Goal: Task Accomplishment & Management: Use online tool/utility

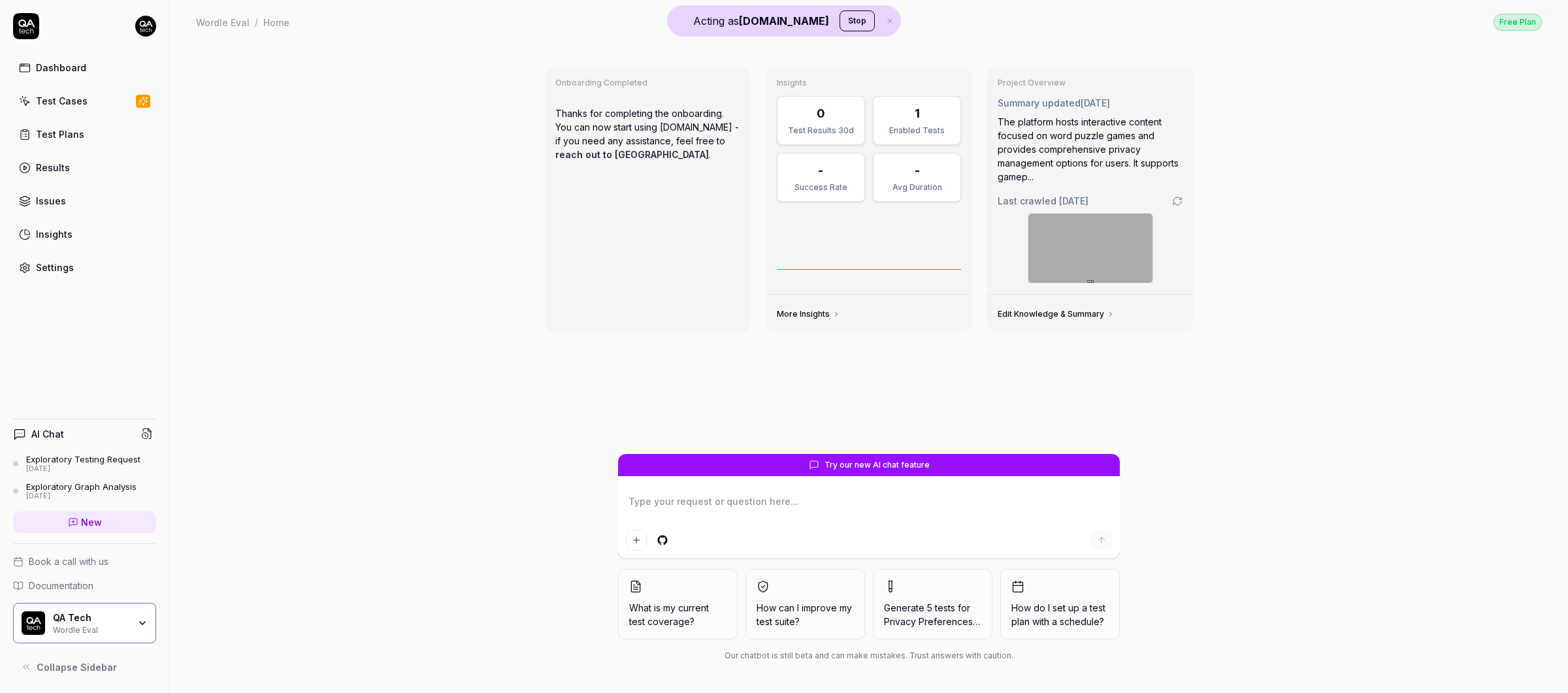
click at [505, 67] on div "Onboarding Completed Thanks for completing the onboarding. You can now start us…" at bounding box center [869, 368] width 1398 height 649
type textarea "*"
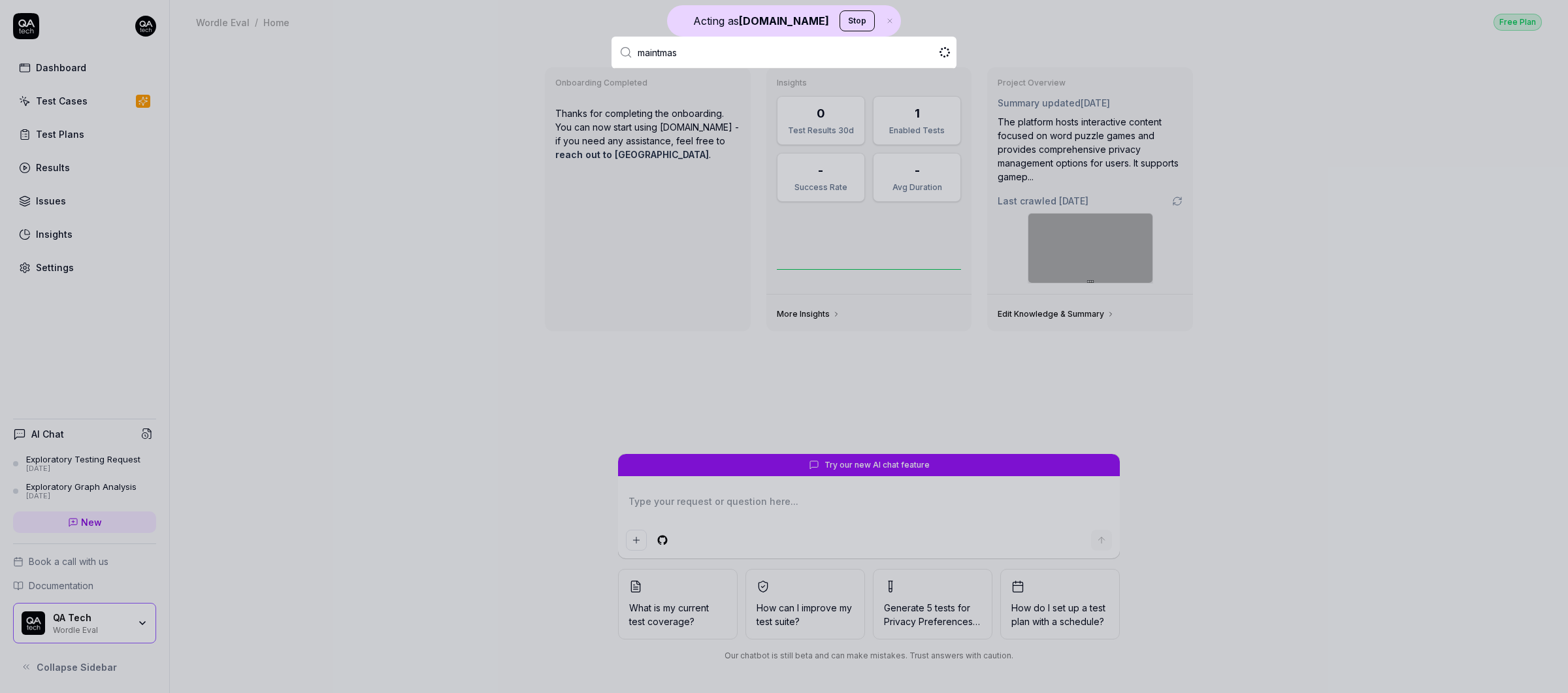
type input "maintmast"
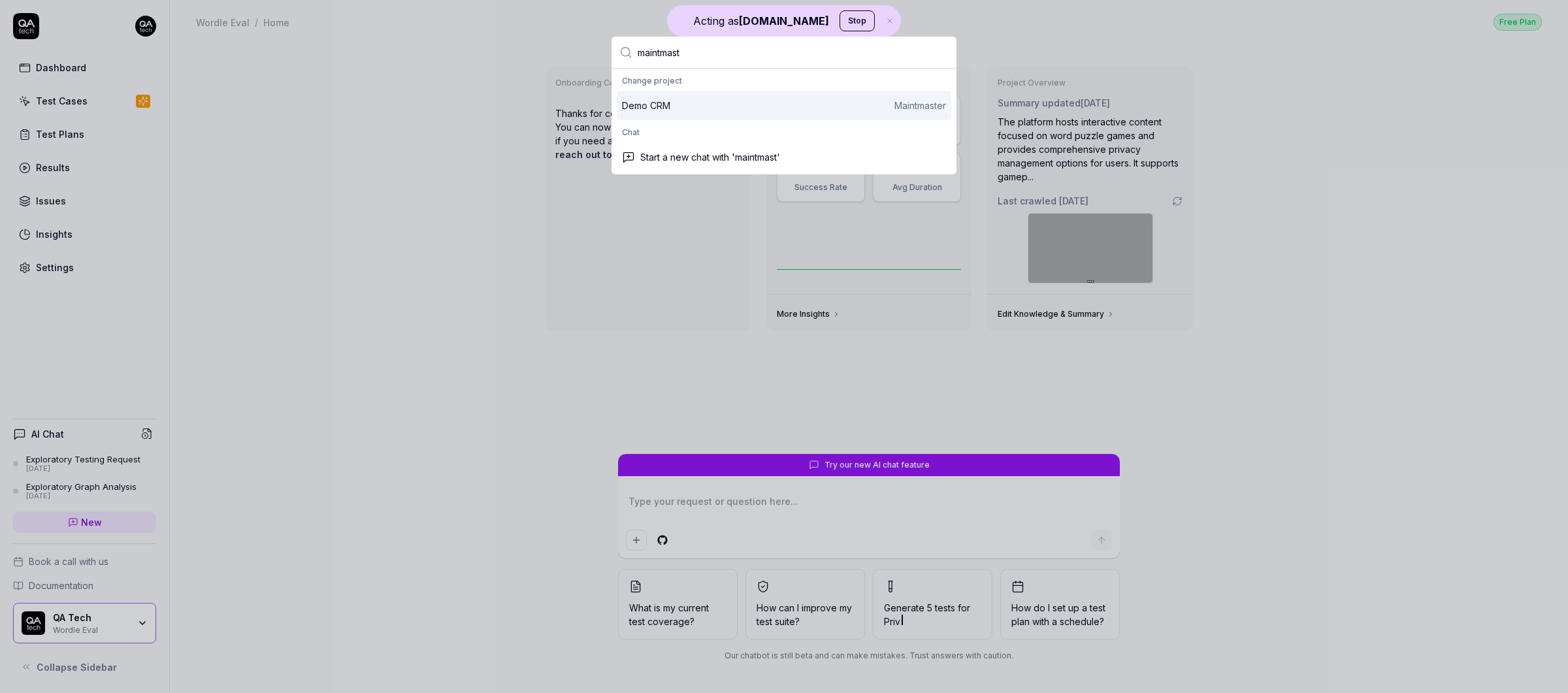
type textarea "*"
type input "maintmast"
click at [690, 99] on div "Demo CRM Maintmaster" at bounding box center [783, 106] width 324 height 14
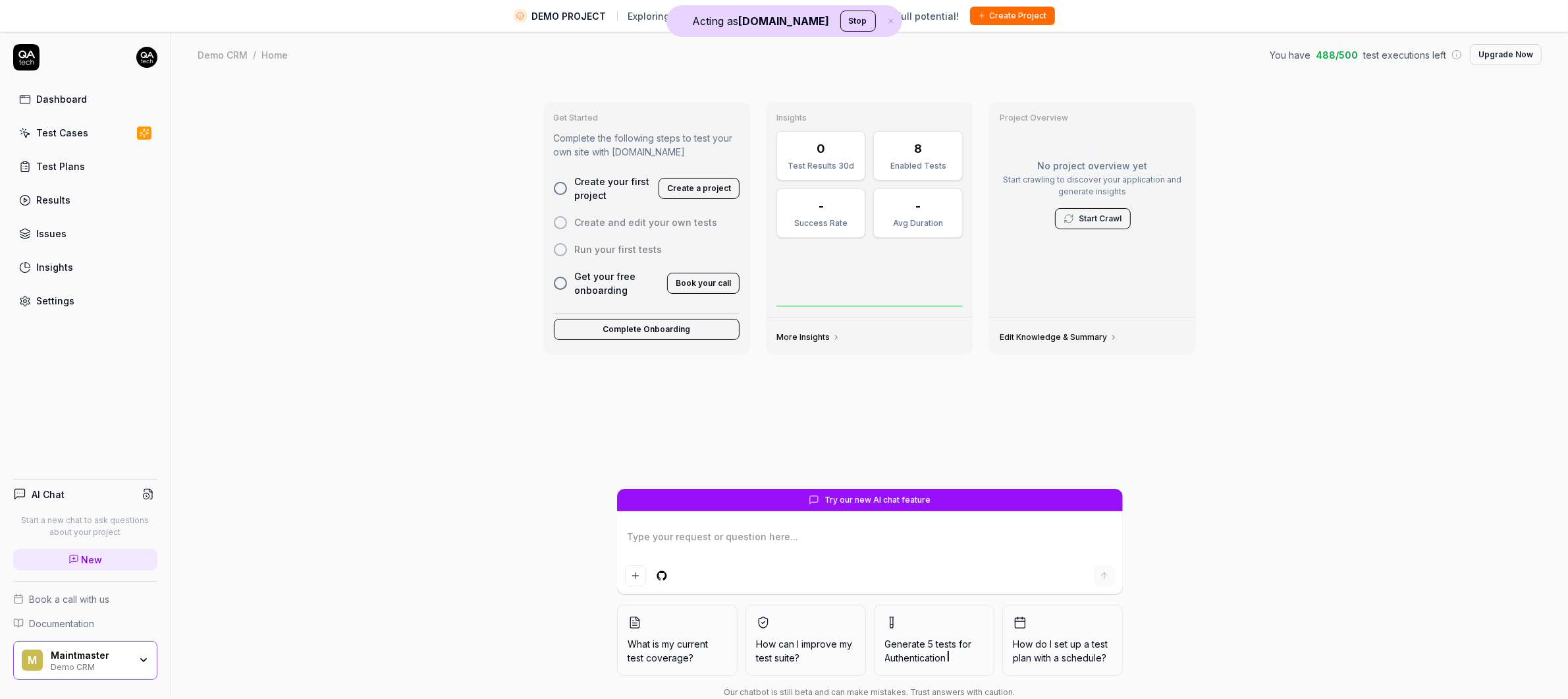
click at [104, 128] on link "Test Cases" at bounding box center [85, 132] width 144 height 26
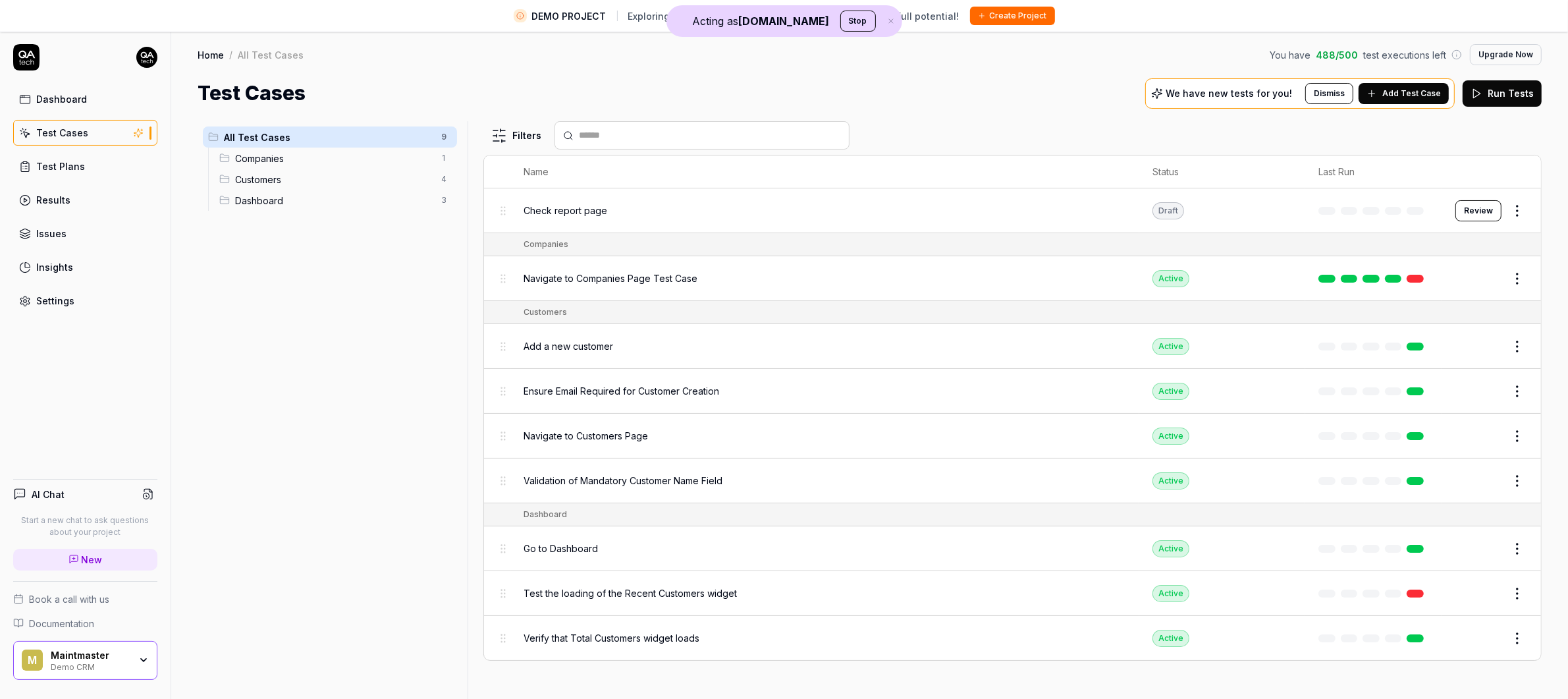
click at [577, 208] on span "Check report page" at bounding box center [565, 210] width 84 height 14
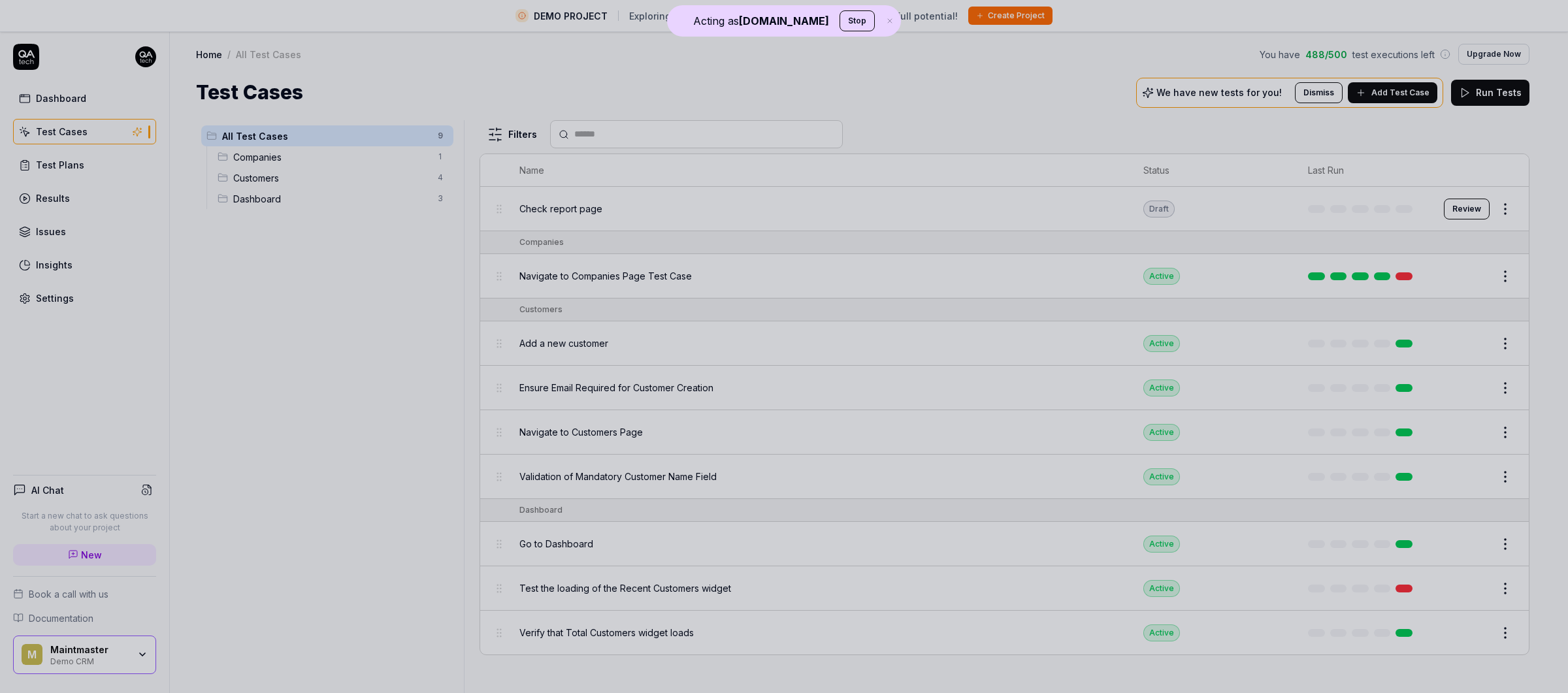
click at [340, 289] on div at bounding box center [784, 346] width 1568 height 693
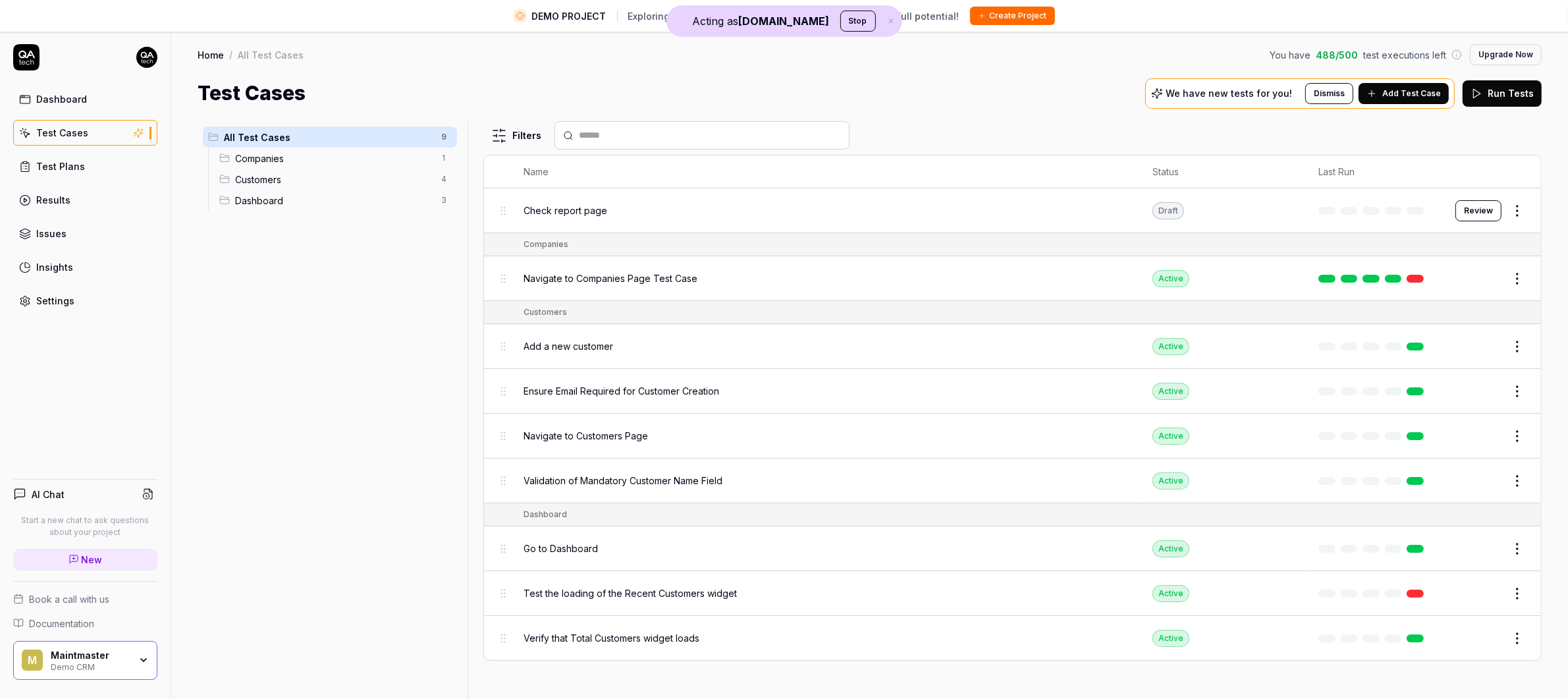
click at [599, 278] on span "Navigate to Companies Page Test Case" at bounding box center [611, 278] width 174 height 14
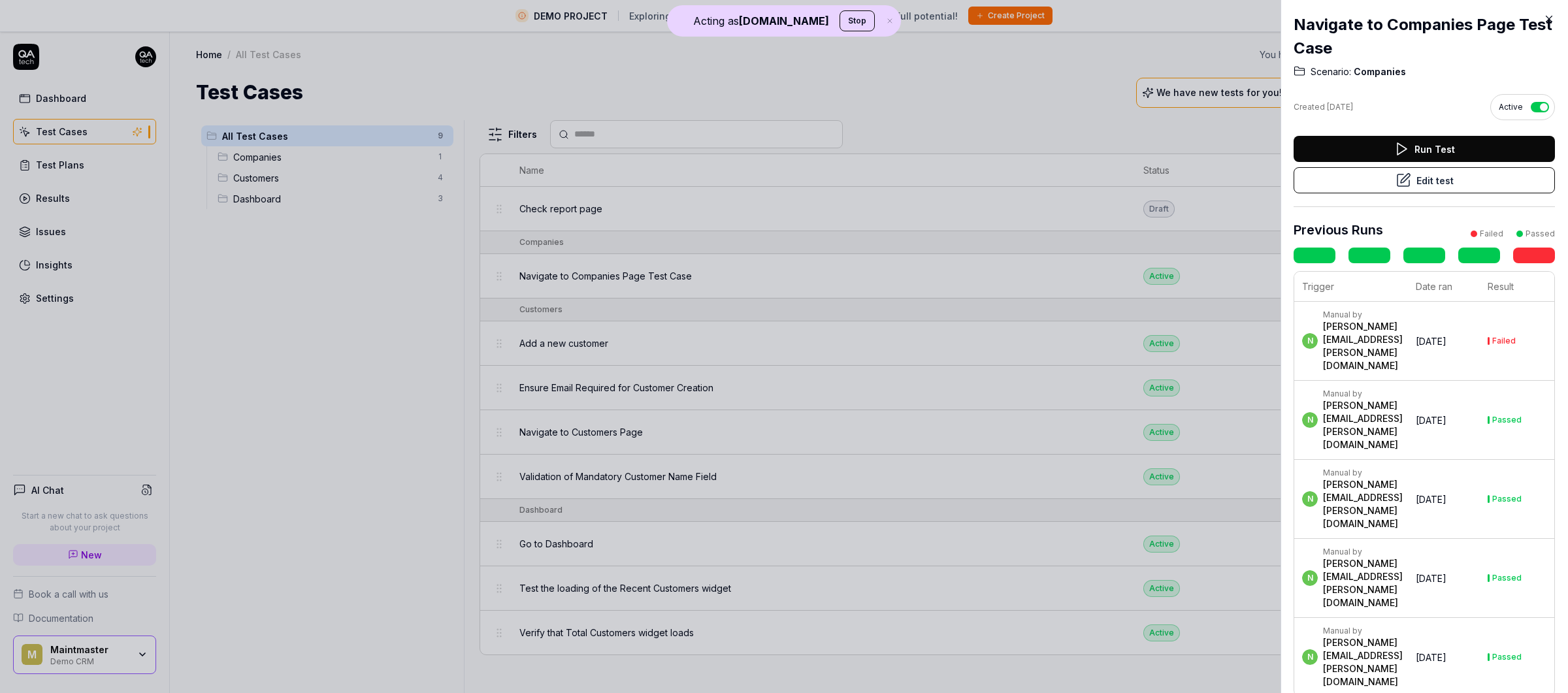
click at [1344, 182] on button "Edit test" at bounding box center [1423, 181] width 261 height 26
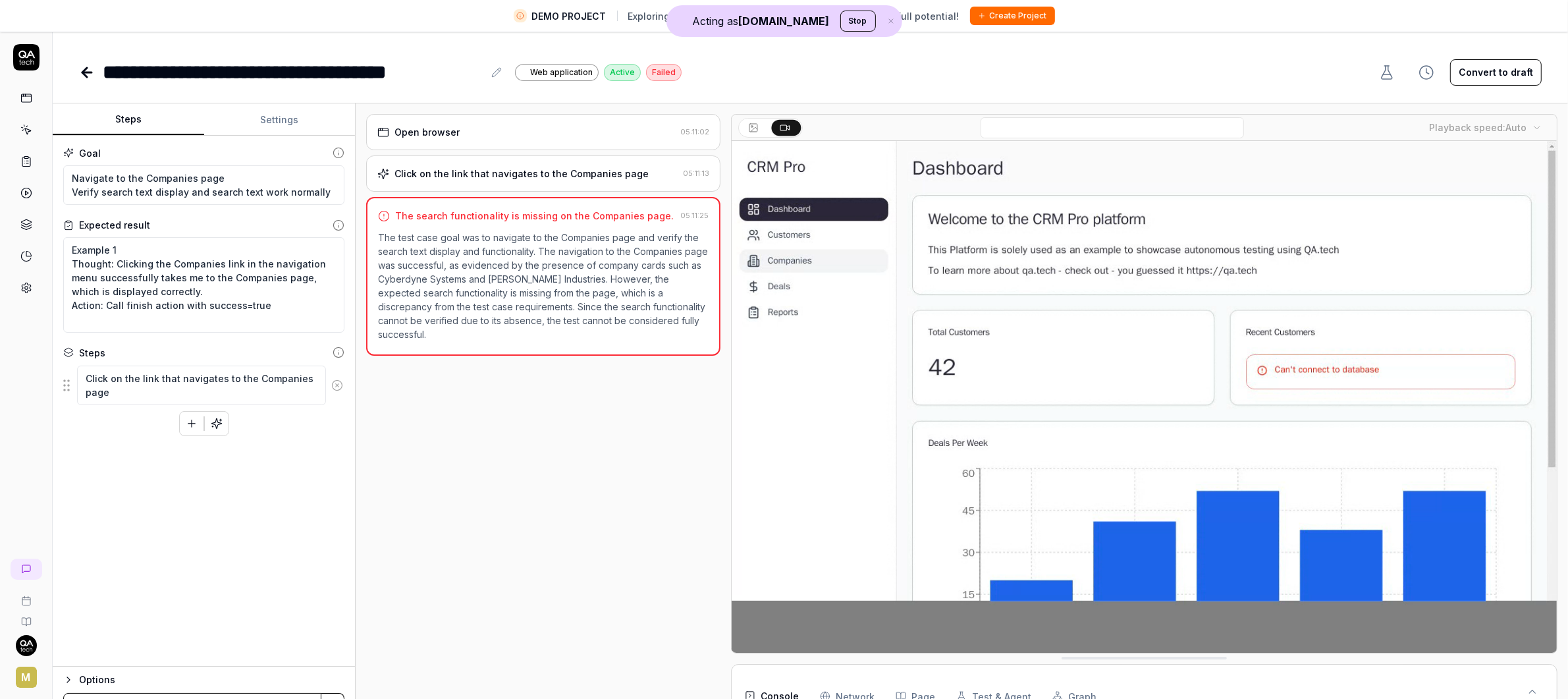
click at [29, 132] on icon at bounding box center [26, 129] width 11 height 11
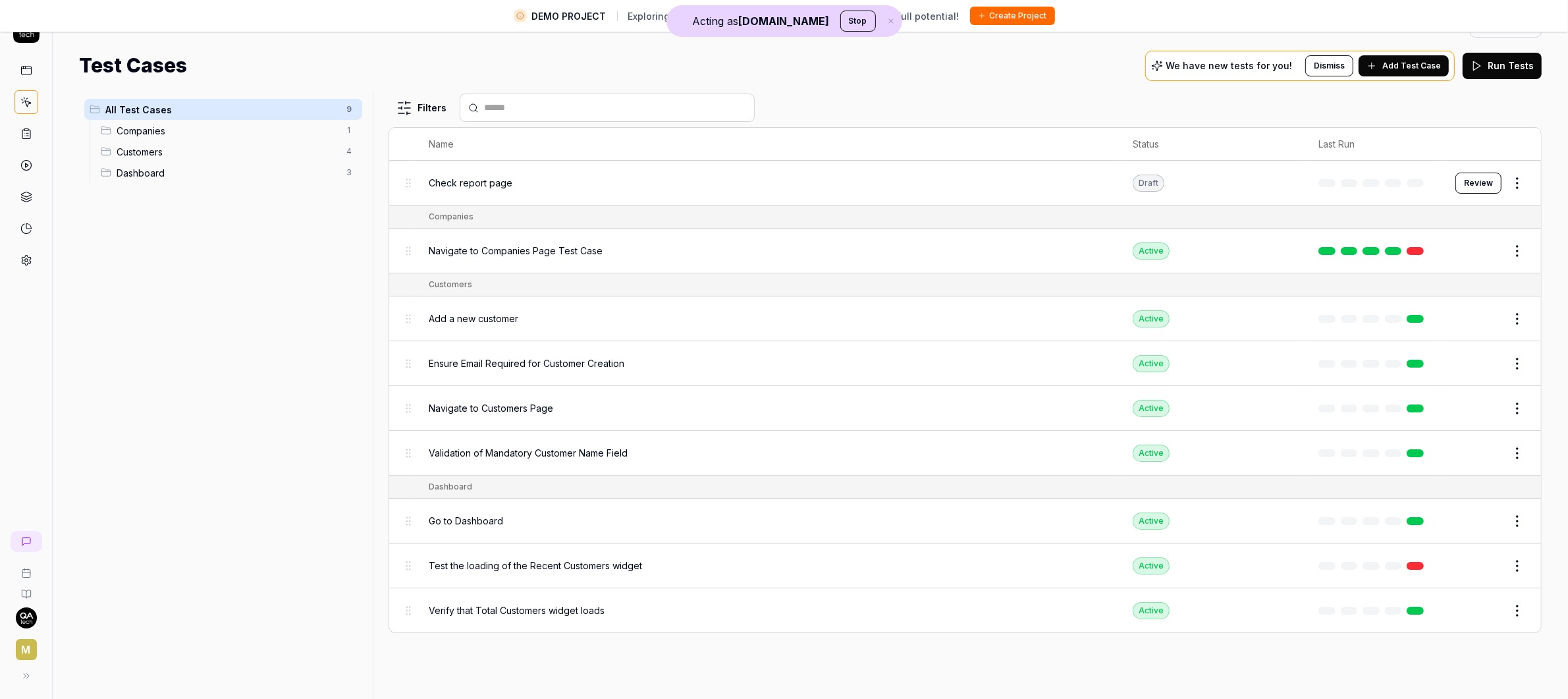
scroll to position [31, 0]
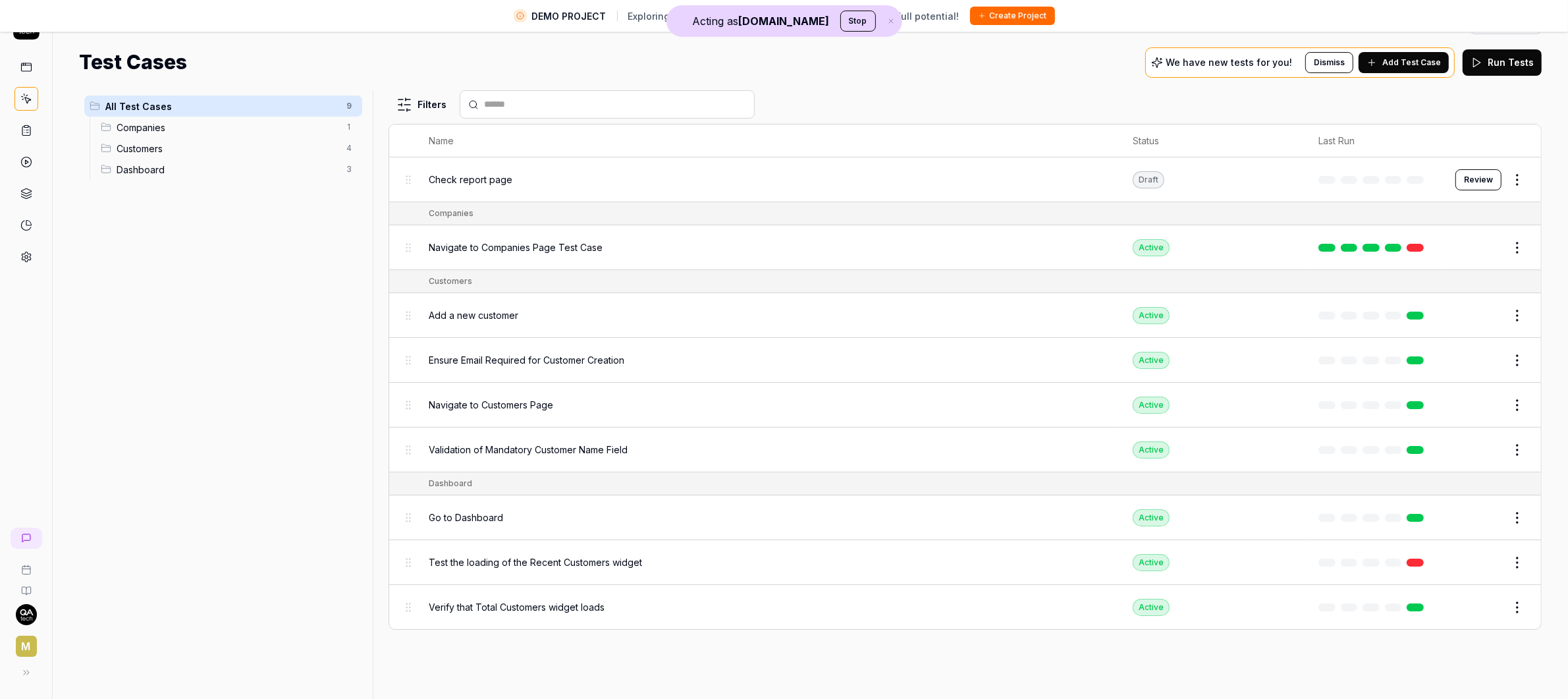
click at [29, 63] on rect at bounding box center [26, 67] width 10 height 8
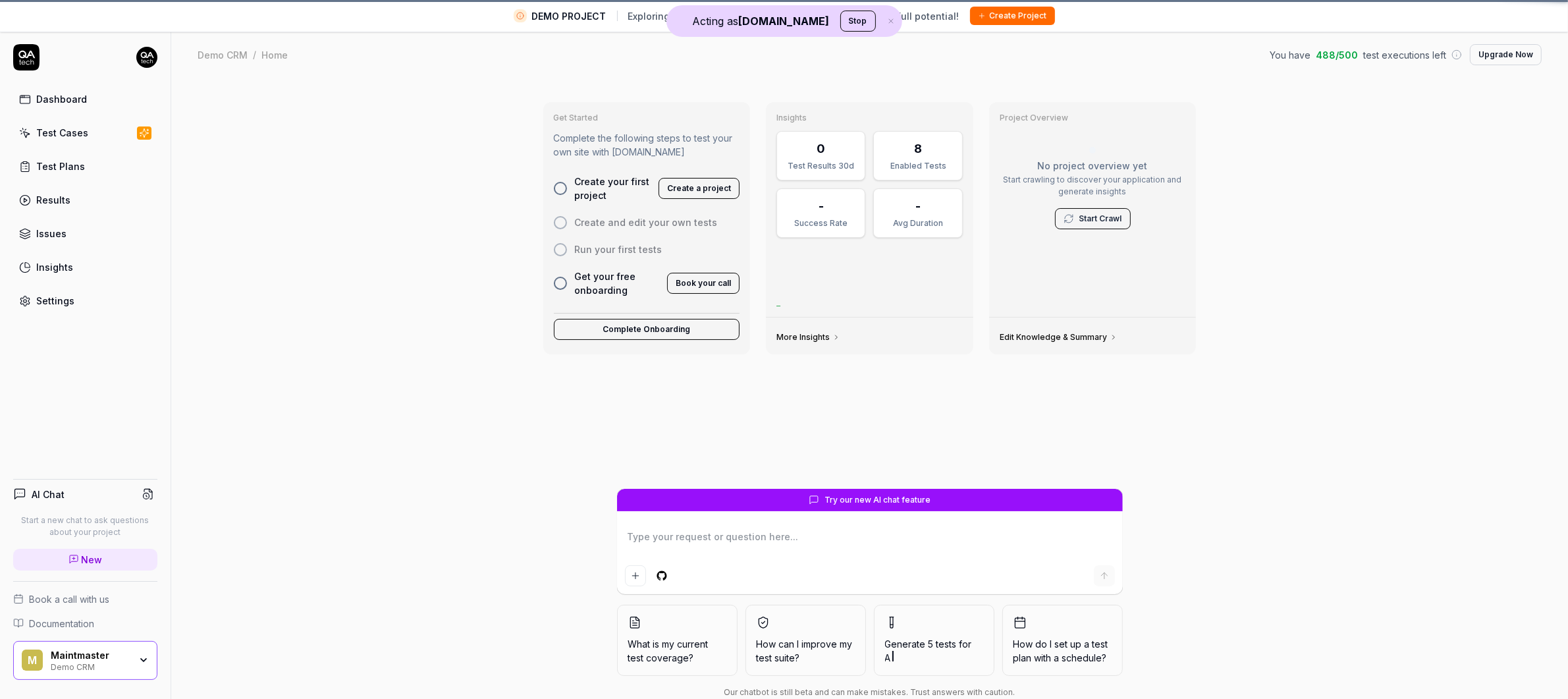
click at [30, 71] on div "Dashboard Test Cases Test Plans Results Issues Insights Settings" at bounding box center [85, 179] width 171 height 269
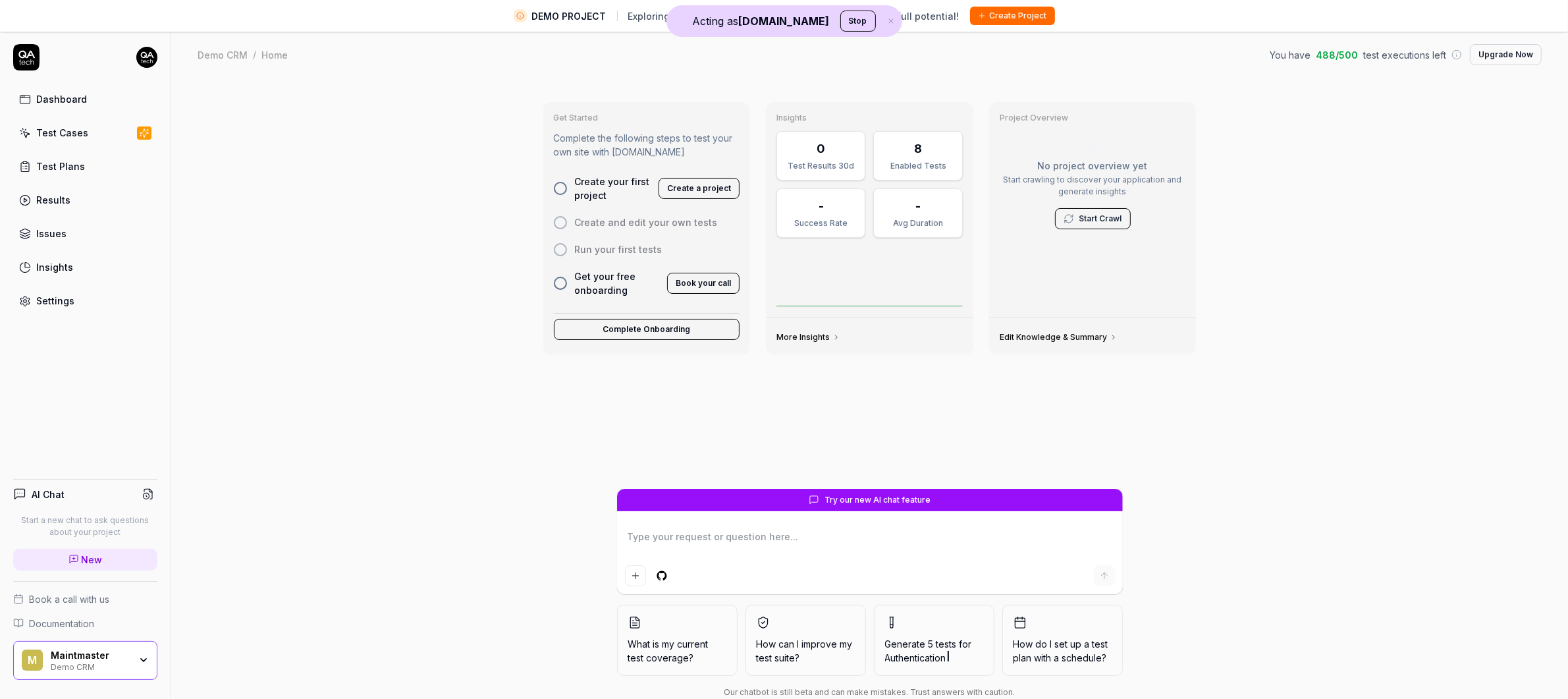
click at [76, 166] on div "Test Plans" at bounding box center [60, 166] width 48 height 14
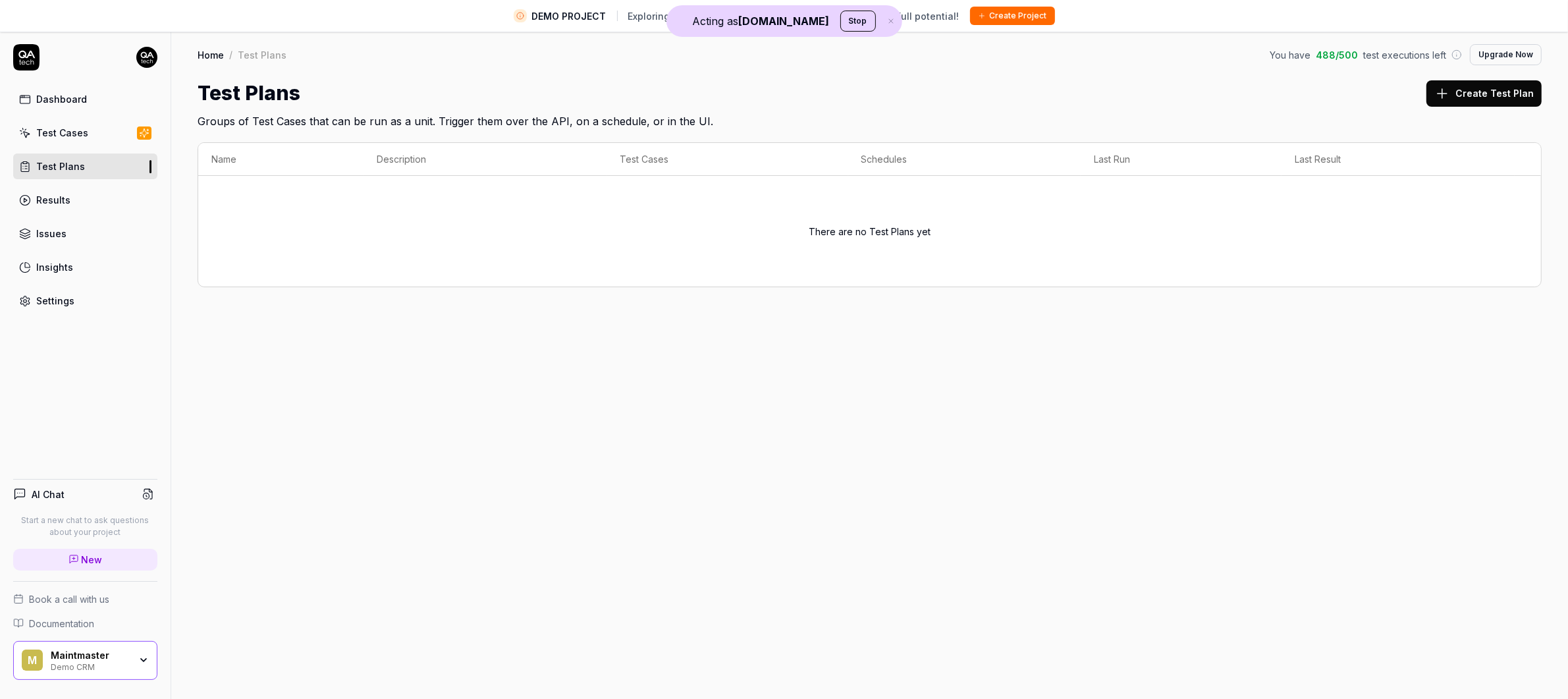
click at [38, 197] on div "Results" at bounding box center [53, 200] width 34 height 14
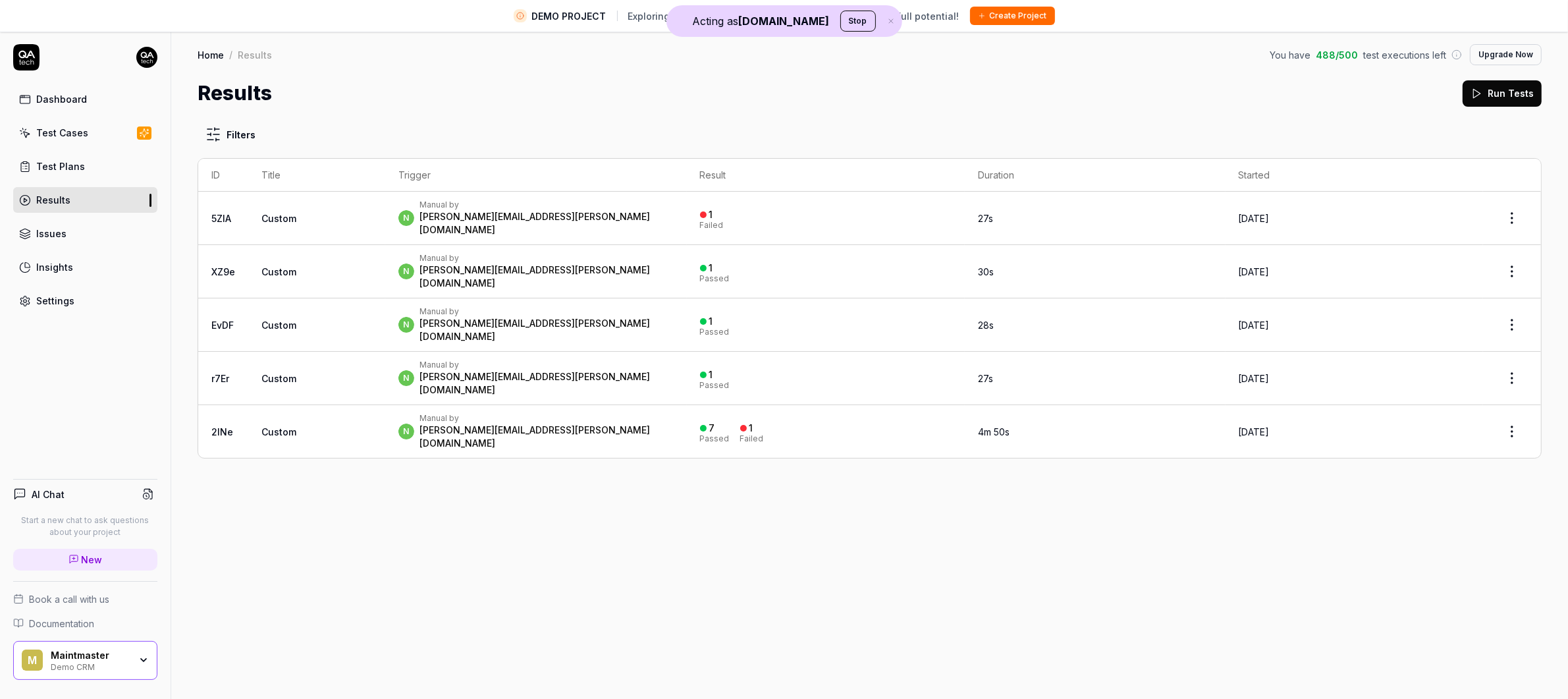
click at [96, 168] on link "Test Plans" at bounding box center [85, 166] width 144 height 26
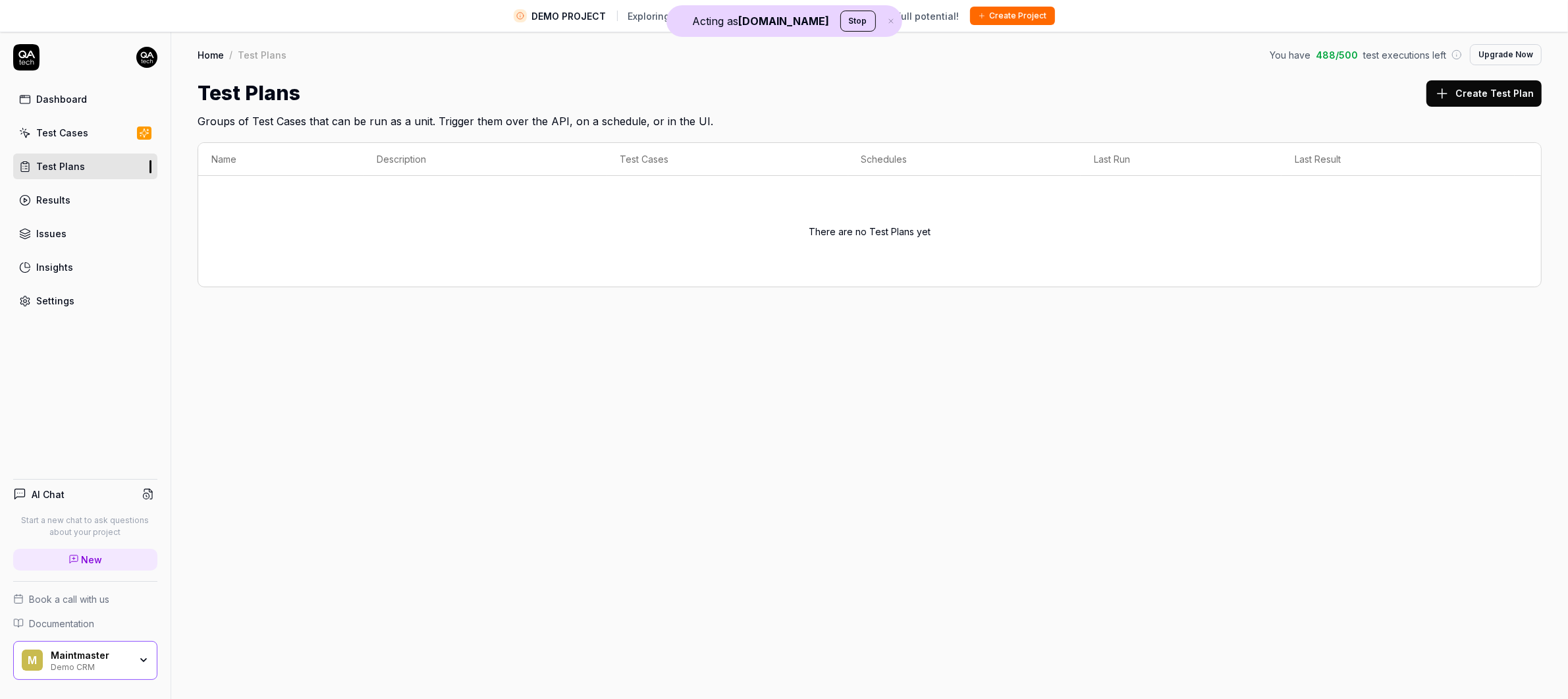
click at [90, 103] on link "Dashboard" at bounding box center [85, 99] width 144 height 26
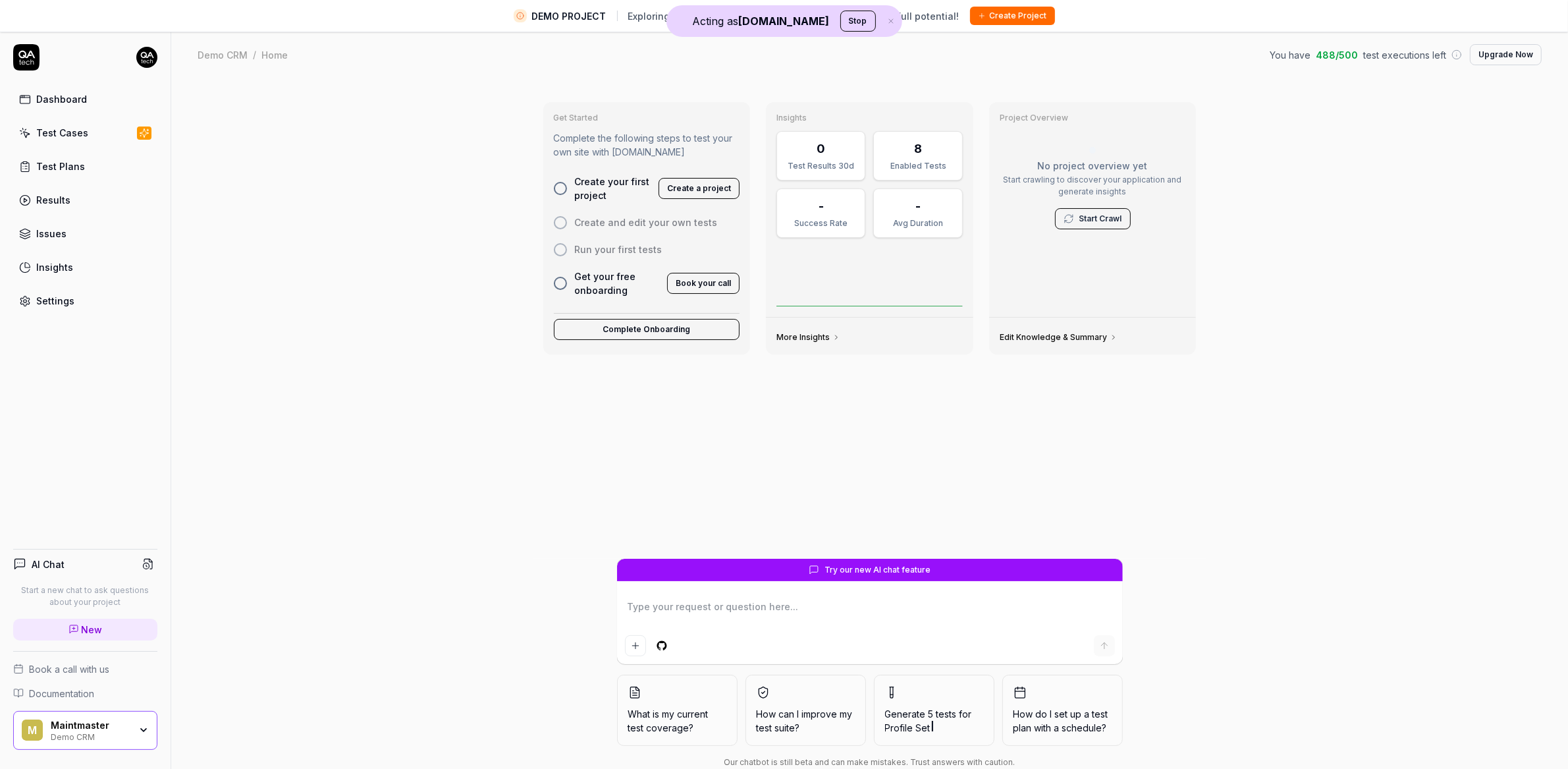
click at [83, 98] on div "Dashboard" at bounding box center [62, 100] width 51 height 14
click at [71, 95] on div "Dashboard" at bounding box center [62, 100] width 51 height 14
click at [67, 297] on div "Settings" at bounding box center [55, 301] width 38 height 14
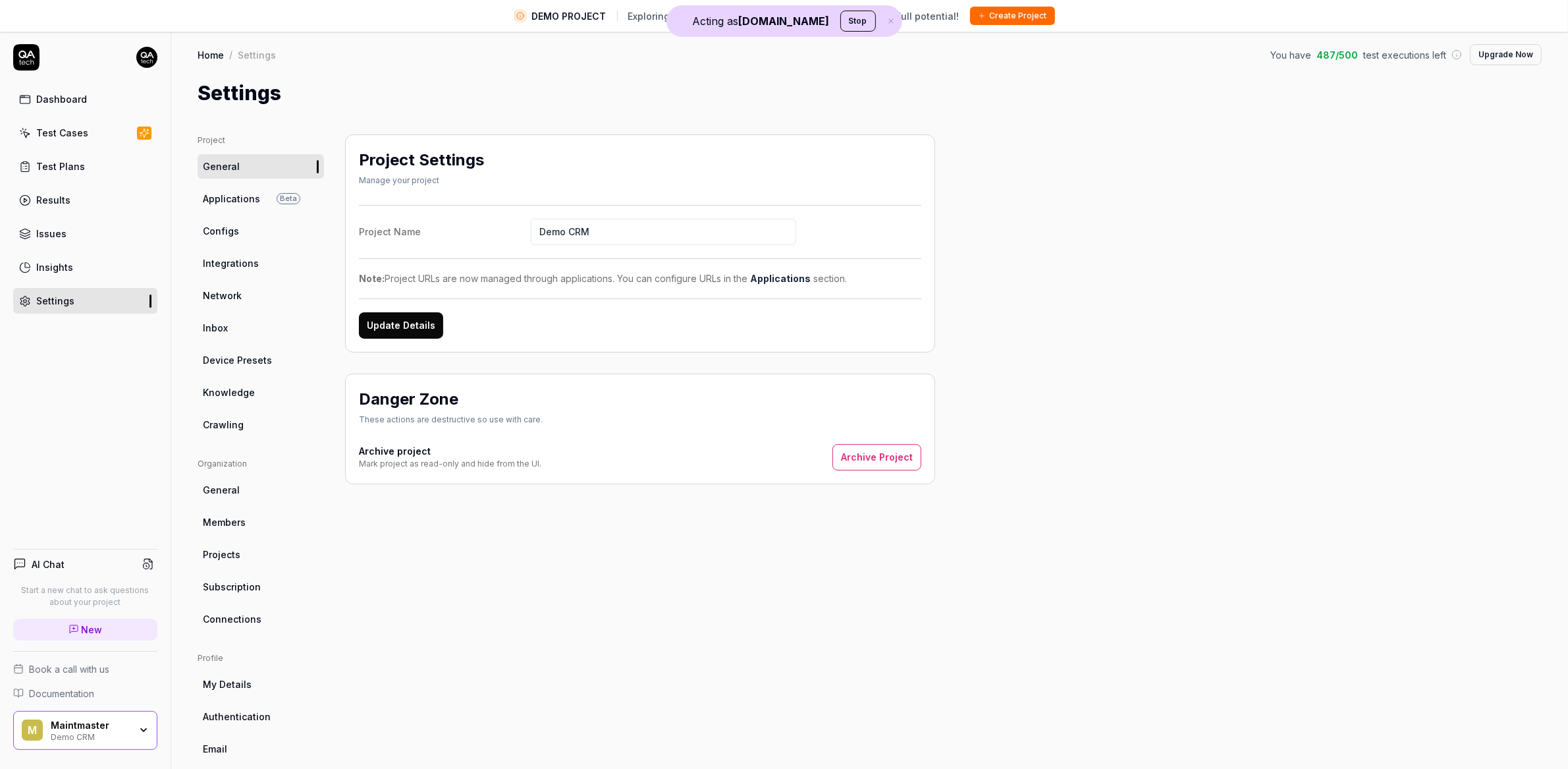
click at [247, 392] on span "Knowledge" at bounding box center [228, 393] width 52 height 14
click at [231, 423] on span "Crawling" at bounding box center [223, 425] width 40 height 14
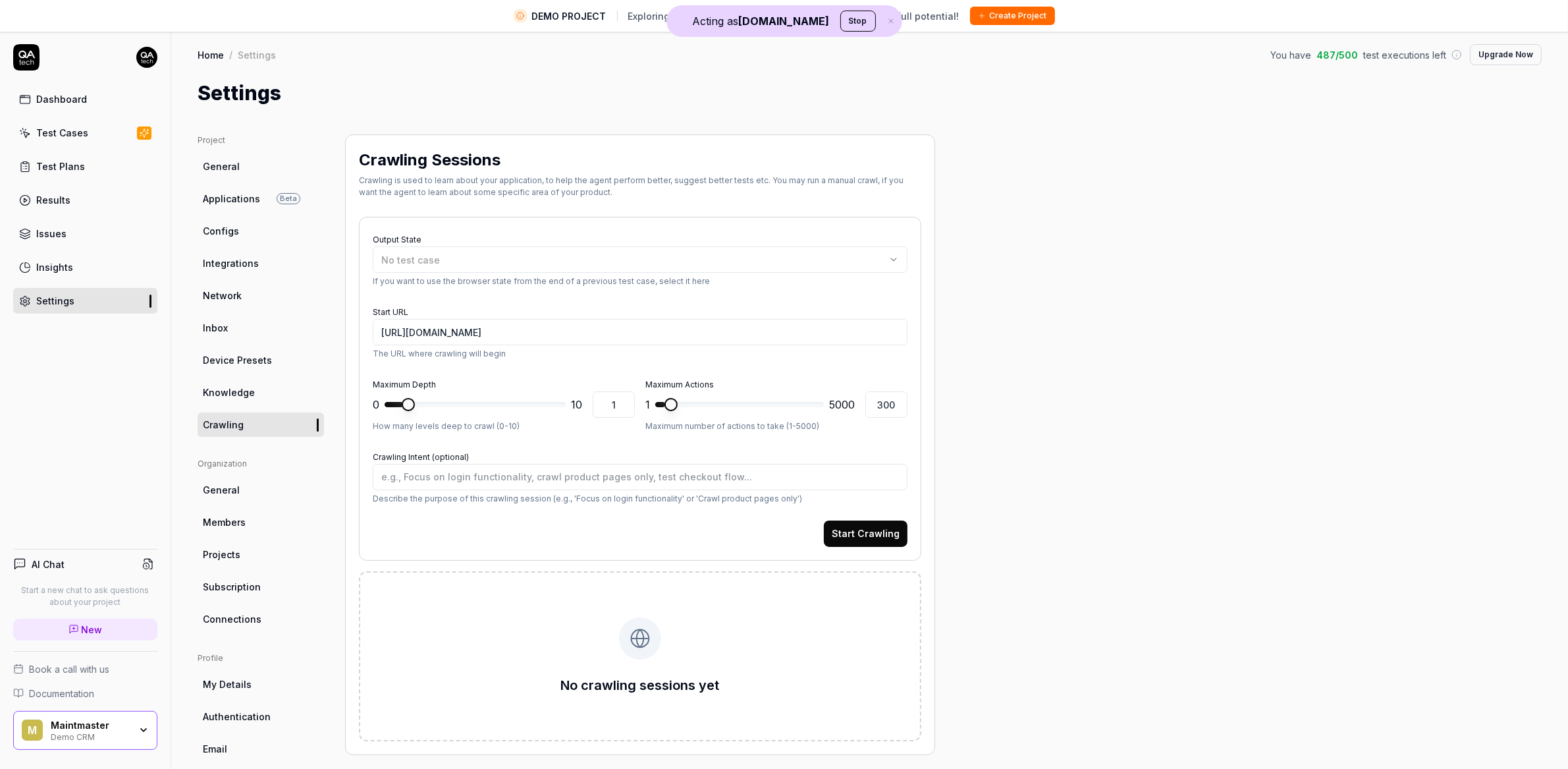
click at [256, 394] on link "Knowledge" at bounding box center [261, 393] width 127 height 25
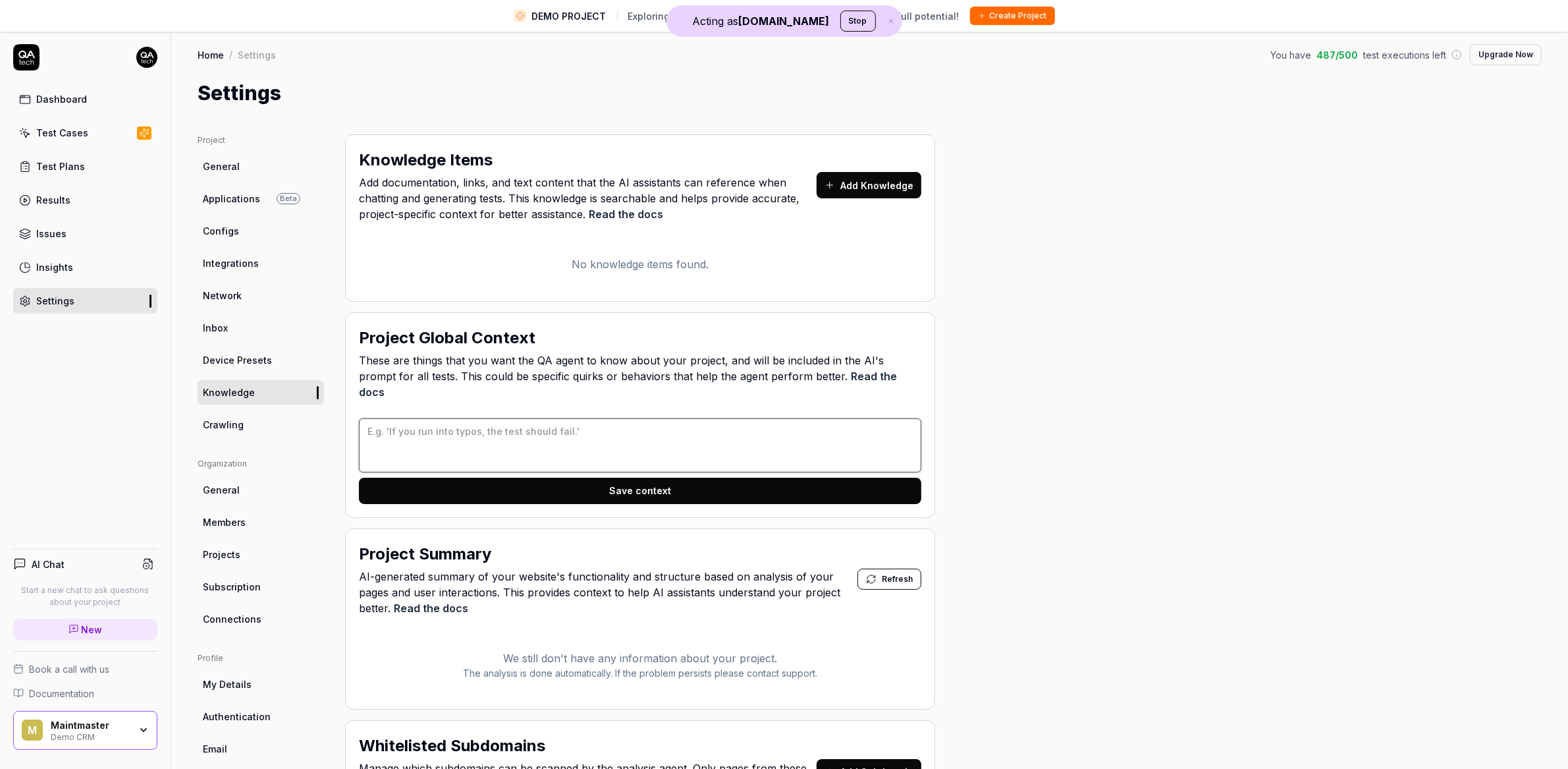
click at [593, 422] on textarea at bounding box center [640, 445] width 563 height 54
click at [64, 93] on div "Dashboard" at bounding box center [62, 100] width 51 height 14
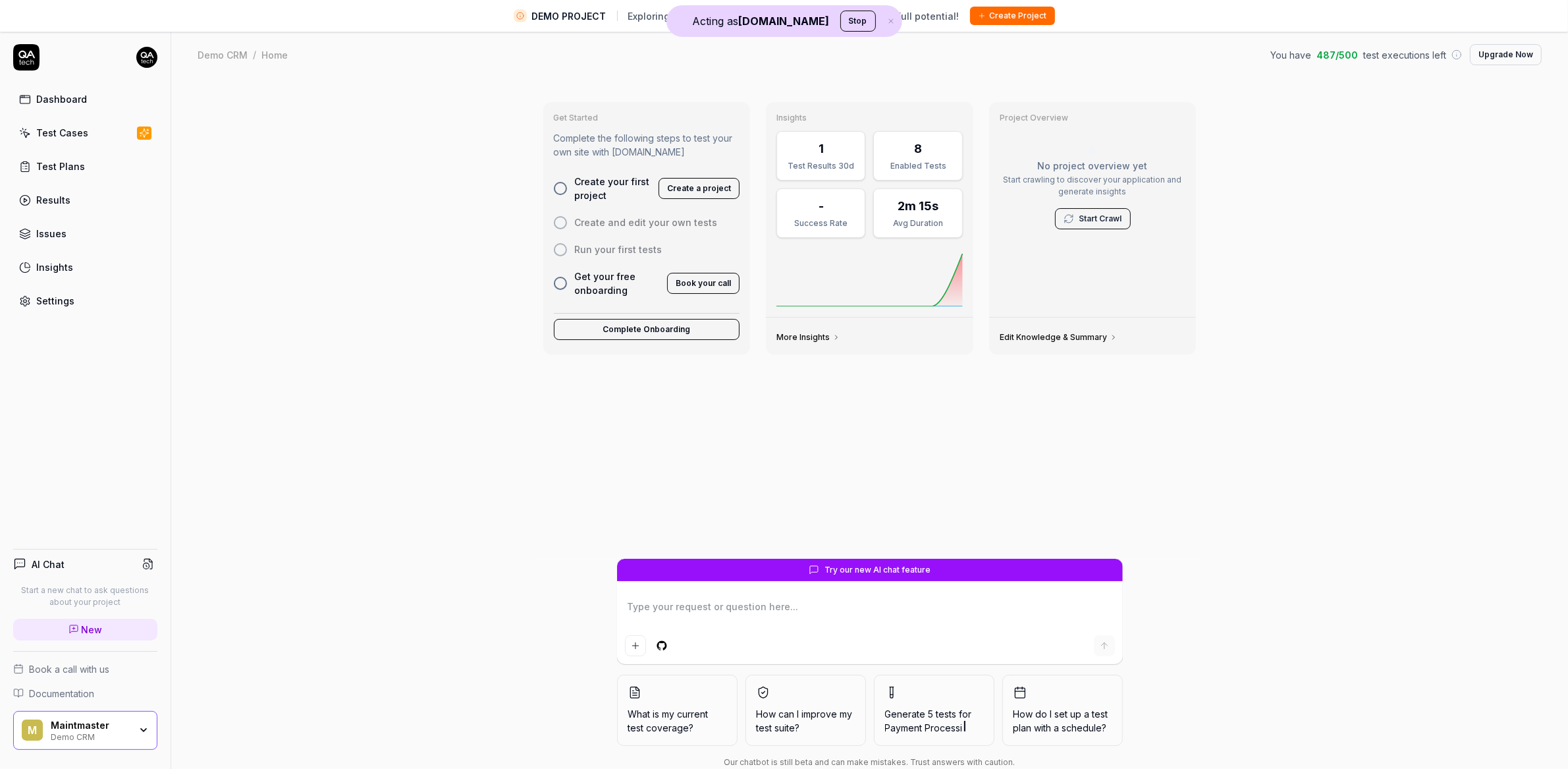
type textarea "*"
click at [85, 132] on link "Test Cases" at bounding box center [85, 132] width 144 height 26
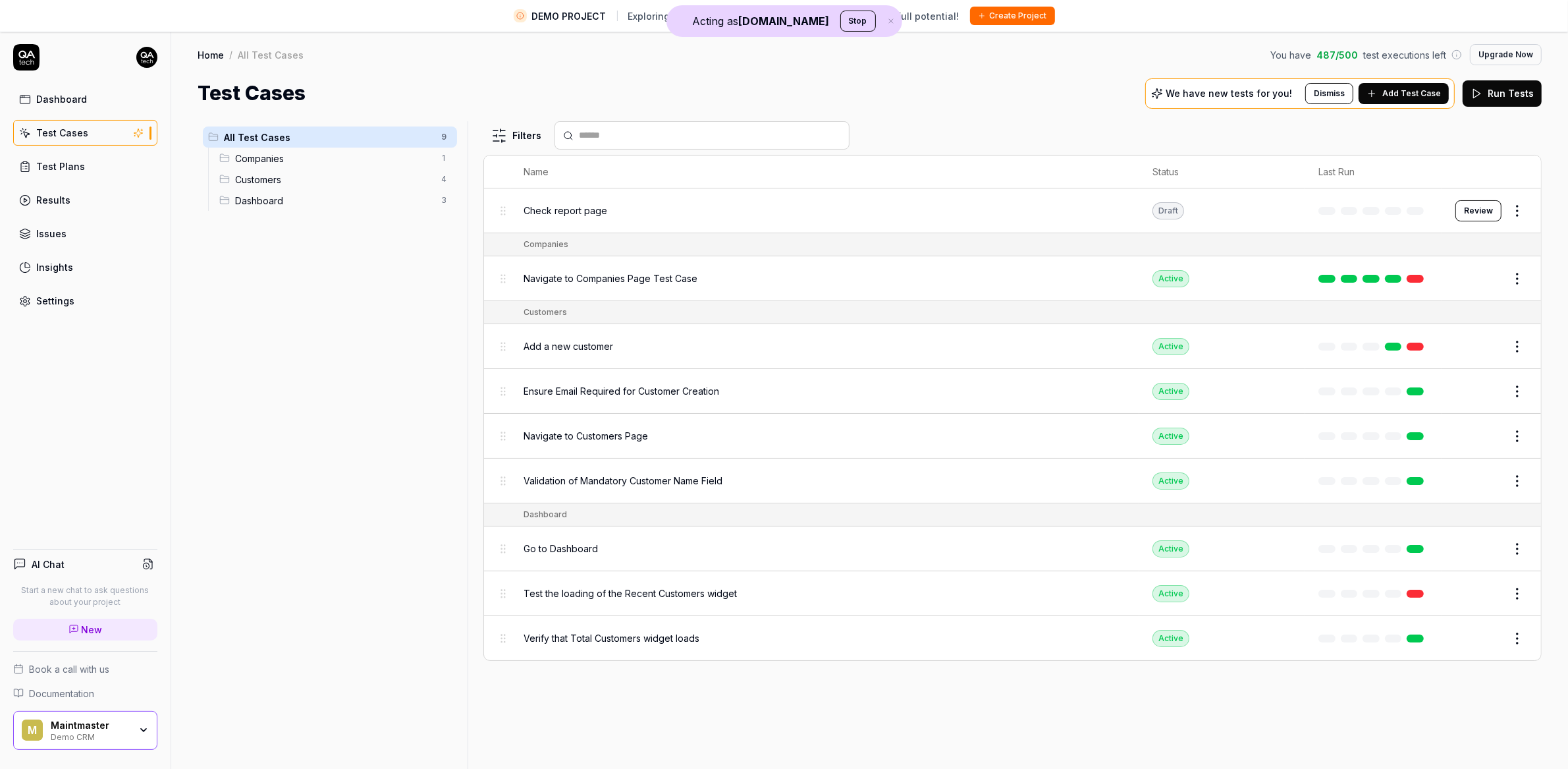
click at [1420, 98] on span "Add Test Case" at bounding box center [1411, 93] width 59 height 11
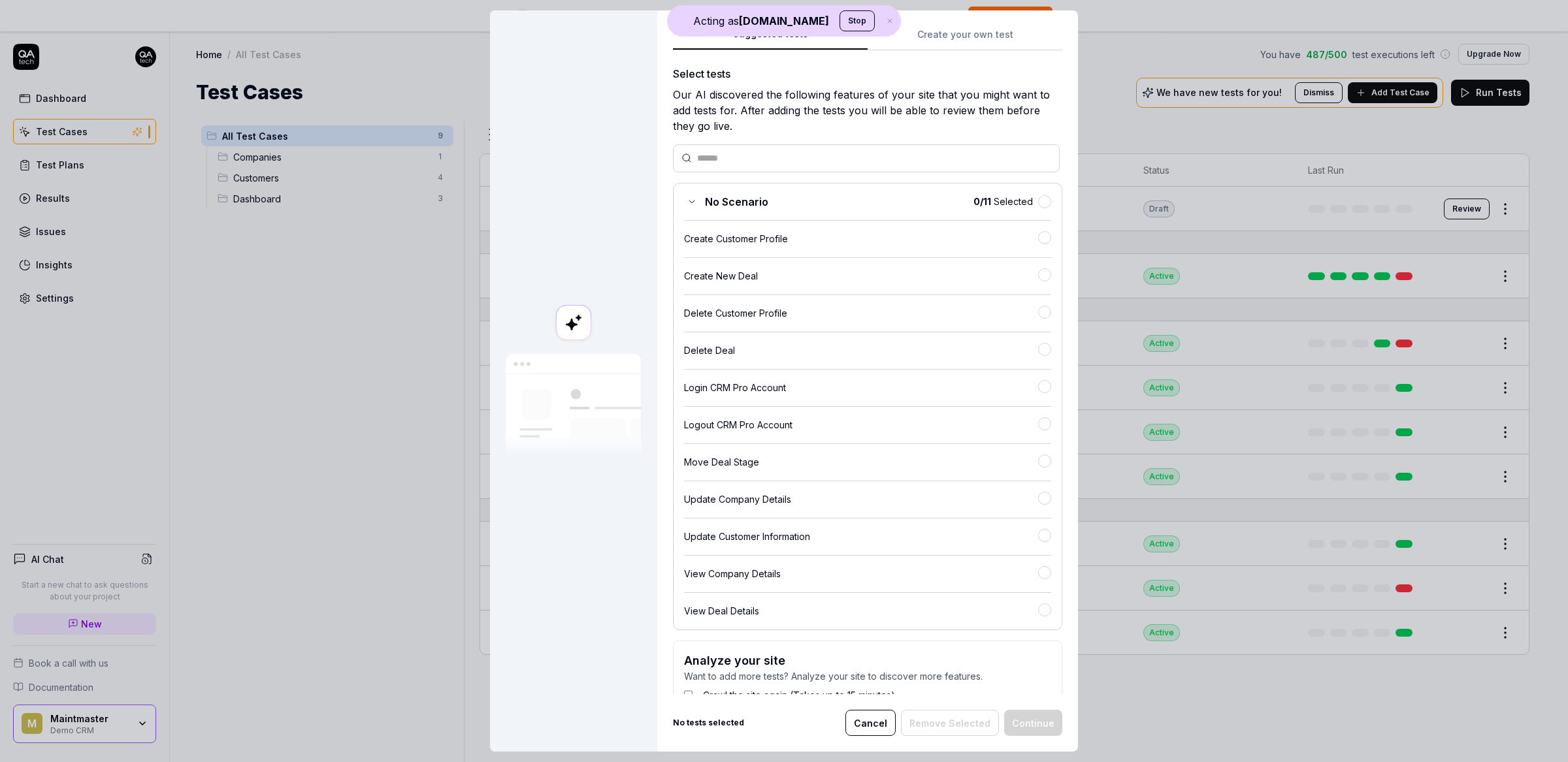
click at [890, 240] on div "Create Customer Profile" at bounding box center [861, 239] width 354 height 14
click at [1027, 692] on button "Continue" at bounding box center [1033, 723] width 58 height 26
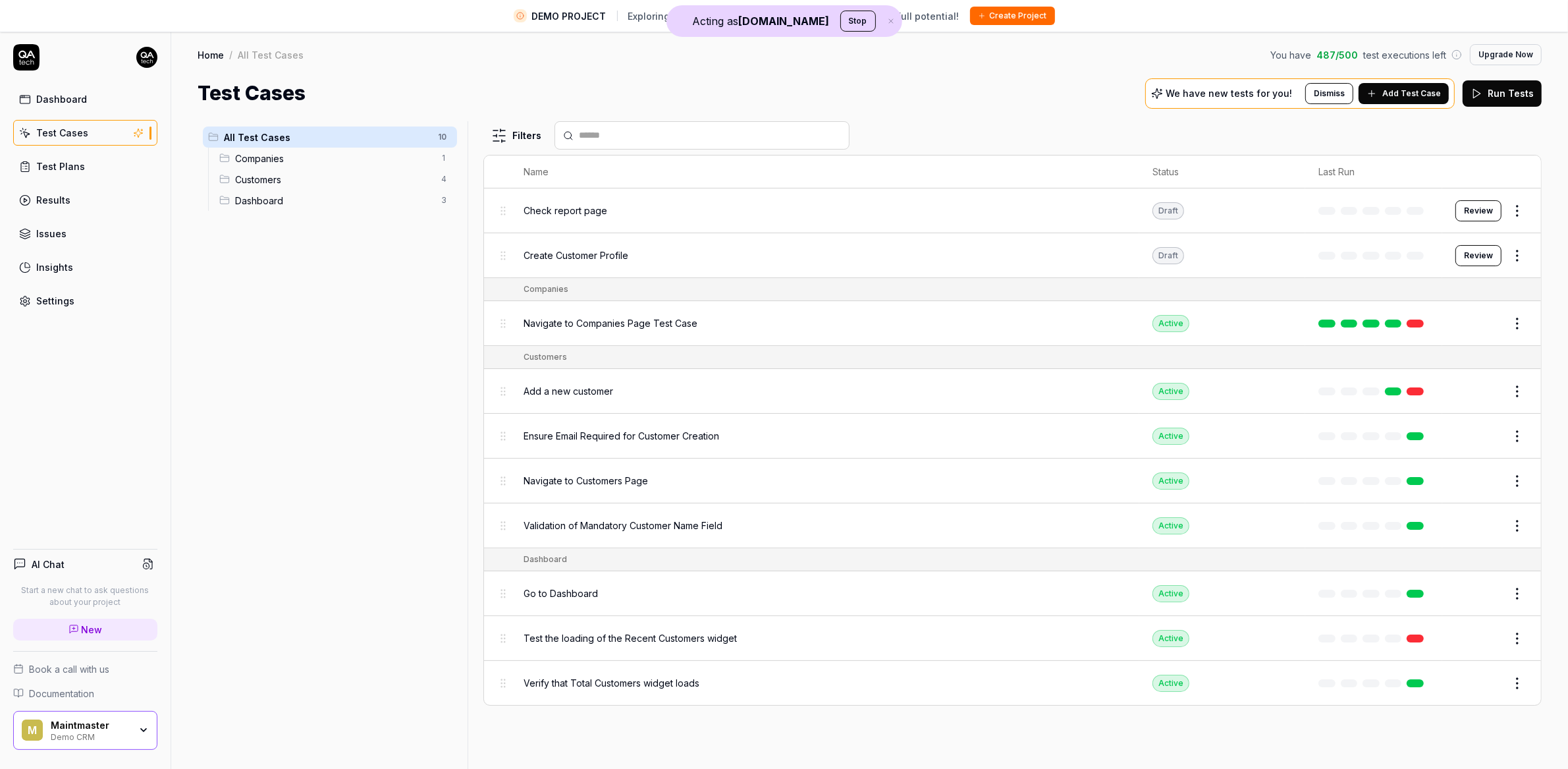
click at [1430, 85] on button "Add Test Case" at bounding box center [1403, 93] width 91 height 21
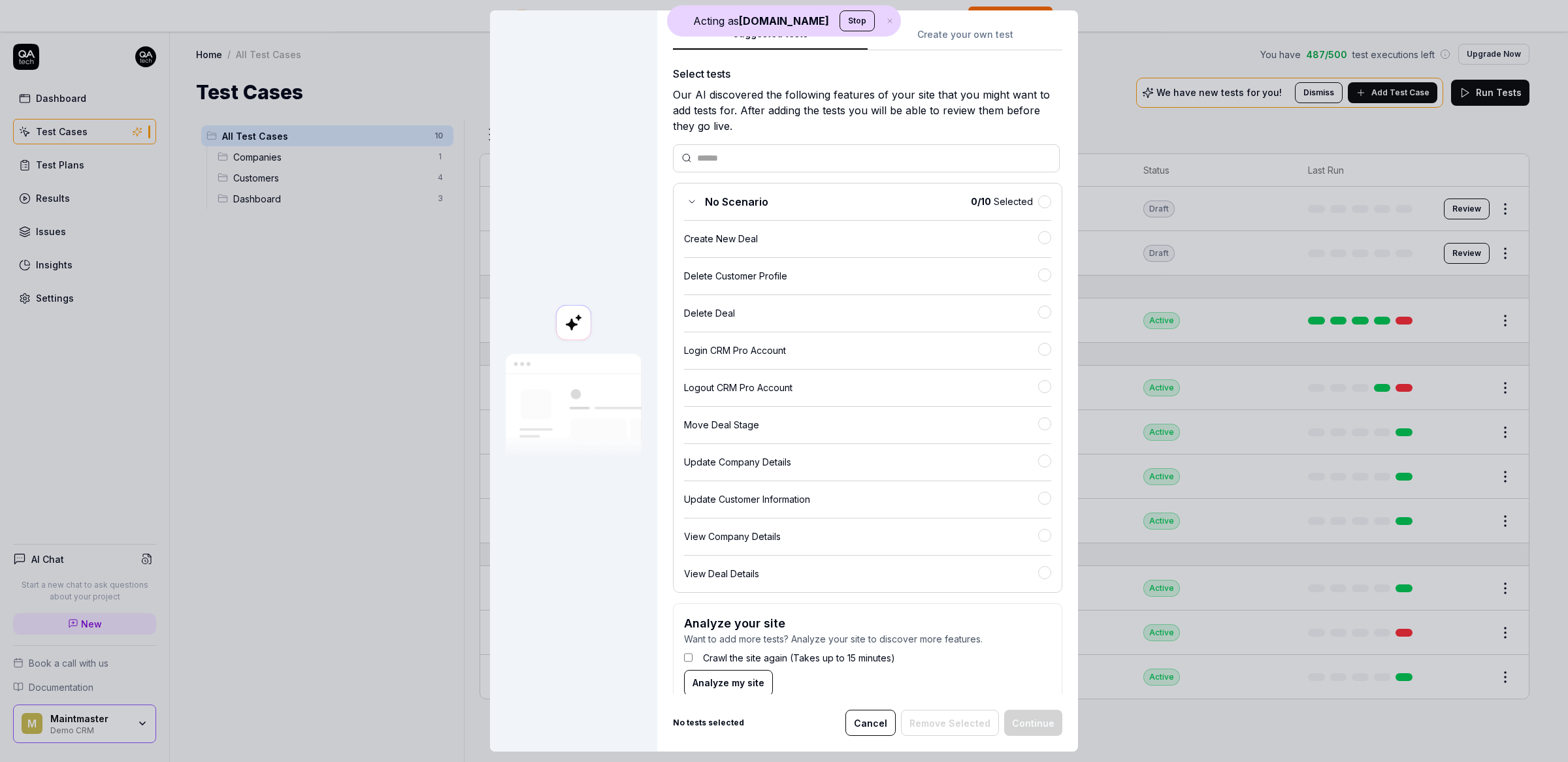
click at [985, 38] on div "Suggested tests Suggested tests Create your own test Select tests Our AI discov…" at bounding box center [784, 381] width 1568 height 762
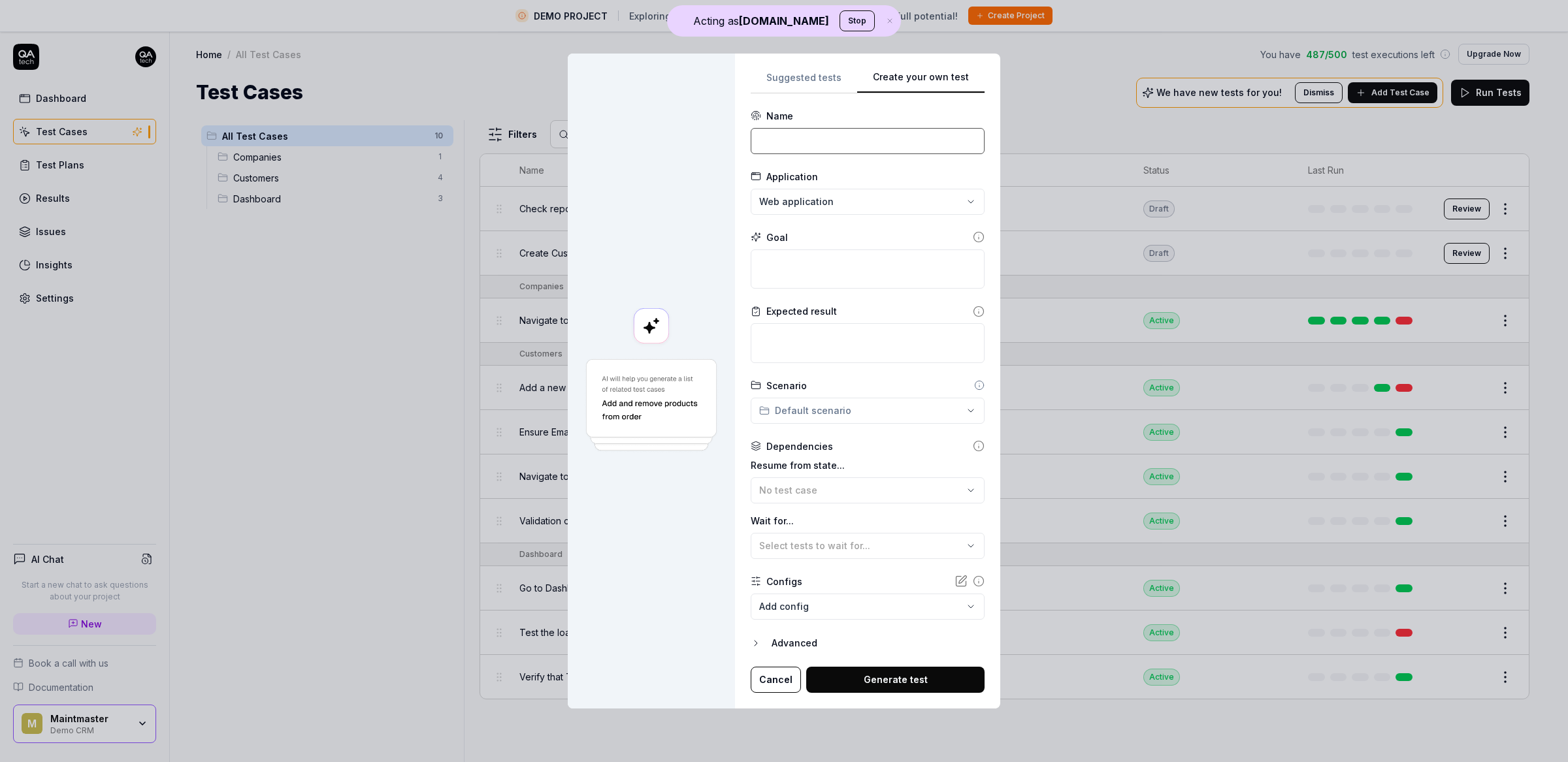
click at [859, 137] on input at bounding box center [868, 141] width 234 height 26
type input "Login to app"
click at [806, 135] on input "Login to app" at bounding box center [868, 141] width 234 height 26
click at [787, 250] on textarea at bounding box center [868, 270] width 234 height 40
paste textarea "Login to app"
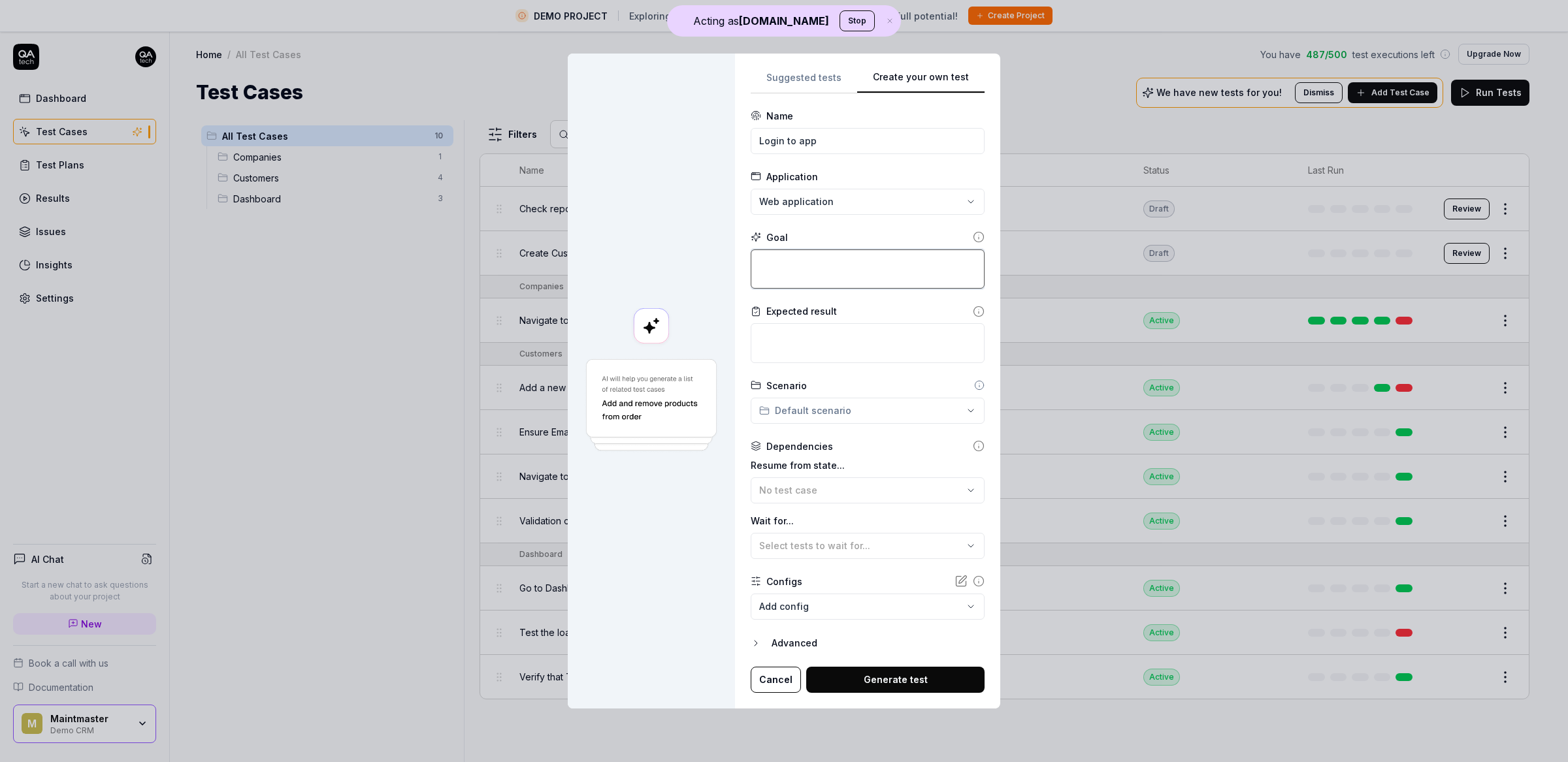
type textarea "*"
drag, startPoint x: 824, startPoint y: 271, endPoint x: 740, endPoint y: 263, distance: 84.4
click at [740, 263] on div "**********" at bounding box center [868, 381] width 265 height 655
type textarea "Login to app"
click at [705, 274] on div at bounding box center [651, 381] width 168 height 655
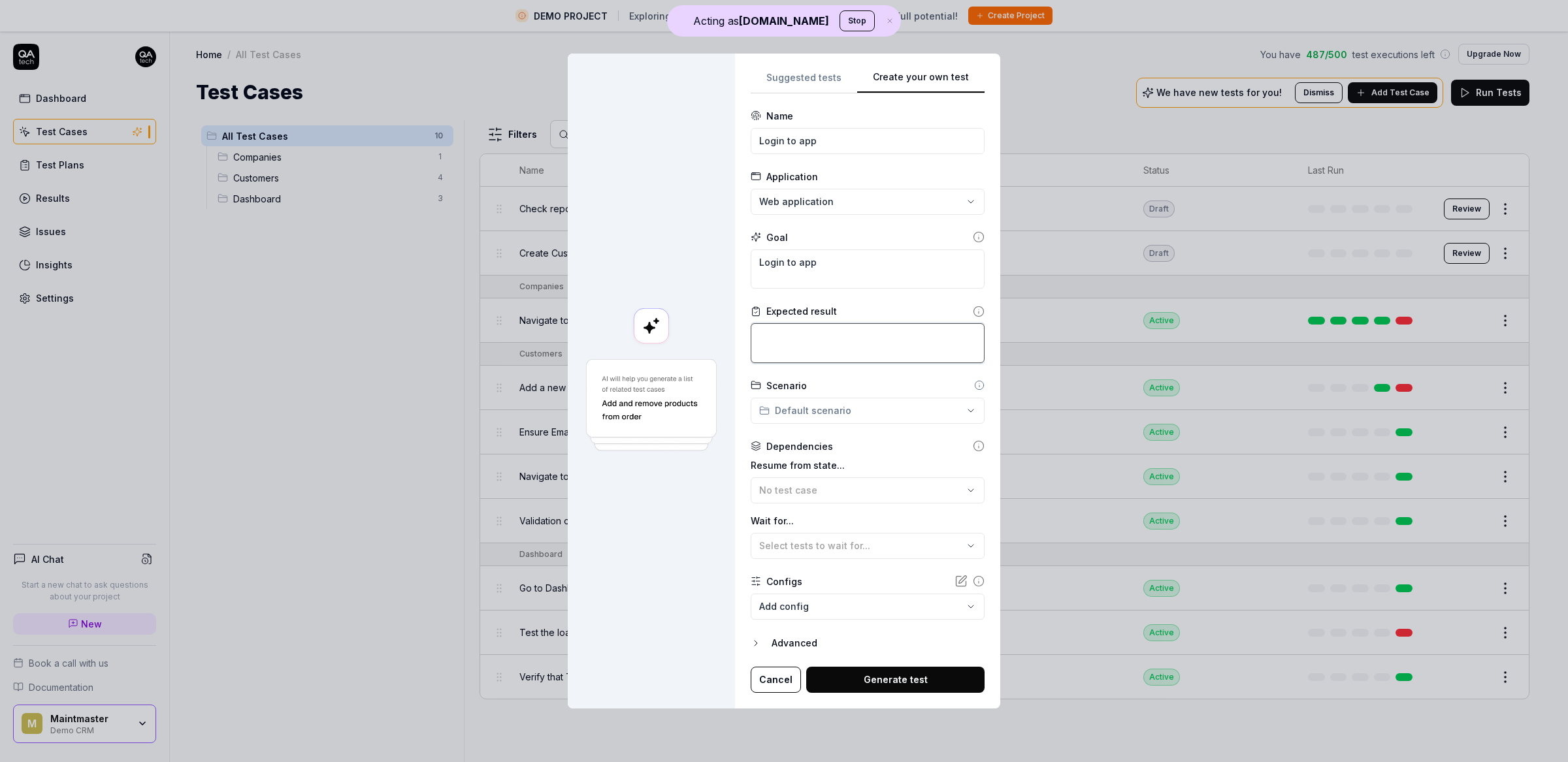
click at [786, 347] on textarea at bounding box center [868, 343] width 234 height 40
click at [812, 496] on div "No test case" at bounding box center [860, 491] width 203 height 14
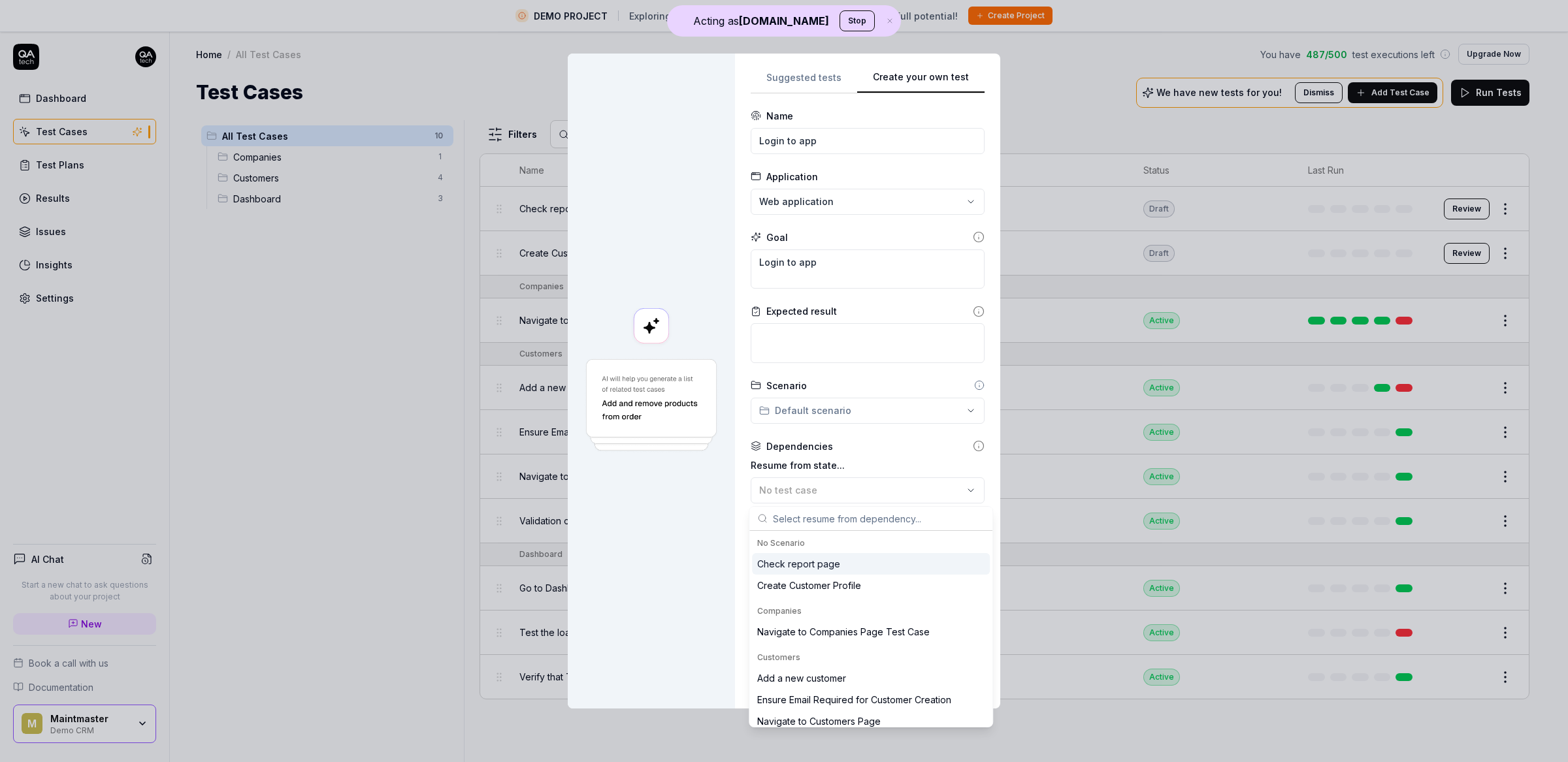
click at [688, 526] on div at bounding box center [651, 381] width 168 height 655
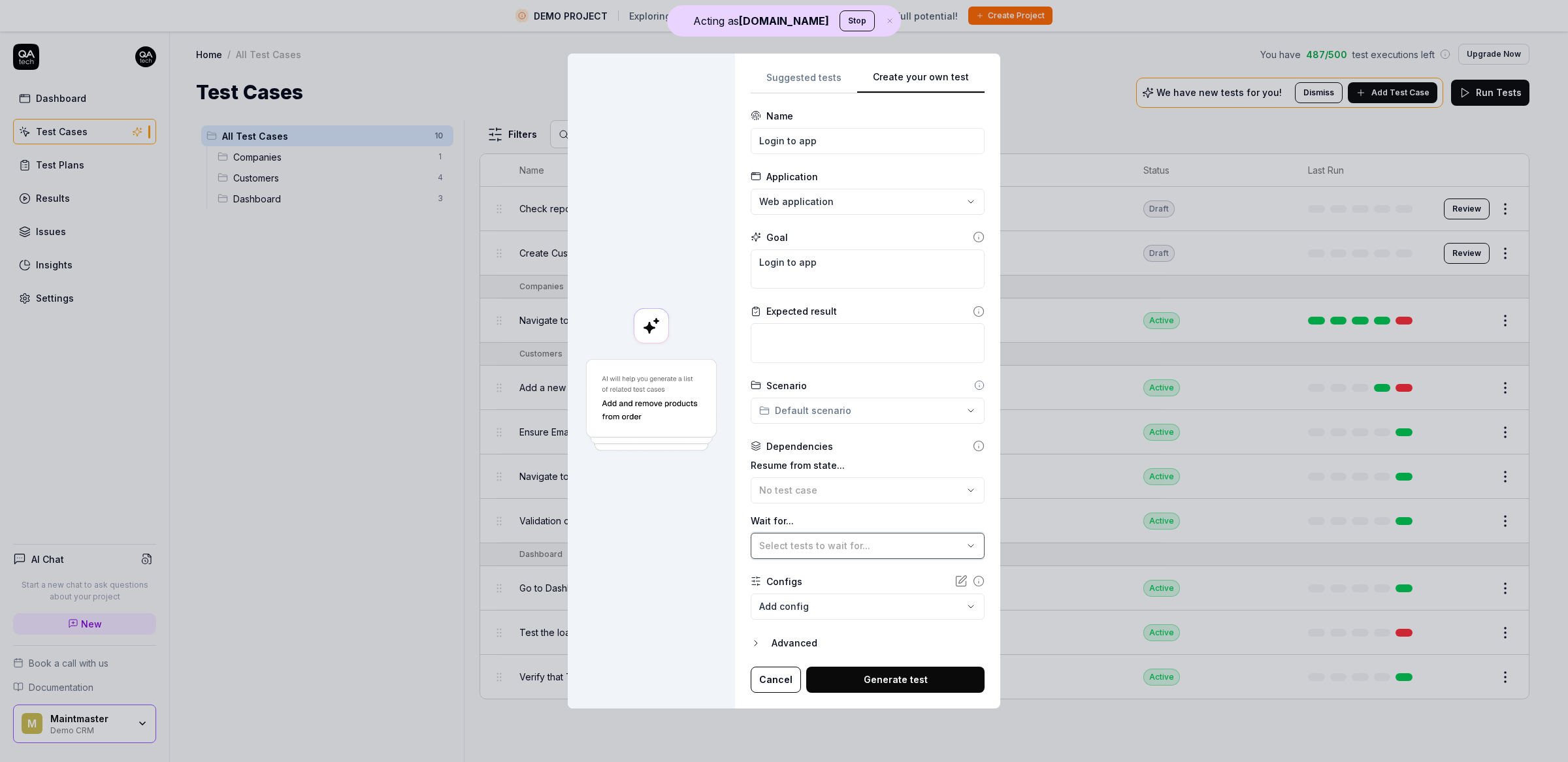
click at [848, 547] on span "Select tests to wait for..." at bounding box center [814, 546] width 111 height 11
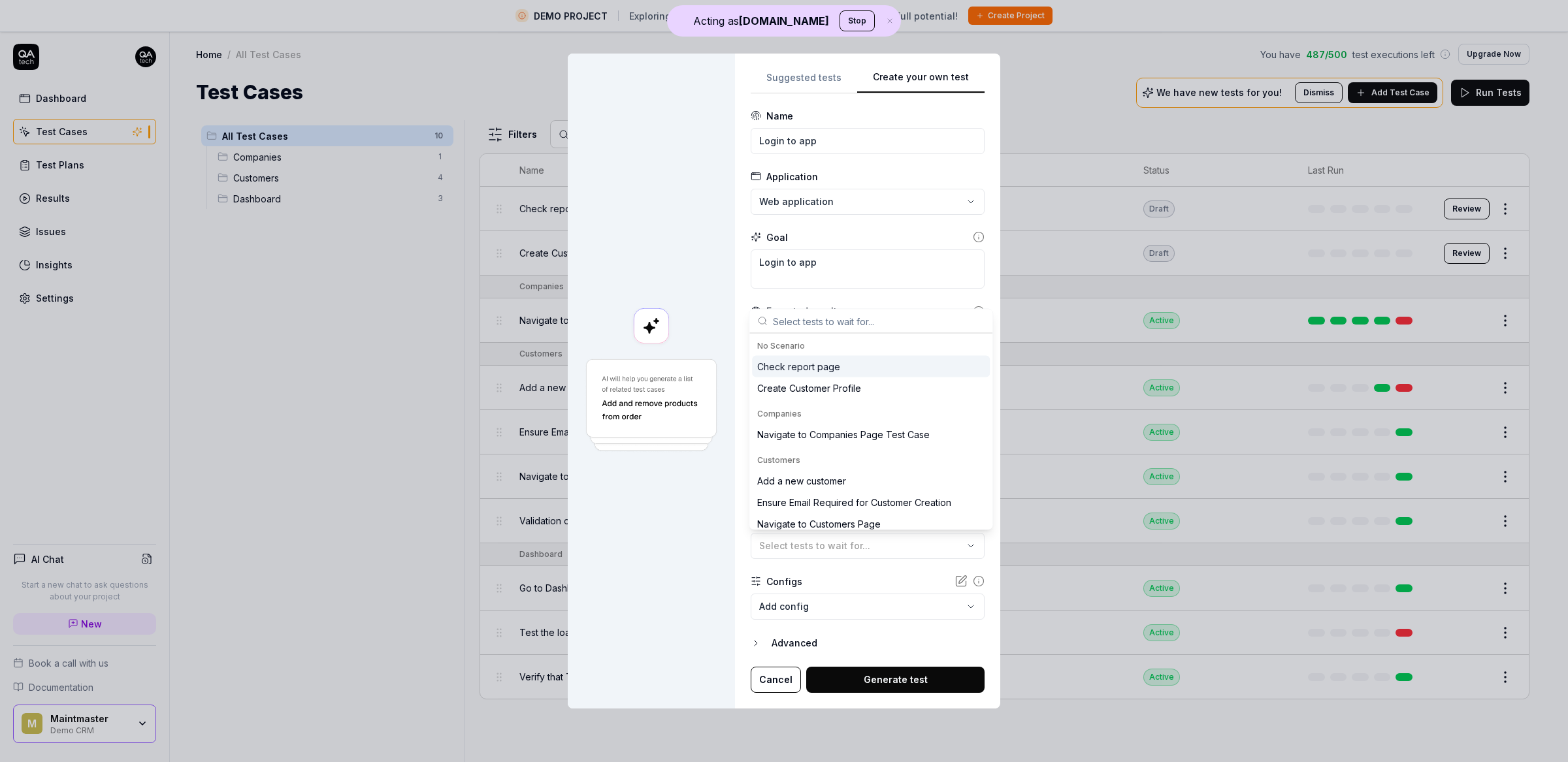
click at [697, 545] on div at bounding box center [651, 381] width 168 height 655
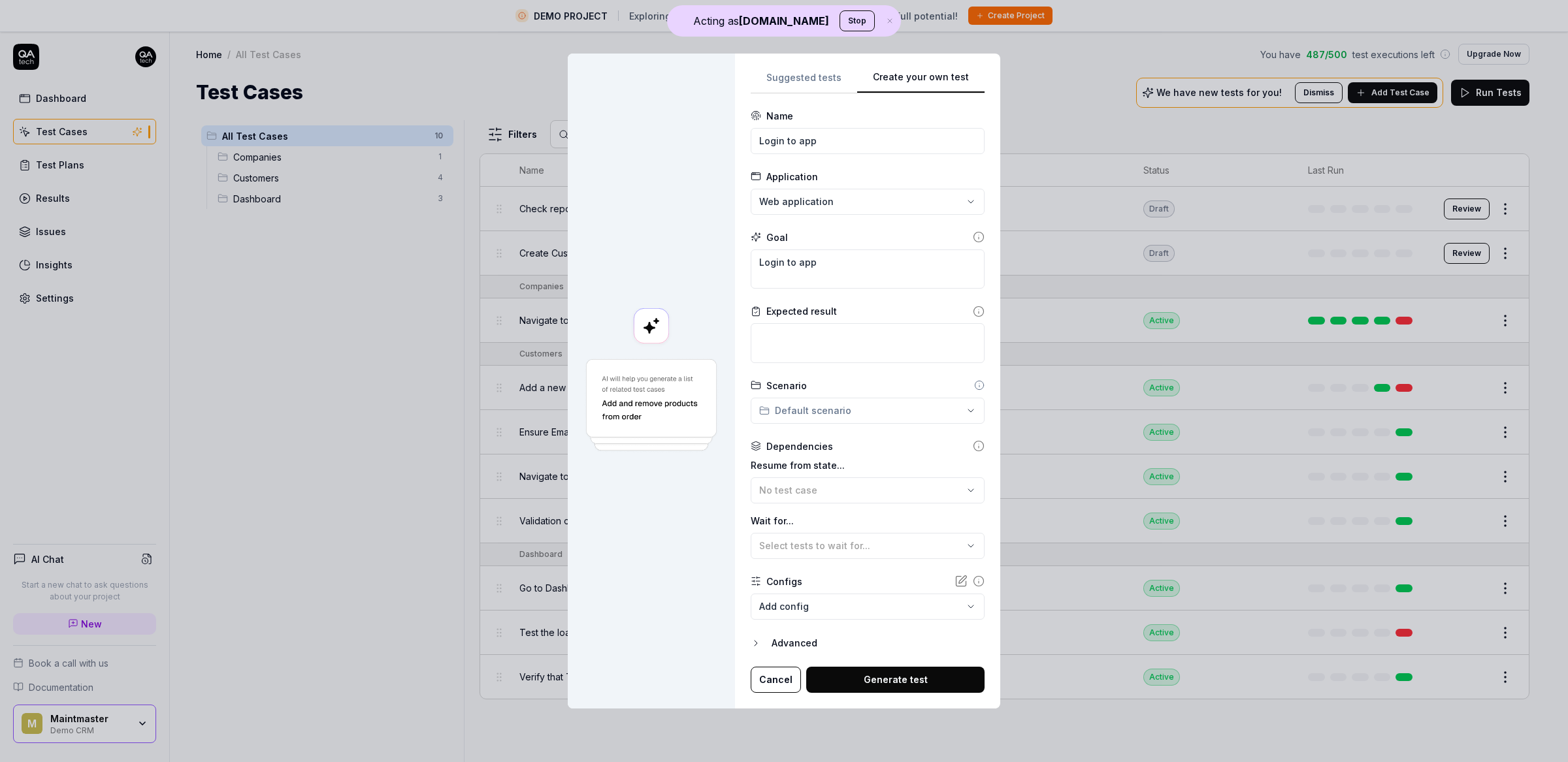
click at [803, 597] on body "DEMO PROJECT Exploring our features? Create your own project to unlock full pot…" at bounding box center [777, 396] width 1555 height 793
click at [647, 552] on div "**********" at bounding box center [784, 381] width 1568 height 762
click at [884, 677] on button "Generate test" at bounding box center [895, 680] width 178 height 26
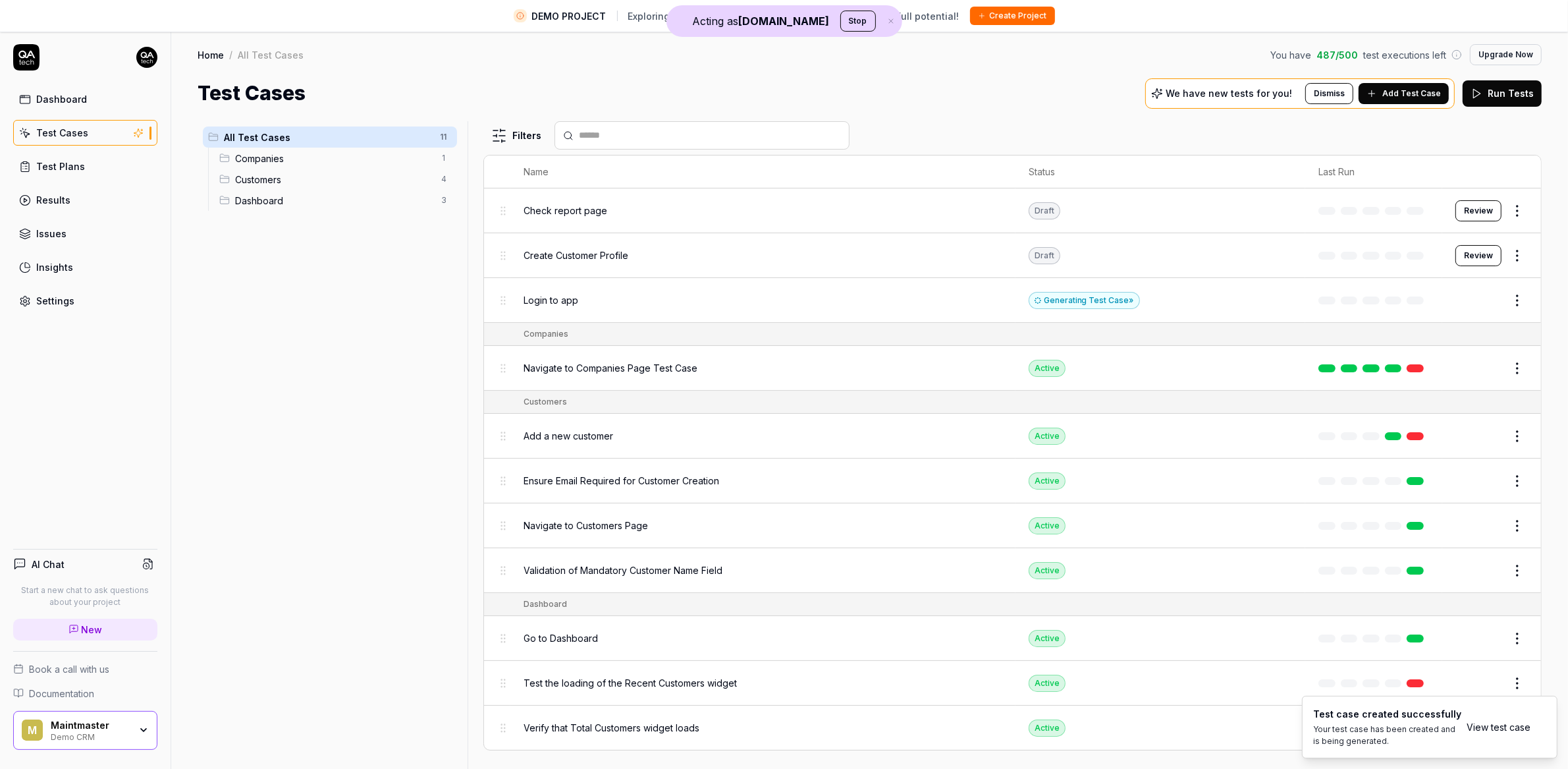
click at [48, 299] on div "Settings" at bounding box center [55, 301] width 38 height 14
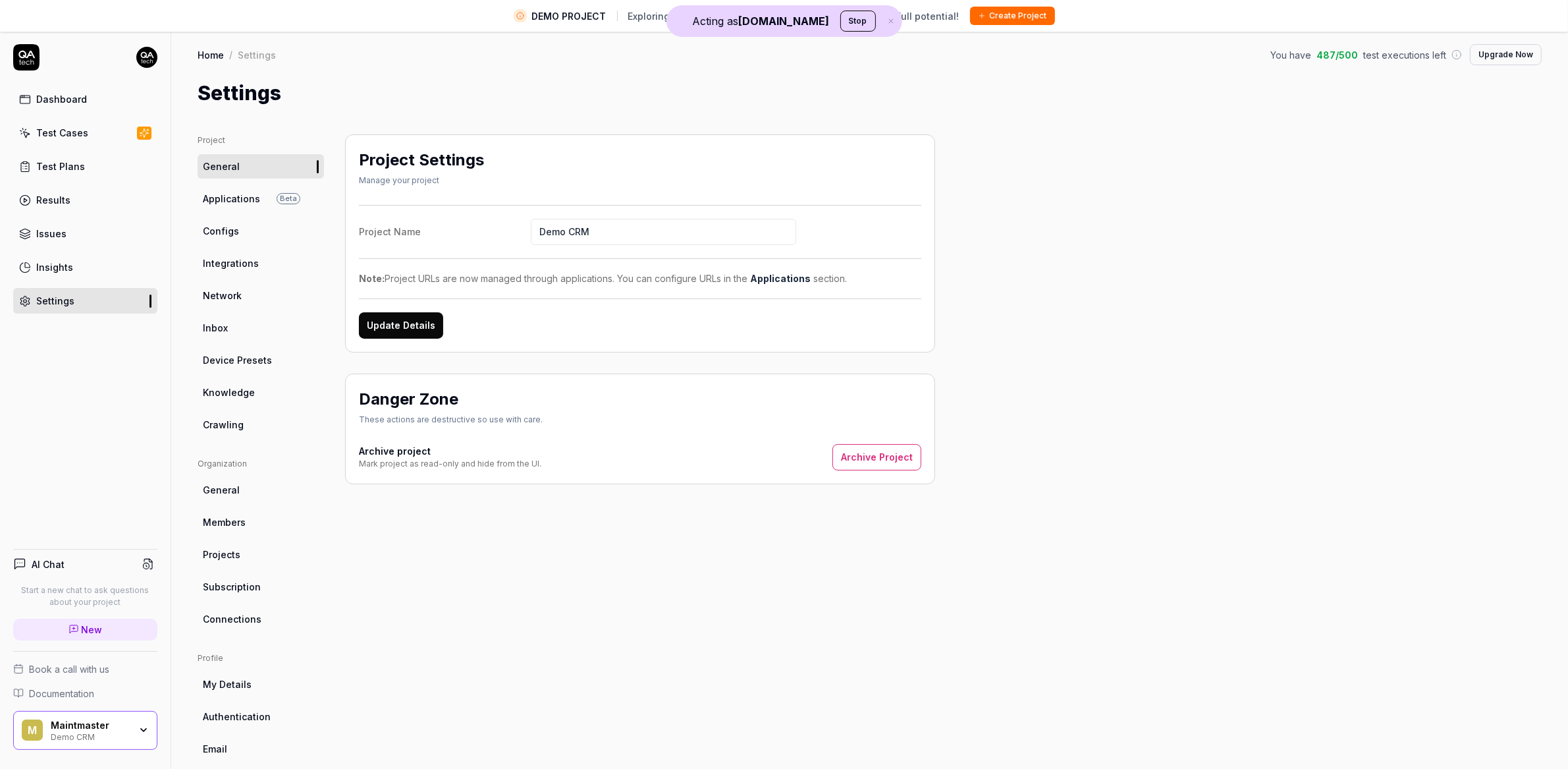
click at [248, 233] on link "Configs" at bounding box center [261, 231] width 127 height 25
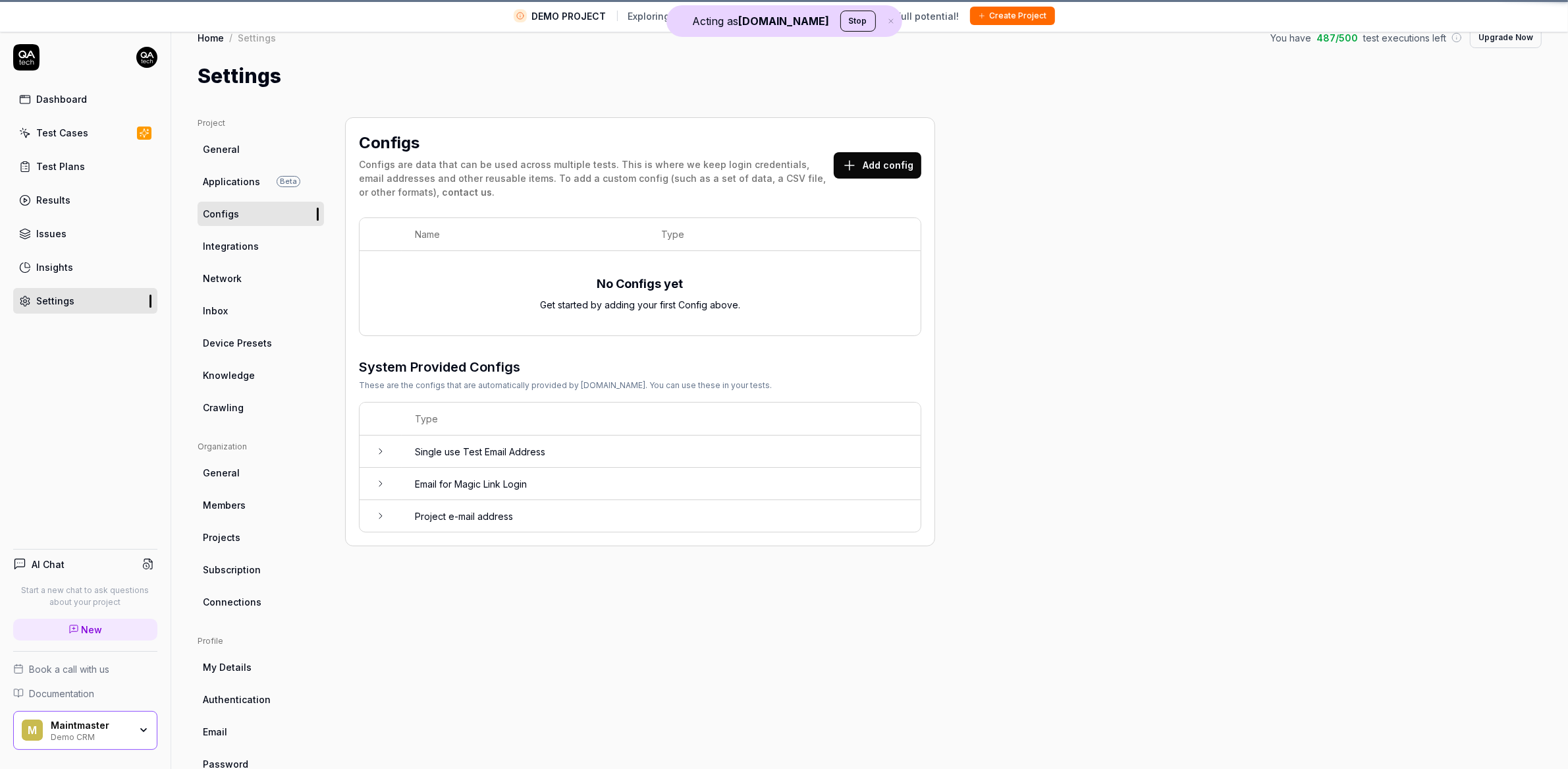
scroll to position [18, 0]
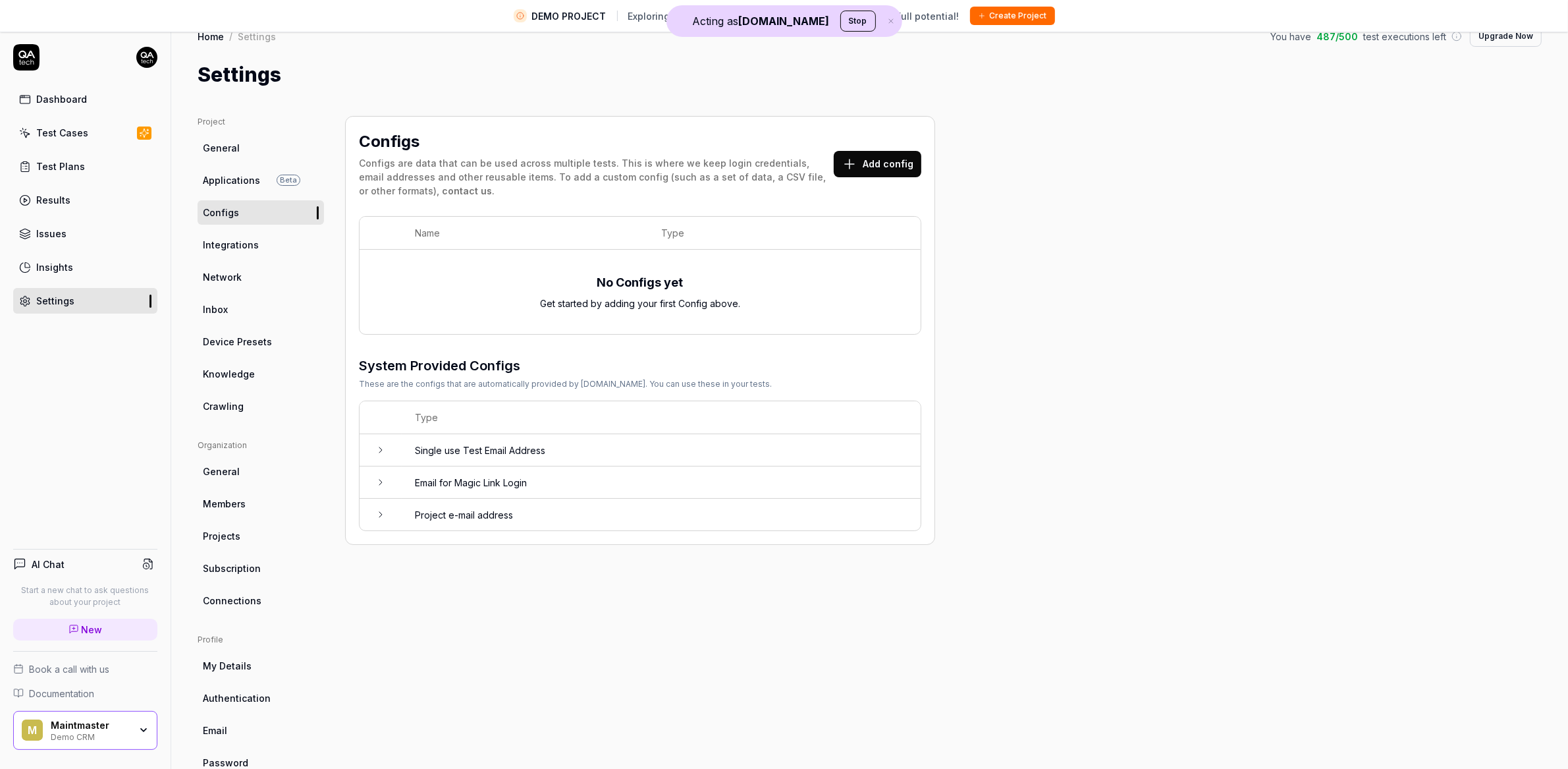
click at [478, 448] on td "Single use Test Email Address" at bounding box center [661, 450] width 519 height 33
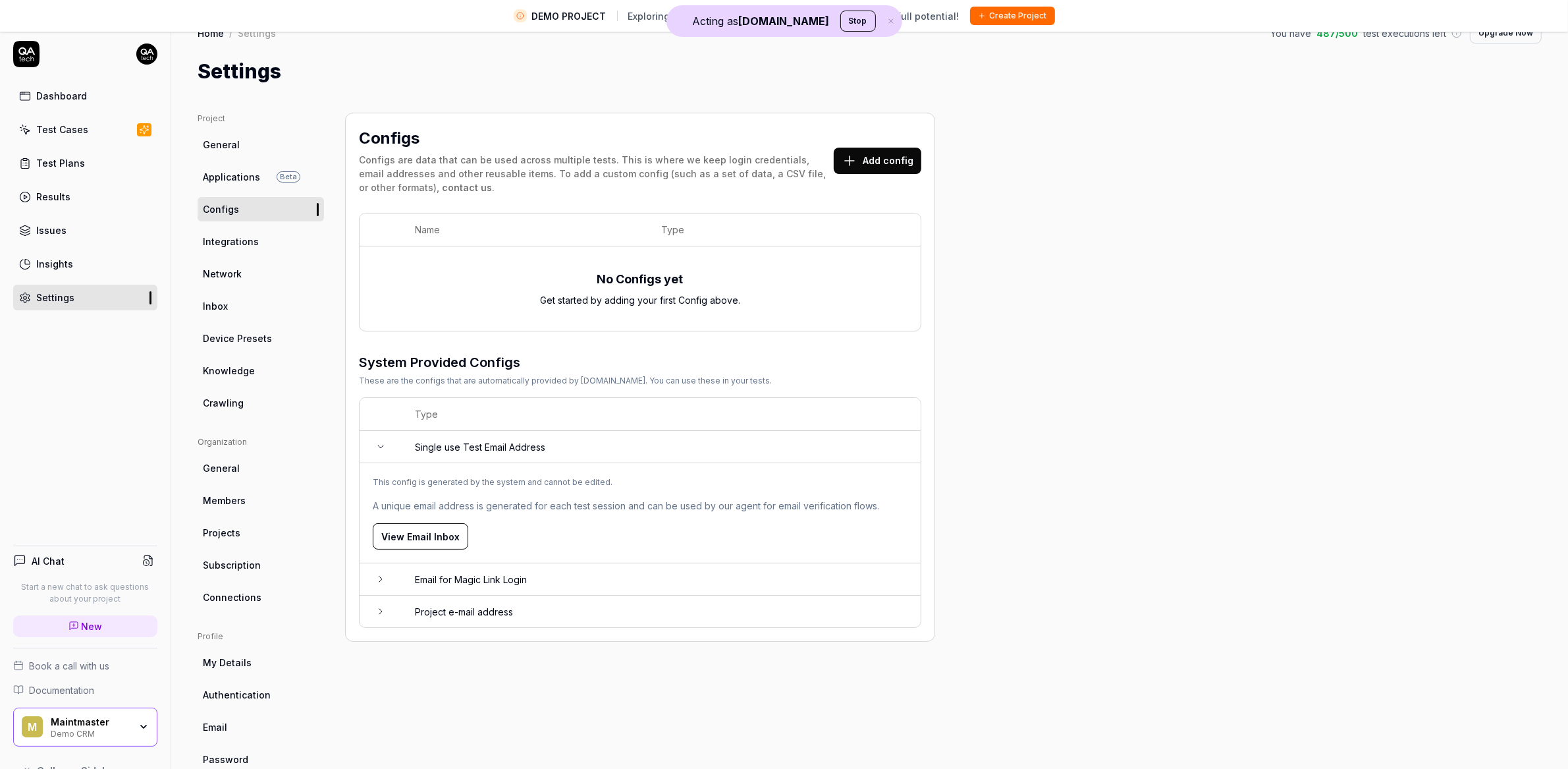
click at [467, 580] on td "Email for Magic Link Login" at bounding box center [661, 580] width 519 height 33
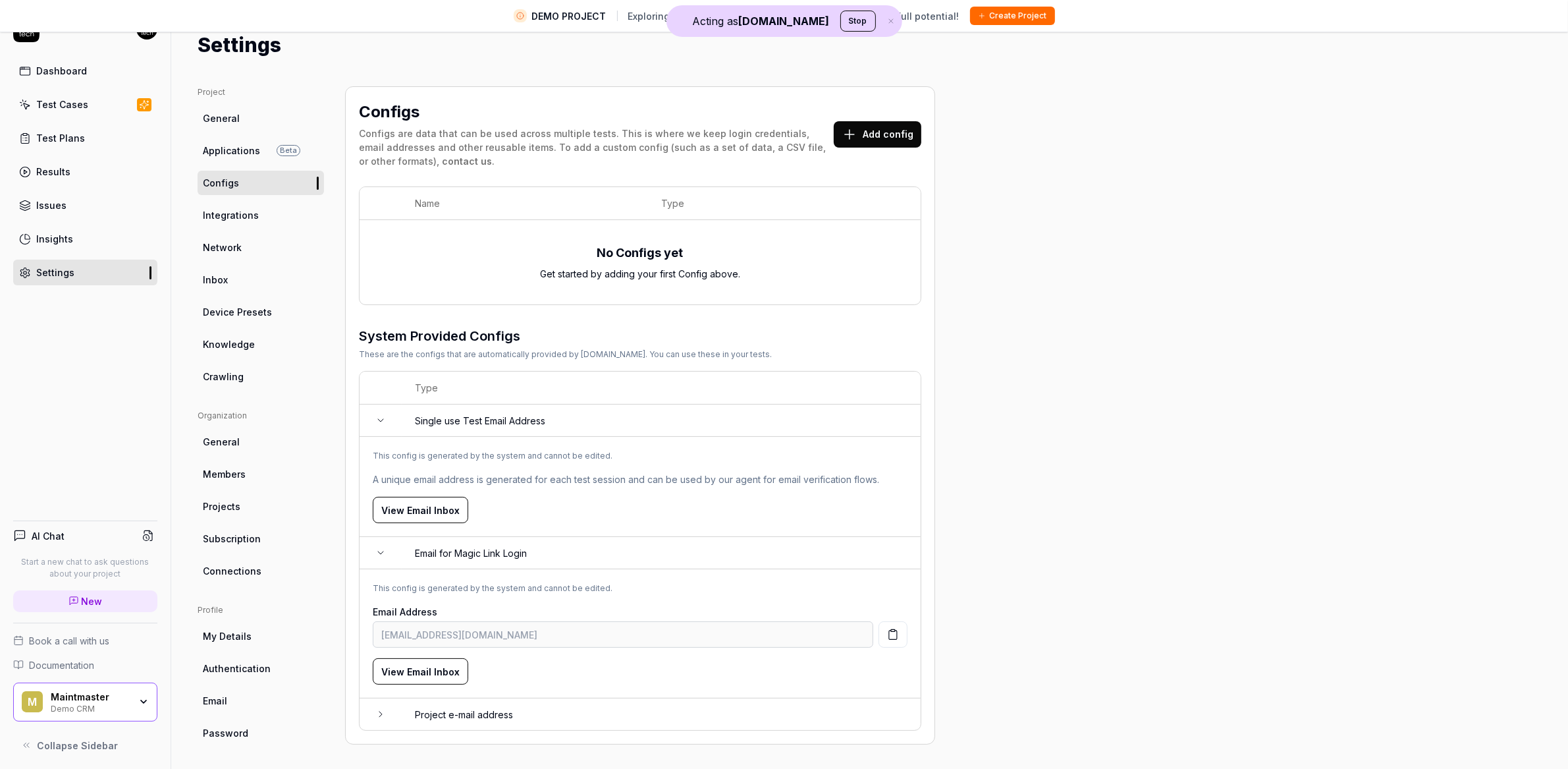
scroll to position [31, 0]
click at [470, 699] on td "Project e-mail address" at bounding box center [661, 712] width 519 height 32
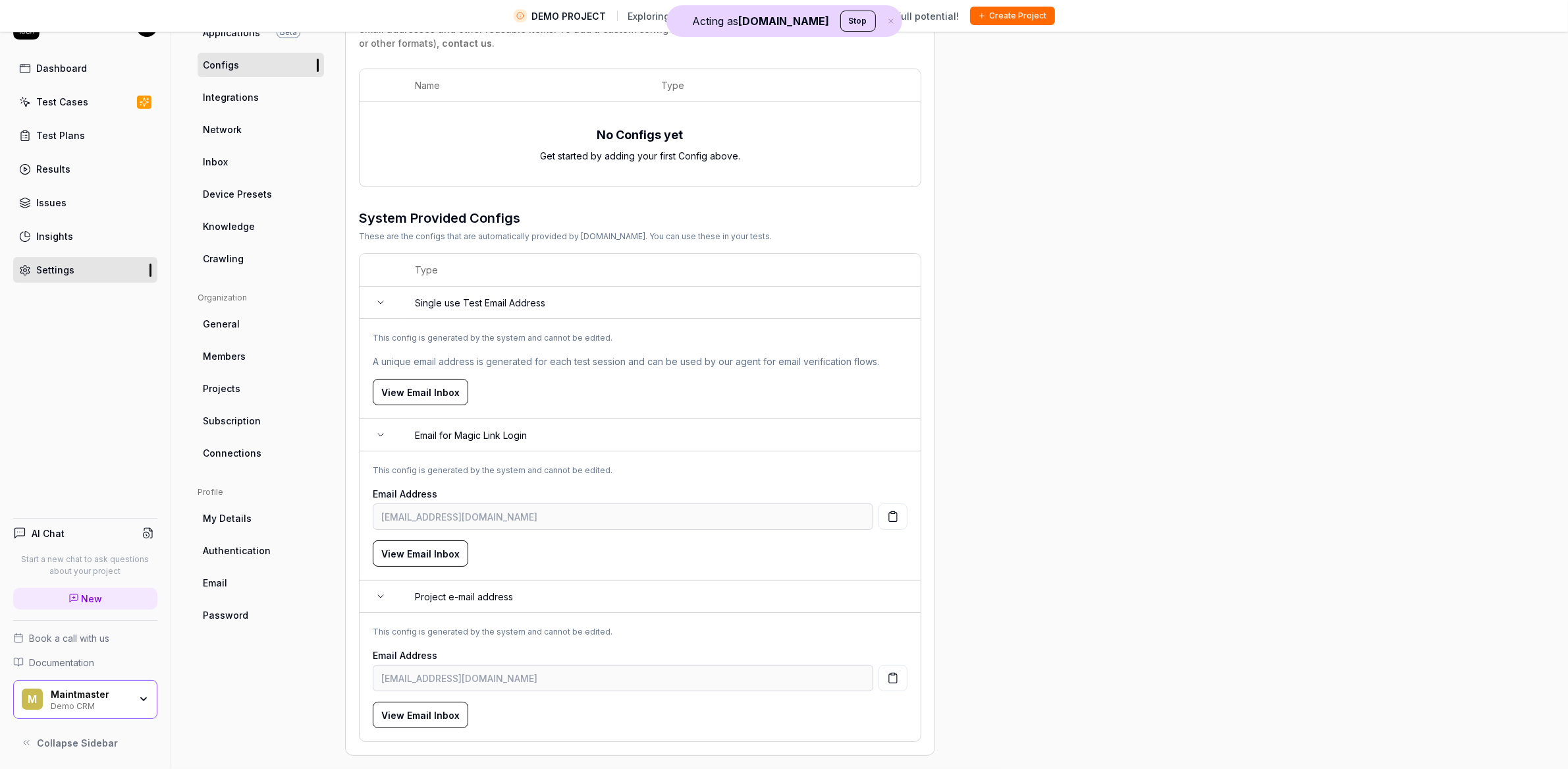
scroll to position [149, 0]
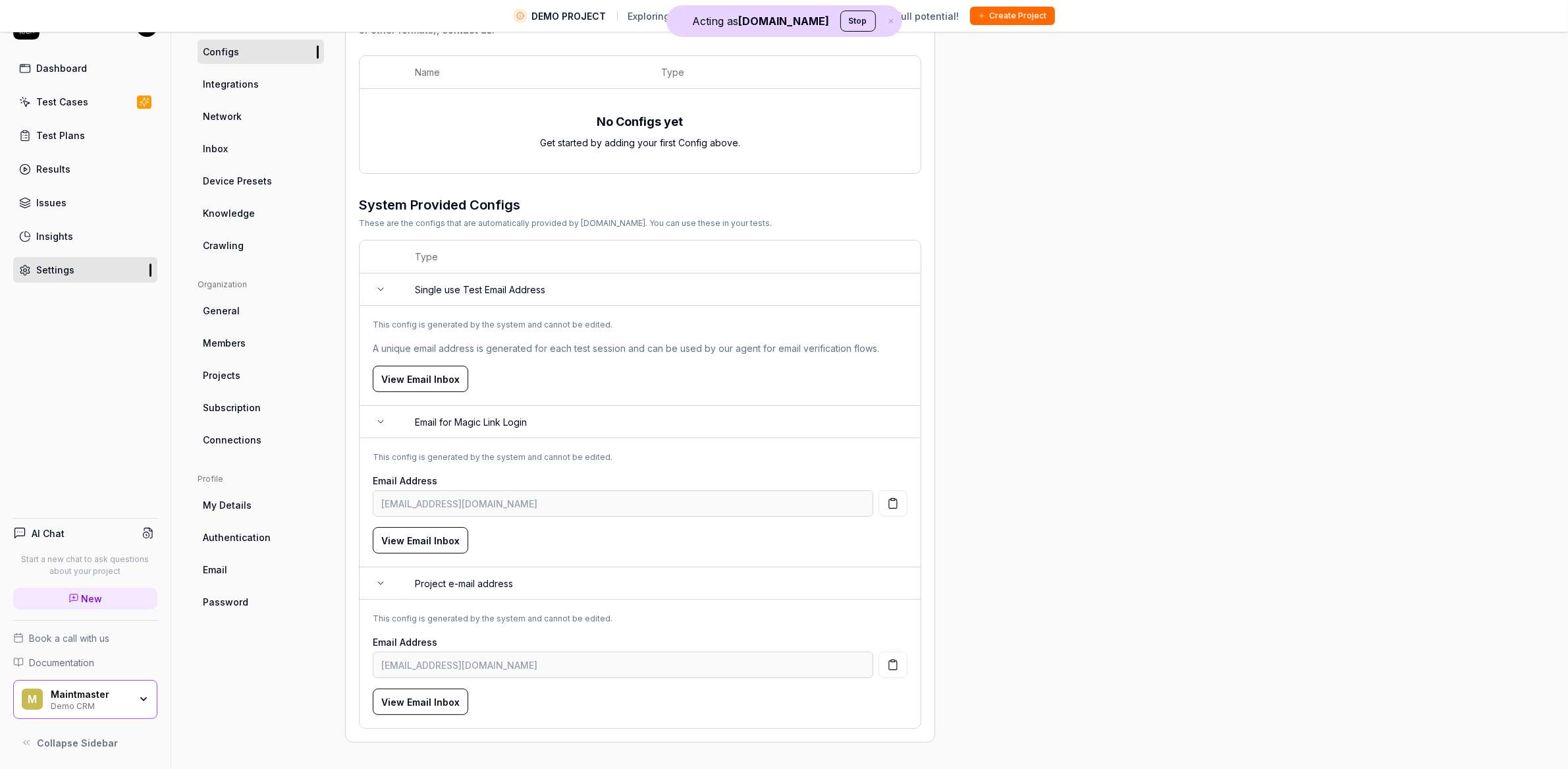
click at [243, 144] on link "Inbox" at bounding box center [261, 149] width 127 height 25
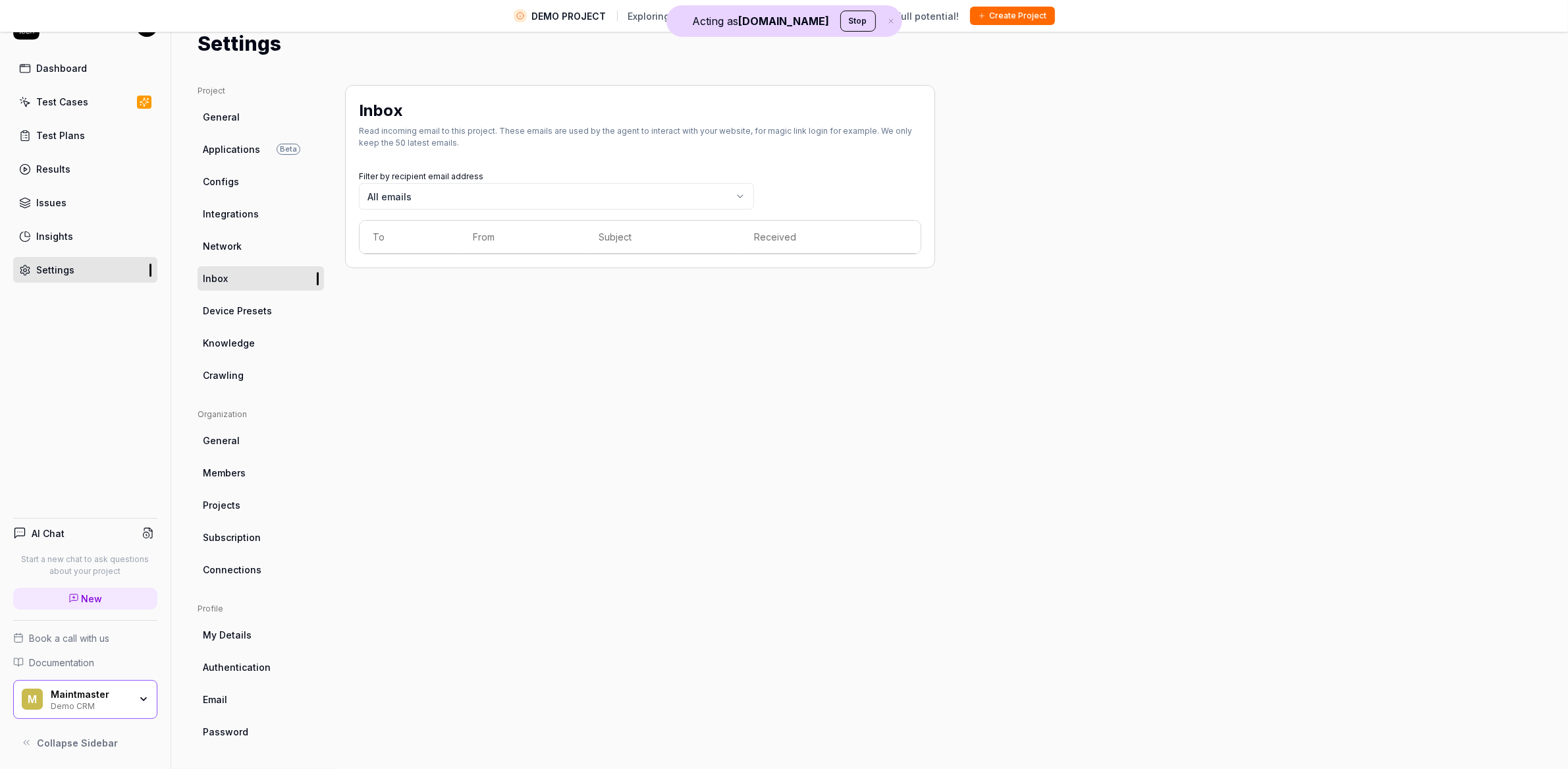
click at [224, 181] on span "Configs" at bounding box center [220, 181] width 36 height 14
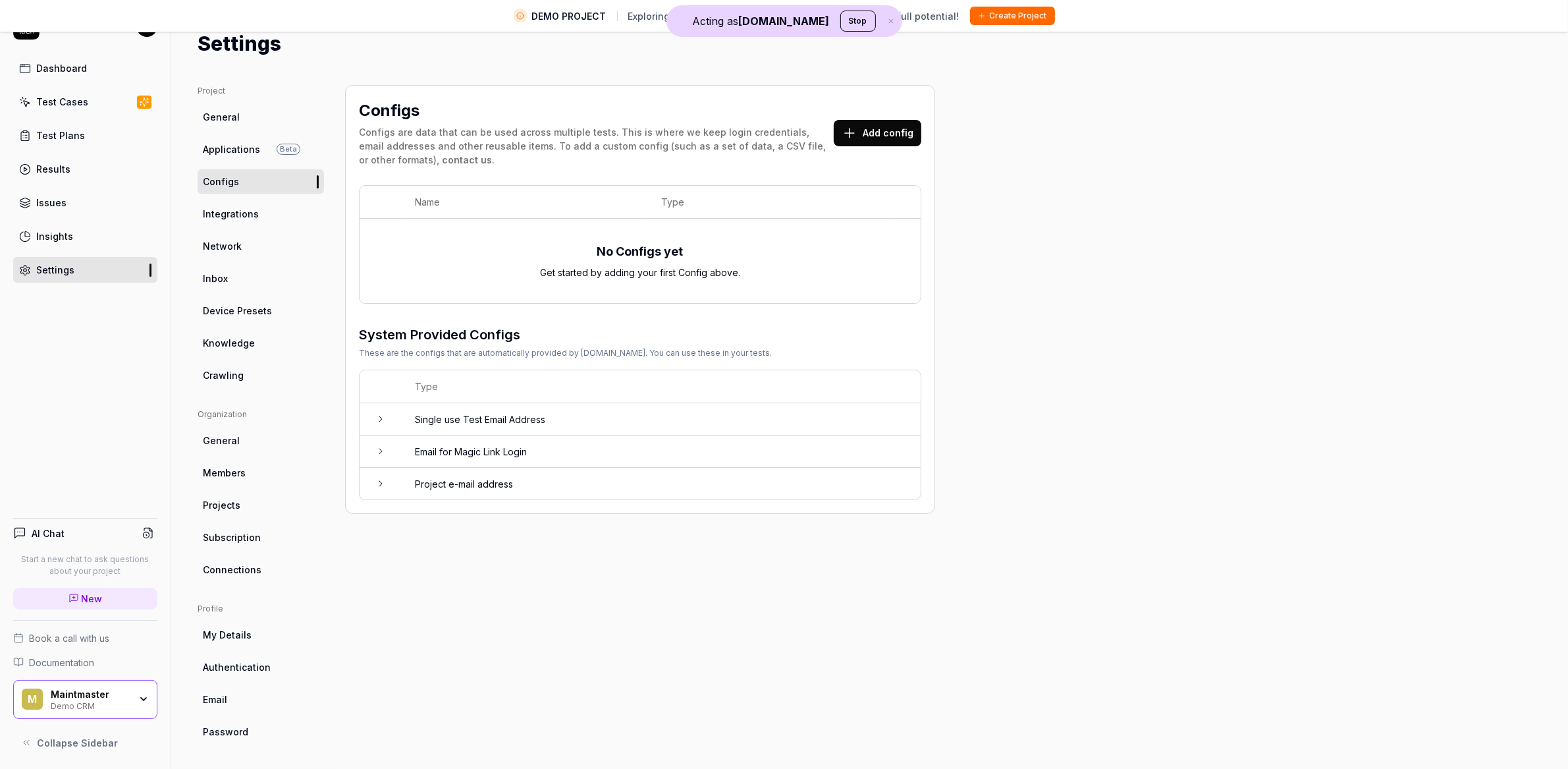
click at [98, 95] on link "Test Cases" at bounding box center [85, 101] width 144 height 26
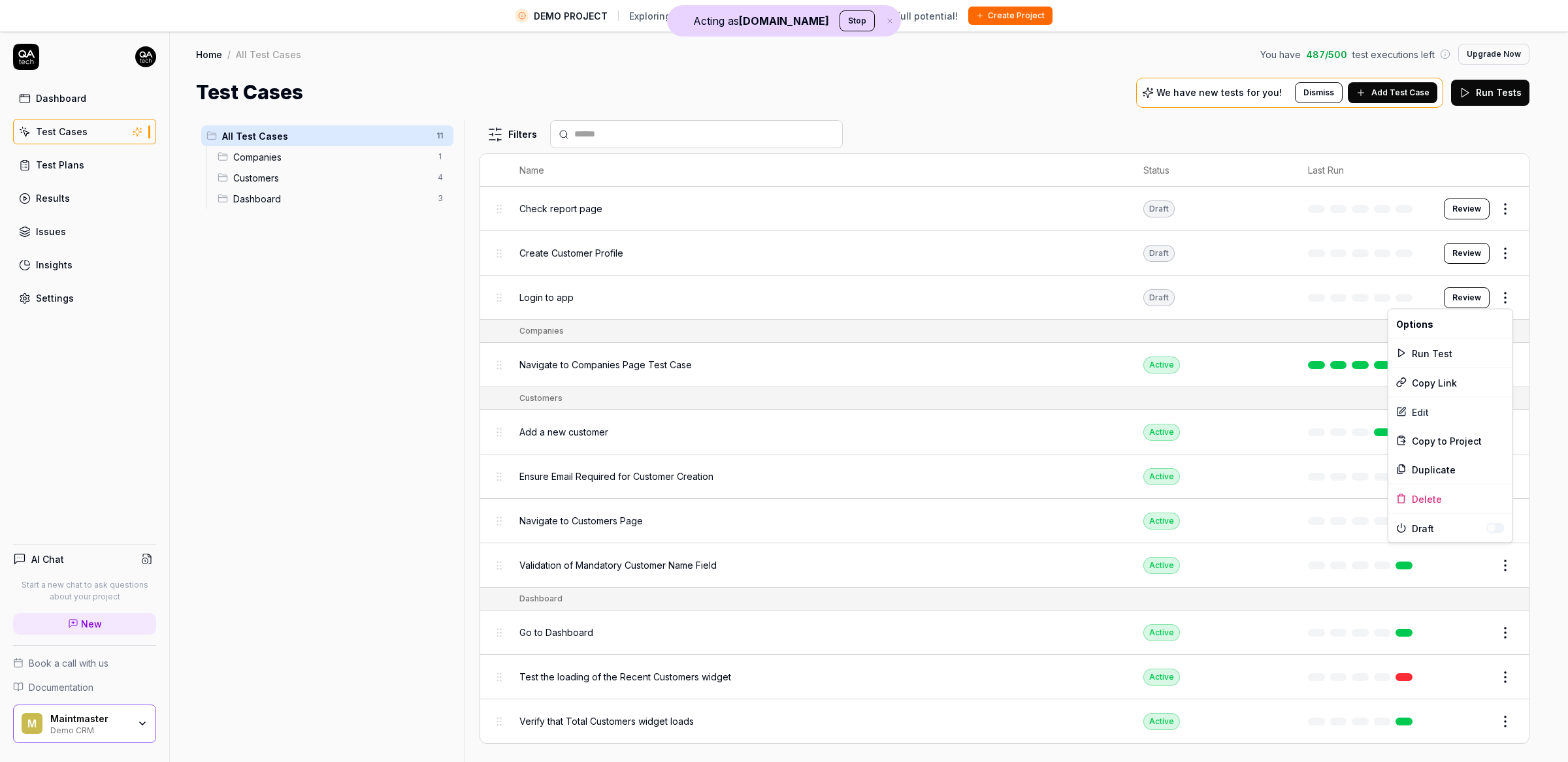
click at [1503, 299] on html "DEMO PROJECT Exploring our features? Create your own project to unlock full pot…" at bounding box center [784, 396] width 1568 height 793
click at [1423, 418] on div "Edit" at bounding box center [1450, 412] width 124 height 29
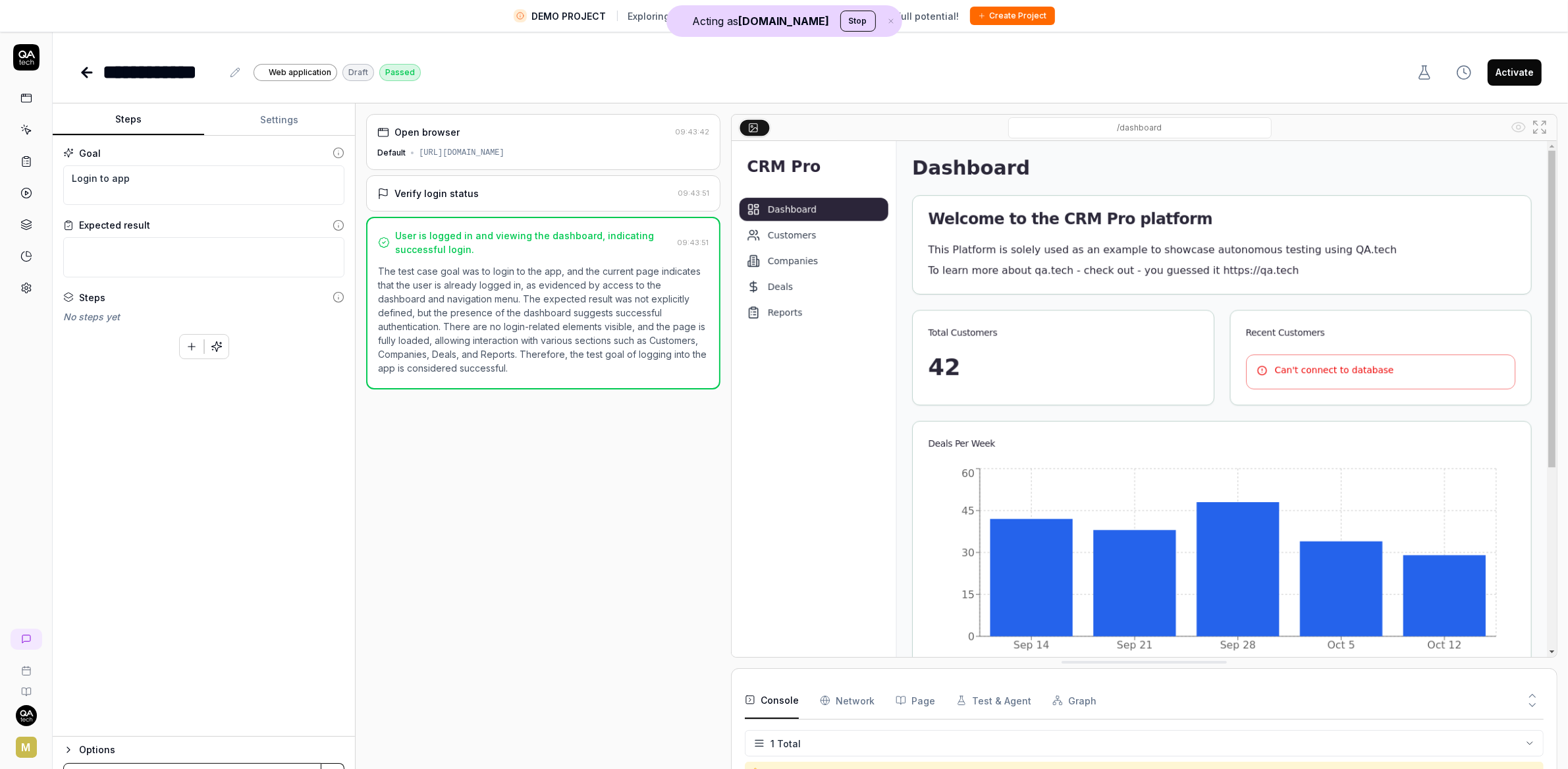
click at [506, 139] on div "Open browser" at bounding box center [524, 132] width 292 height 14
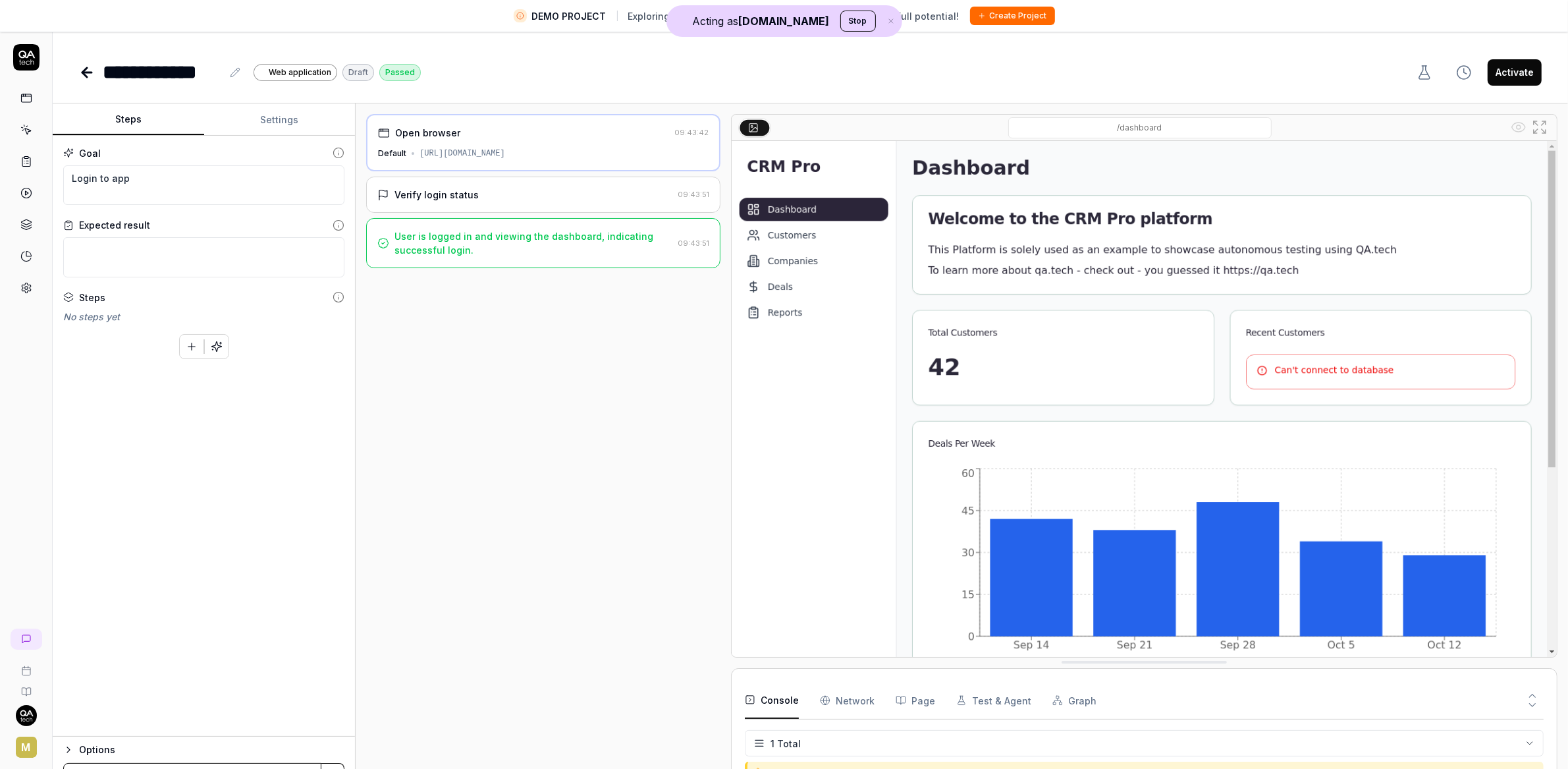
click at [545, 135] on div "Open browser" at bounding box center [523, 133] width 291 height 14
click at [501, 180] on div "Verify login status 09:43:51" at bounding box center [543, 195] width 355 height 36
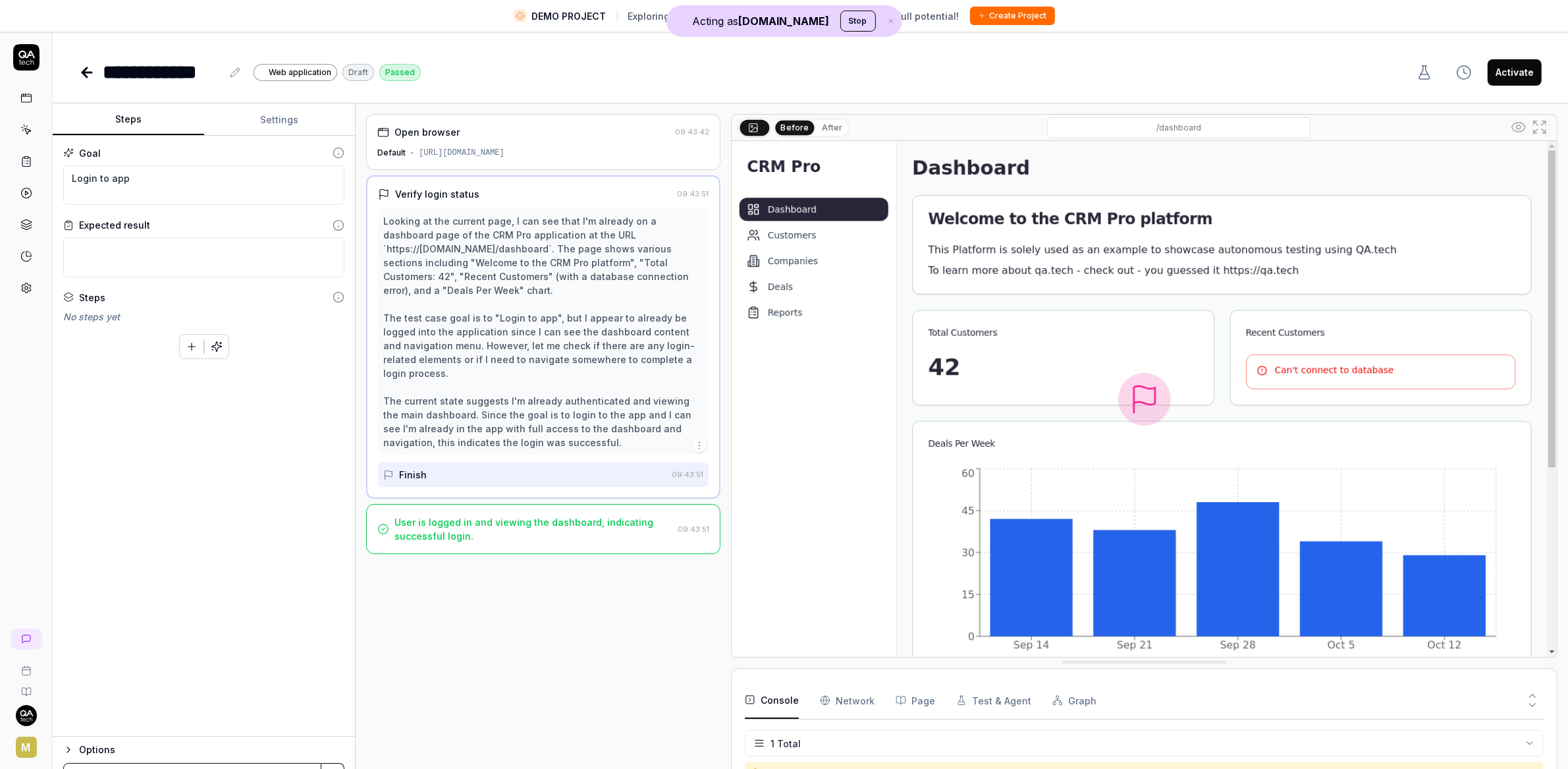
click at [523, 142] on div "Open browser 09:43:42 Default https://qacrmdemo.netlify.app/" at bounding box center [543, 142] width 355 height 56
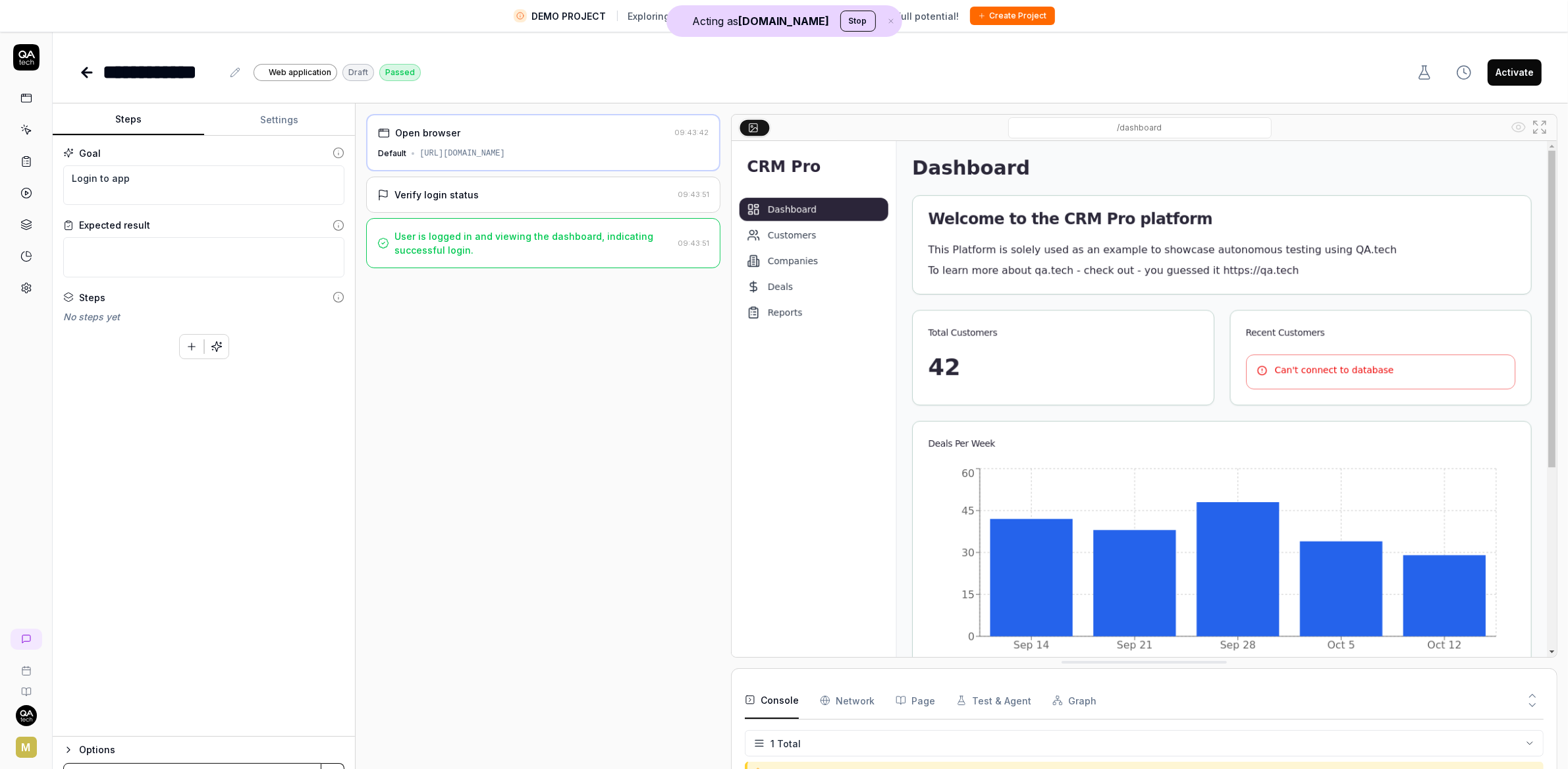
click at [96, 77] on link at bounding box center [88, 72] width 18 height 26
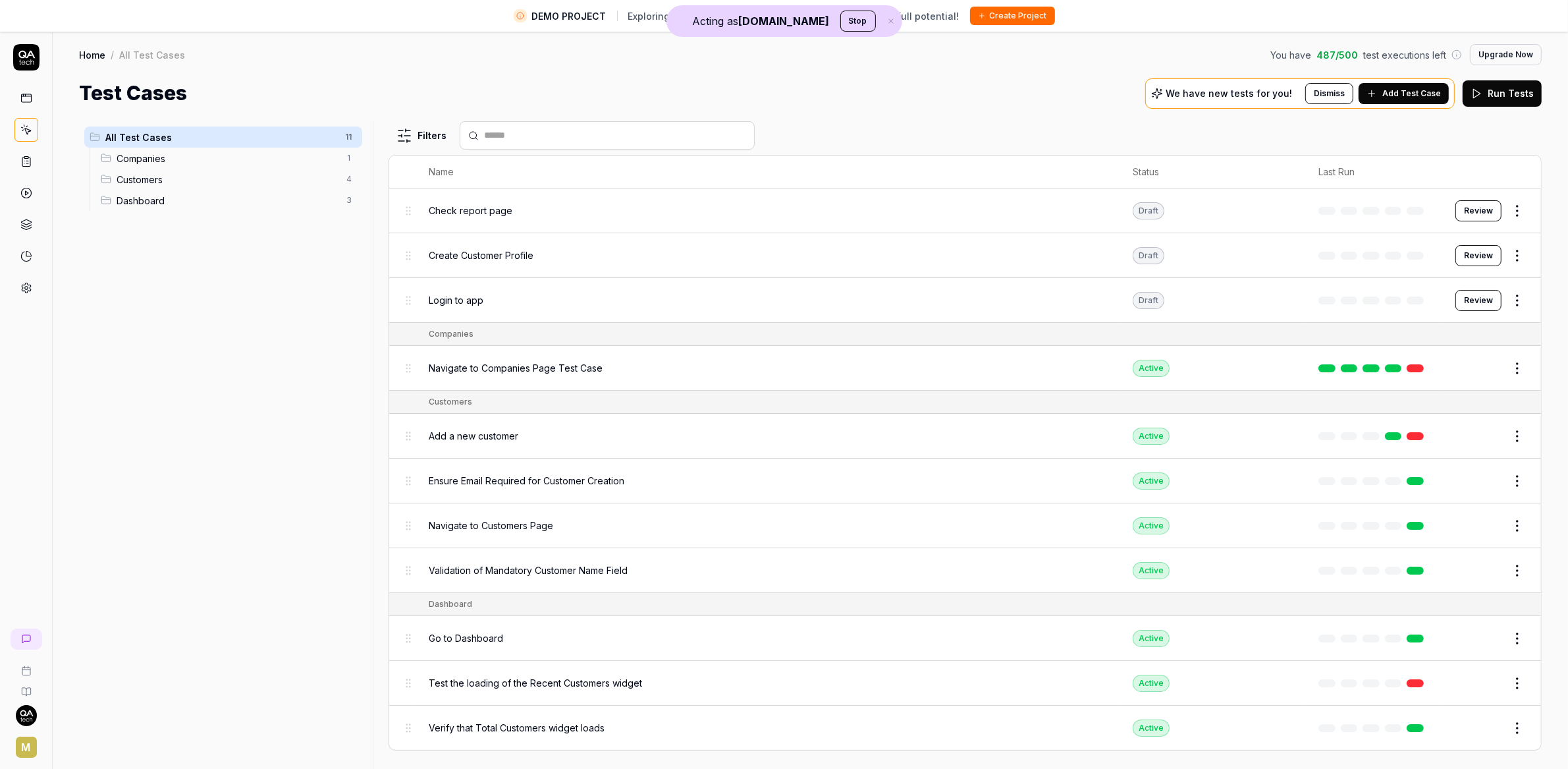
click at [1518, 362] on html "DEMO PROJECT Exploring our features? Create your own project to unlock full pot…" at bounding box center [784, 400] width 1568 height 800
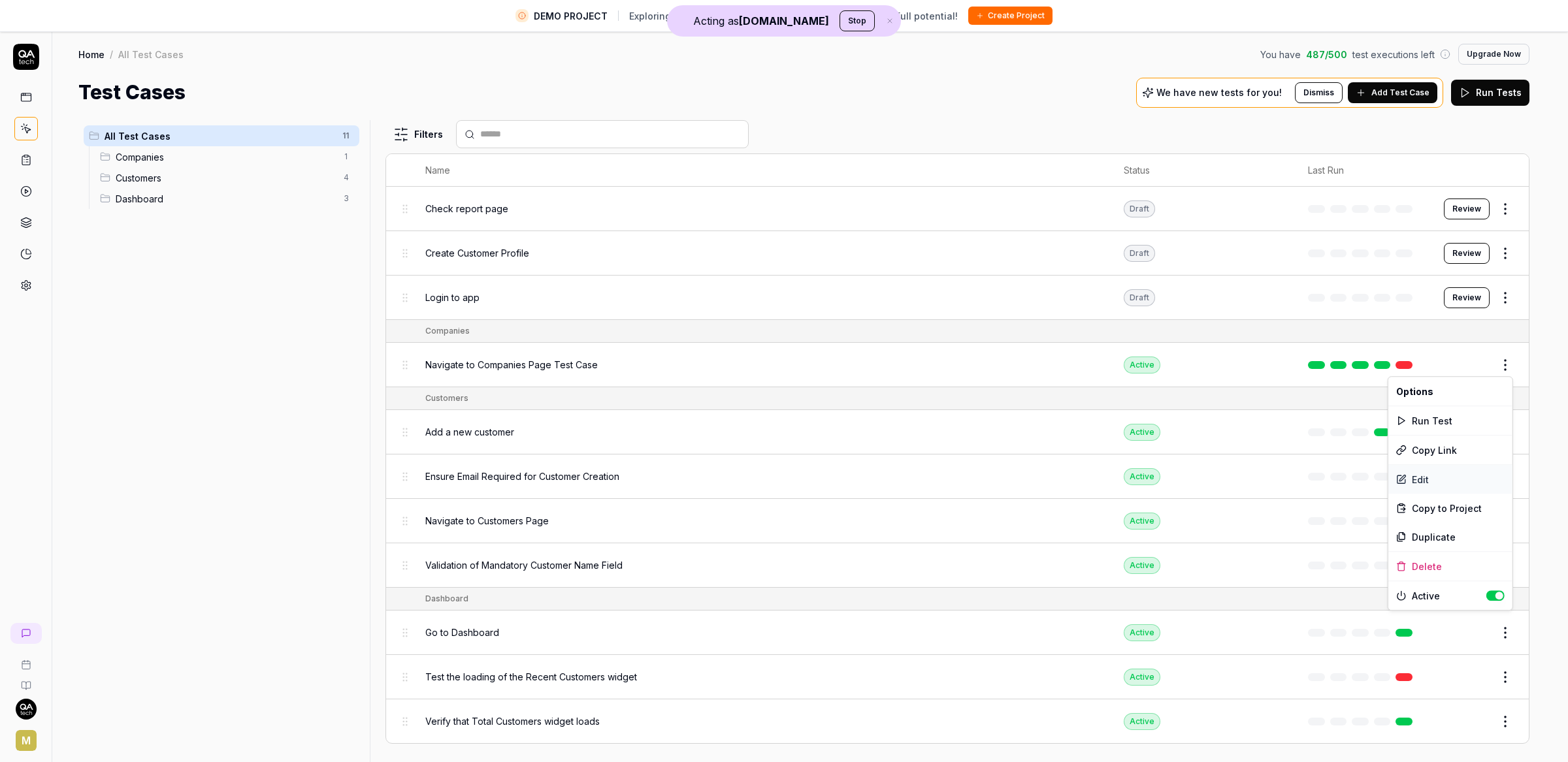
click at [1428, 480] on div "Edit" at bounding box center [1450, 479] width 124 height 29
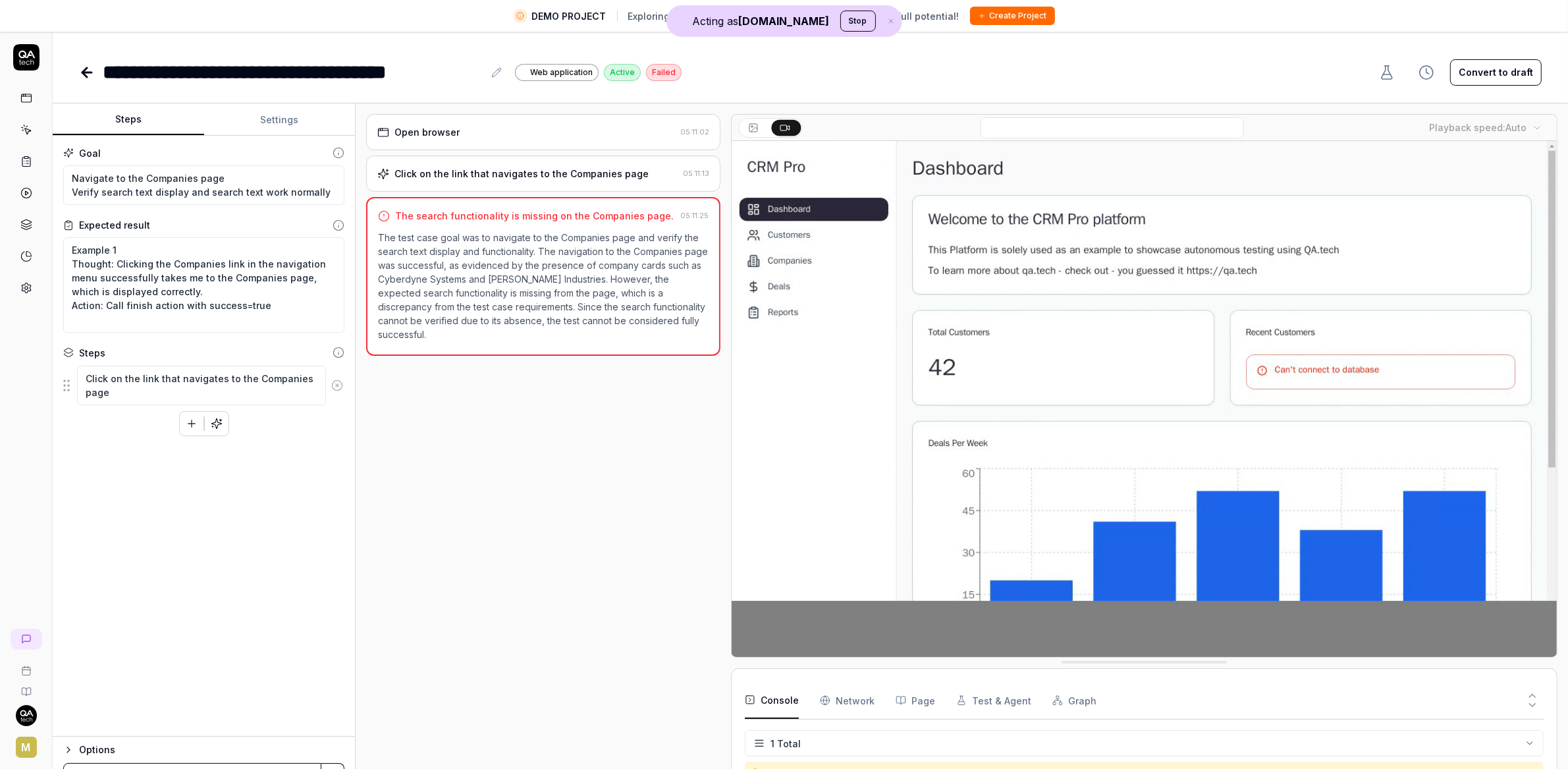
click at [87, 77] on icon at bounding box center [85, 72] width 4 height 9
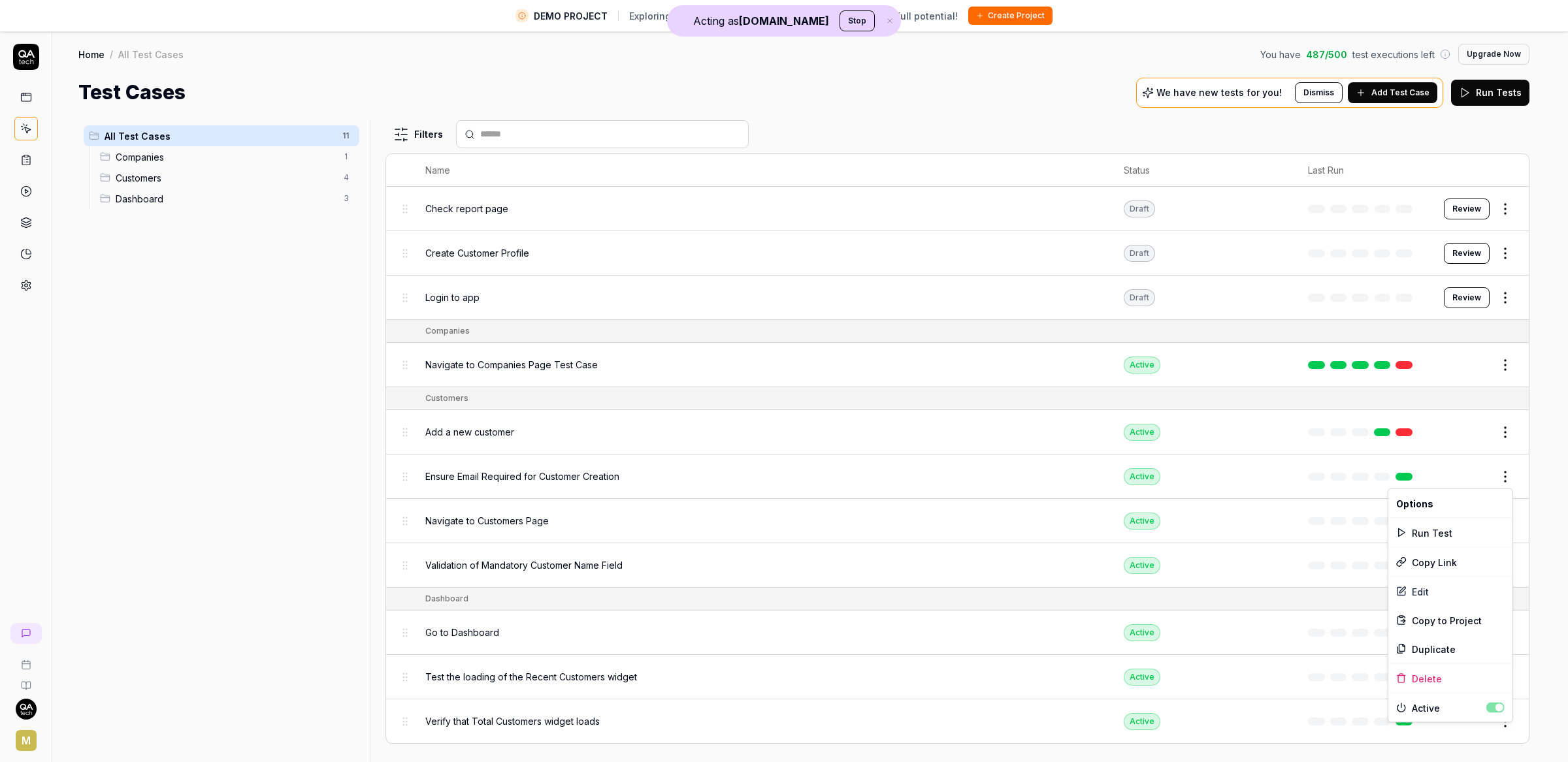
click at [1508, 479] on html "DEMO PROJECT Exploring our features? Create your own project to unlock full pot…" at bounding box center [784, 396] width 1568 height 793
click at [1428, 589] on div "Edit" at bounding box center [1450, 591] width 124 height 29
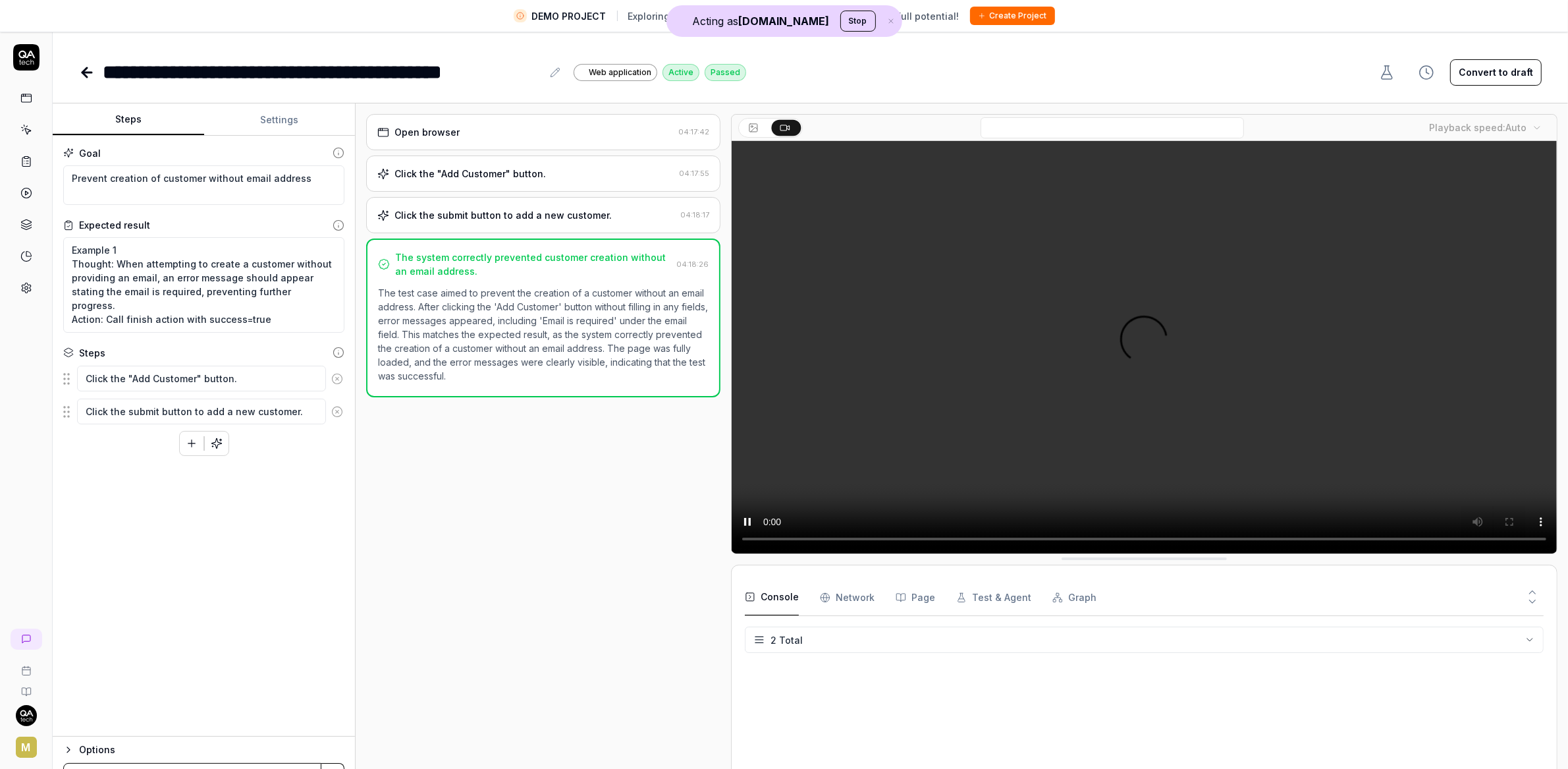
click at [519, 138] on div "Open browser" at bounding box center [526, 132] width 296 height 14
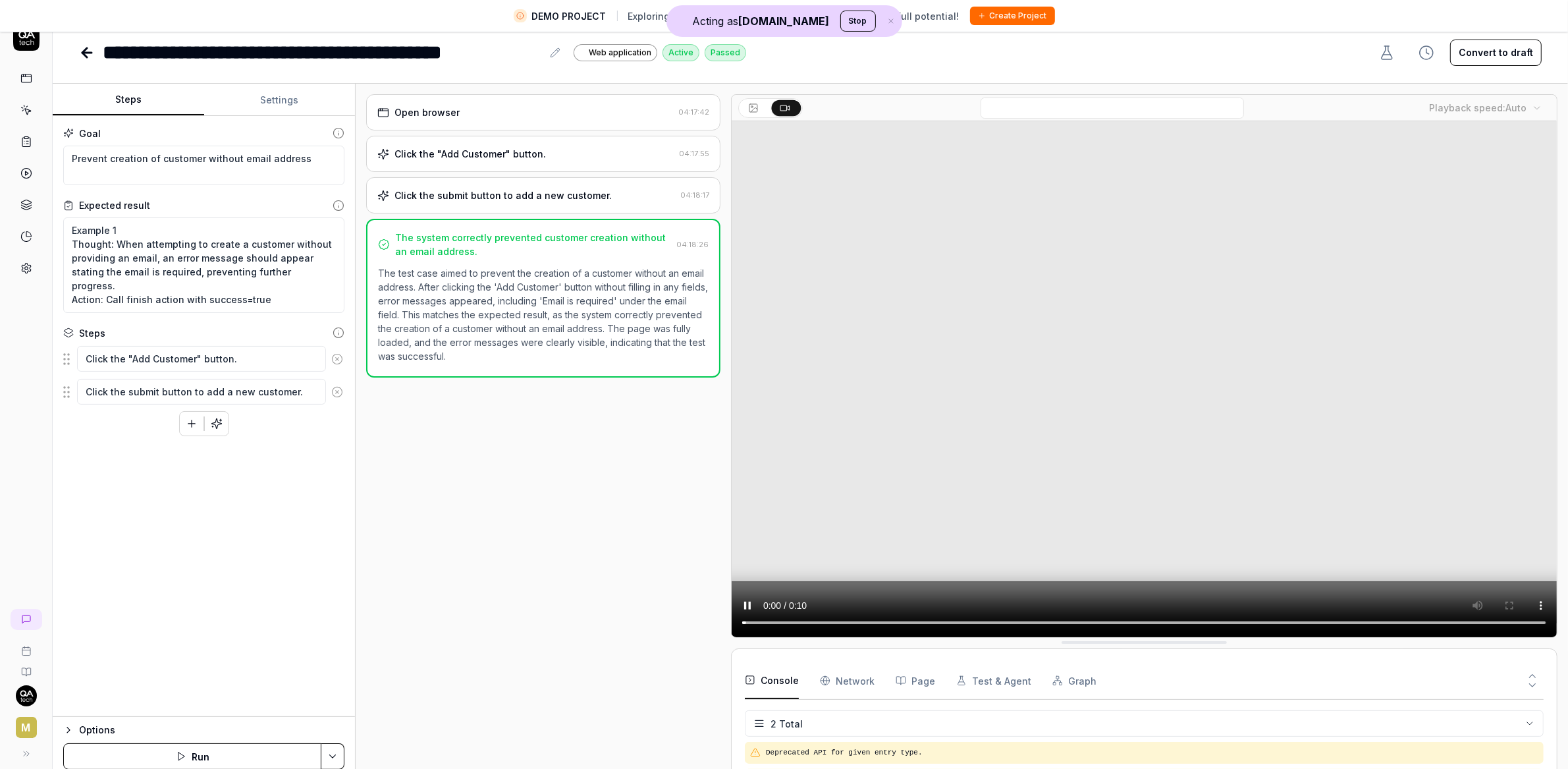
scroll to position [31, 0]
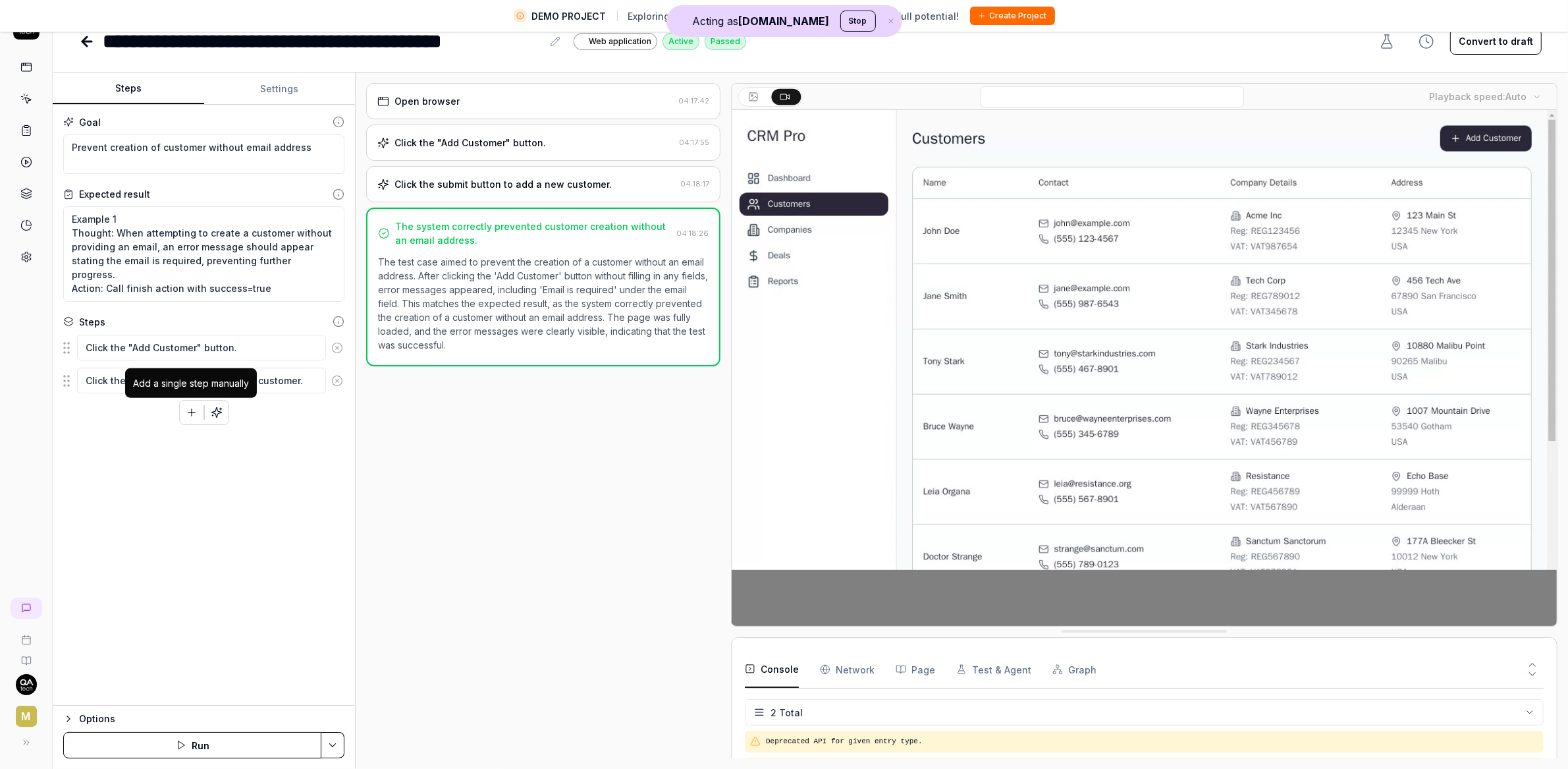
click at [195, 411] on icon "button" at bounding box center [191, 412] width 11 height 11
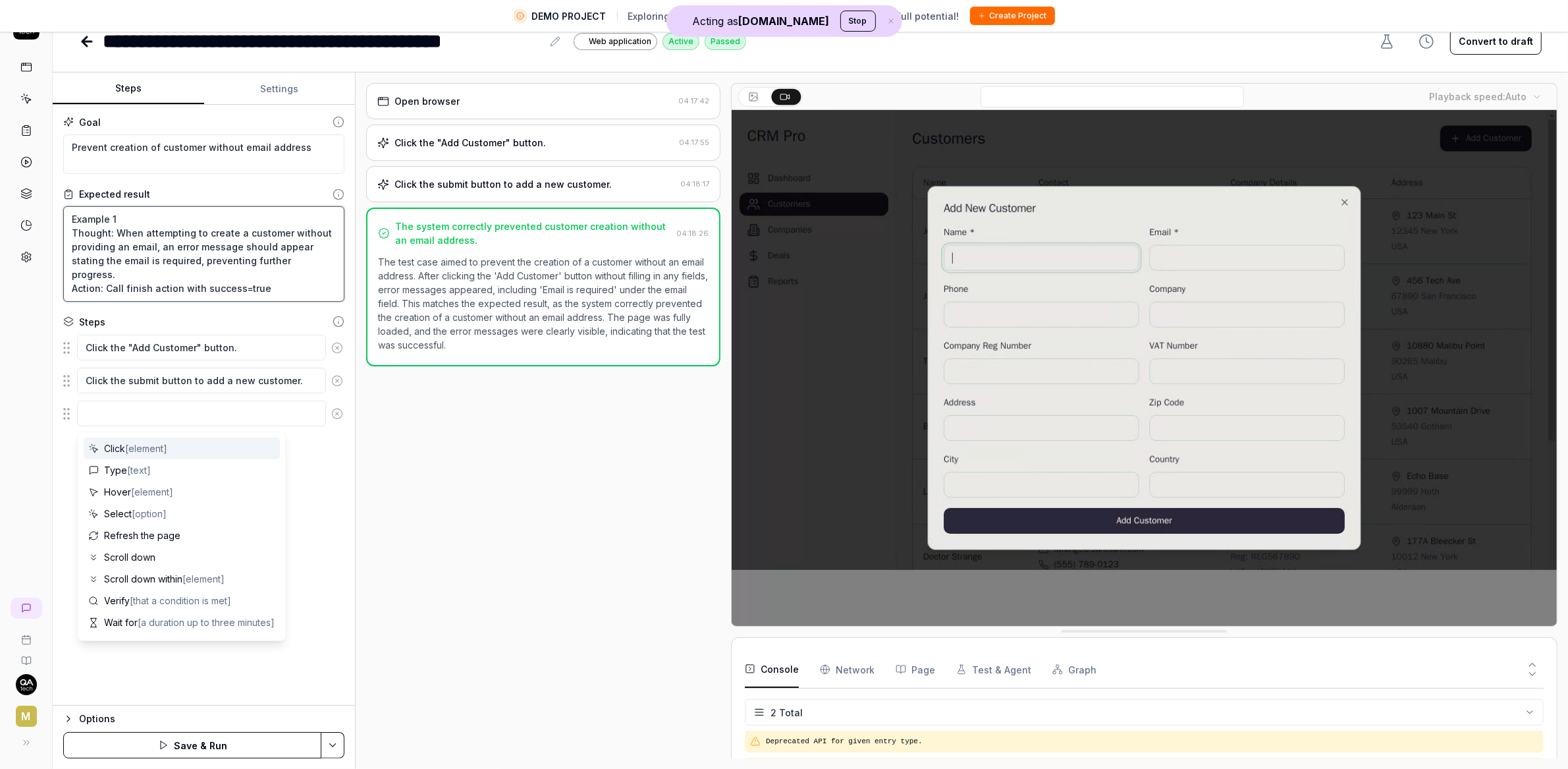
type textarea "*"
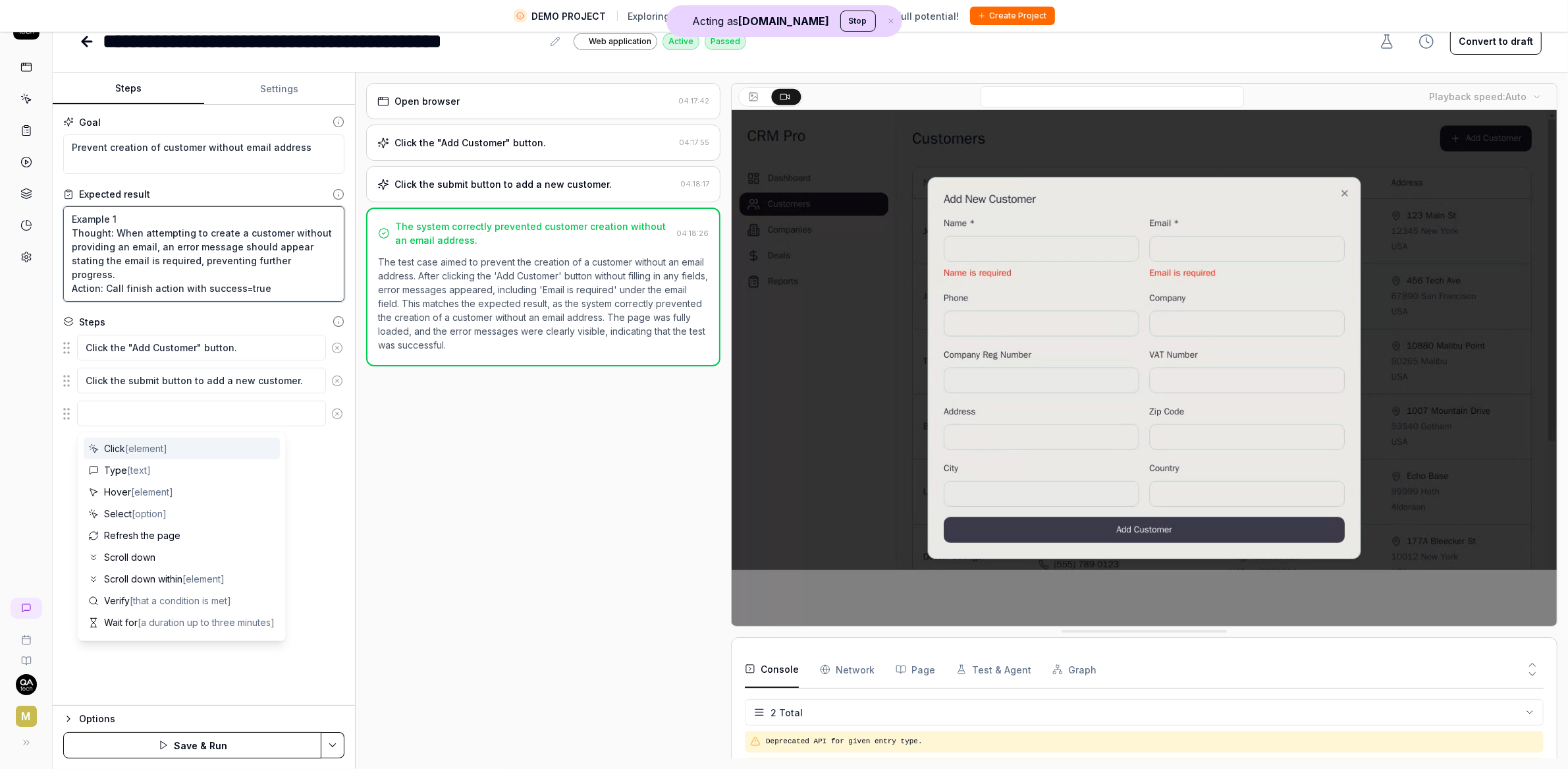
click at [178, 299] on textarea "Example 1 Thought: When attempting to create a customer without providing an em…" at bounding box center [203, 254] width 281 height 95
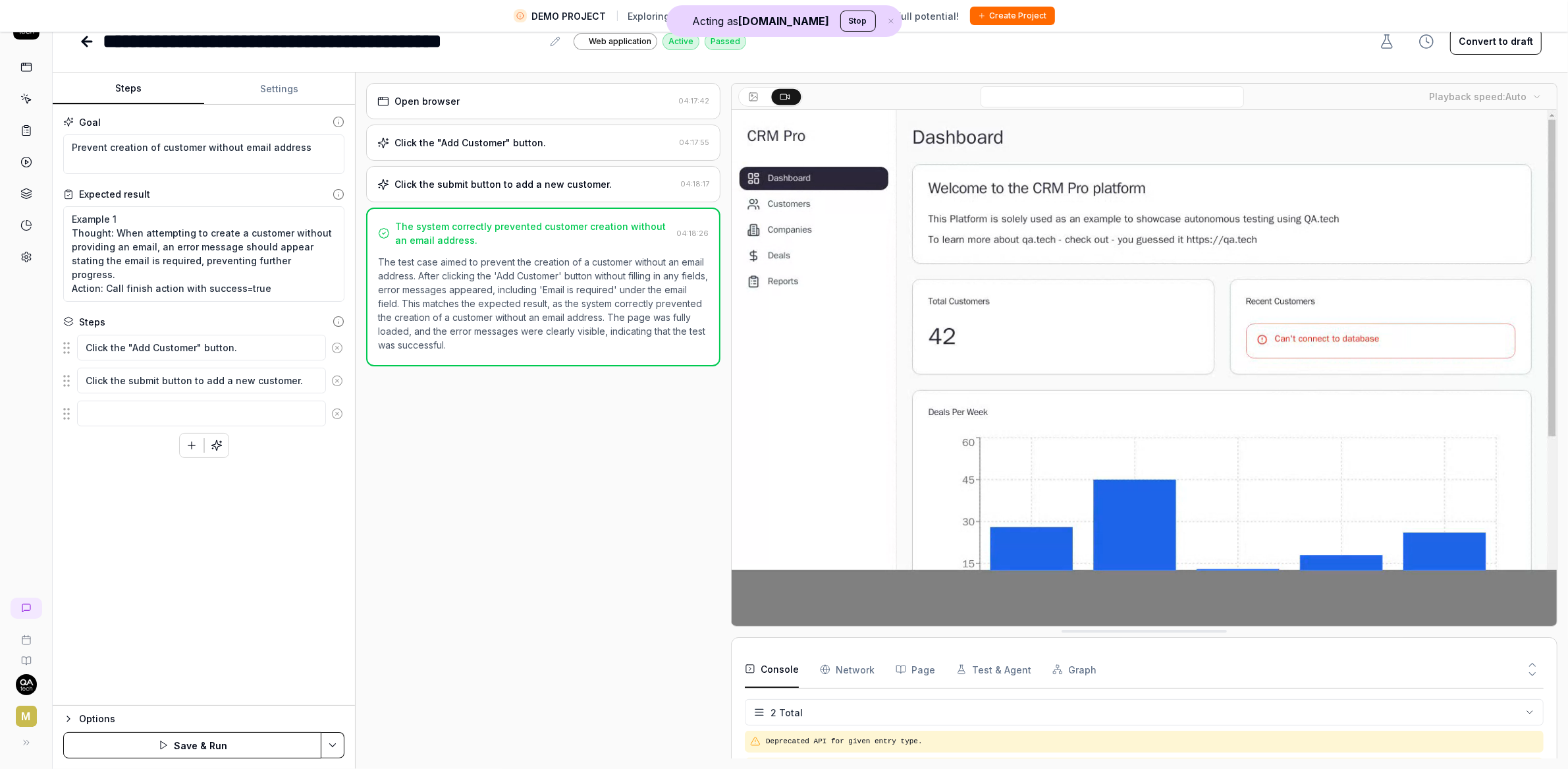
click at [29, 103] on icon at bounding box center [26, 98] width 11 height 11
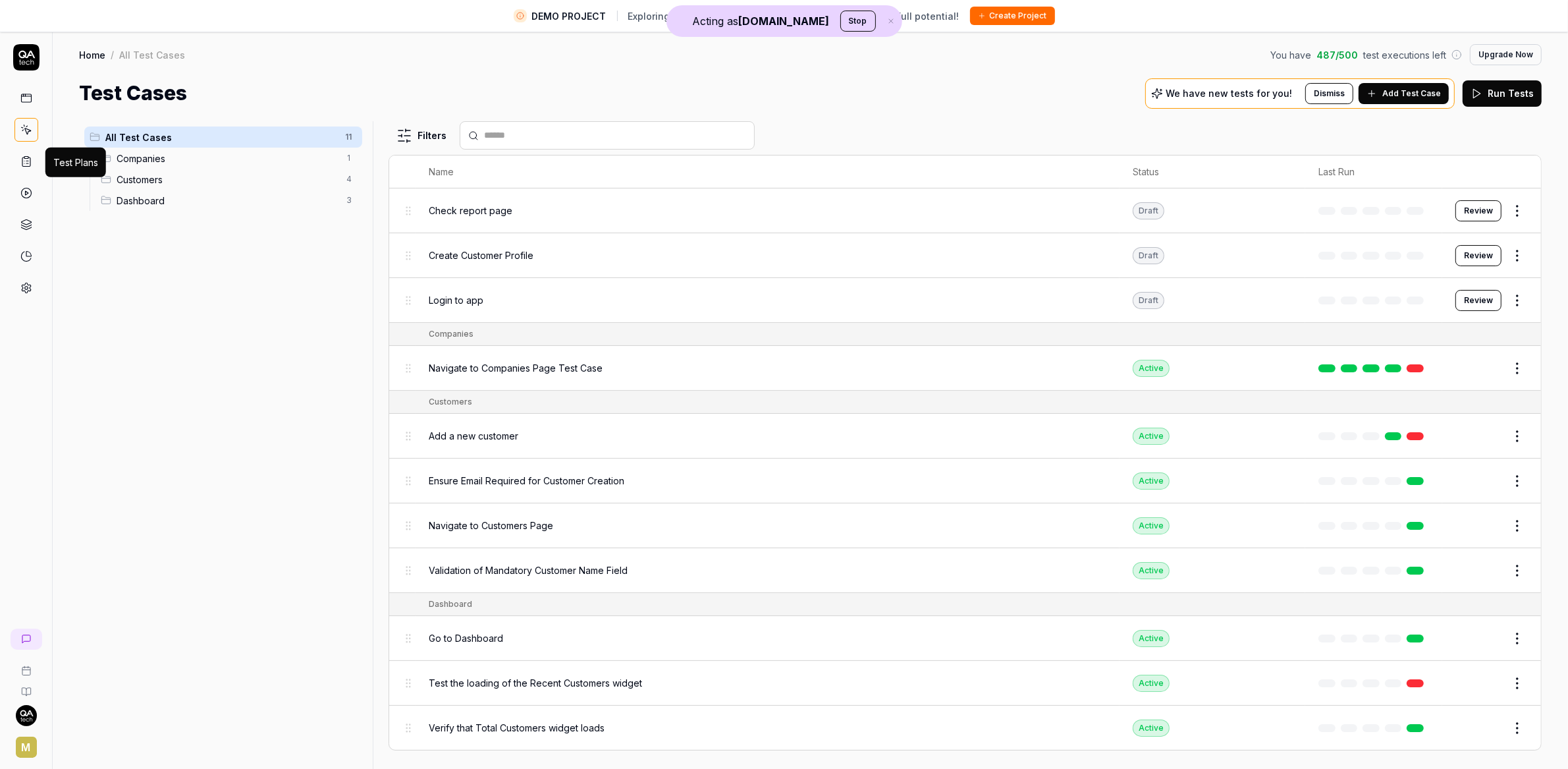
click at [26, 163] on icon at bounding box center [26, 161] width 11 height 11
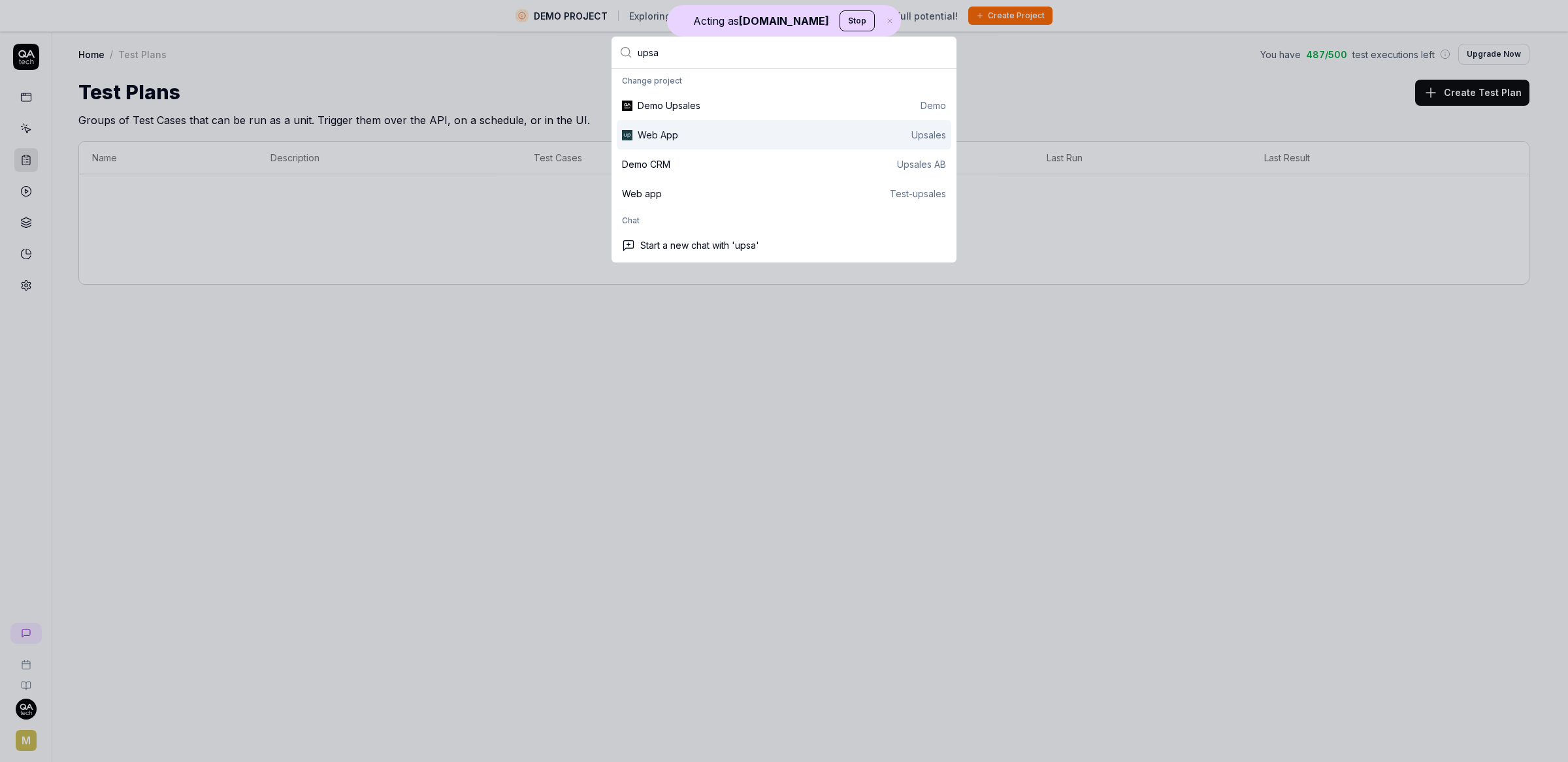
type input "upsa"
click at [767, 138] on div "Web App Upsales" at bounding box center [791, 135] width 308 height 14
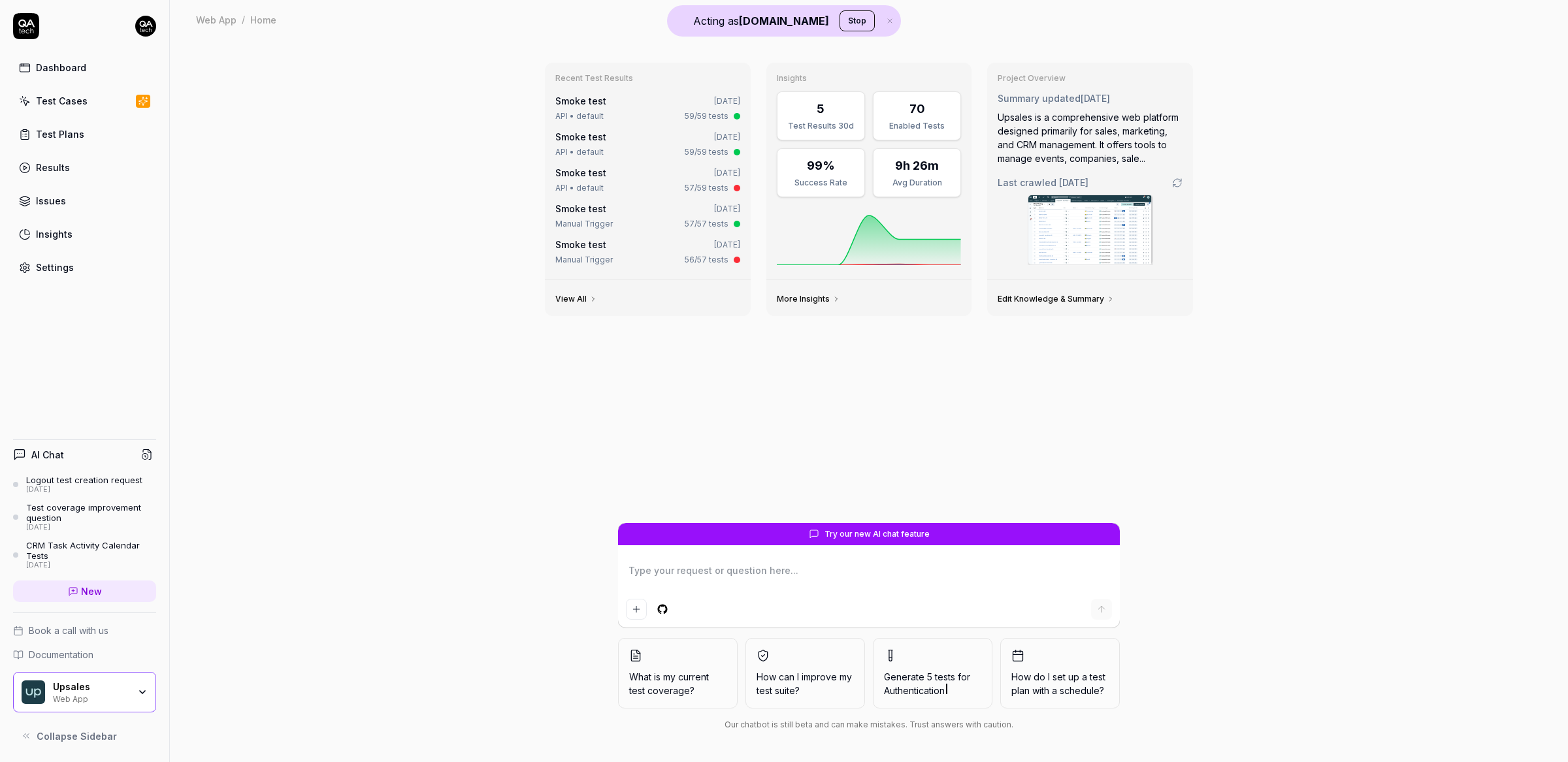
click at [90, 122] on link "Test Plans" at bounding box center [85, 134] width 143 height 25
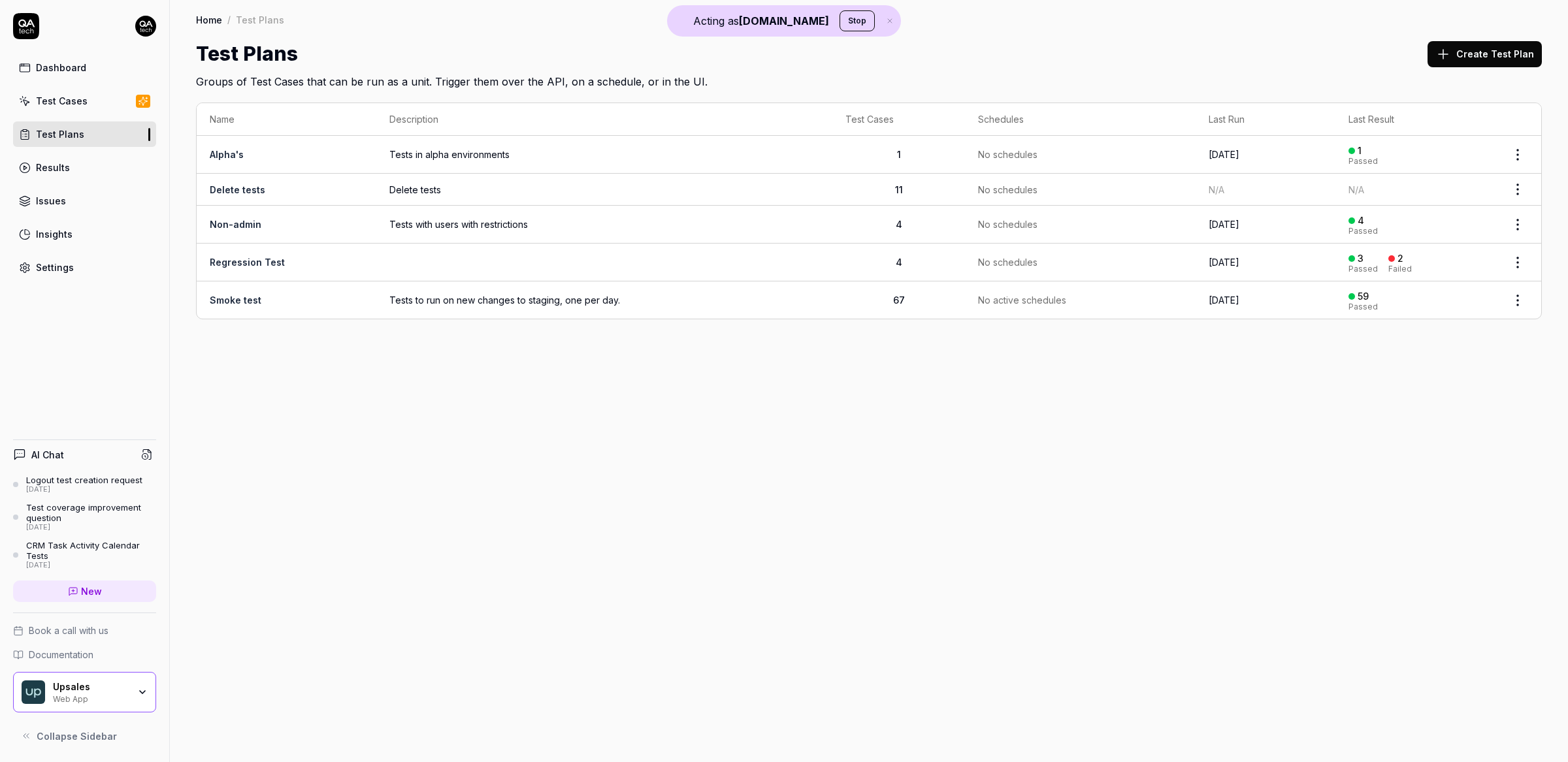
click at [54, 107] on div "Test Cases" at bounding box center [61, 101] width 52 height 14
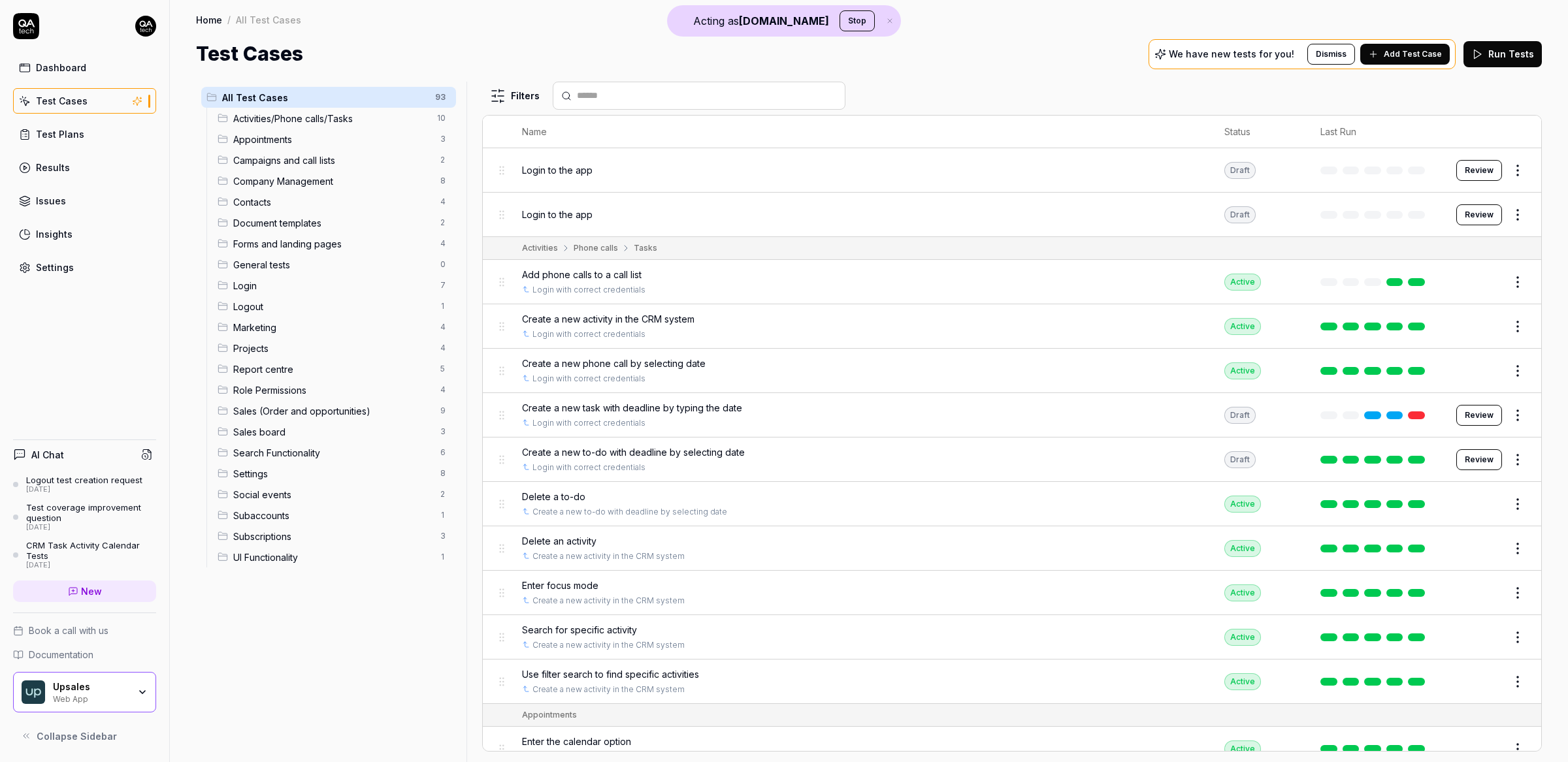
click at [69, 129] on div "Test Plans" at bounding box center [59, 134] width 48 height 14
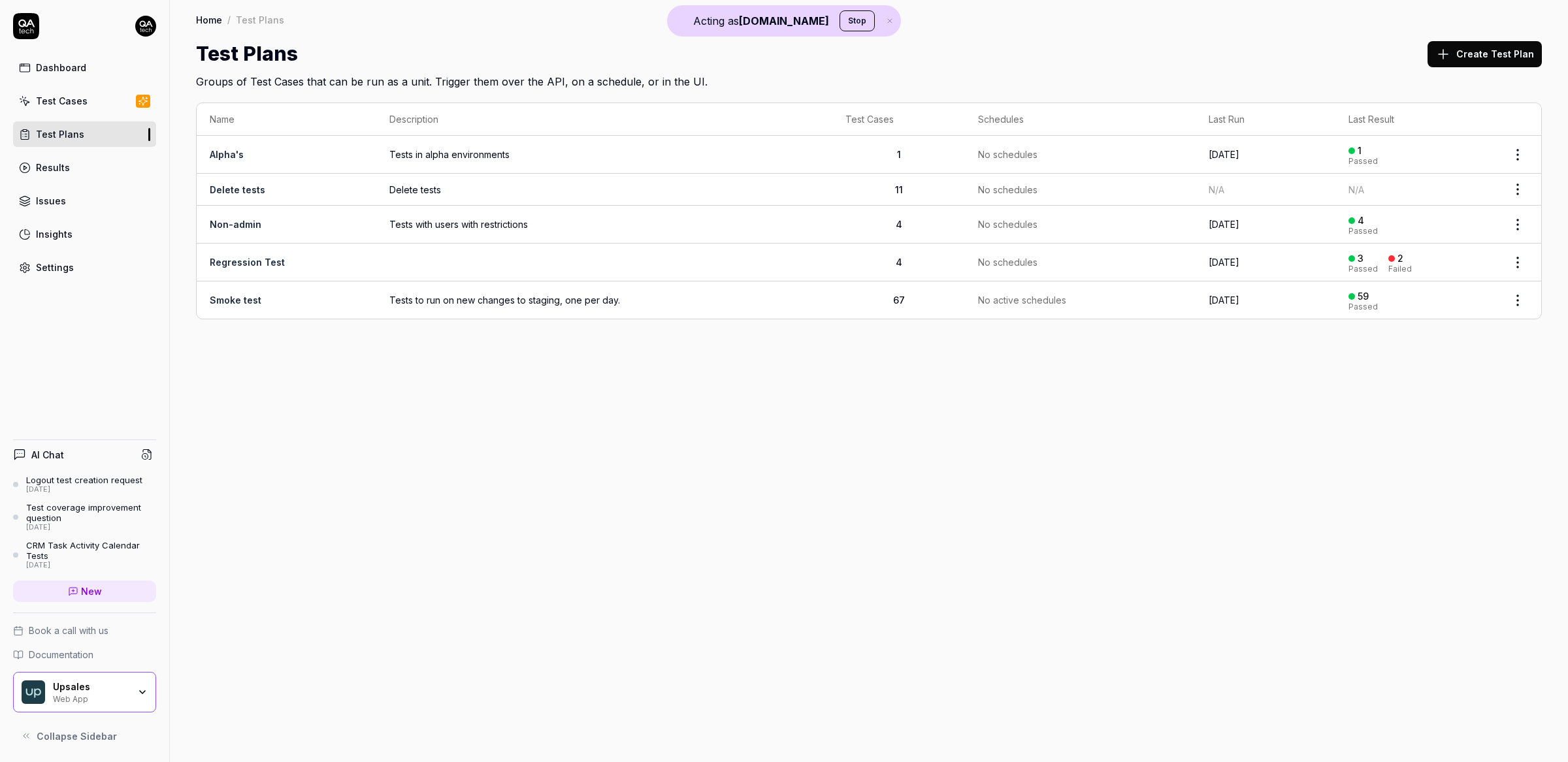
click at [363, 299] on td "Smoke test" at bounding box center [286, 299] width 180 height 38
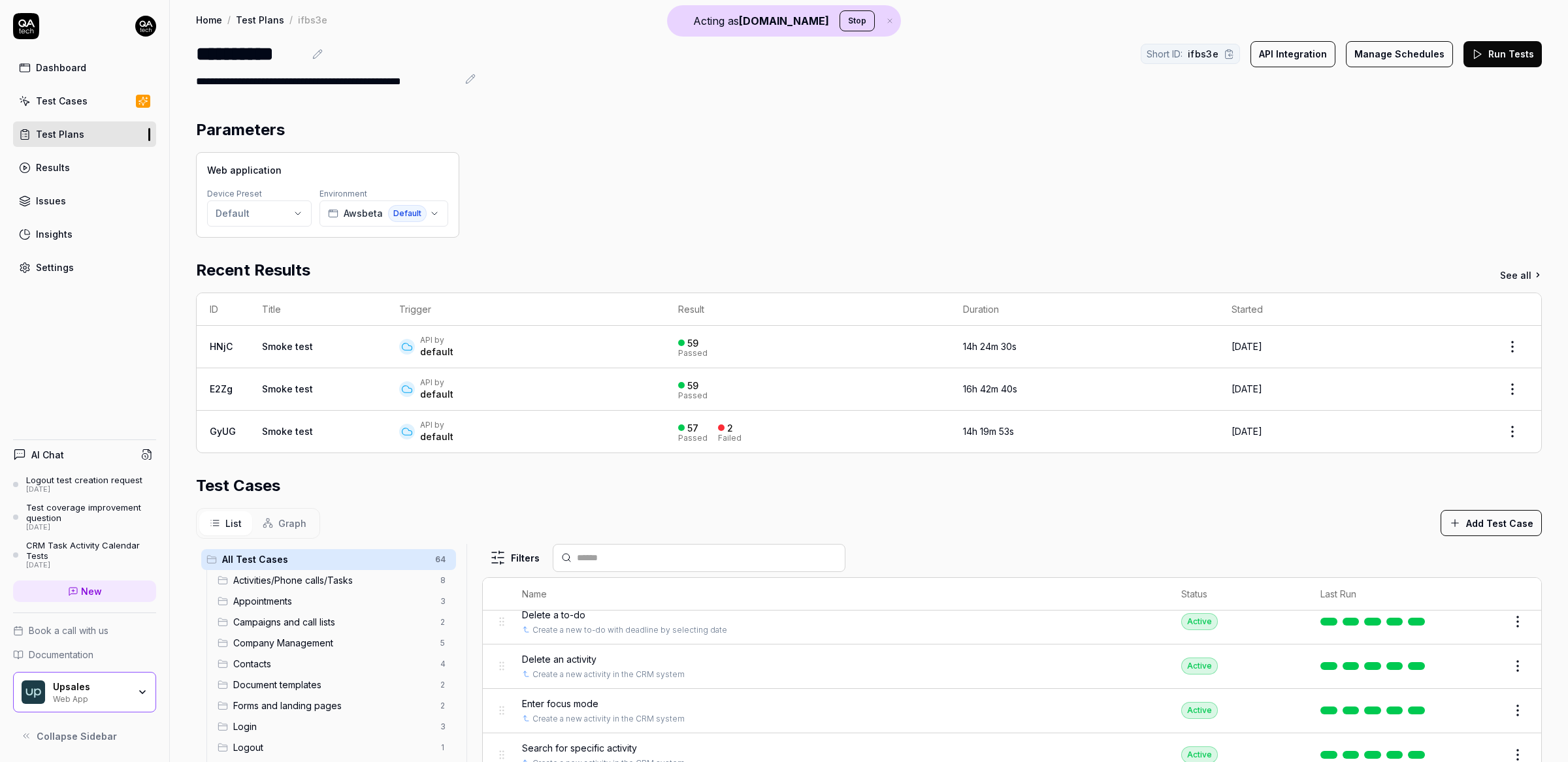
click at [86, 62] on link "Dashboard" at bounding box center [85, 67] width 143 height 25
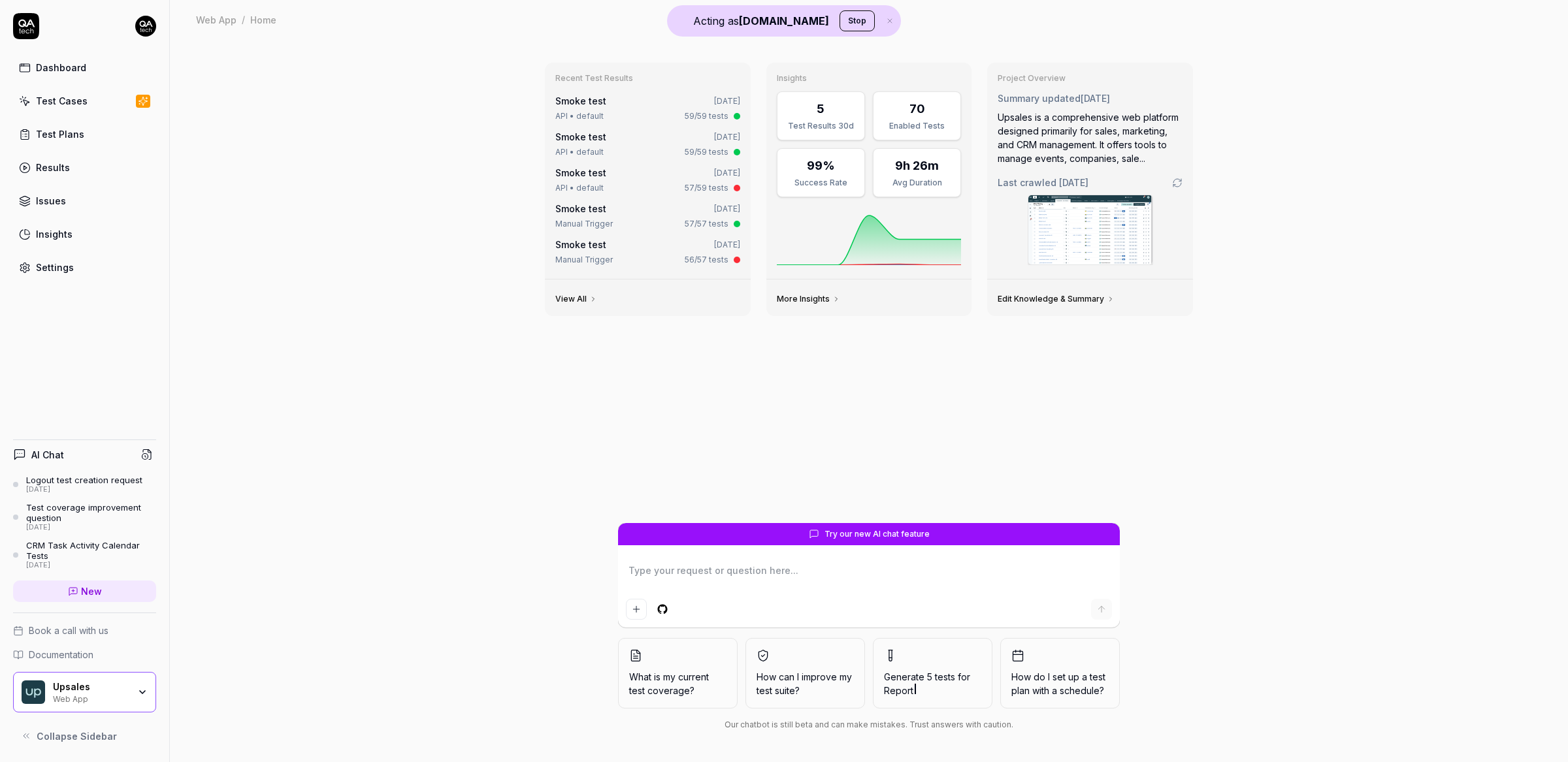
type textarea "*"
click at [48, 165] on div "Results" at bounding box center [52, 168] width 34 height 14
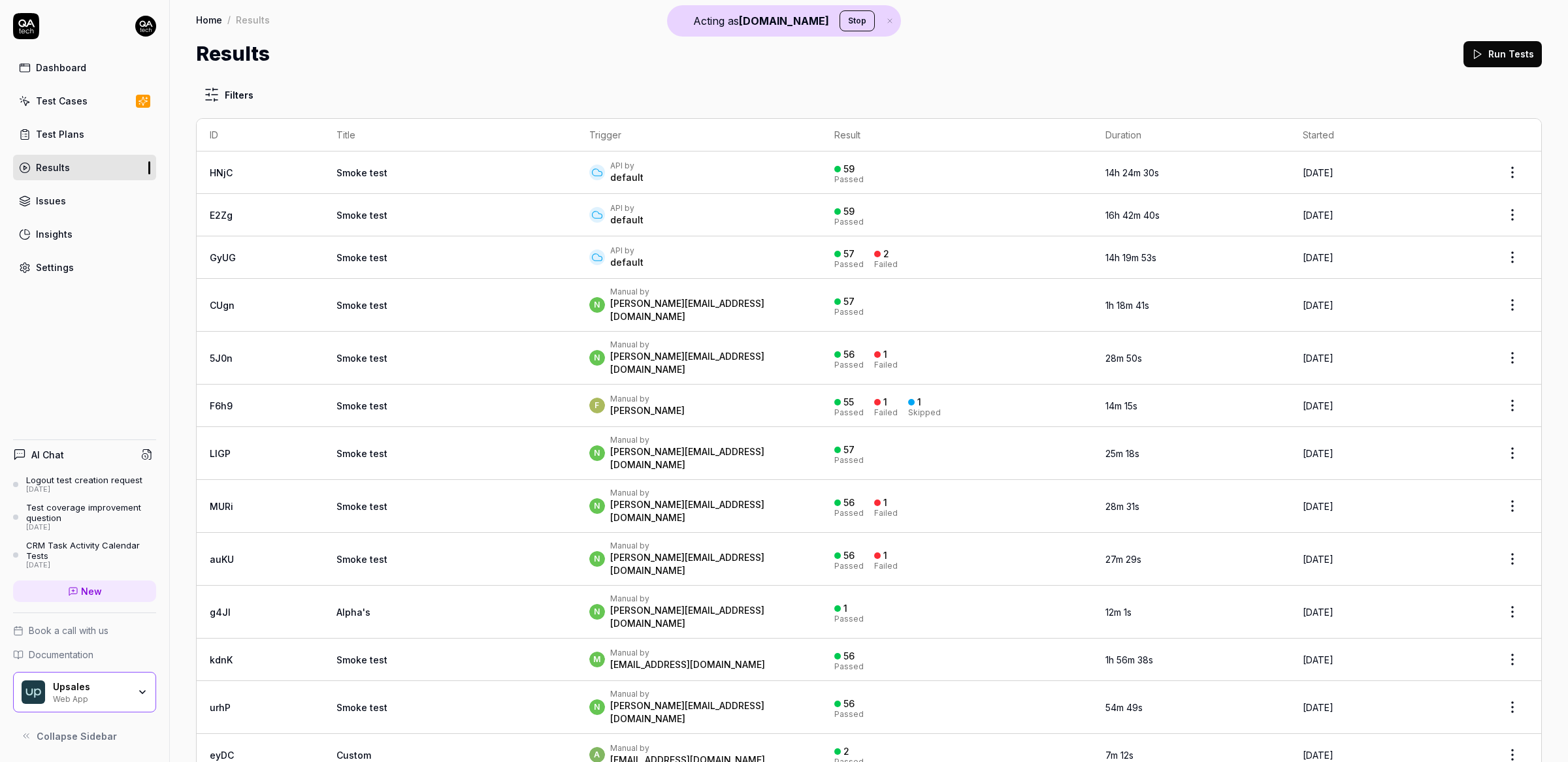
click at [56, 206] on div "Issues" at bounding box center [51, 201] width 30 height 14
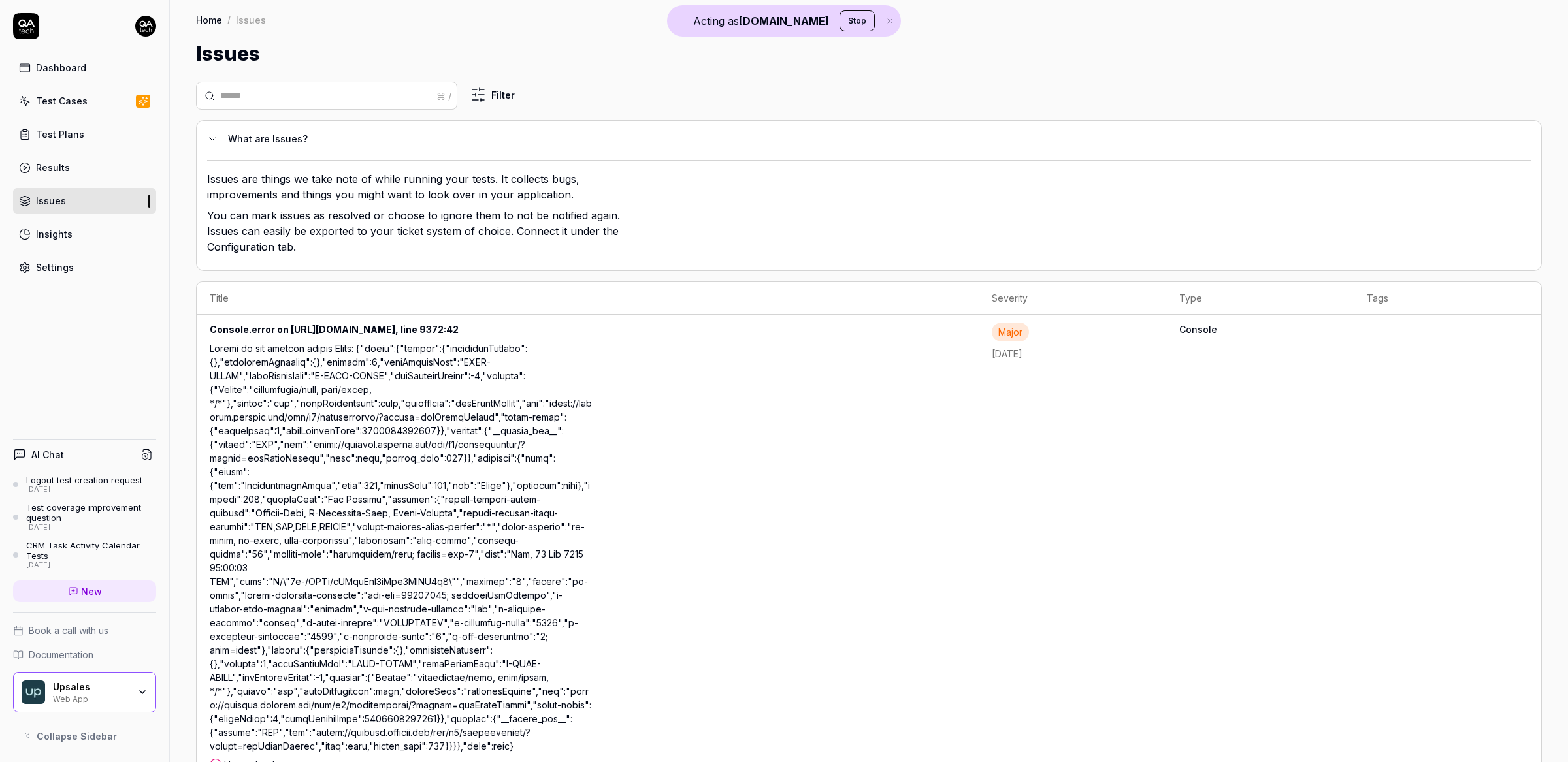
click at [73, 590] on icon at bounding box center [73, 592] width 10 height 10
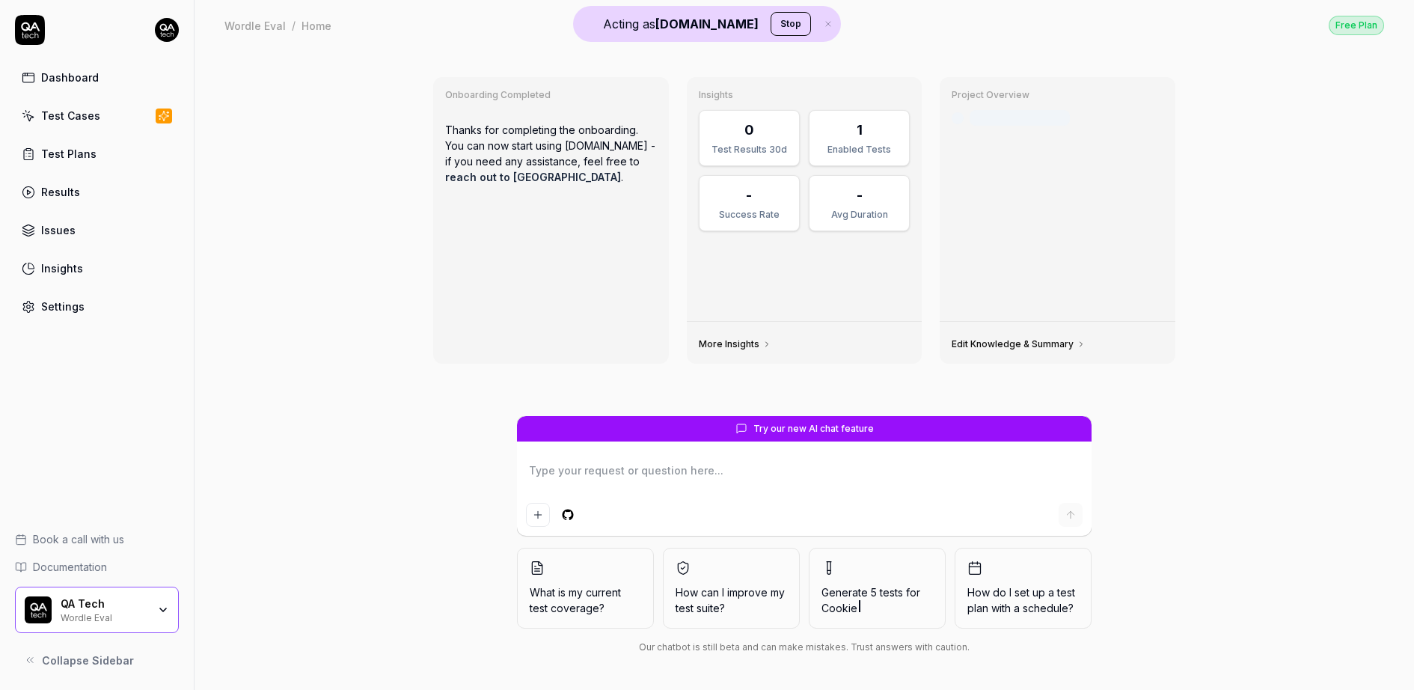
type textarea "*"
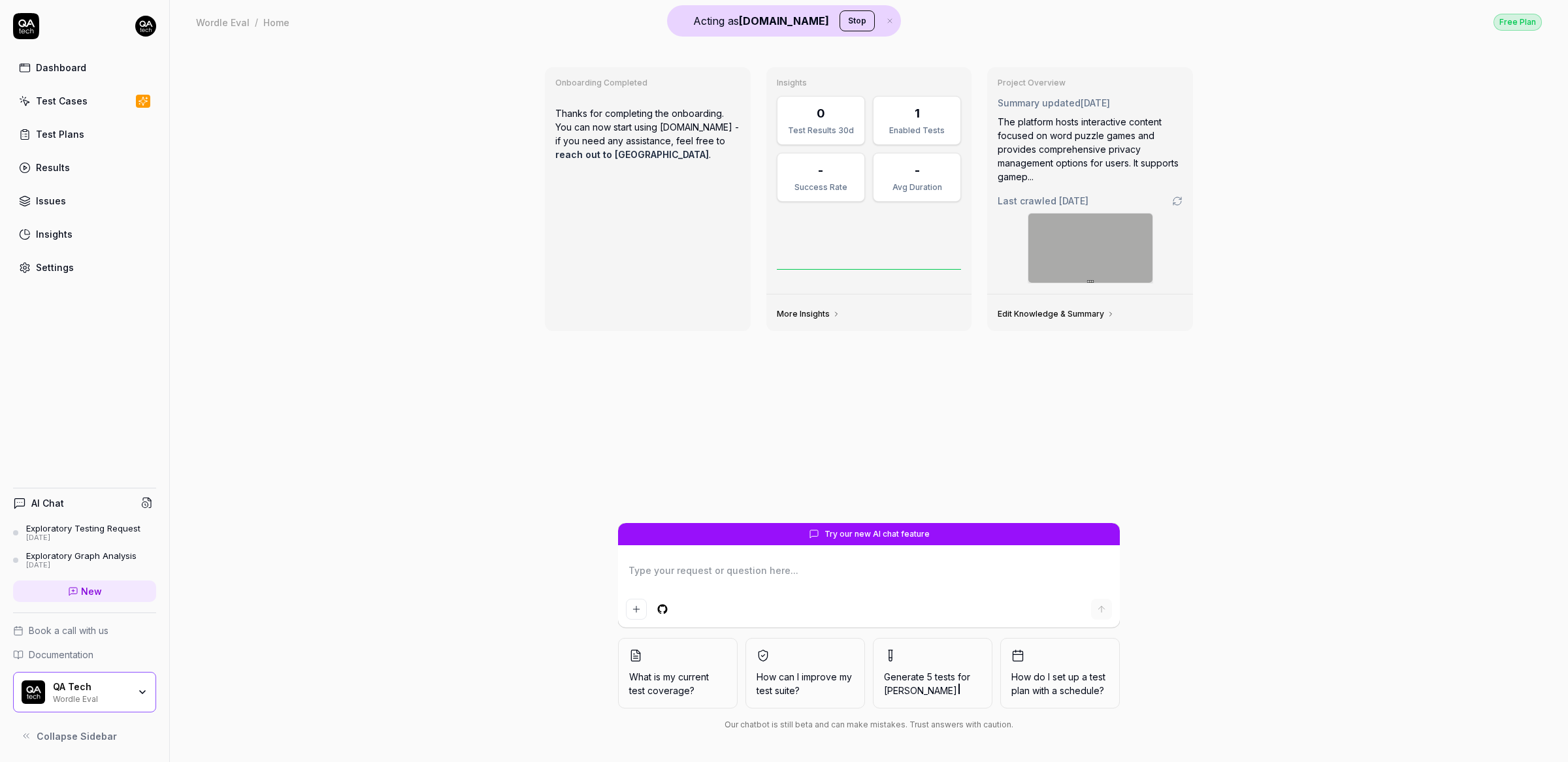
type textarea "*"
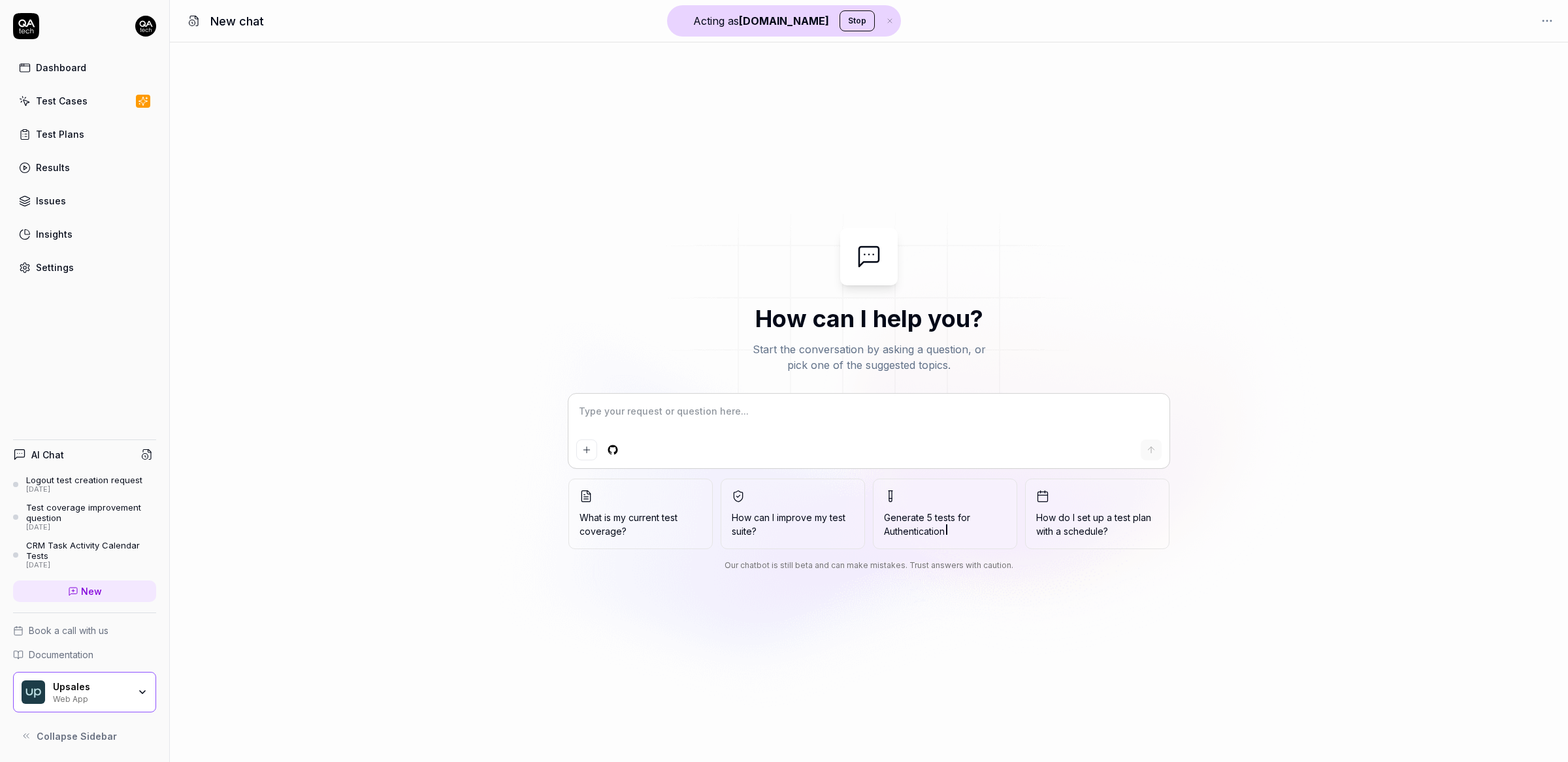
click at [593, 87] on div "How can I help you? Start the conversation by asking a question, or pick one of…" at bounding box center [869, 402] width 1398 height 719
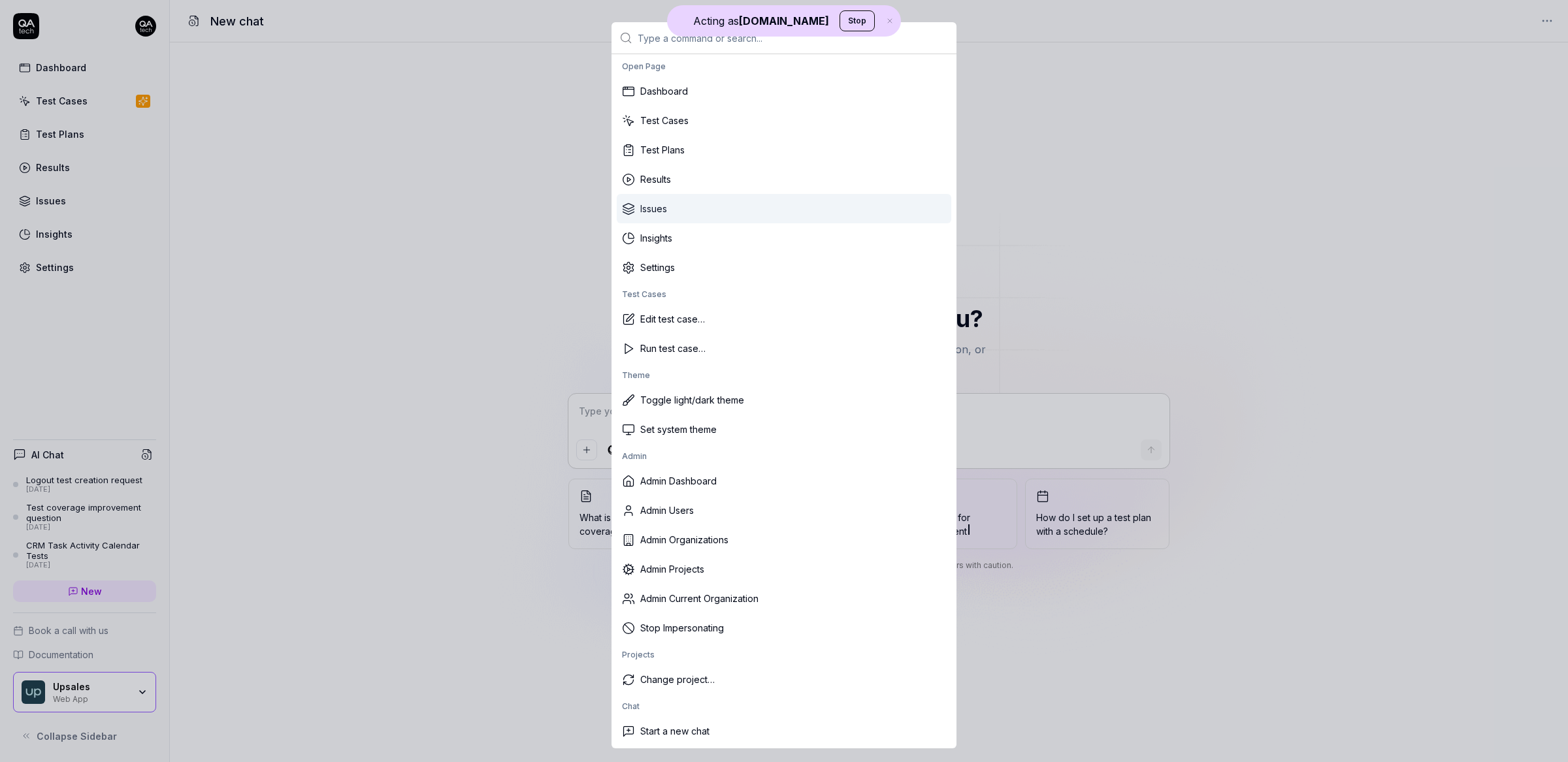
scroll to position [15, 0]
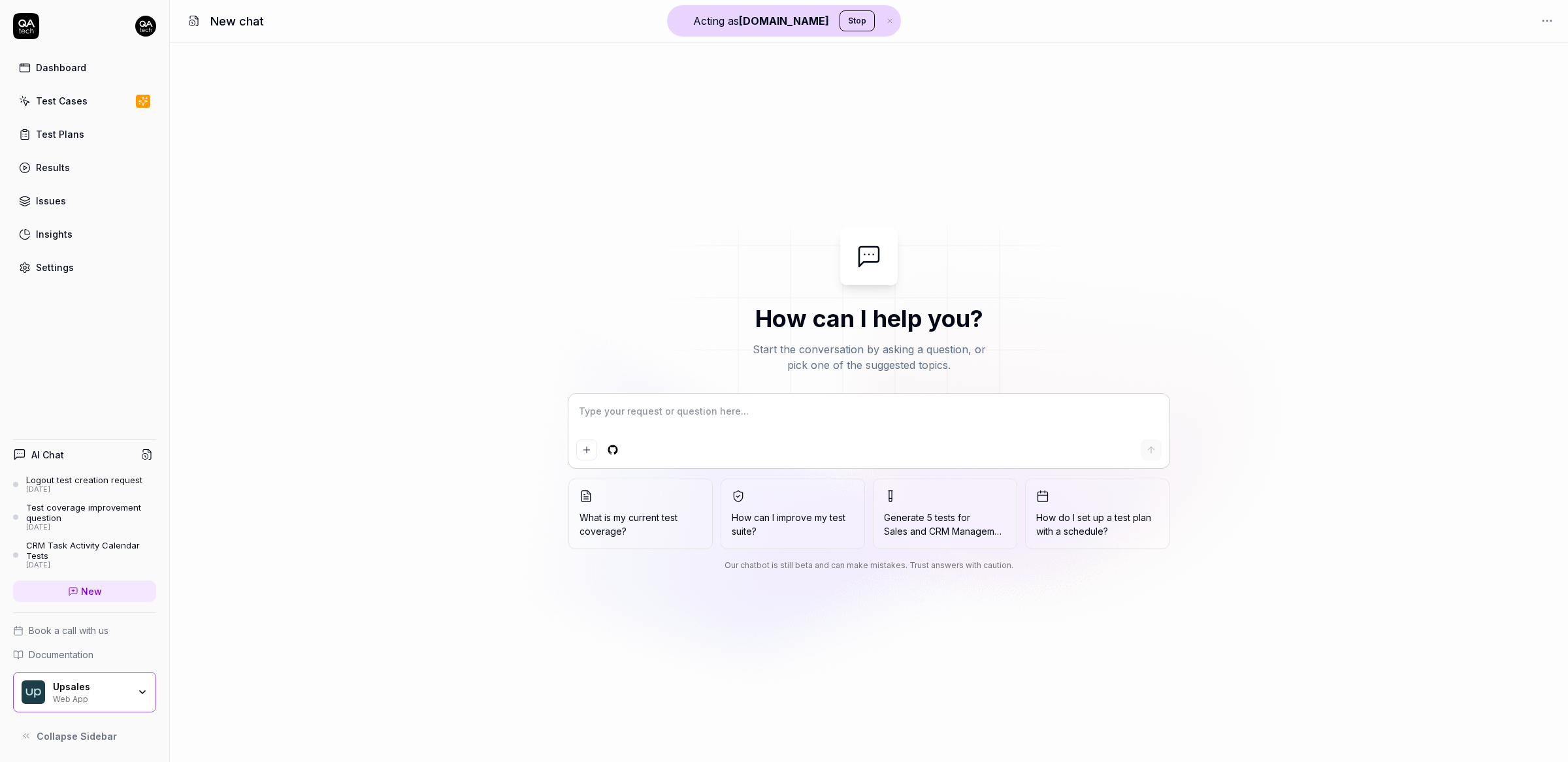
type textarea "*"
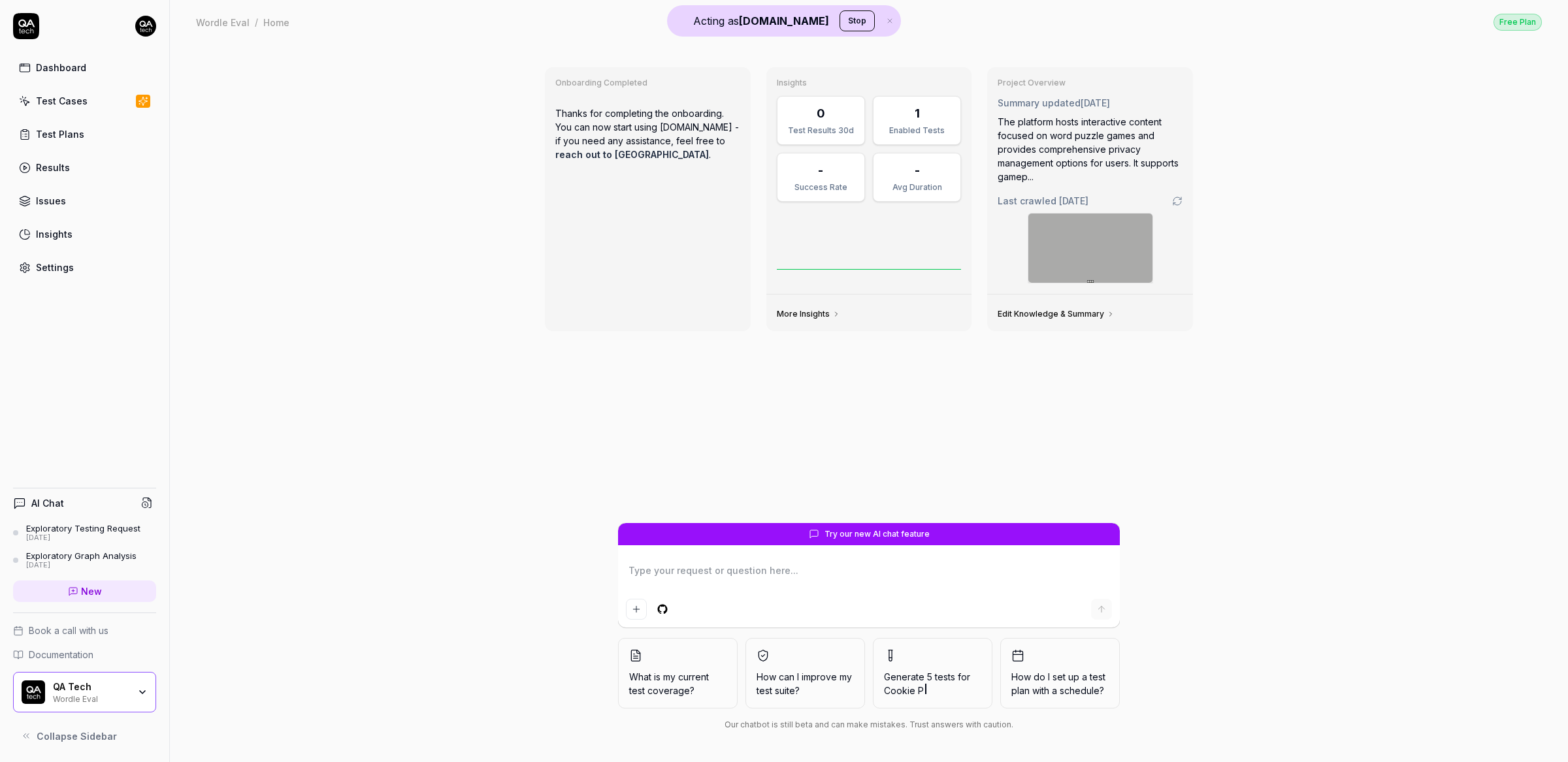
type textarea "*"
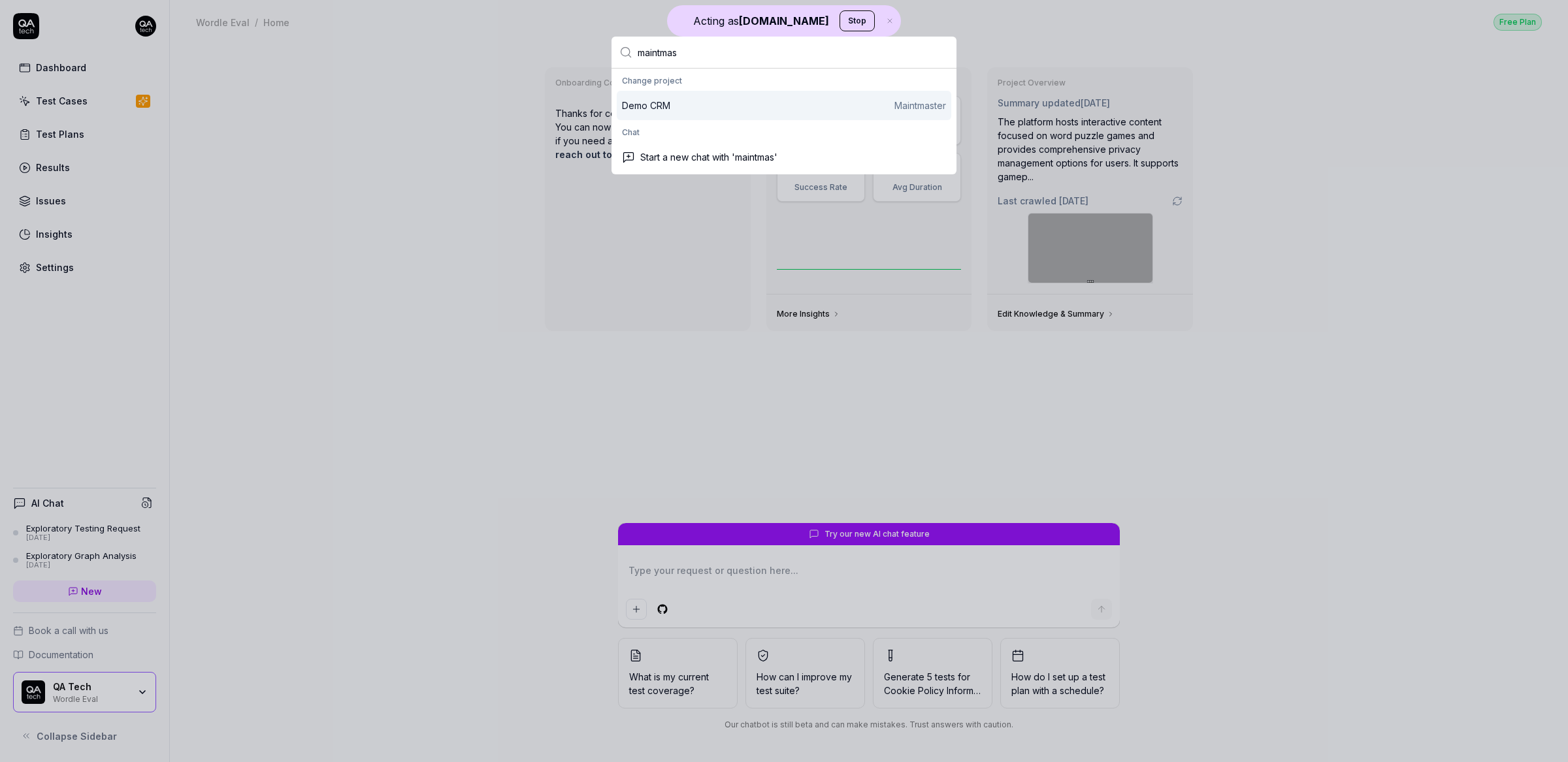
type input "maintmas"
click at [682, 105] on div "Demo CRM Maintmaster" at bounding box center [783, 106] width 324 height 14
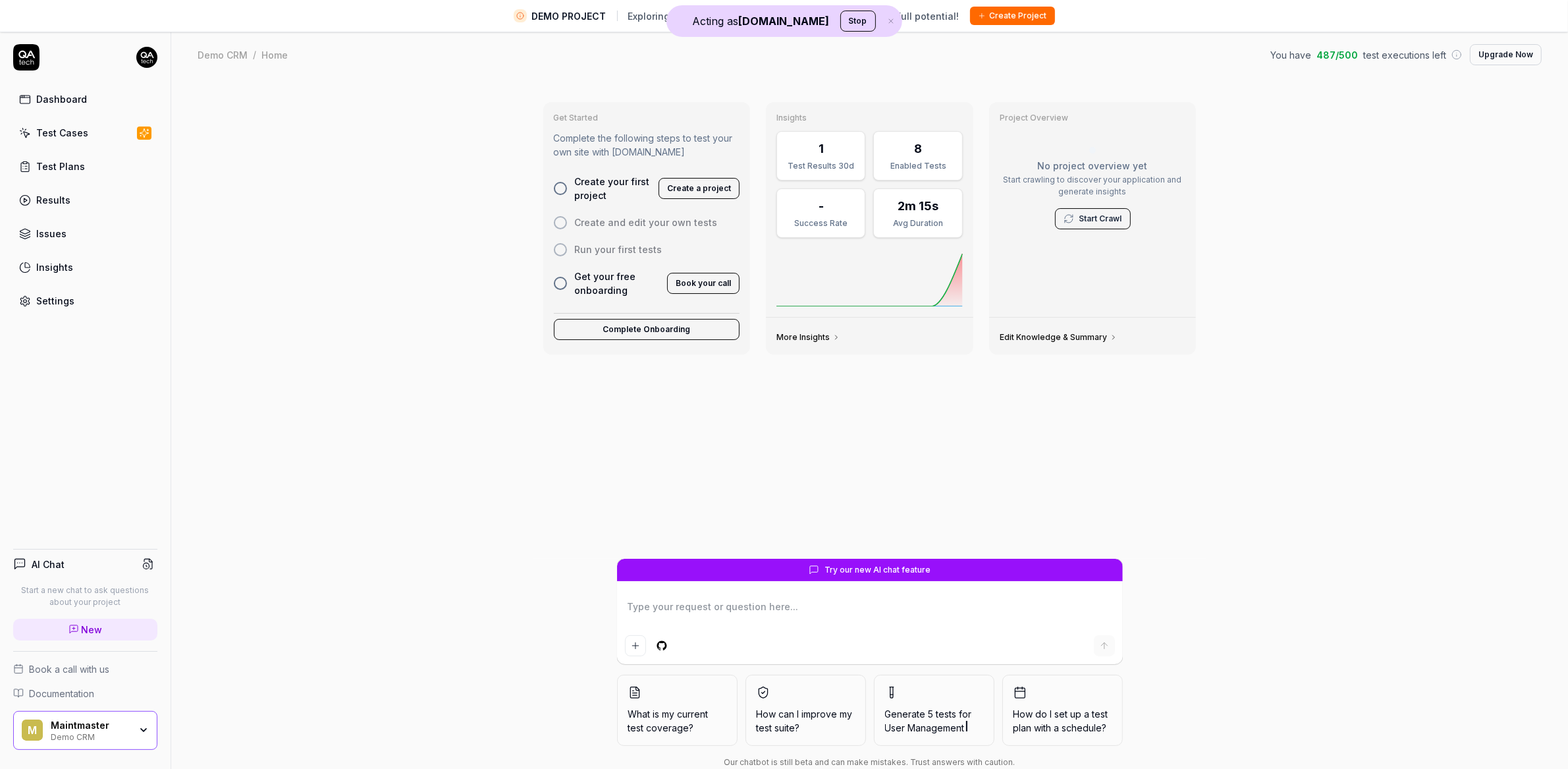
click at [103, 733] on div "Demo CRM" at bounding box center [91, 736] width 79 height 11
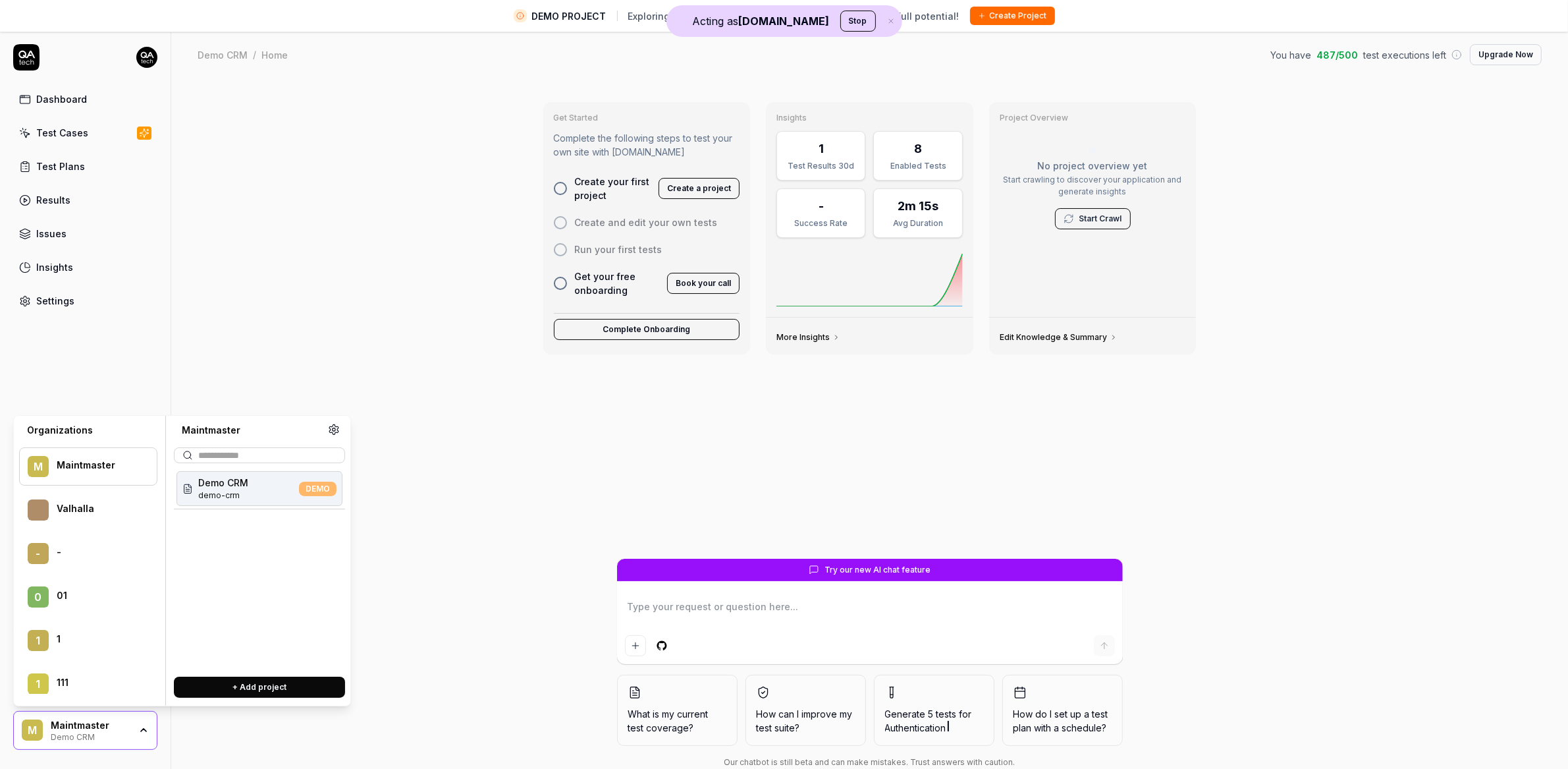
drag, startPoint x: 91, startPoint y: 728, endPoint x: 88, endPoint y: 469, distance: 259.0
click at [92, 725] on div "Maintmaster" at bounding box center [91, 725] width 79 height 11
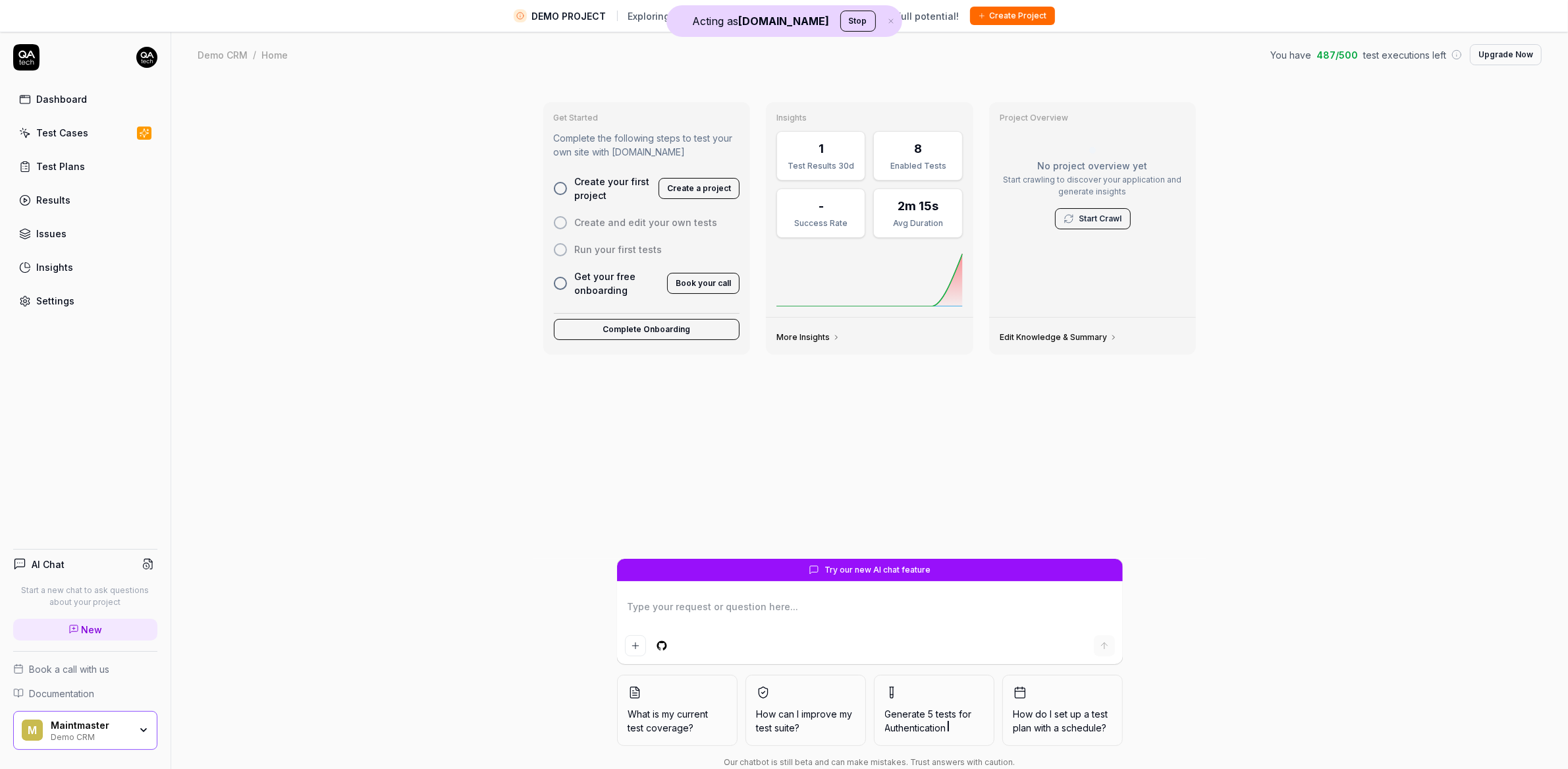
click at [95, 714] on div "M Maintmaster Demo CRM" at bounding box center [85, 730] width 144 height 40
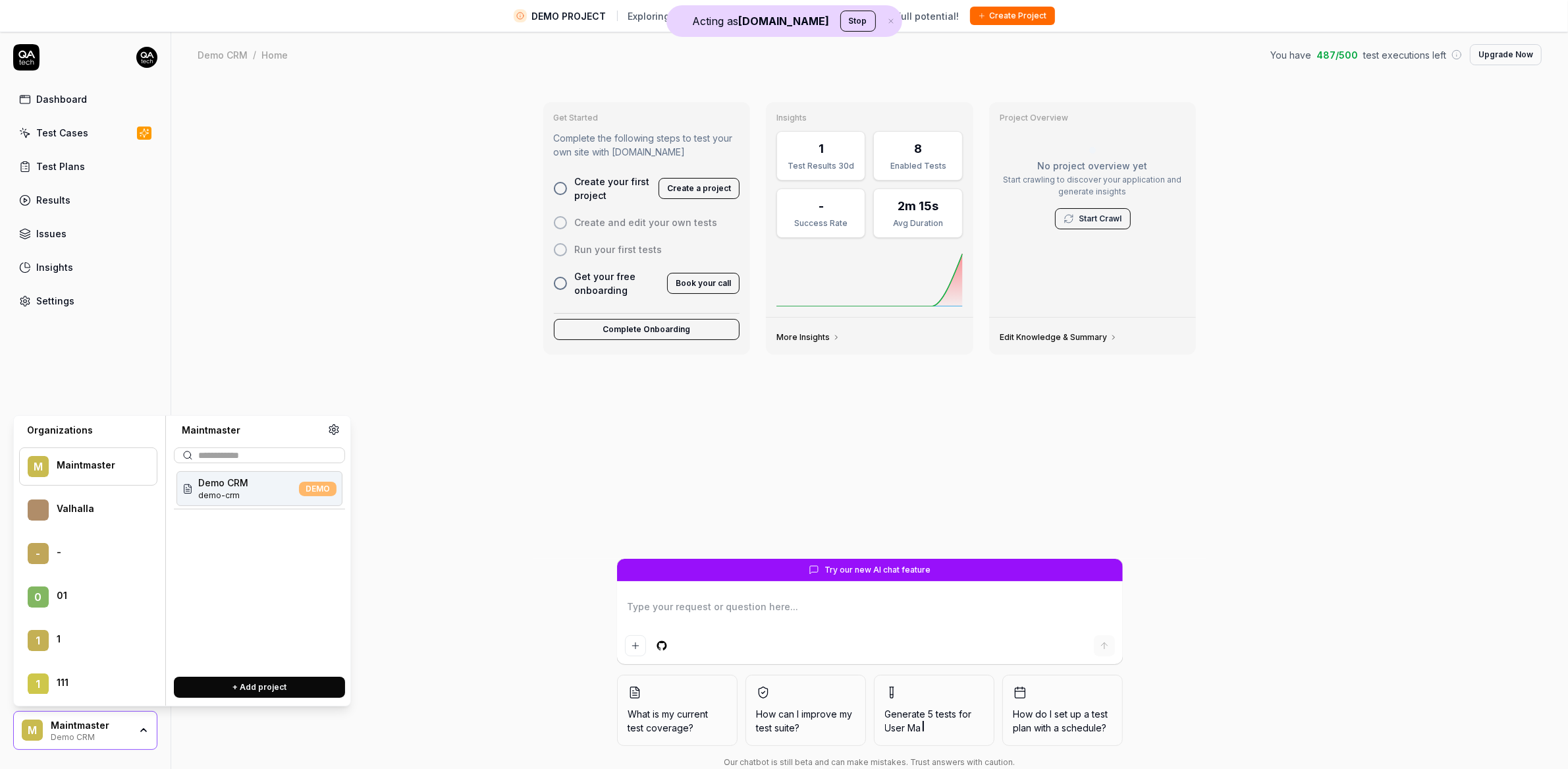
click at [251, 490] on div "Demo CRM demo-crm DEMO" at bounding box center [260, 489] width 166 height 35
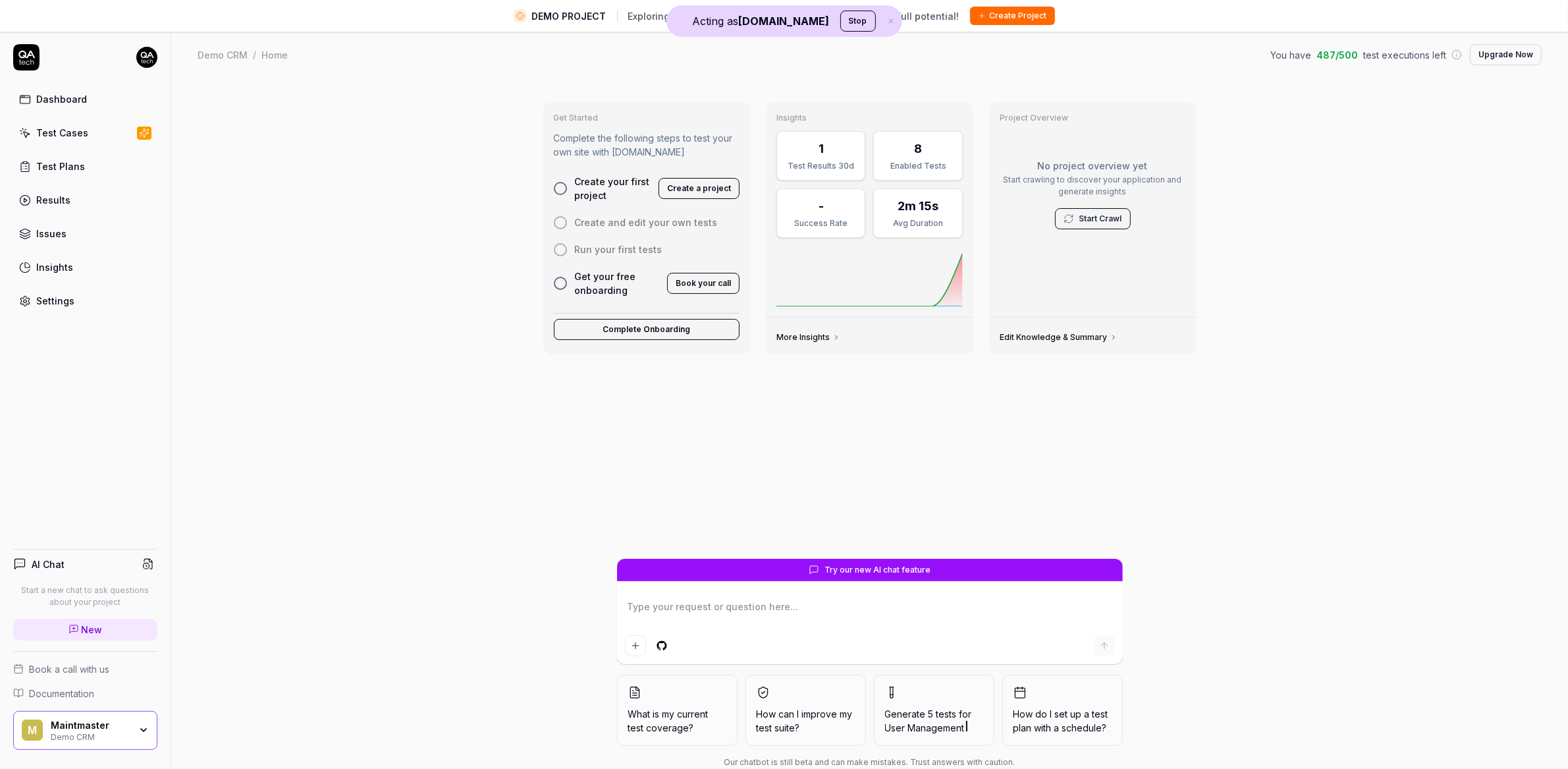
click at [43, 129] on div "Test Cases" at bounding box center [62, 133] width 52 height 14
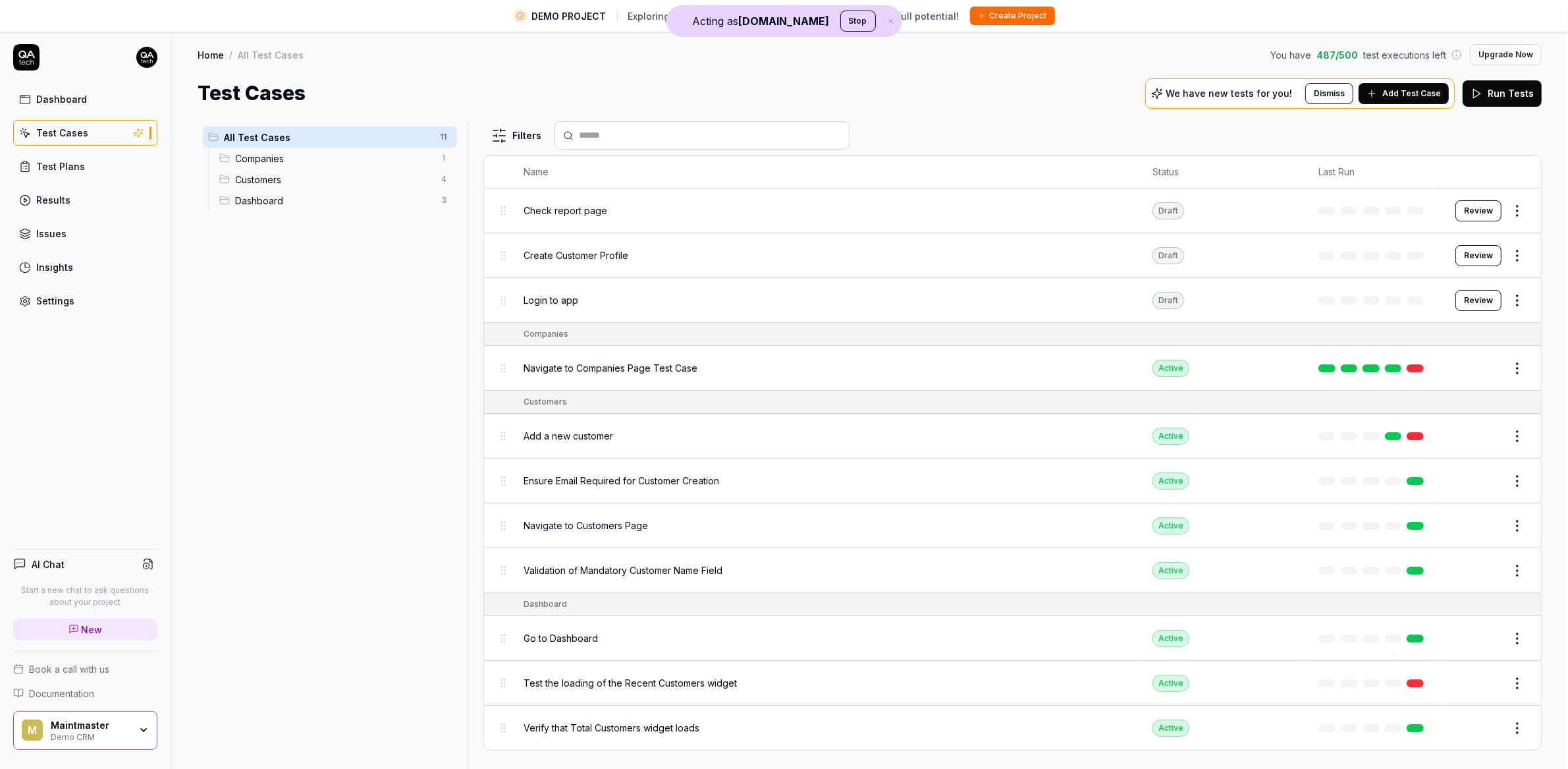
click at [583, 431] on span "Add a new customer" at bounding box center [569, 436] width 90 height 14
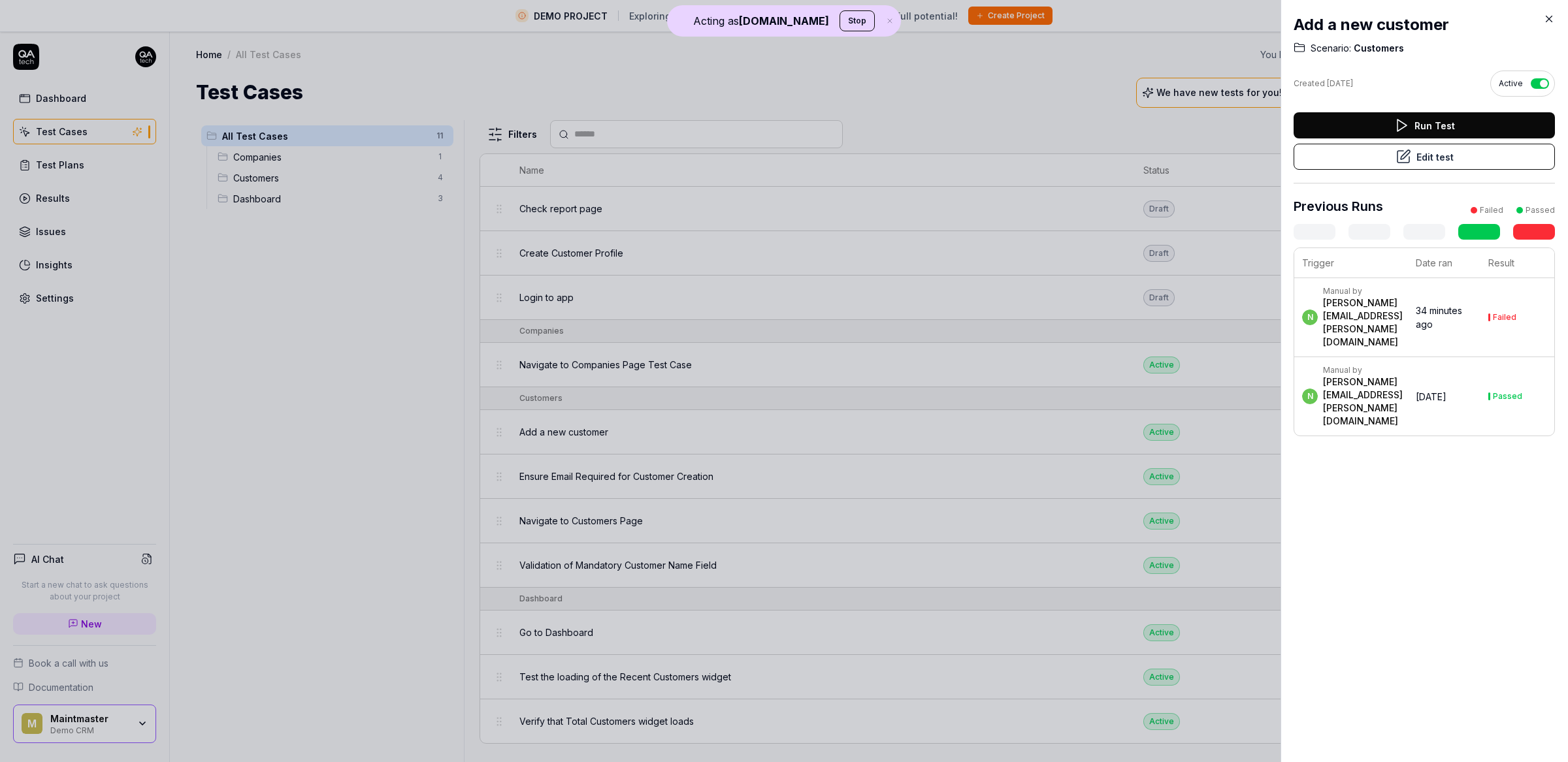
click at [1358, 154] on button "Edit test" at bounding box center [1423, 157] width 261 height 26
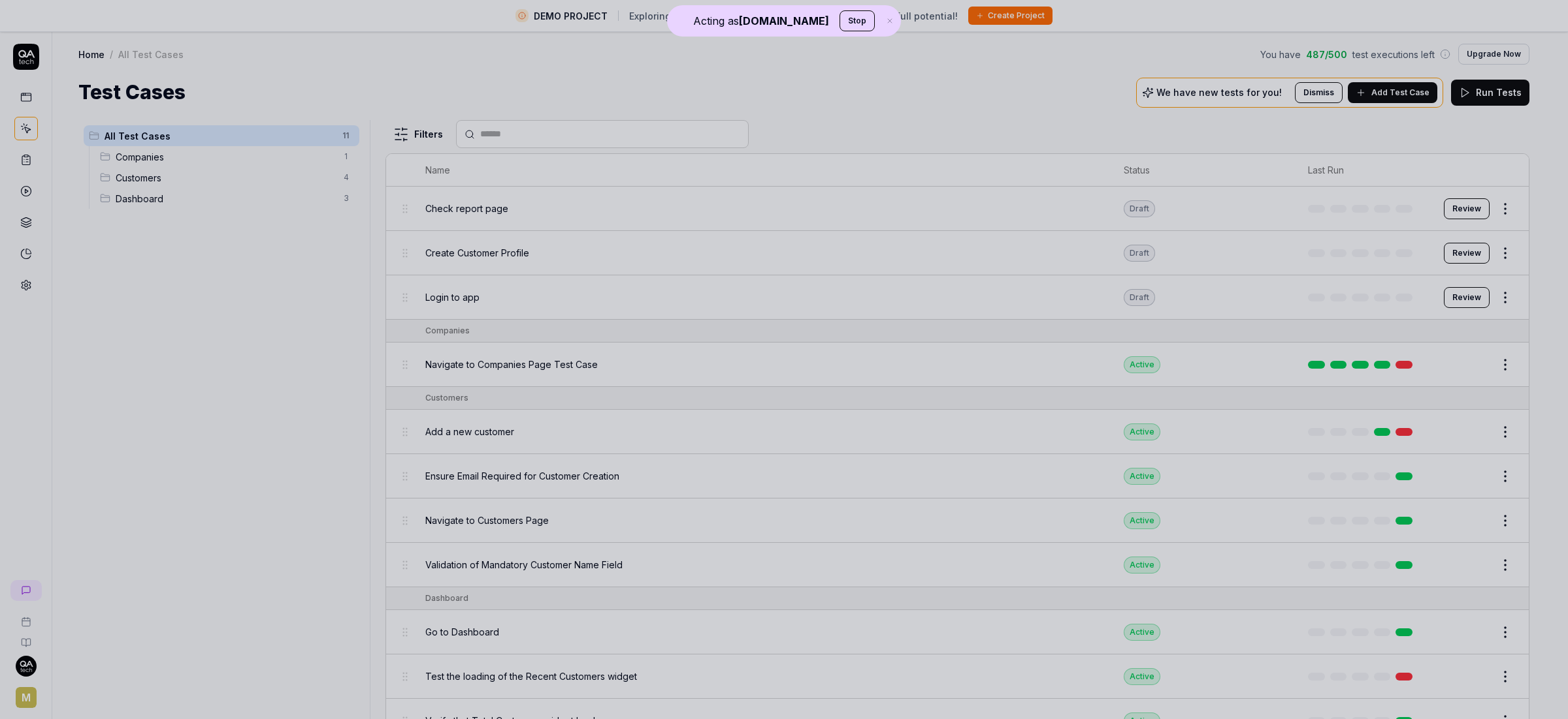
drag, startPoint x: 856, startPoint y: 336, endPoint x: 868, endPoint y: 354, distance: 21.6
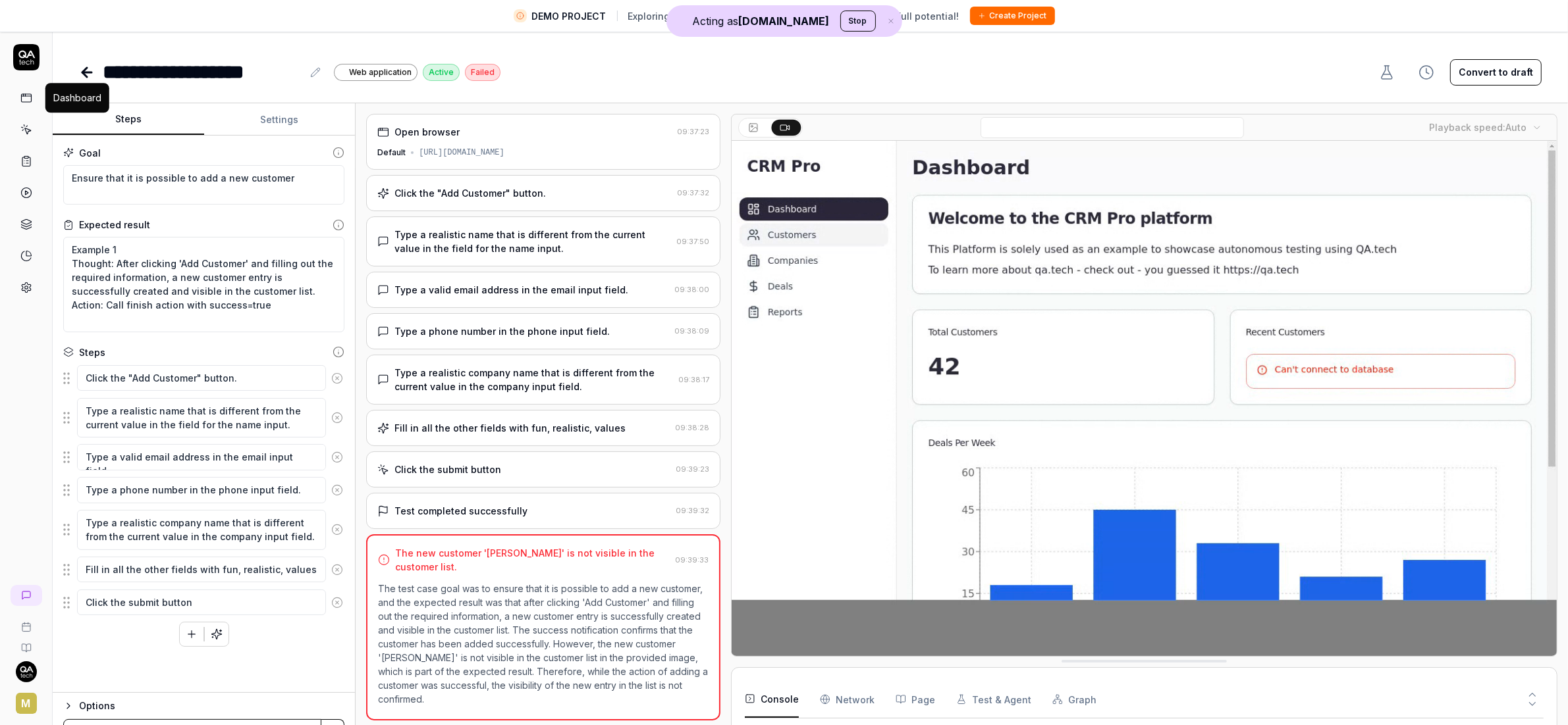
click at [20, 99] on icon at bounding box center [26, 98] width 11 height 11
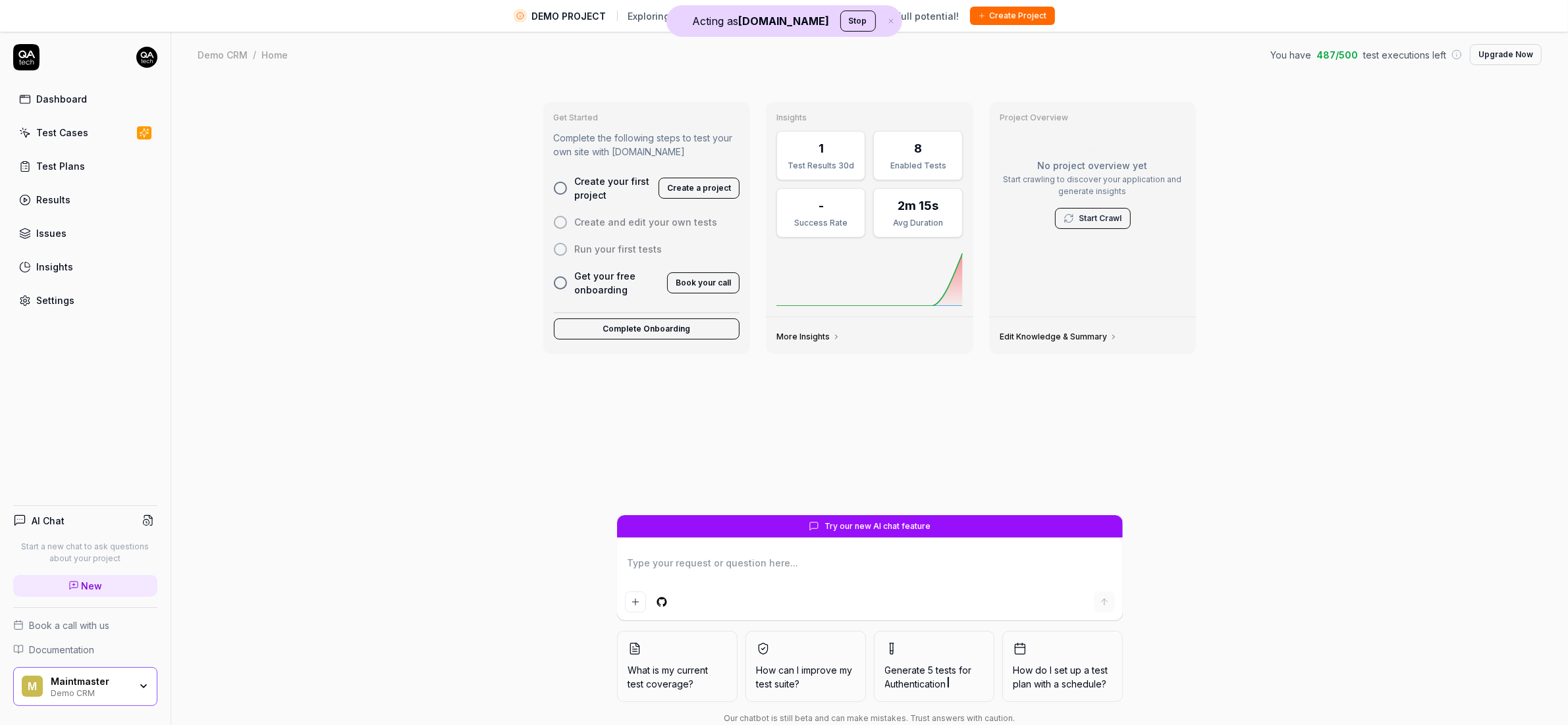
type textarea "*"
click at [324, 286] on div "Get Started Complete the following steps to test your own site with QA.tech Cre…" at bounding box center [870, 417] width 1397 height 678
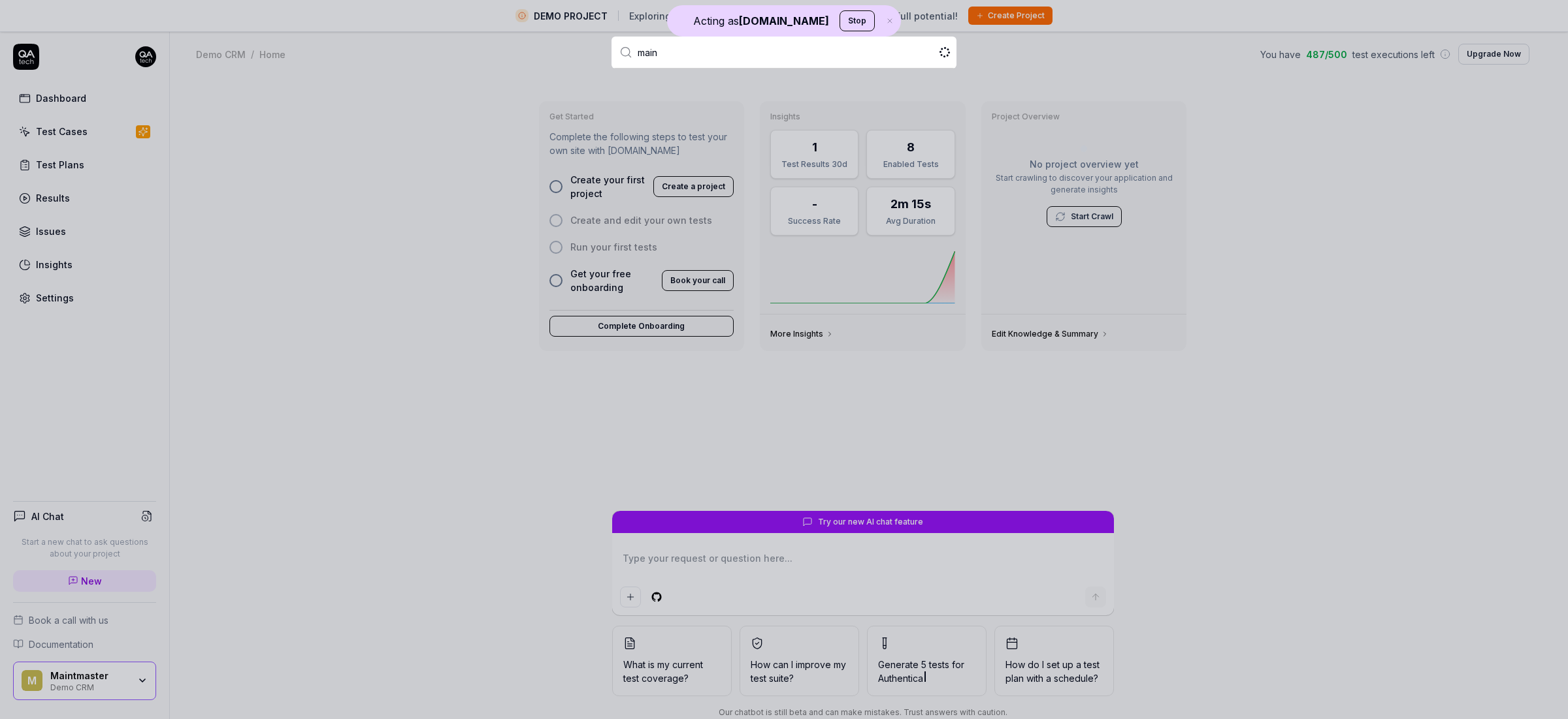
type input "maint"
type textarea "*"
type input "maintmaster"
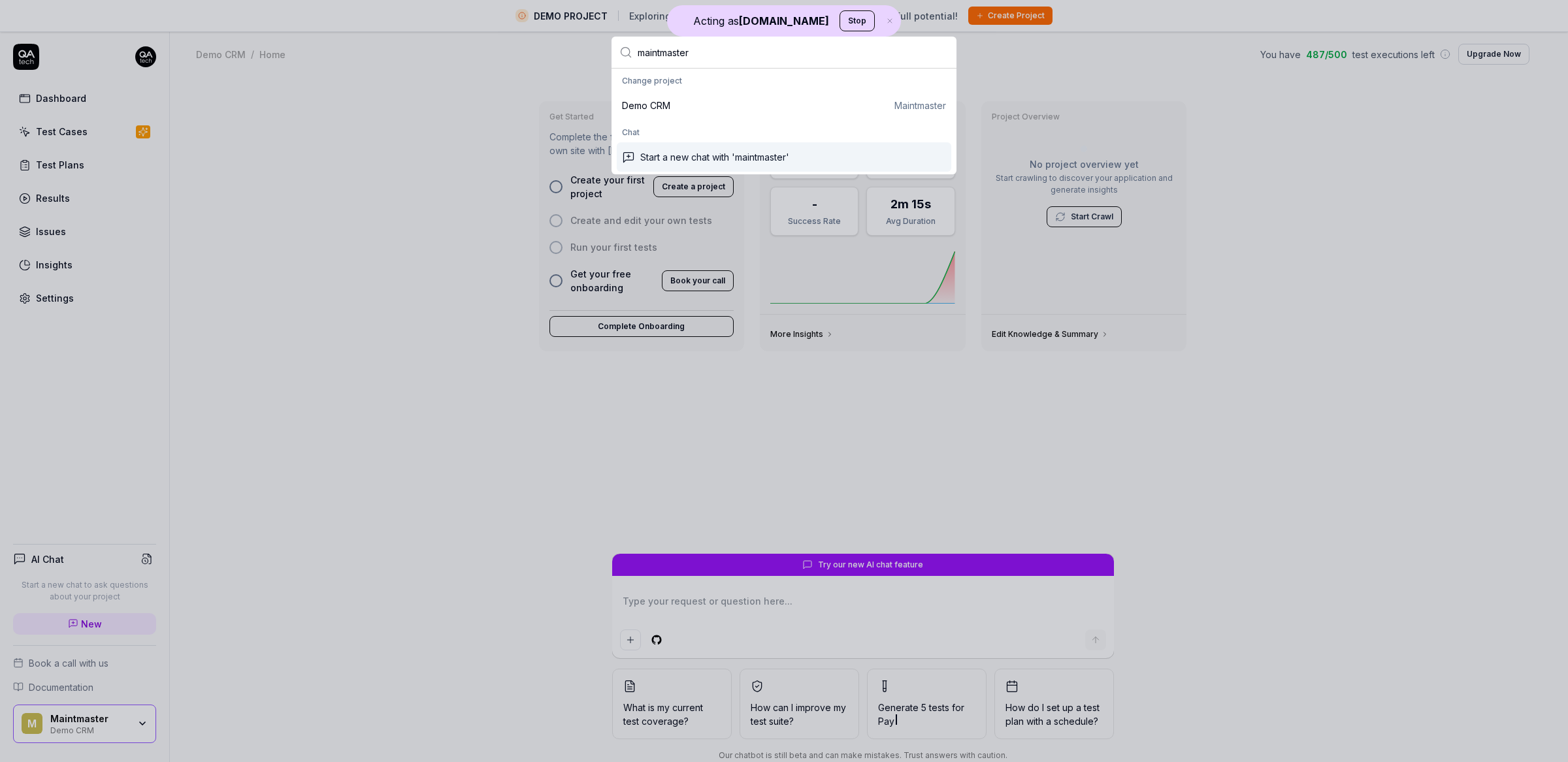
type textarea "*"
type input "maintmaster"
click at [650, 99] on div "Demo CRM" at bounding box center [645, 106] width 48 height 14
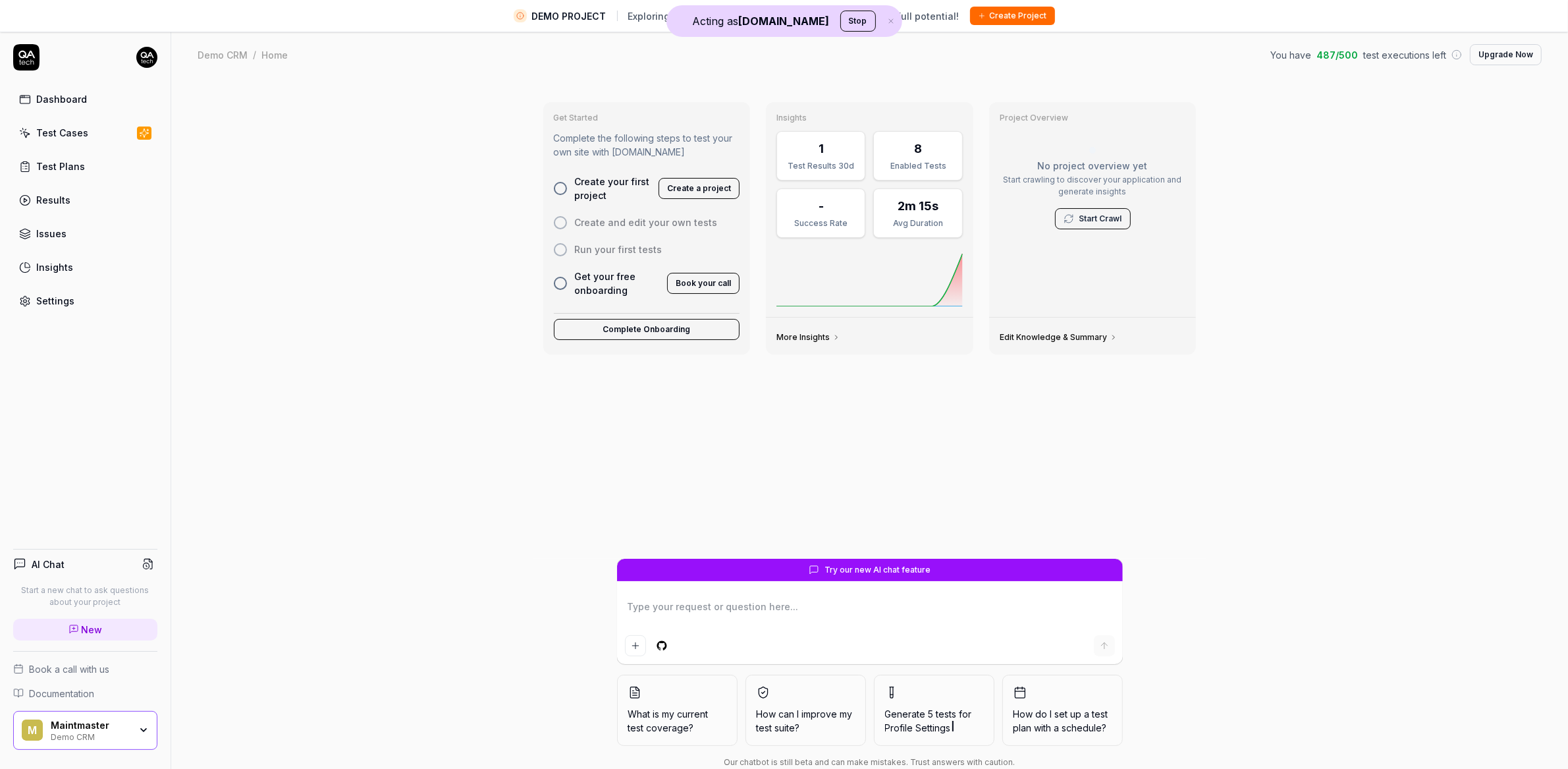
click at [81, 124] on link "Test Cases" at bounding box center [85, 132] width 144 height 26
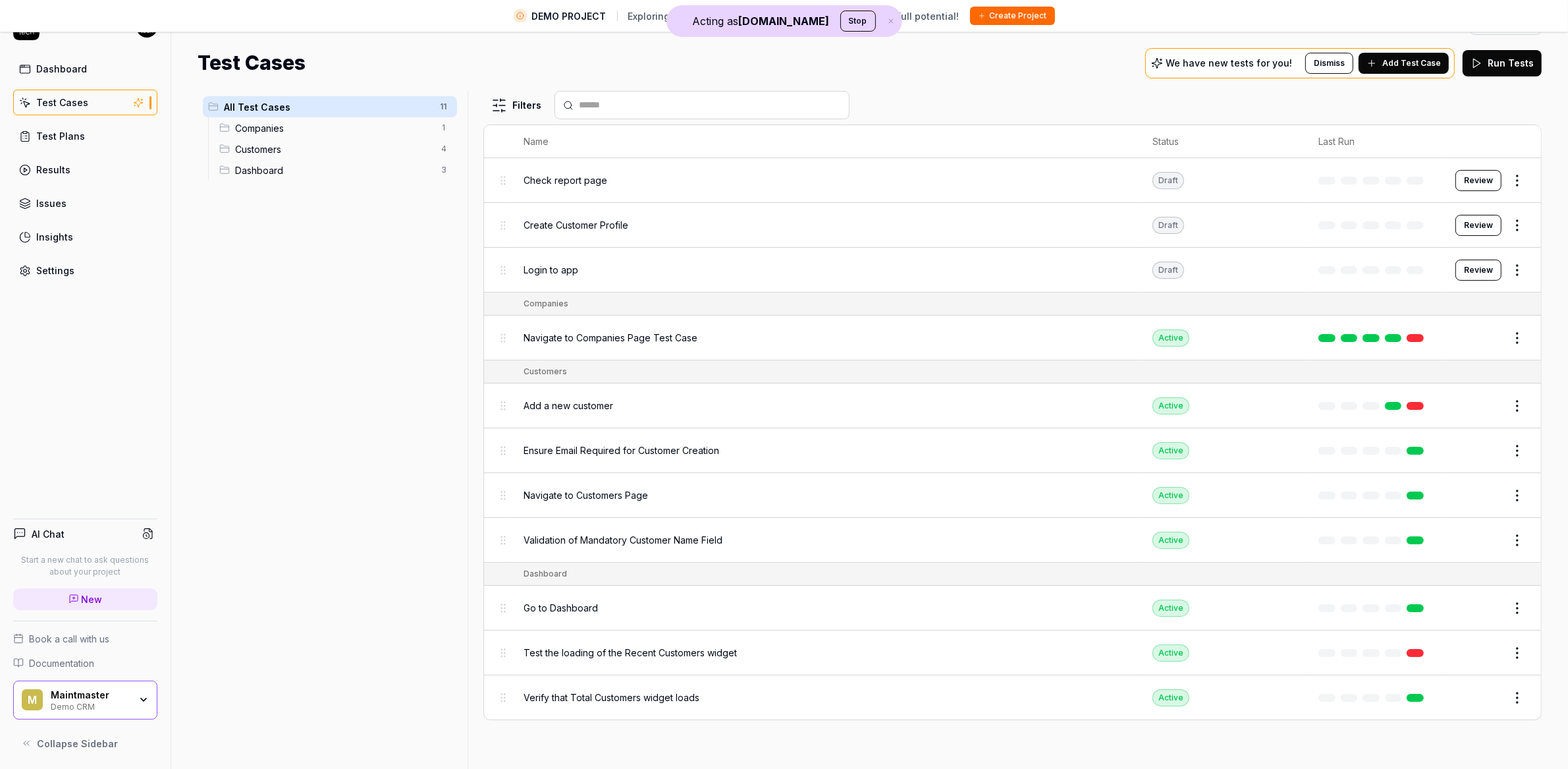
scroll to position [31, 0]
click at [70, 72] on div "Dashboard" at bounding box center [62, 69] width 51 height 14
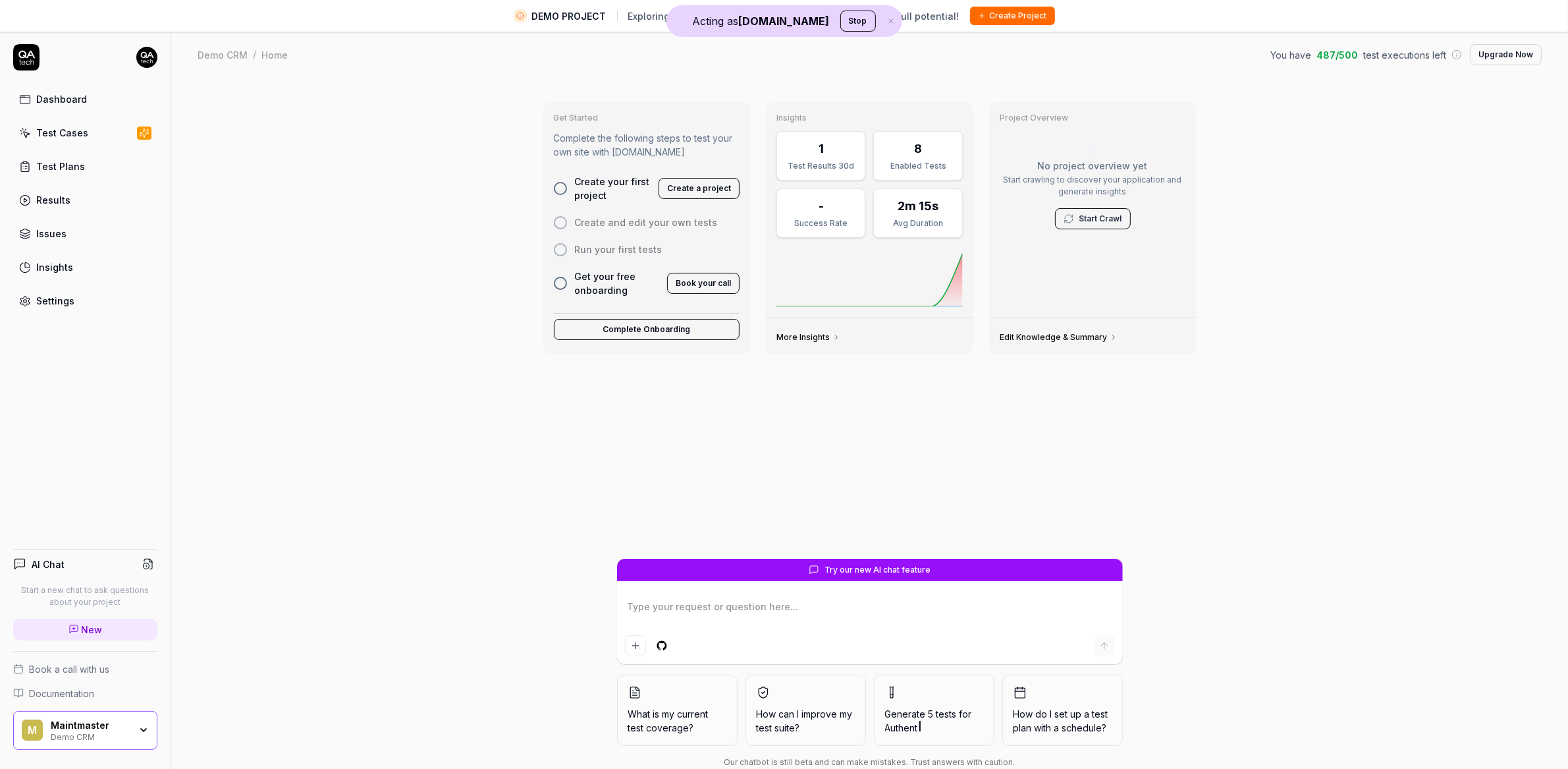
click at [69, 727] on div "Maintmaster" at bounding box center [91, 725] width 79 height 11
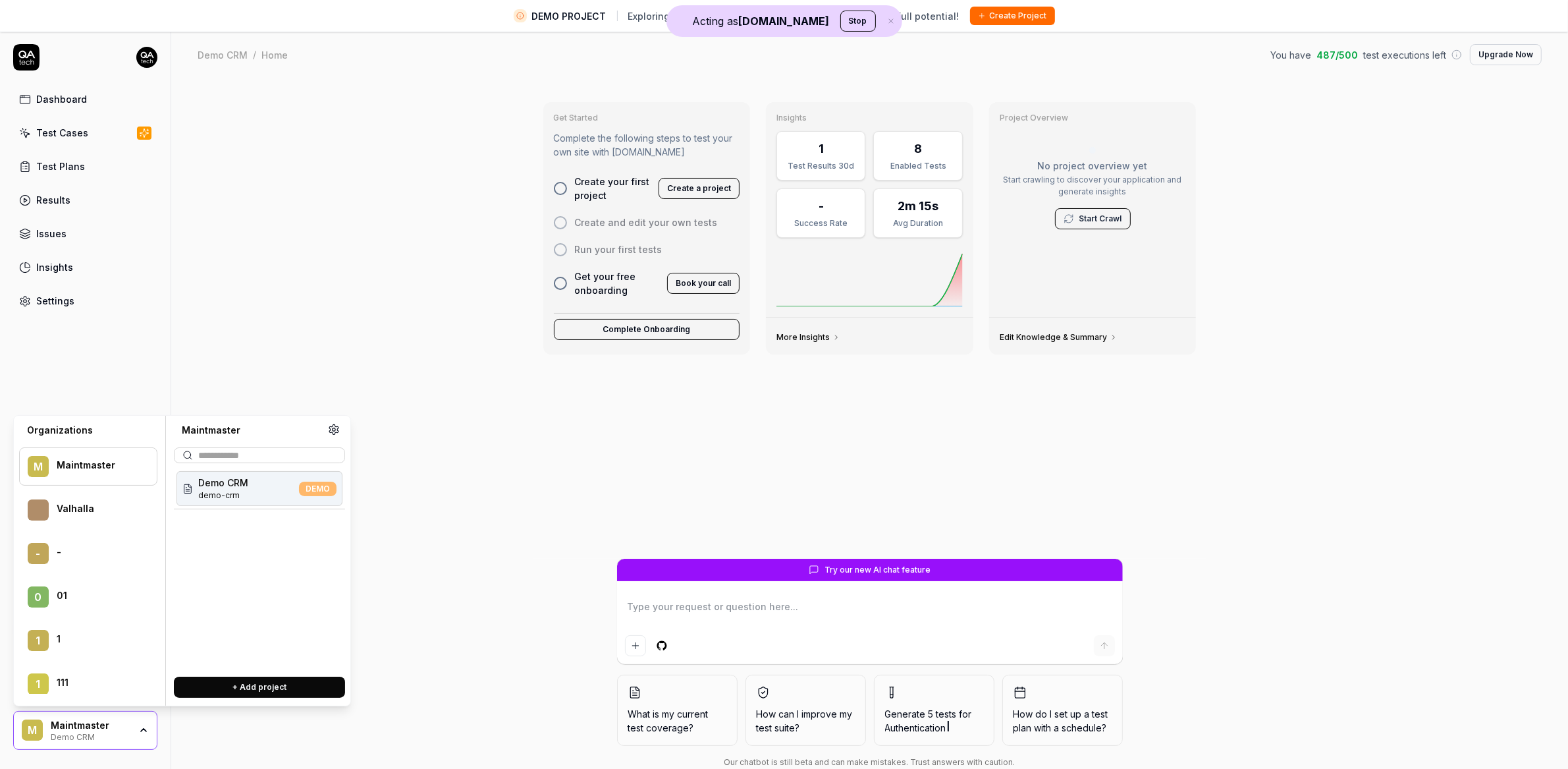
click at [145, 55] on html "DEMO PROJECT Exploring our features? Create your own project to unlock full pot…" at bounding box center [784, 400] width 1568 height 800
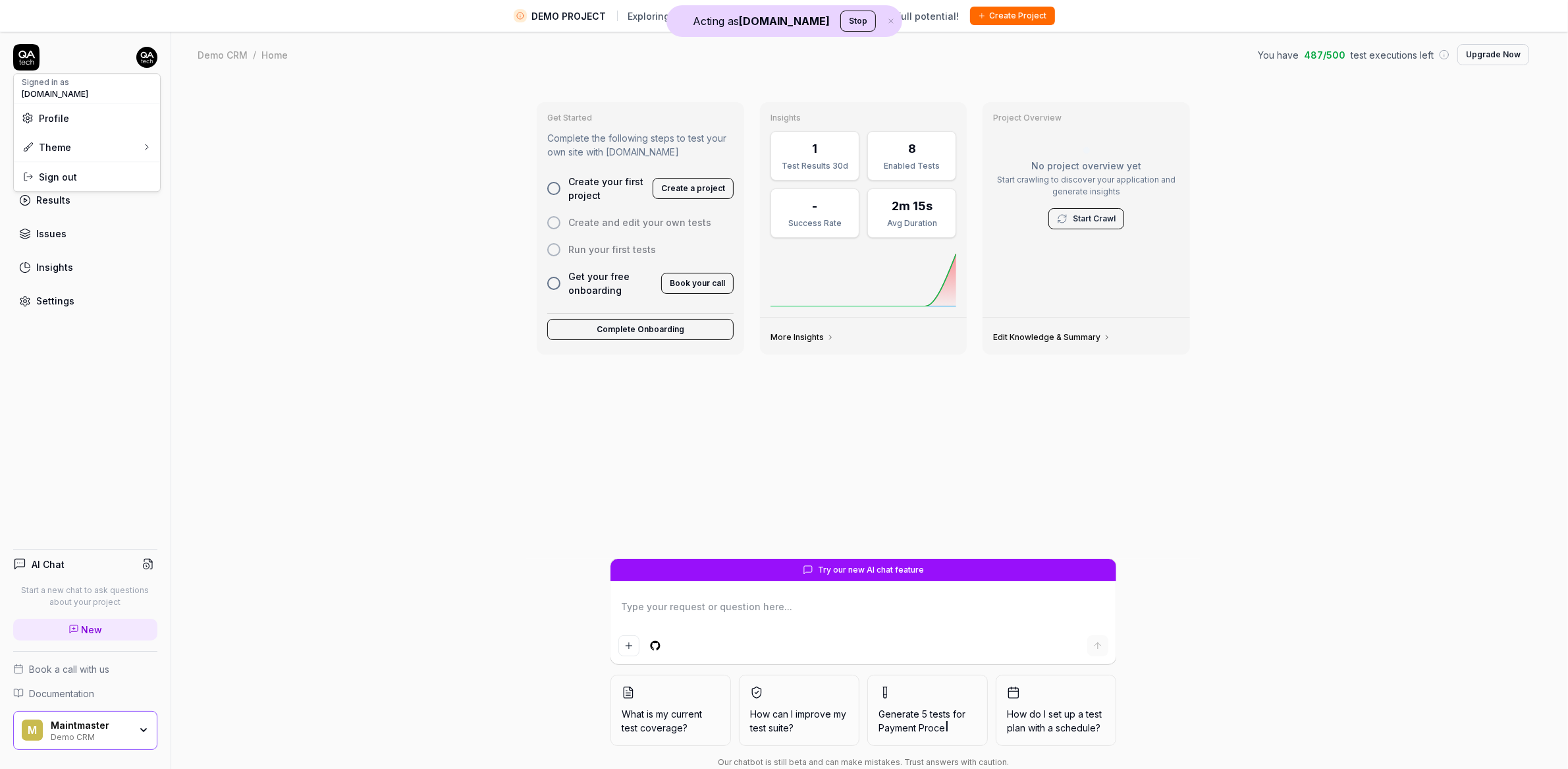
click at [850, 25] on button "Stop" at bounding box center [858, 21] width 35 height 21
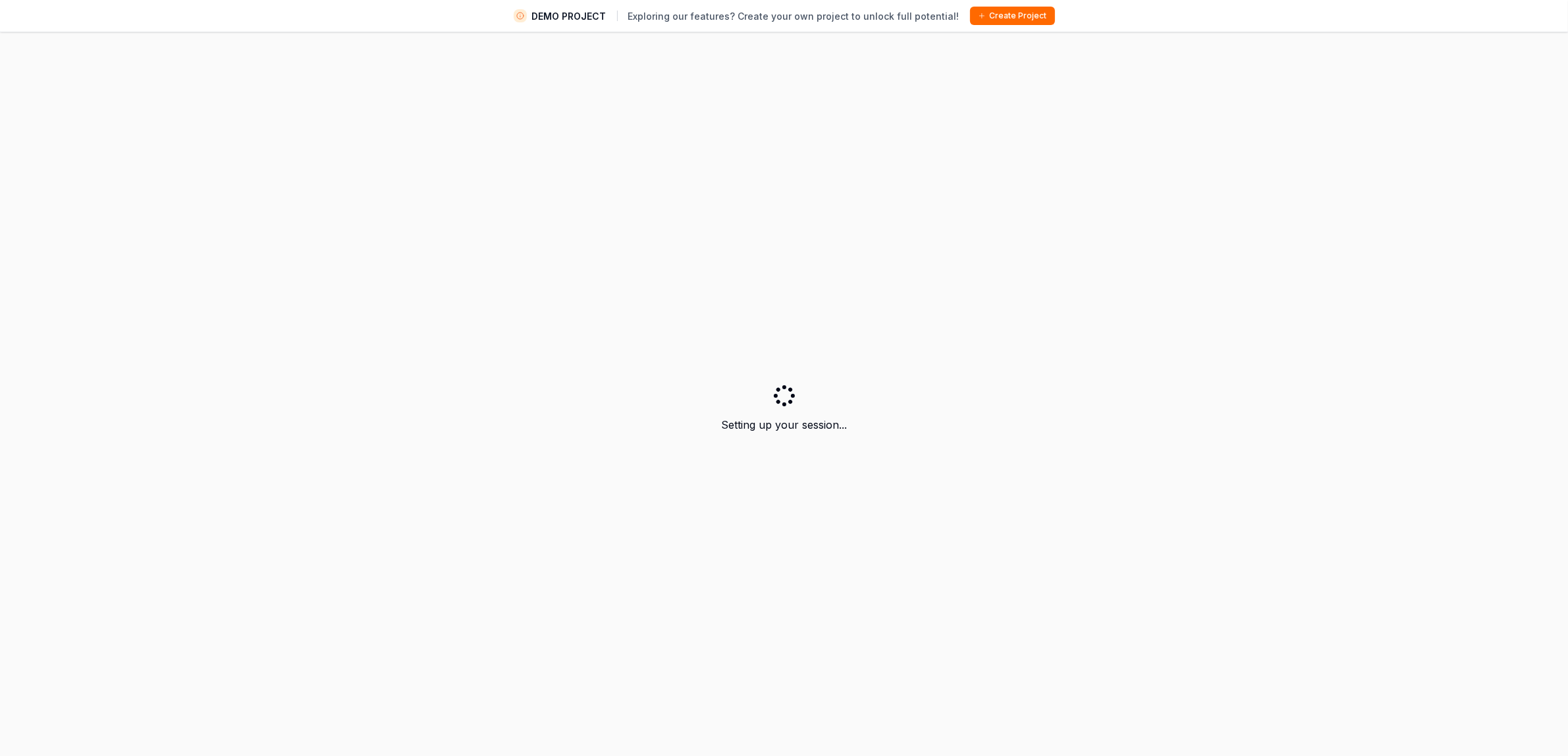
click at [360, 245] on div "Setting up your session..." at bounding box center [784, 408] width 1568 height 756
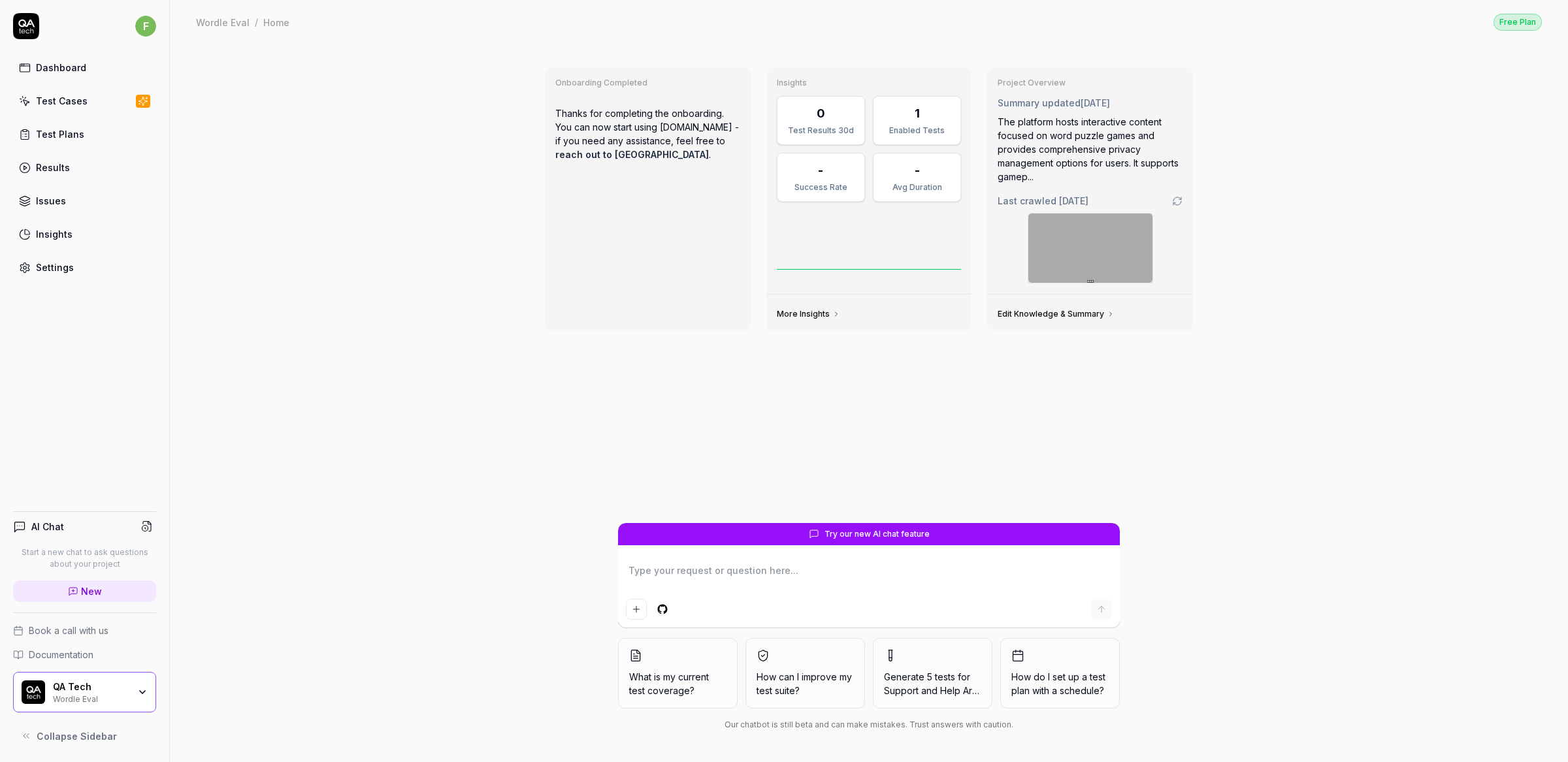
click at [131, 16] on div "f" at bounding box center [85, 26] width 143 height 26
click at [146, 26] on html "f Dashboard Test Cases Test Plans Results Issues Insights Settings AI Chat Star…" at bounding box center [784, 381] width 1568 height 762
drag, startPoint x: 84, startPoint y: 129, endPoint x: 78, endPoint y: 142, distance: 14.3
click at [79, 141] on div "Admin" at bounding box center [123, 143] width 218 height 29
type textarea "*"
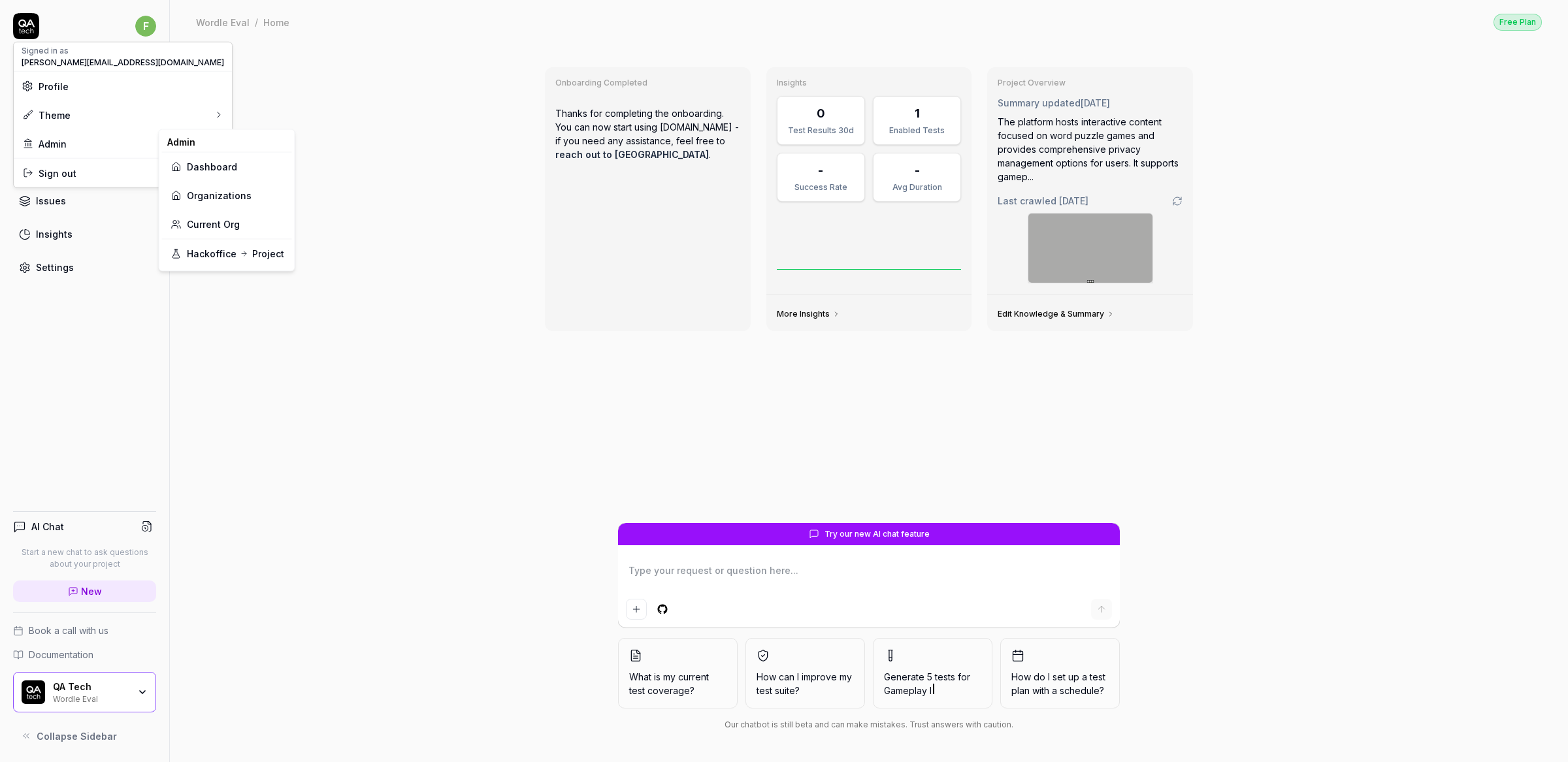
click at [223, 172] on link "Dashboard" at bounding box center [227, 166] width 114 height 29
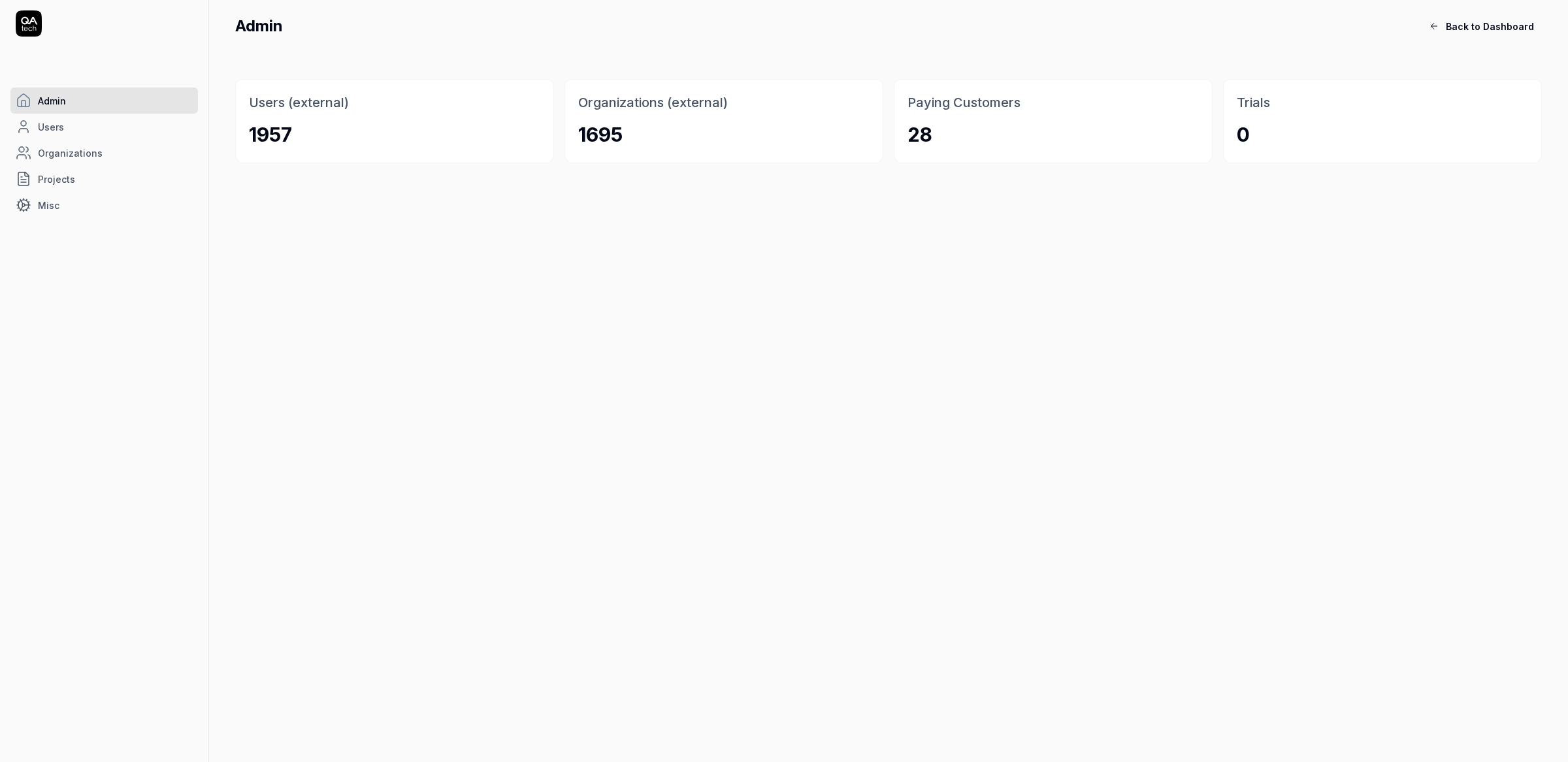
click at [87, 99] on link "Admin" at bounding box center [104, 100] width 188 height 26
click at [94, 148] on span "Organizations" at bounding box center [70, 154] width 65 height 14
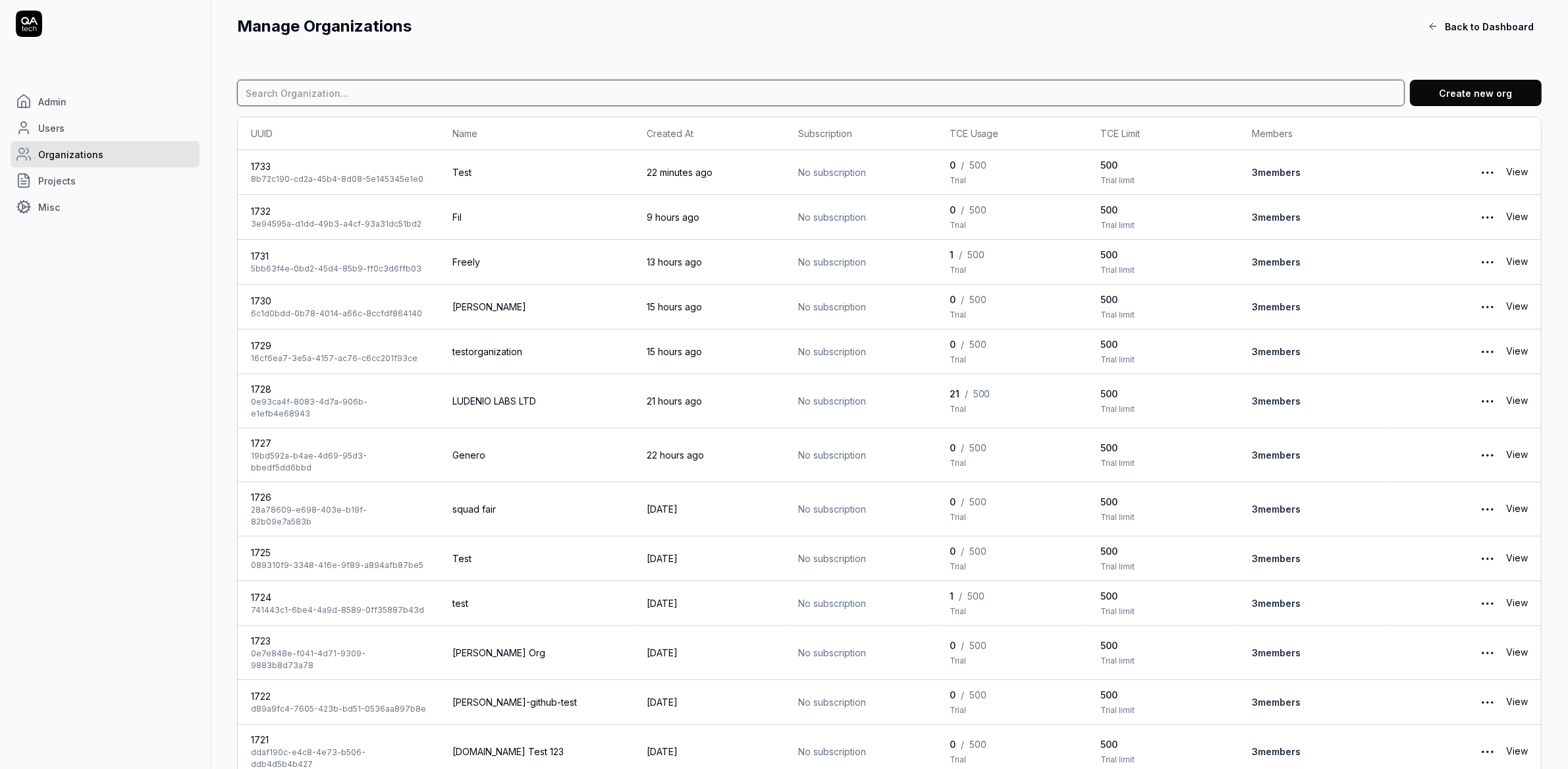
click at [411, 90] on input at bounding box center [821, 93] width 1168 height 26
type input "linh."
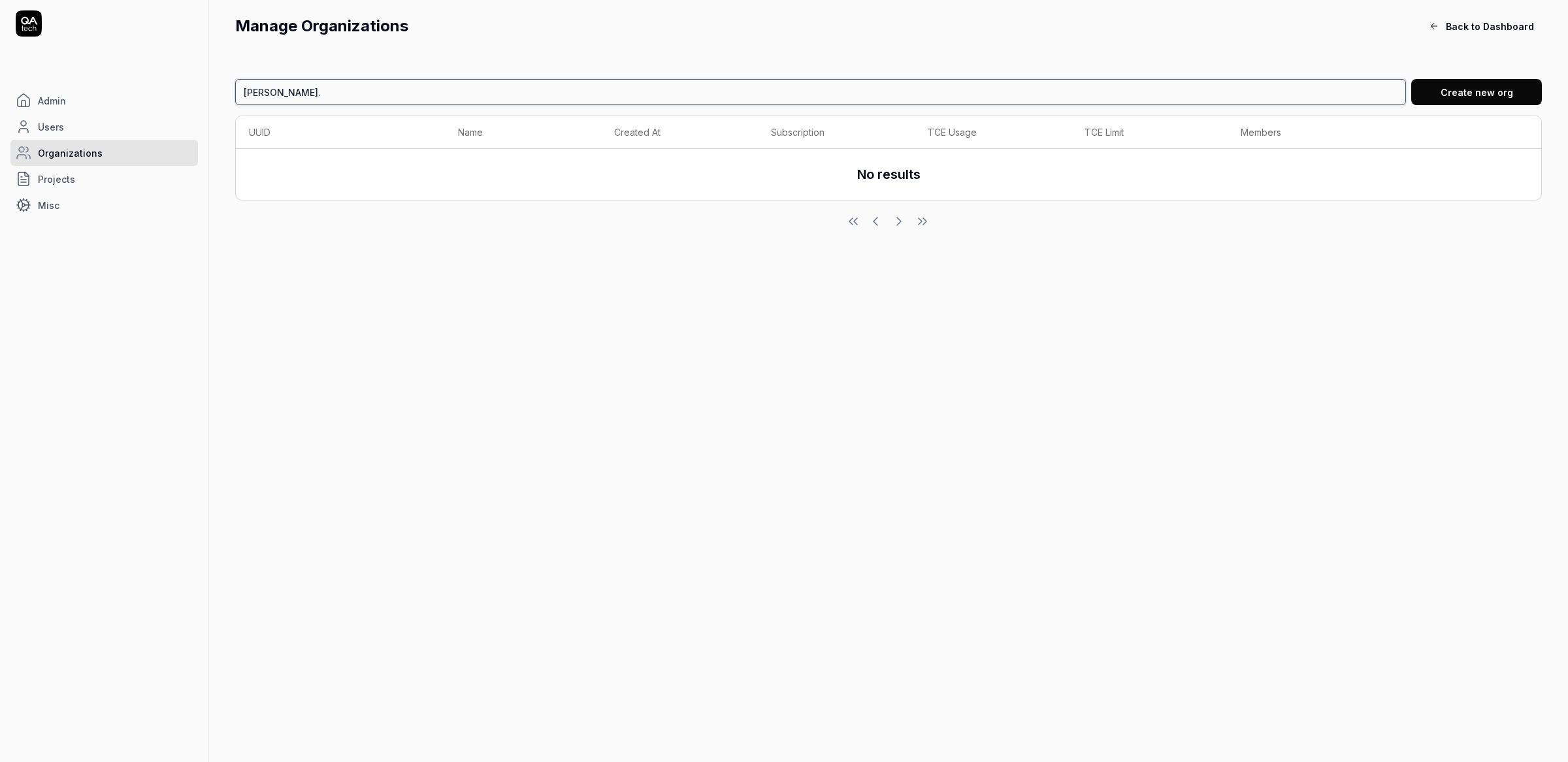
click at [393, 97] on input "linh." at bounding box center [820, 93] width 1171 height 26
type input "linh"
click at [69, 170] on link "Projects" at bounding box center [104, 179] width 188 height 26
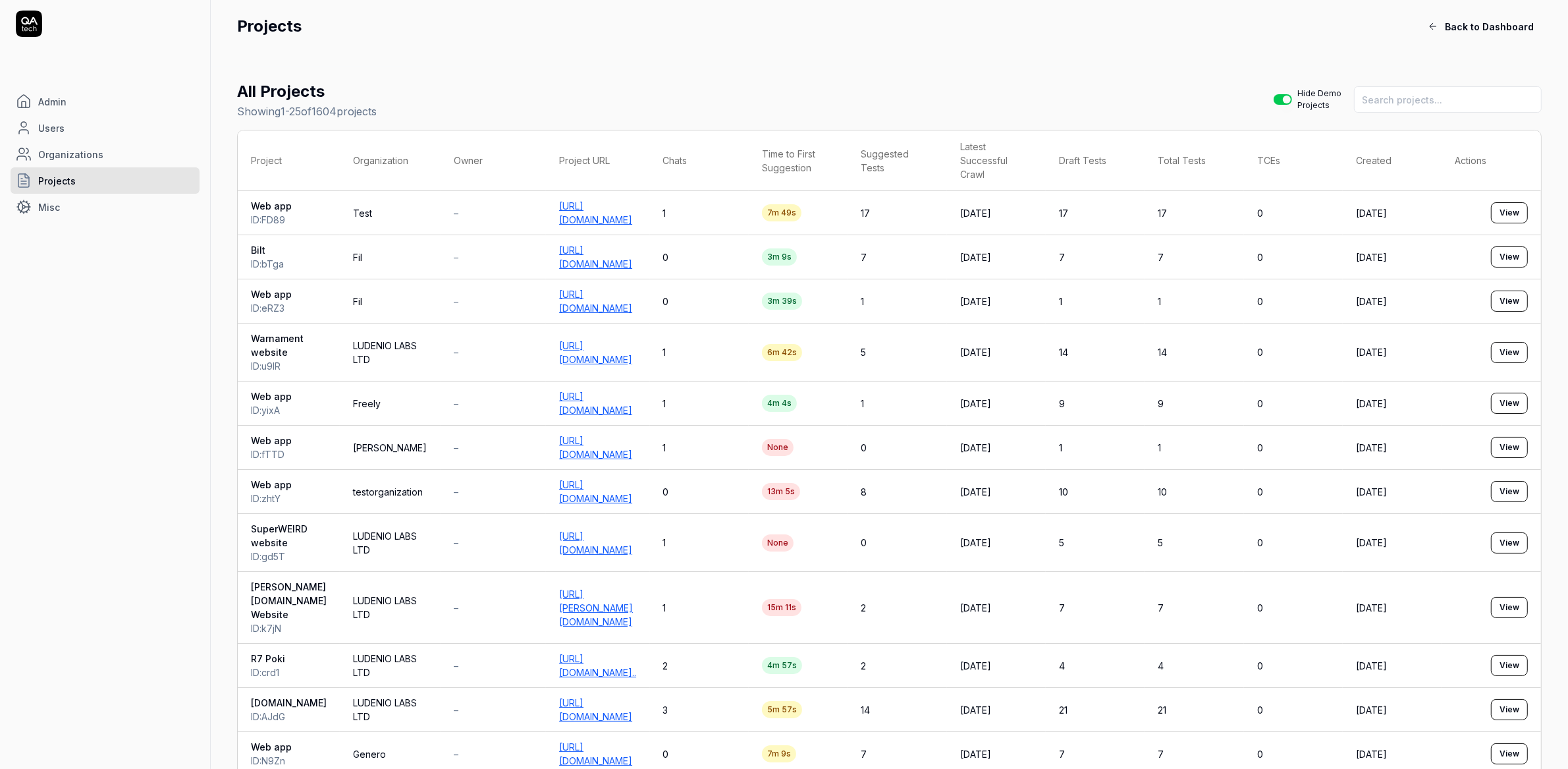
click at [47, 104] on span "Admin" at bounding box center [52, 102] width 28 height 14
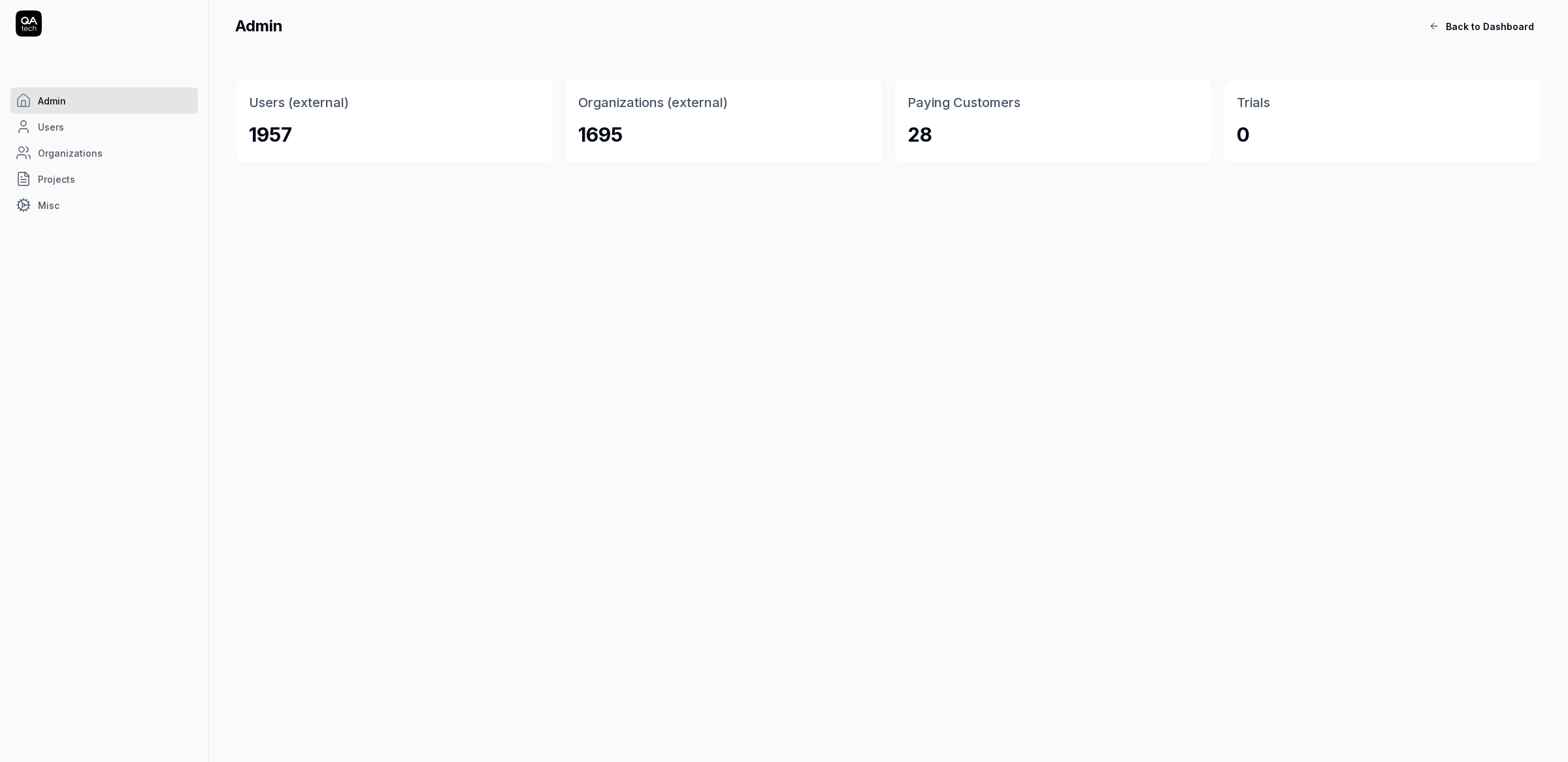
click at [29, 17] on icon at bounding box center [29, 24] width 26 height 26
click at [24, 24] on icon at bounding box center [29, 20] width 17 height 8
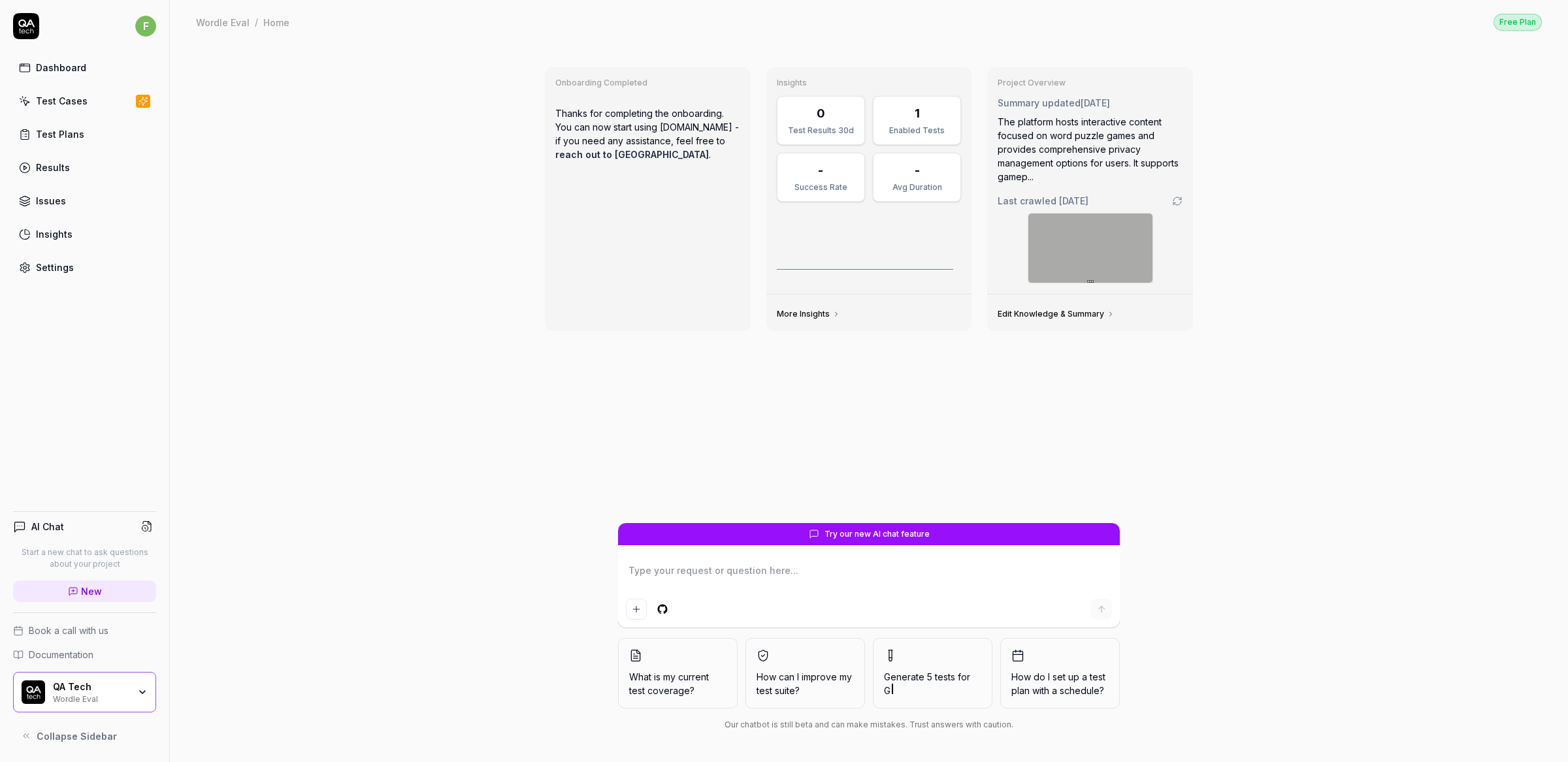
type textarea "*"
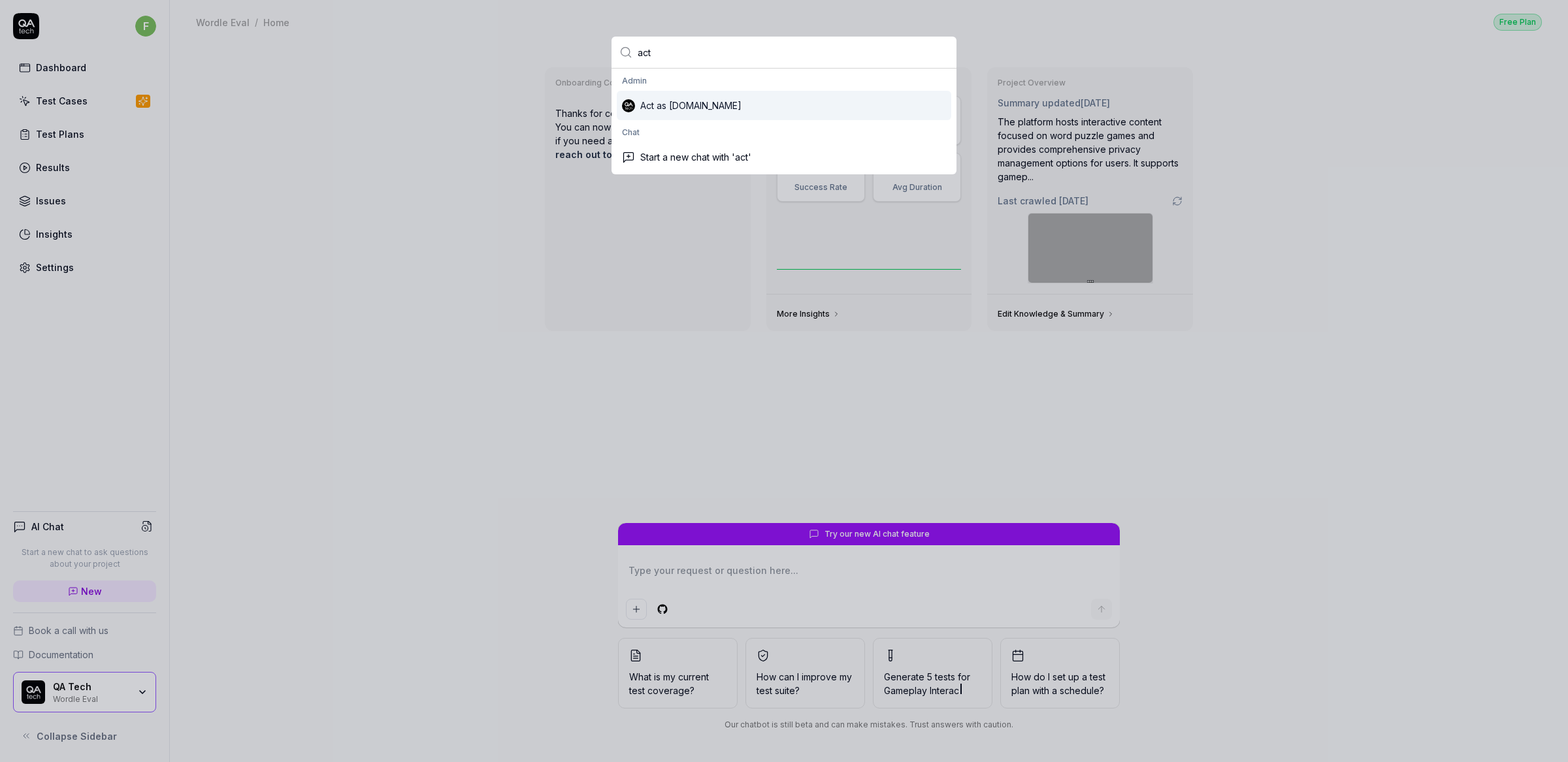
type input "act"
click at [687, 107] on div "Act as [DOMAIN_NAME]" at bounding box center [783, 106] width 334 height 30
type textarea "*"
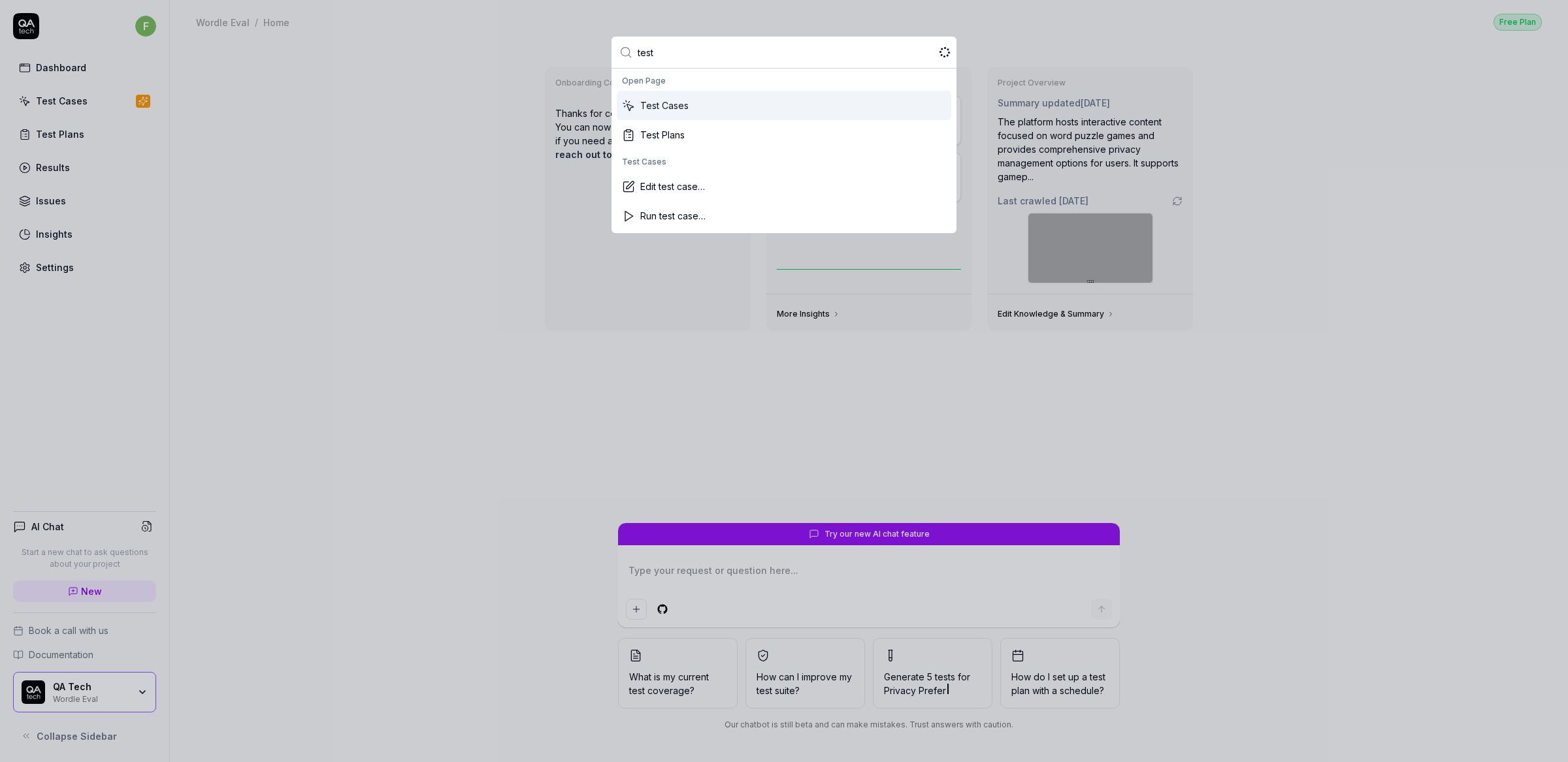
type input "test"
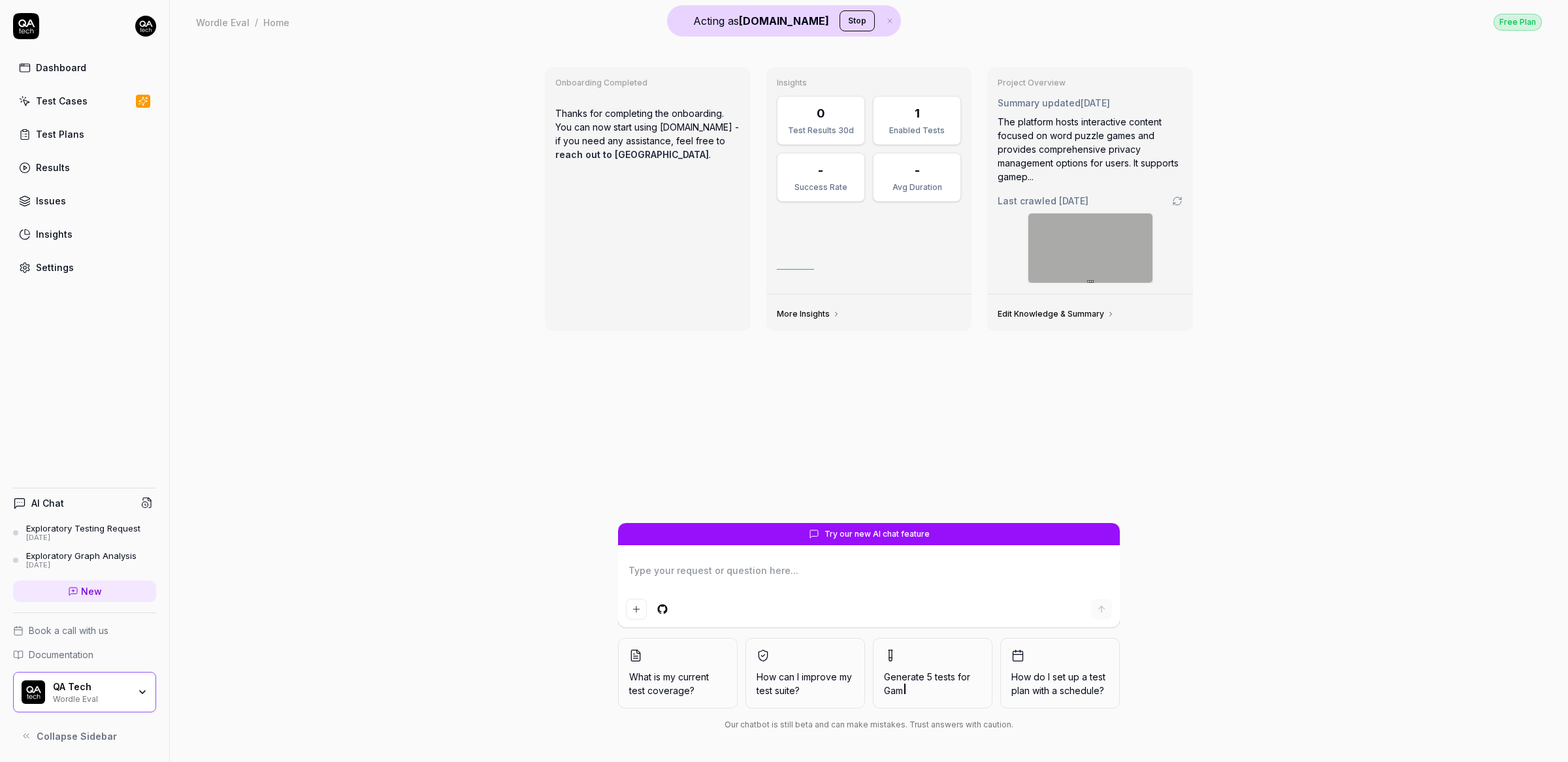
click at [422, 176] on div "Onboarding Completed Thanks for completing the onboarding. You can now start us…" at bounding box center [869, 402] width 1398 height 718
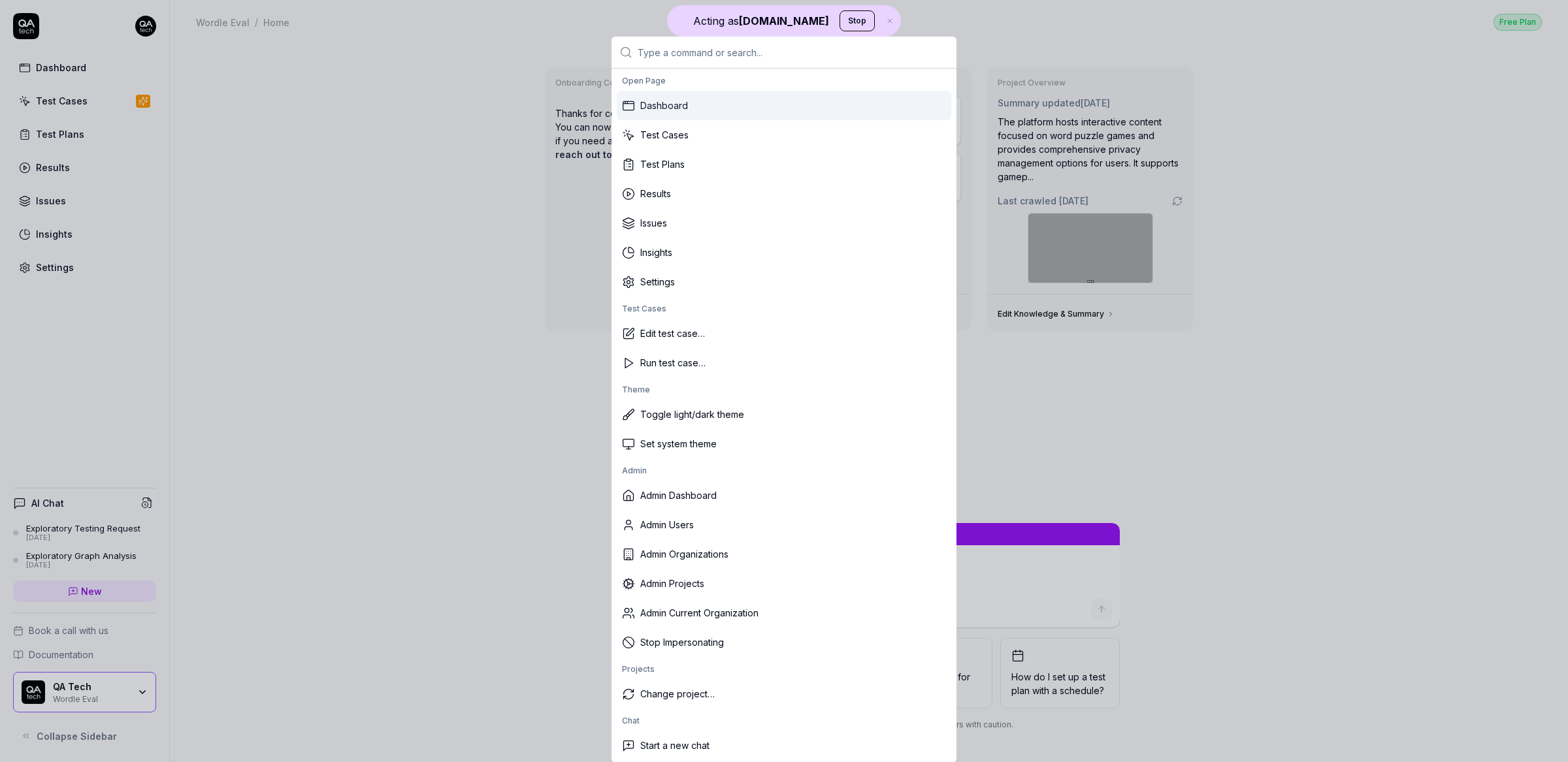
type textarea "*"
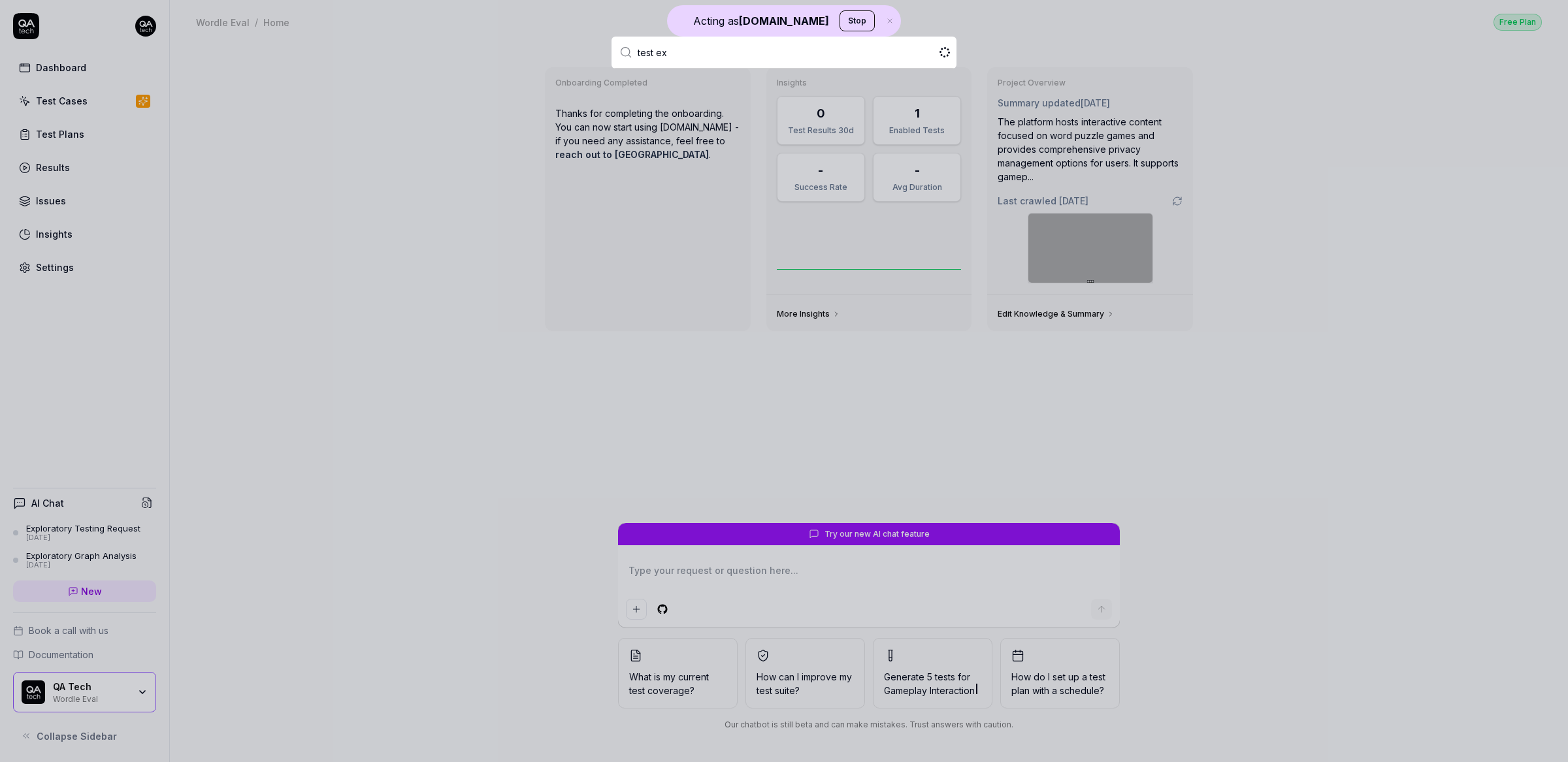
type input "test exa"
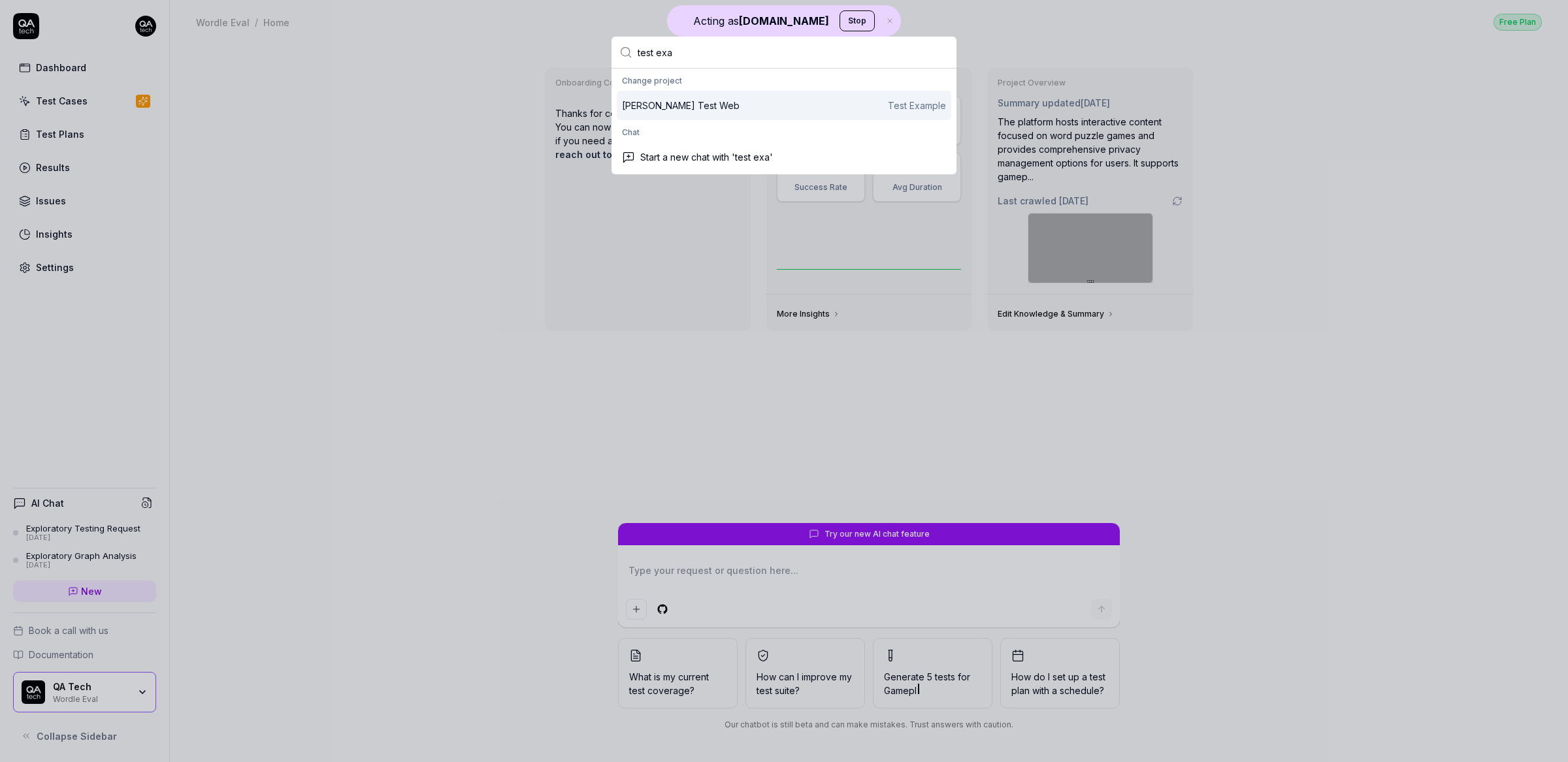
type textarea "*"
type input "test exa"
click at [707, 102] on div "[PERSON_NAME] Test Web Test Example" at bounding box center [783, 106] width 324 height 14
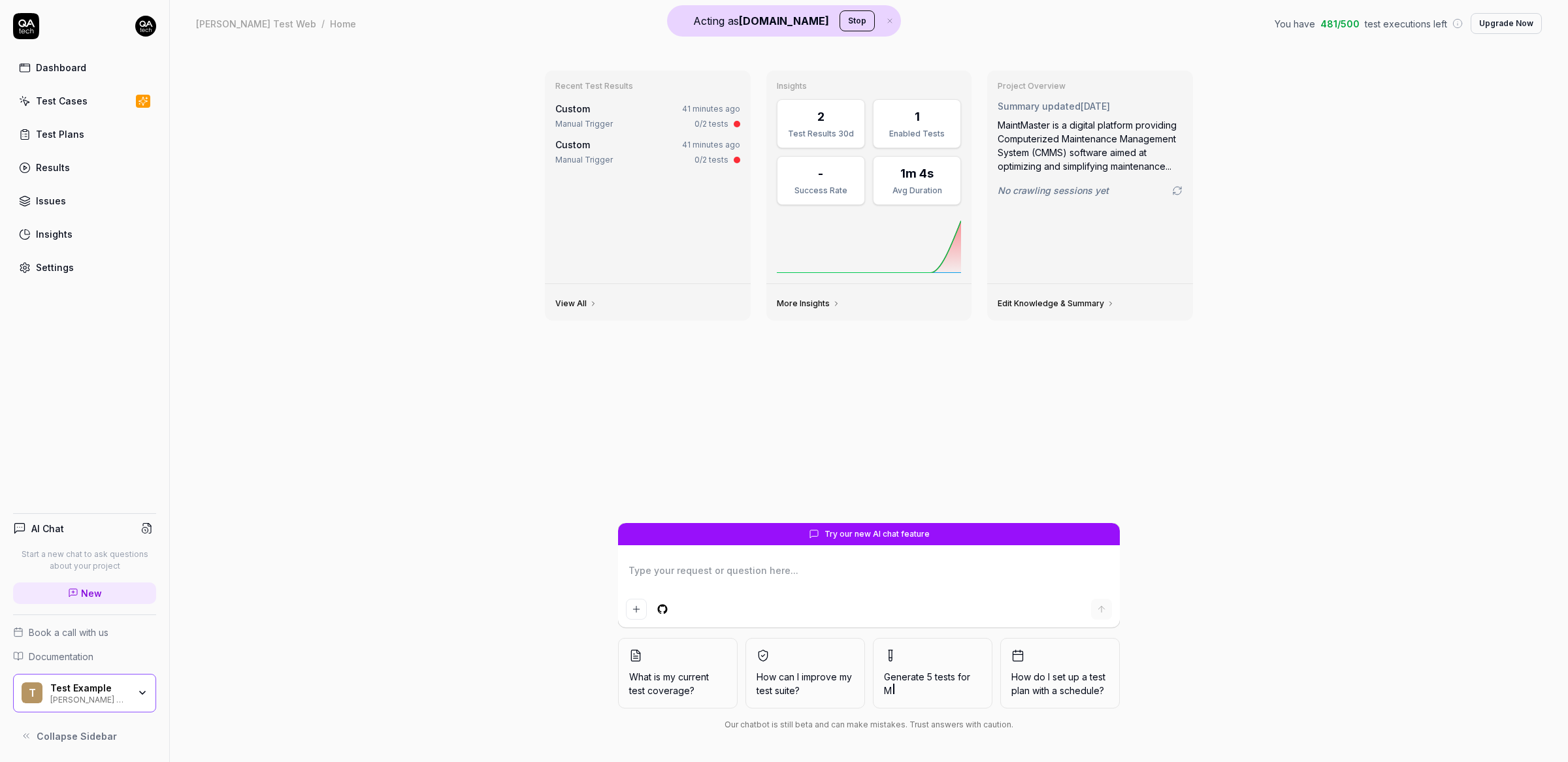
click at [86, 98] on link "Test Cases" at bounding box center [85, 100] width 143 height 25
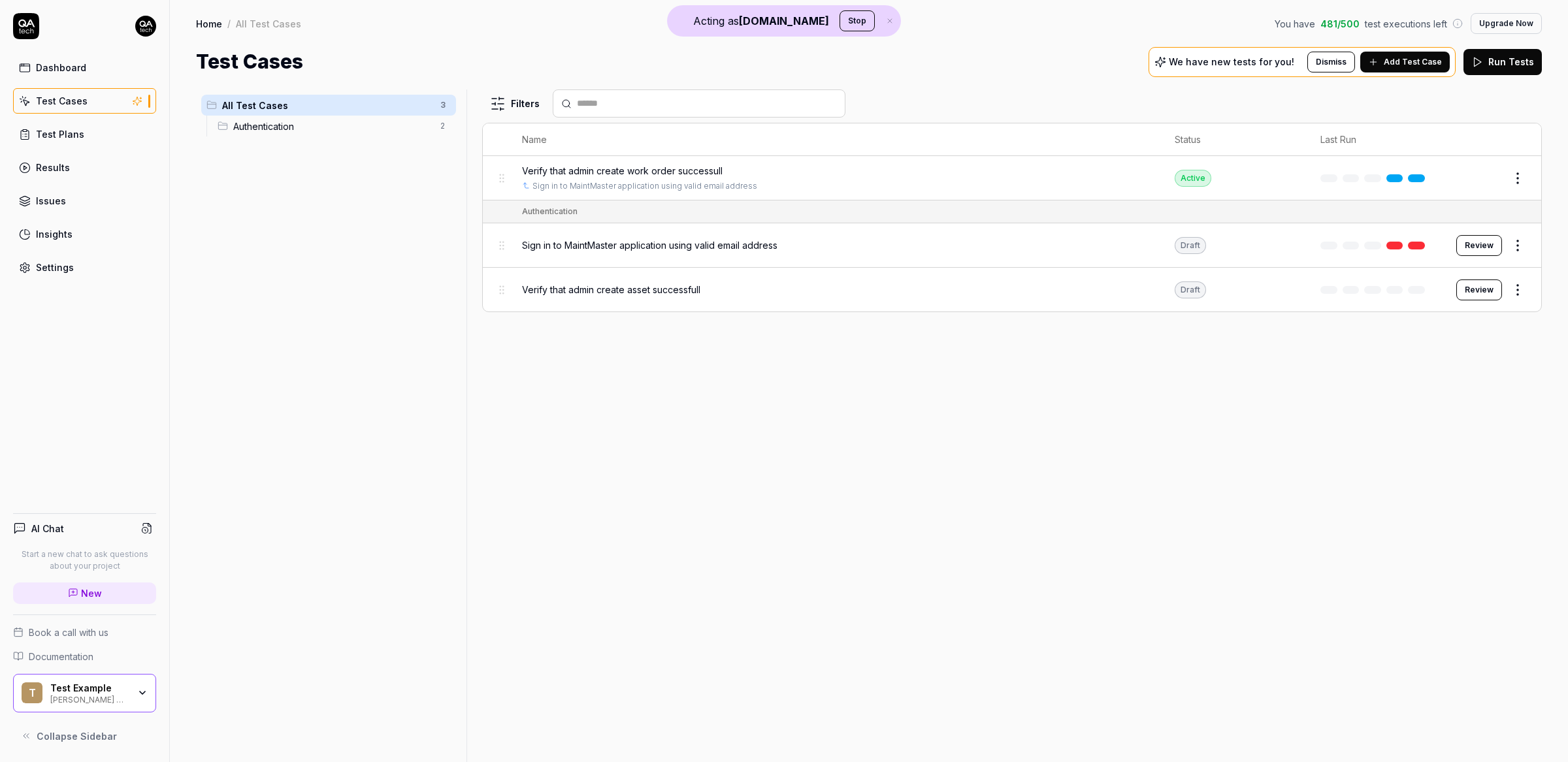
click at [79, 77] on link "Dashboard" at bounding box center [85, 67] width 143 height 25
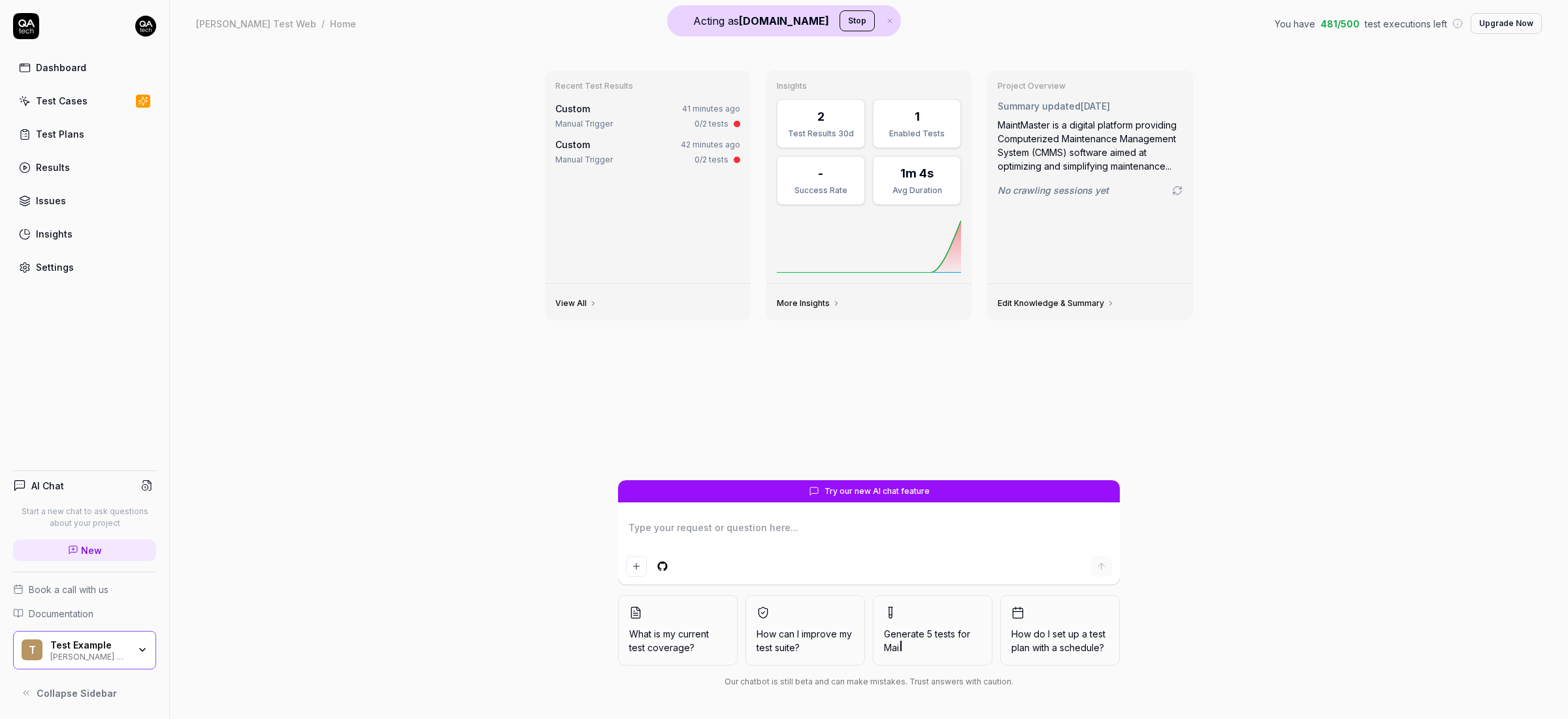
click at [64, 270] on div "Settings" at bounding box center [54, 268] width 38 height 14
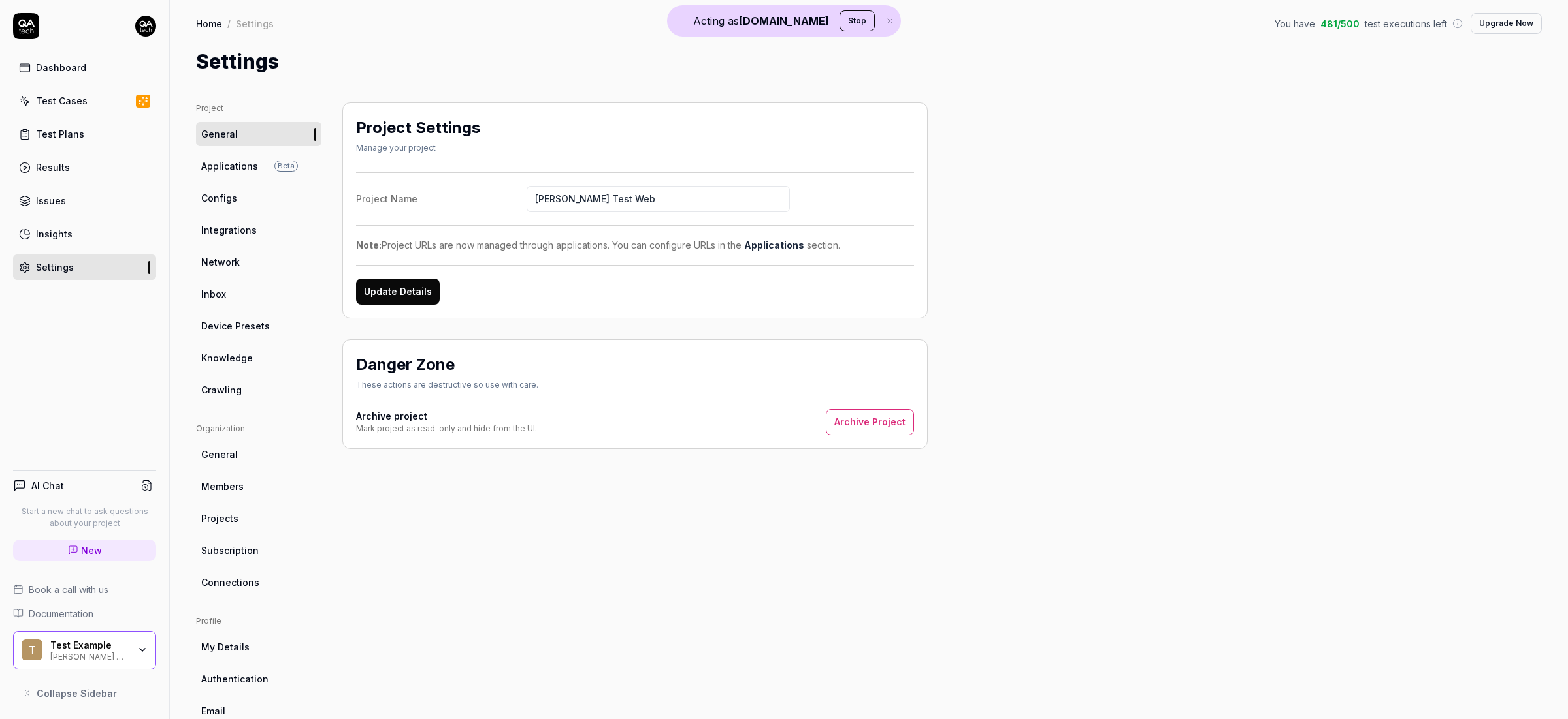
click at [55, 70] on div "Dashboard" at bounding box center [61, 68] width 51 height 14
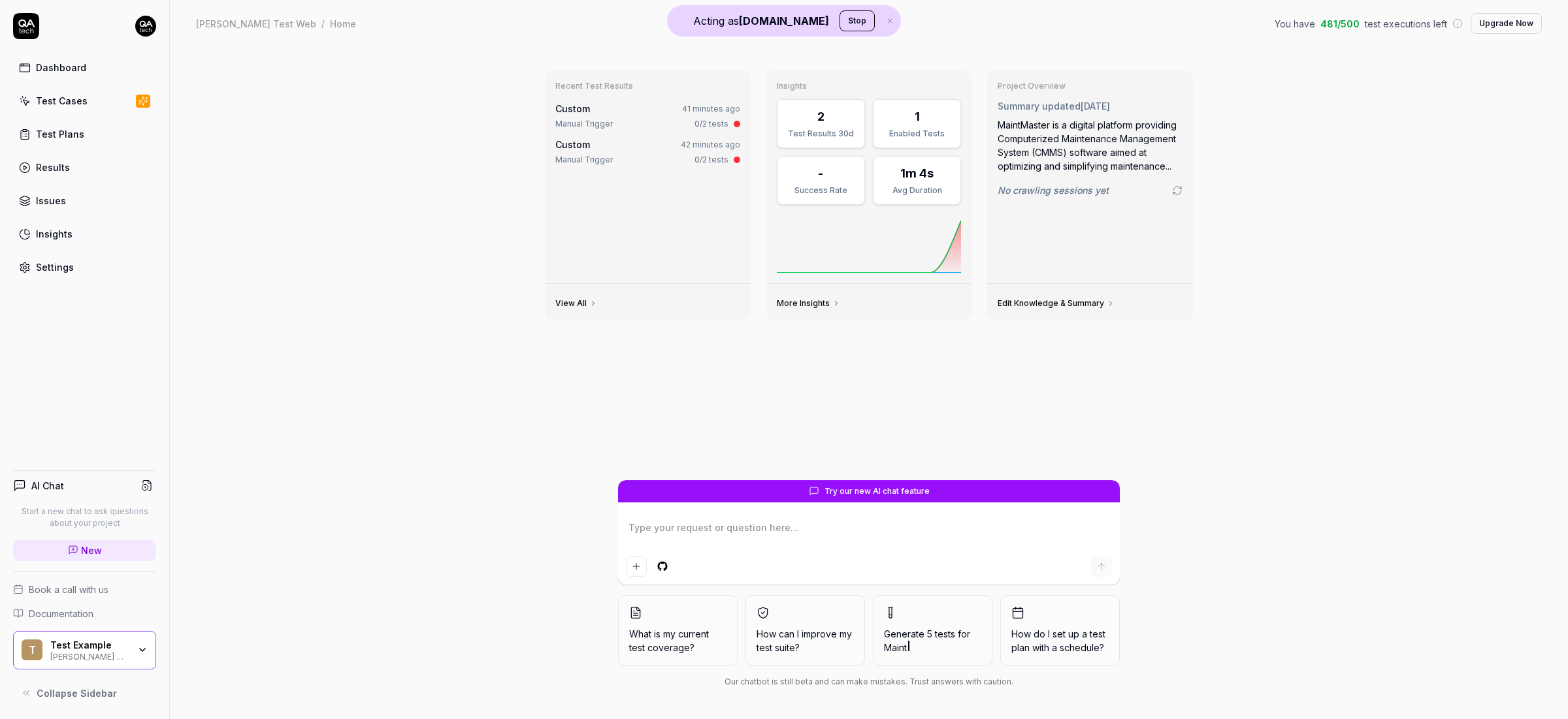
click at [83, 261] on link "Settings" at bounding box center [85, 267] width 143 height 25
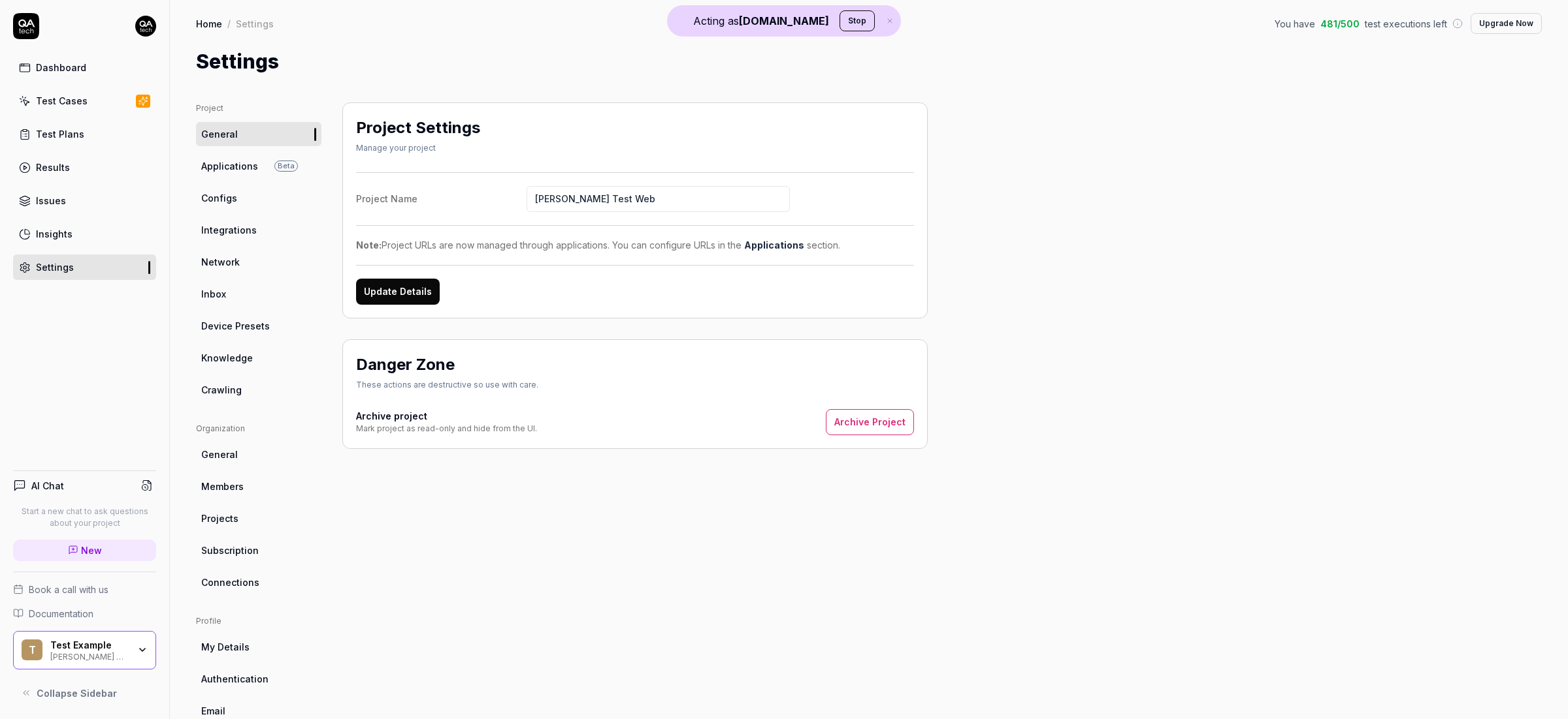
drag, startPoint x: 236, startPoint y: 387, endPoint x: 413, endPoint y: 359, distance: 179.2
click at [236, 387] on span "Crawling" at bounding box center [221, 390] width 40 height 14
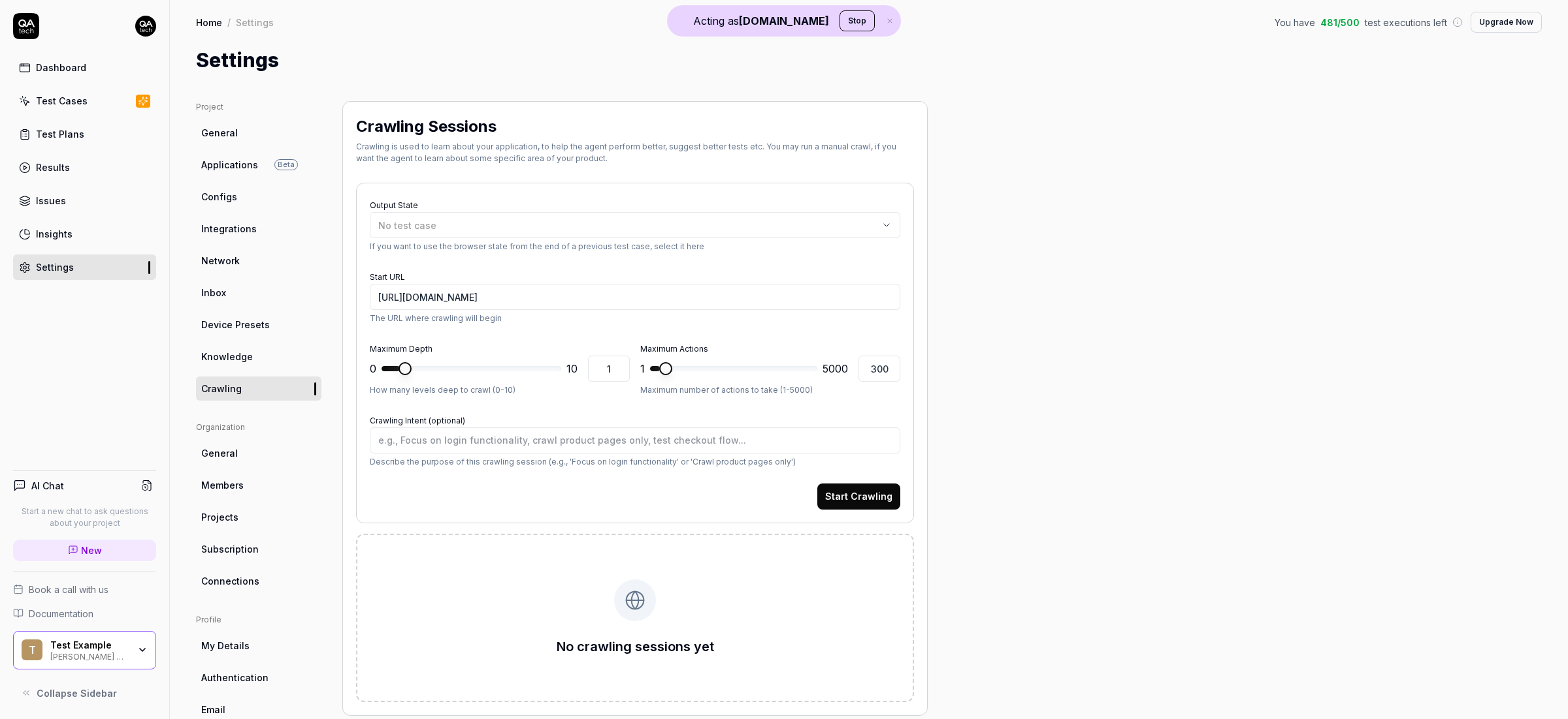
scroll to position [3, 0]
click at [82, 270] on link "Settings" at bounding box center [85, 267] width 143 height 25
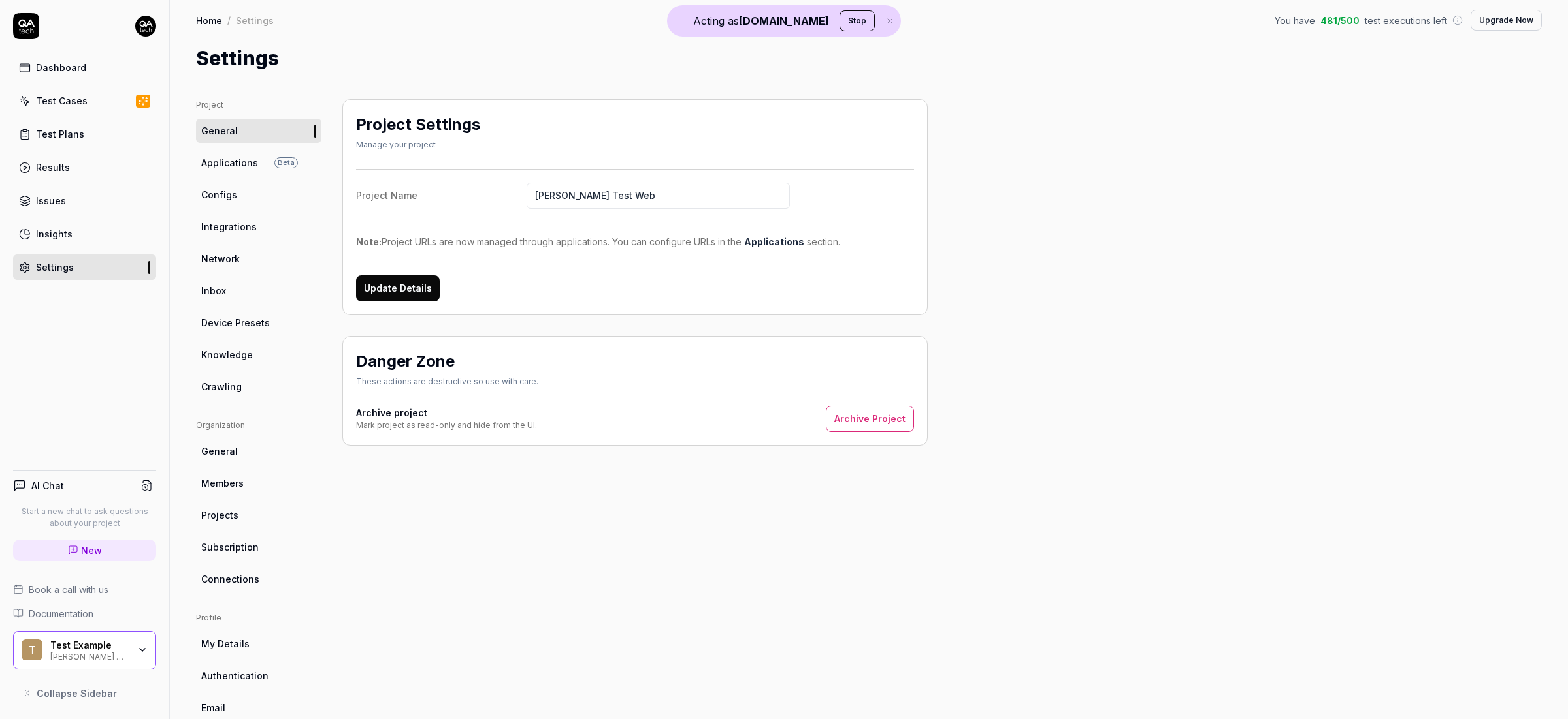
click at [237, 353] on span "Knowledge" at bounding box center [226, 355] width 52 height 14
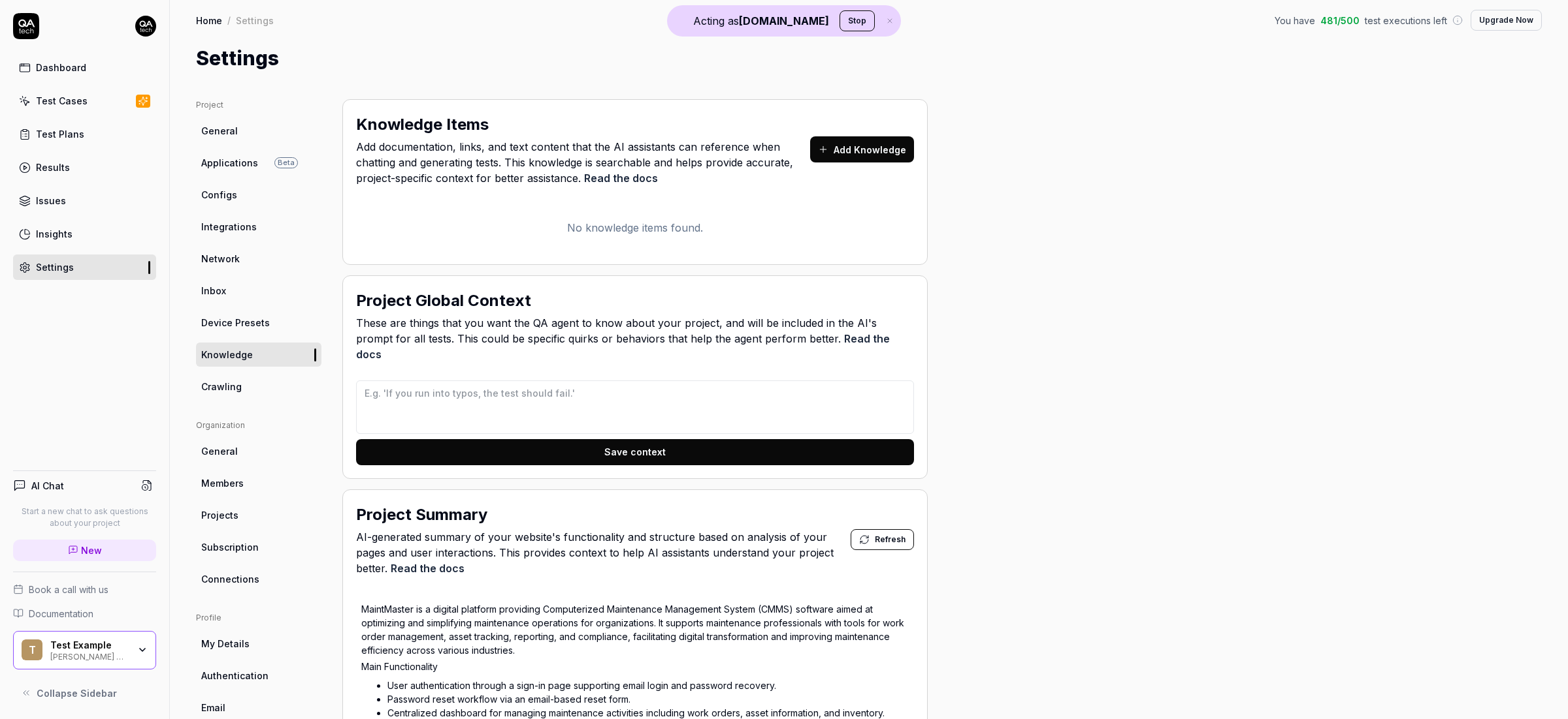
click at [240, 195] on link "Configs" at bounding box center [258, 195] width 126 height 24
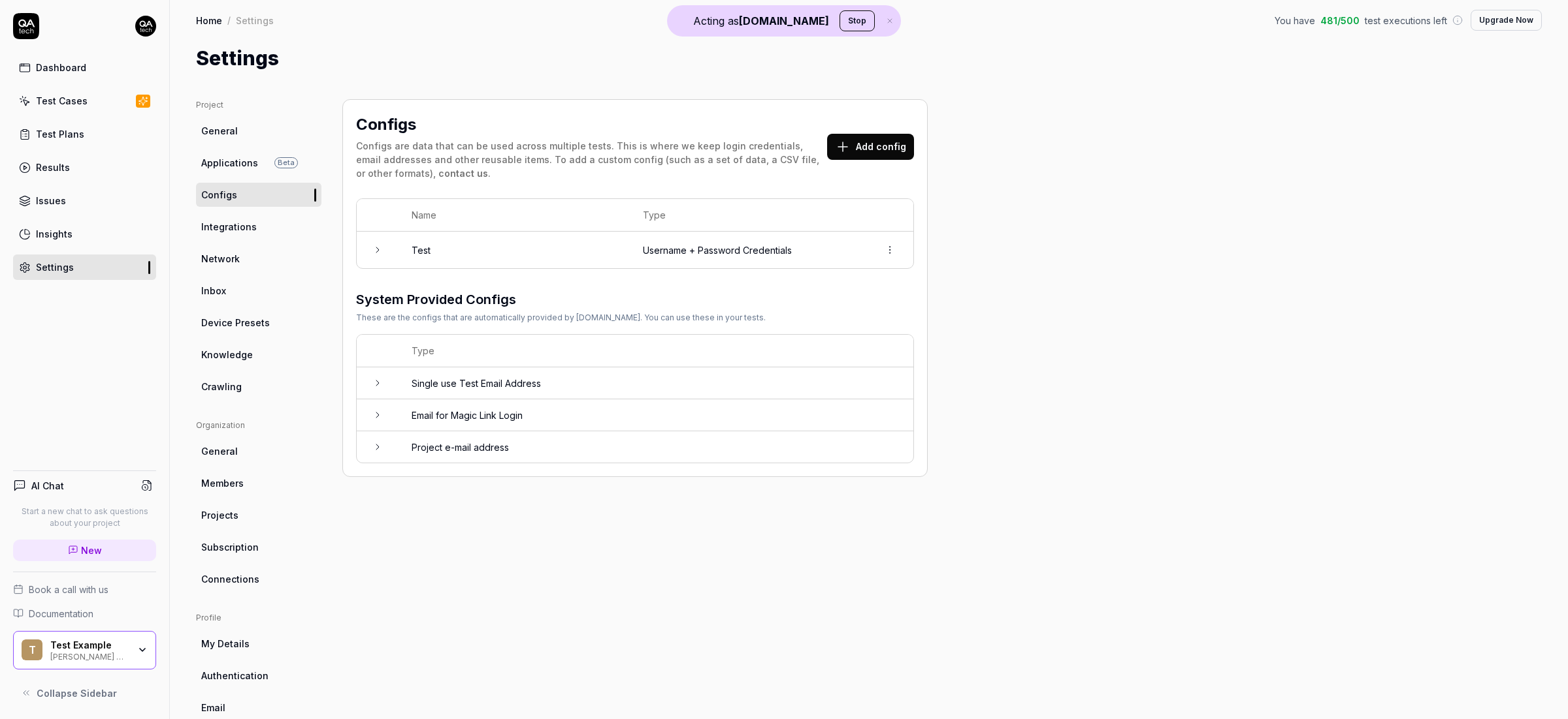
click at [370, 253] on td at bounding box center [378, 250] width 42 height 37
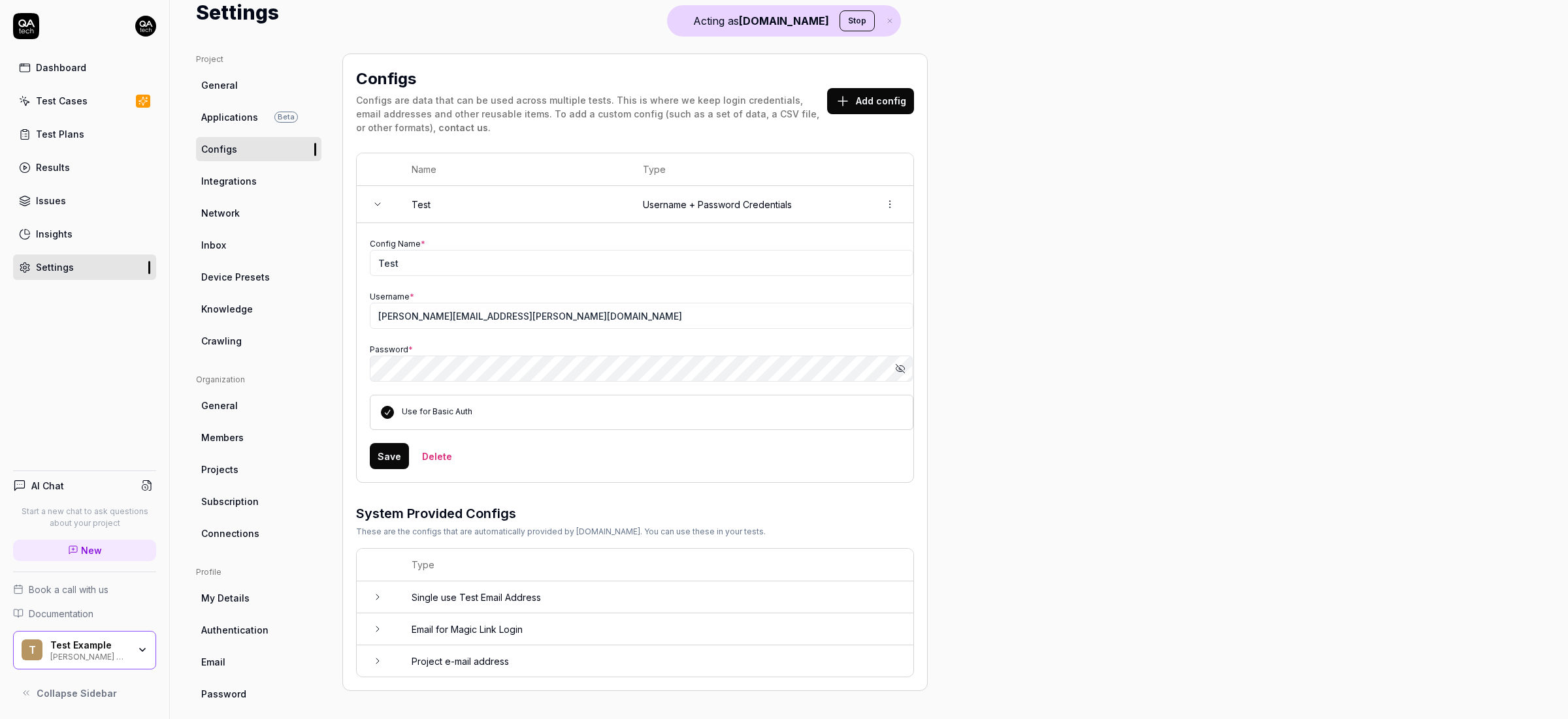
scroll to position [61, 0]
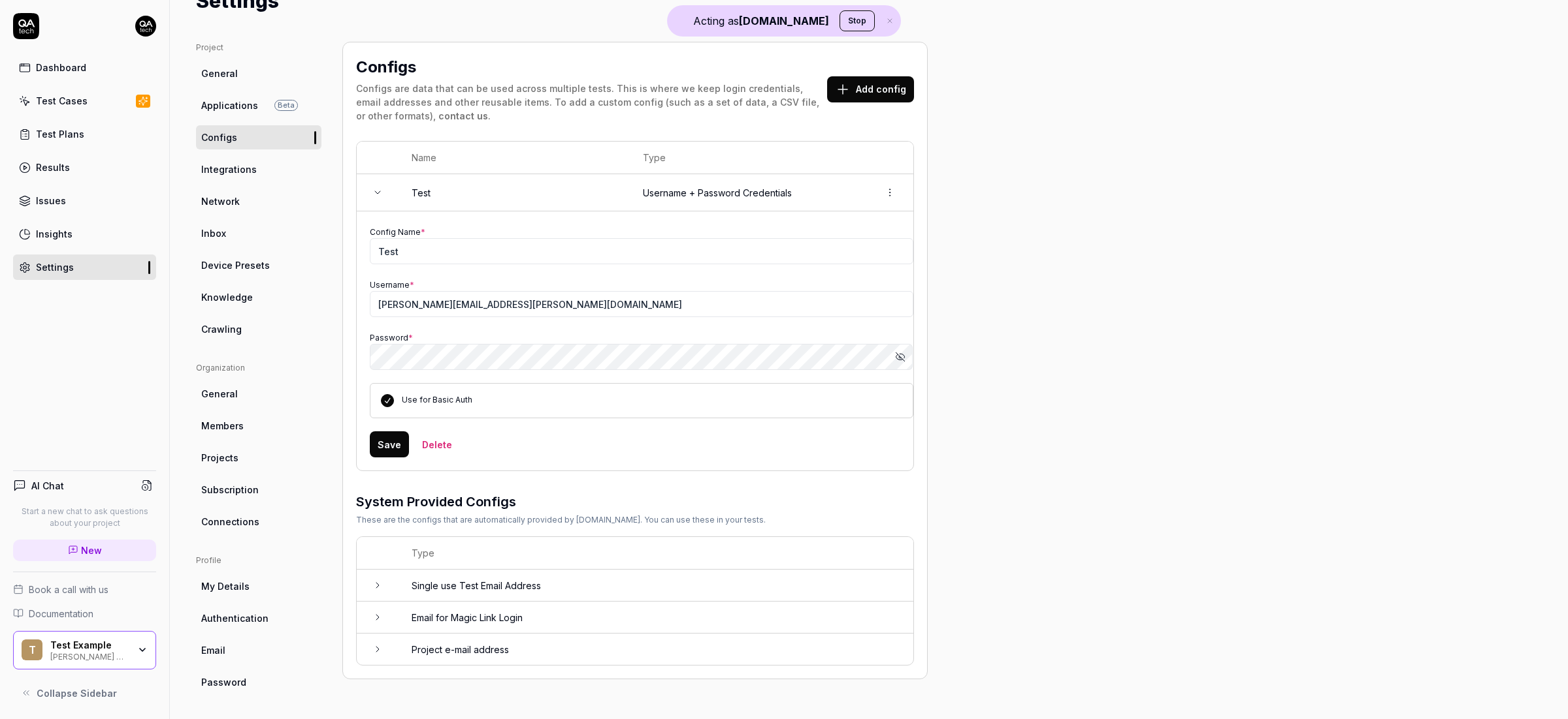
drag, startPoint x: 457, startPoint y: 591, endPoint x: 468, endPoint y: 576, distance: 18.6
click at [457, 591] on td "Single use Test Email Address" at bounding box center [656, 585] width 515 height 32
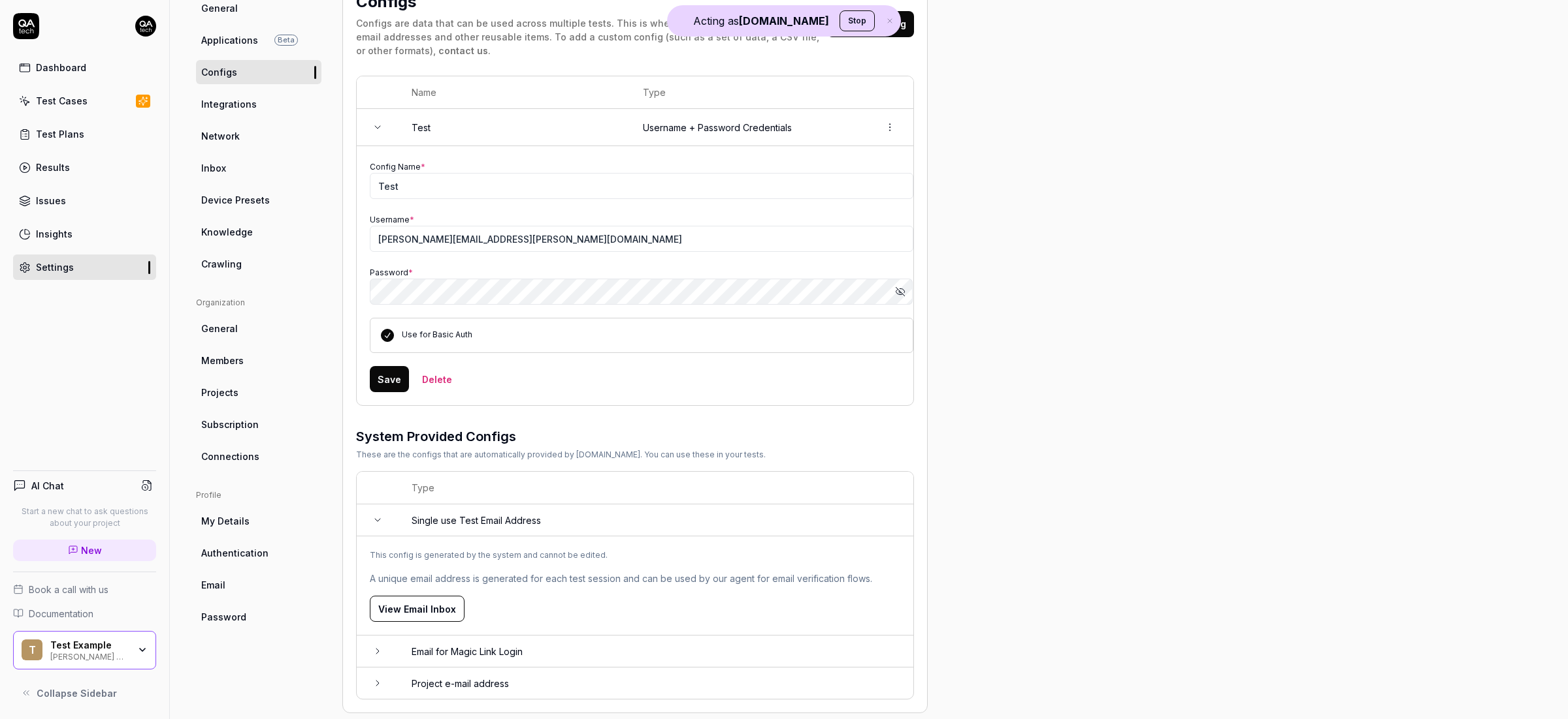
scroll to position [147, 0]
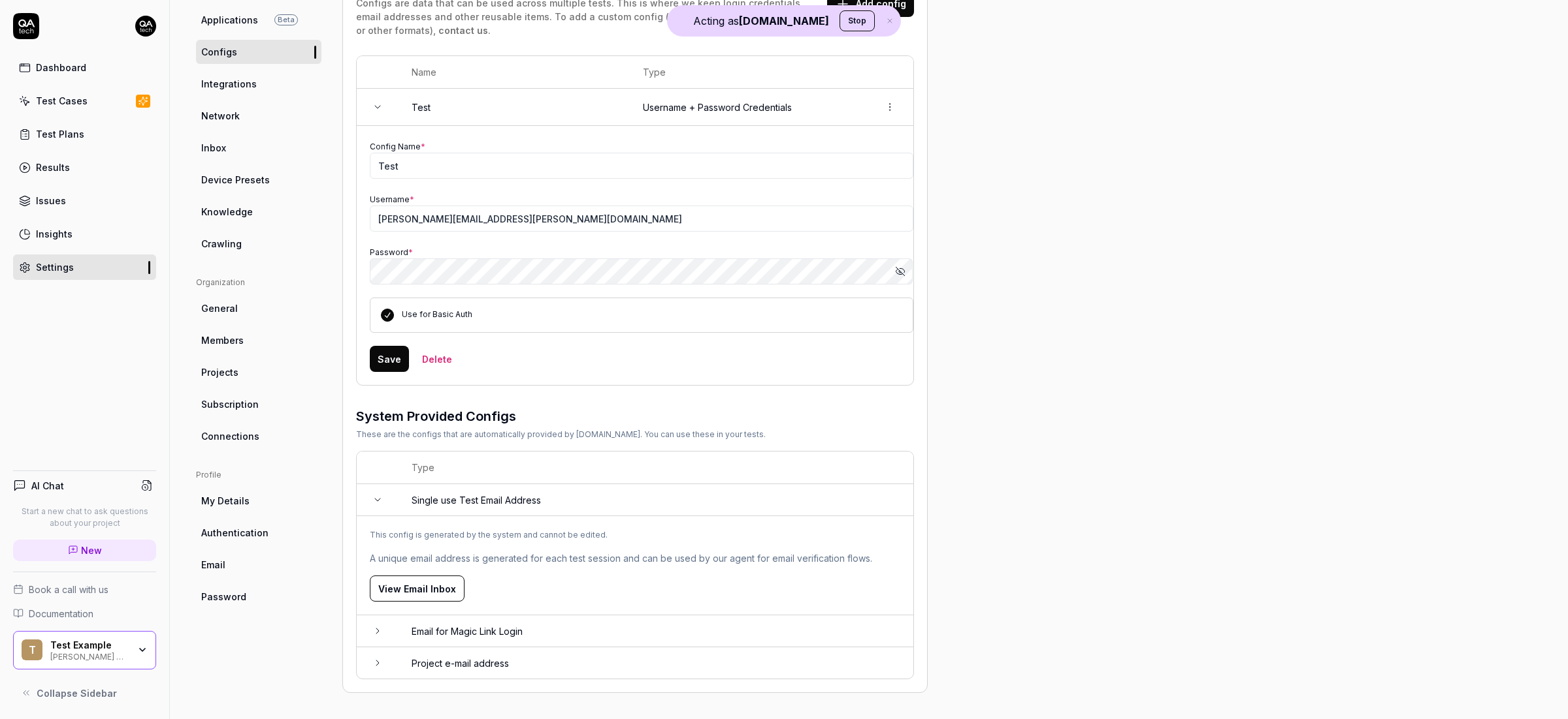
click at [514, 613] on td "This config is generated by the system and cannot be edited. A unique email add…" at bounding box center [635, 566] width 556 height 99
click at [507, 627] on td "Email for Magic Link Login" at bounding box center [656, 632] width 515 height 32
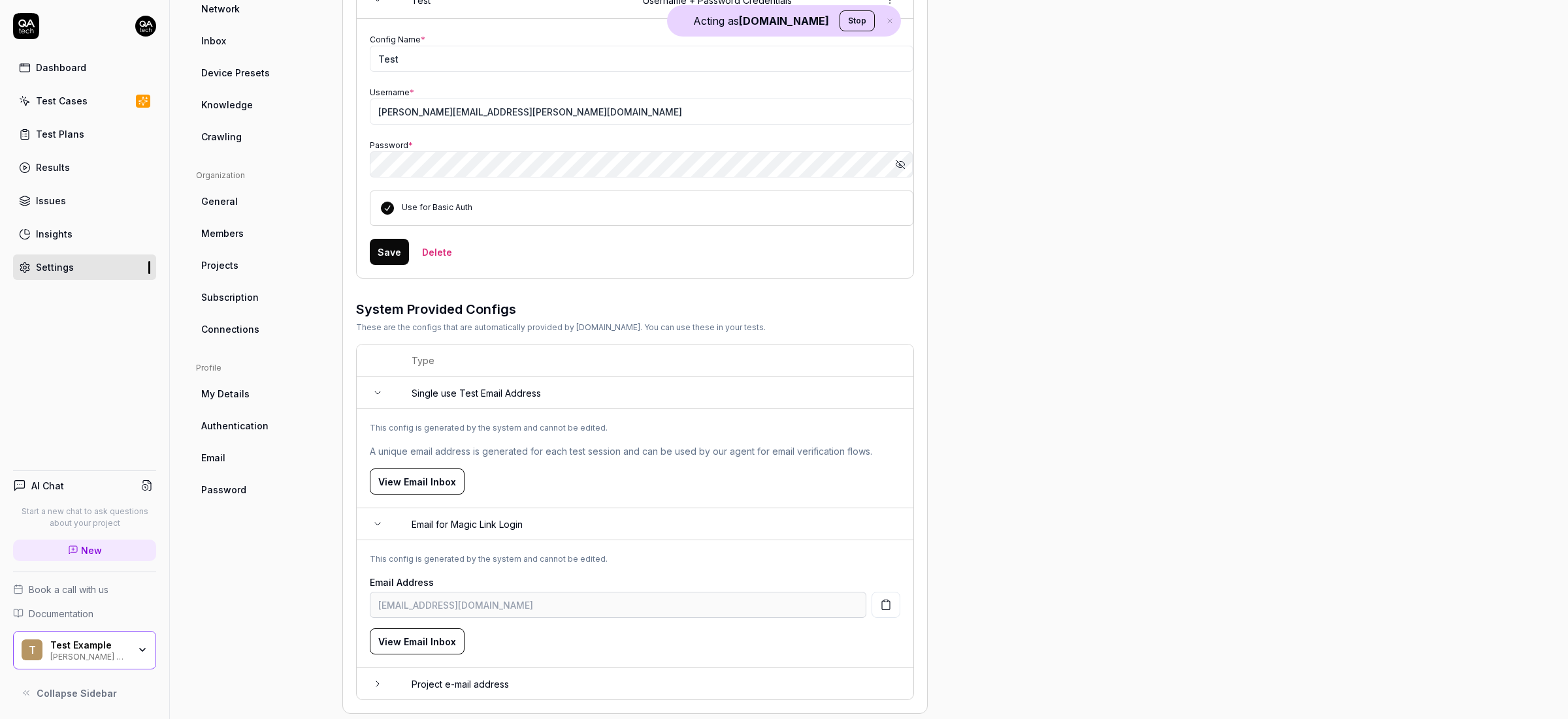
scroll to position [276, 0]
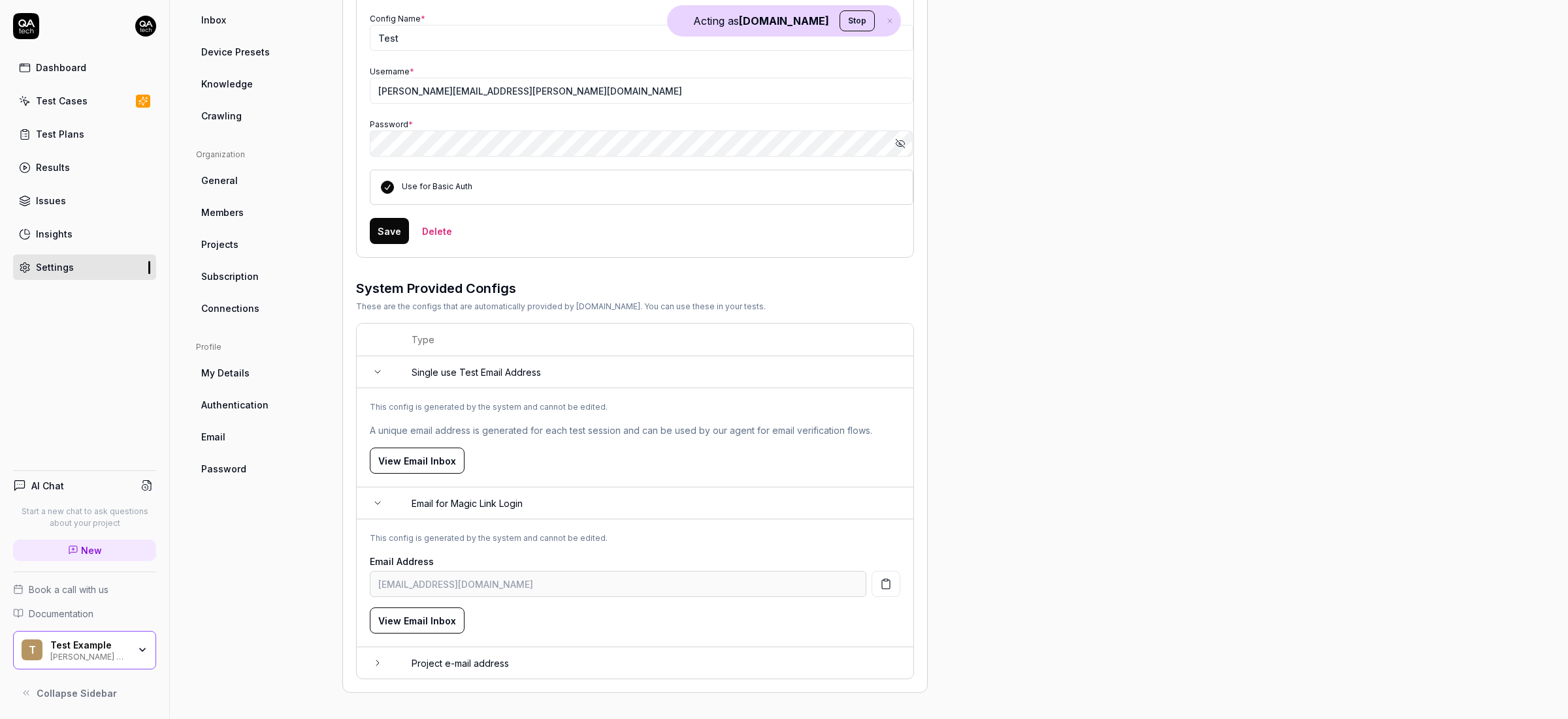
click at [474, 665] on td "Project e-mail address" at bounding box center [656, 663] width 515 height 31
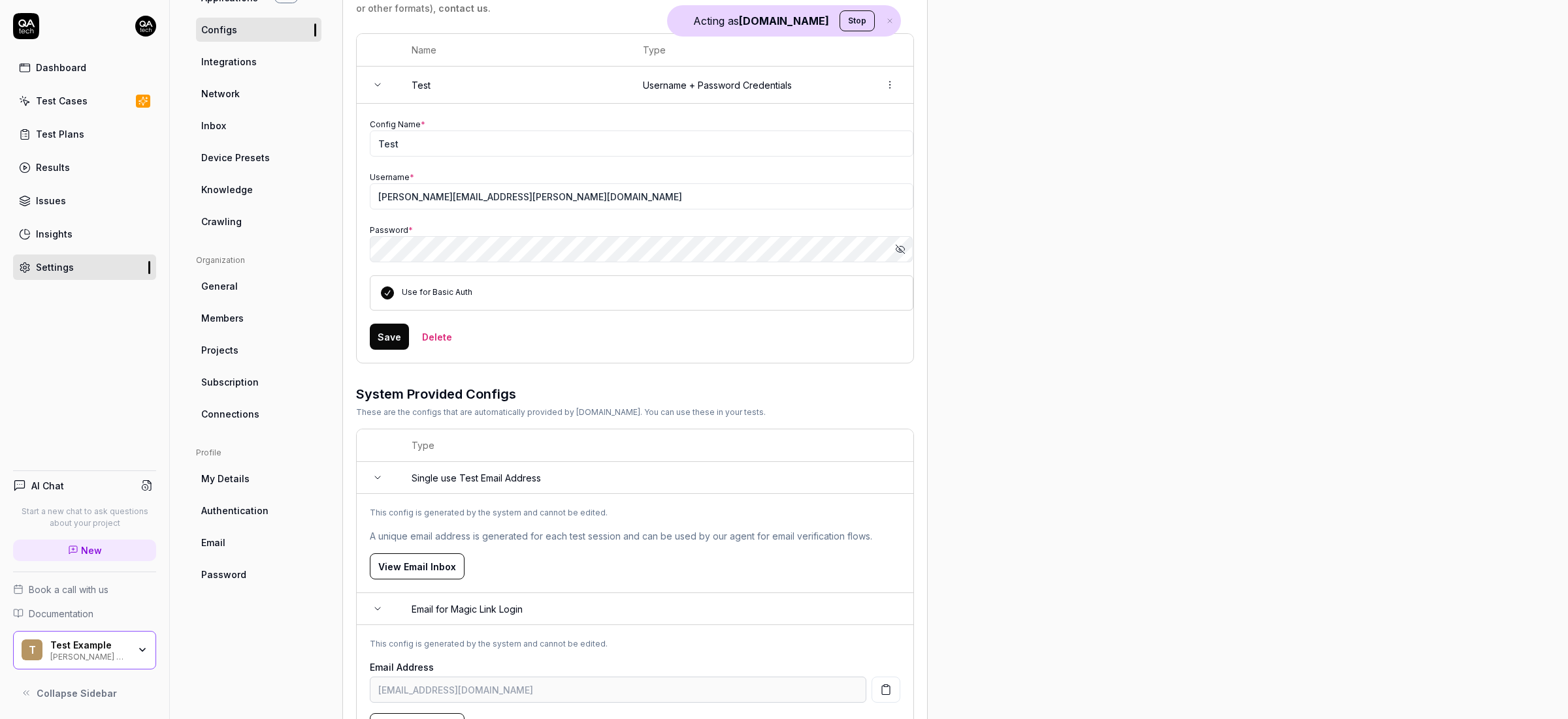
scroll to position [0, 0]
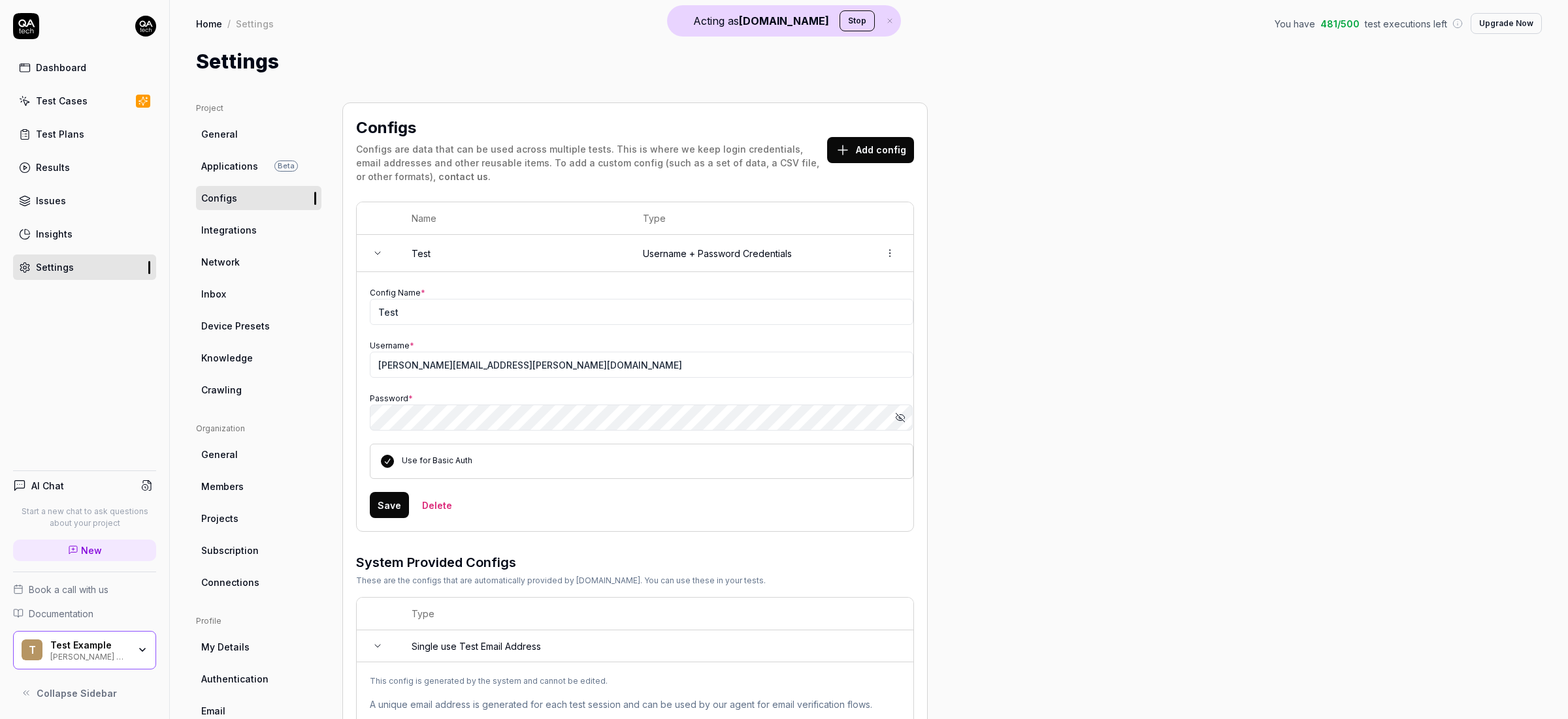
click at [69, 92] on link "Test Cases" at bounding box center [85, 100] width 143 height 25
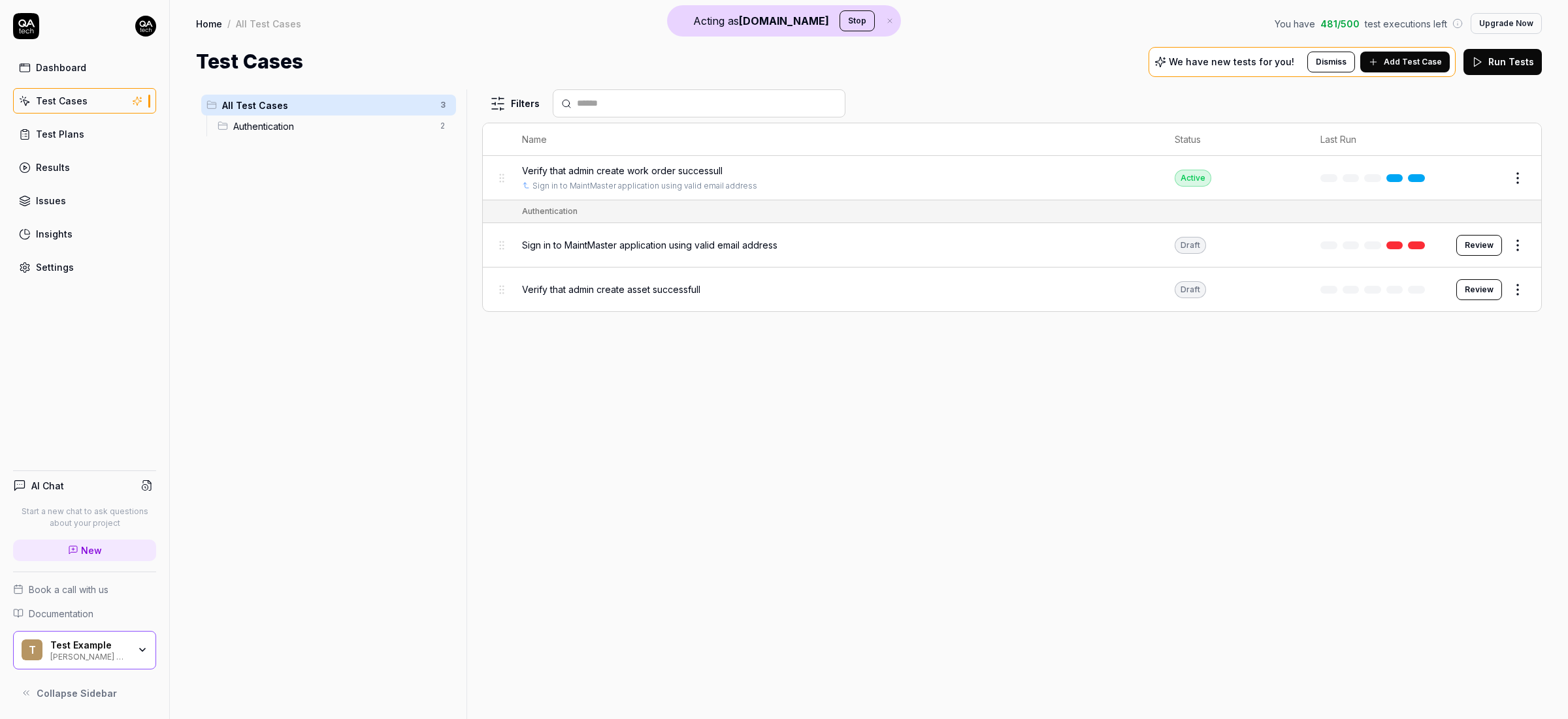
click at [1523, 171] on html "Acting as [DOMAIN_NAME] Stop Dashboard Test Cases Test Plans Results Issues Ins…" at bounding box center [784, 360] width 1568 height 719
click at [1441, 291] on div "Edit" at bounding box center [1462, 292] width 124 height 29
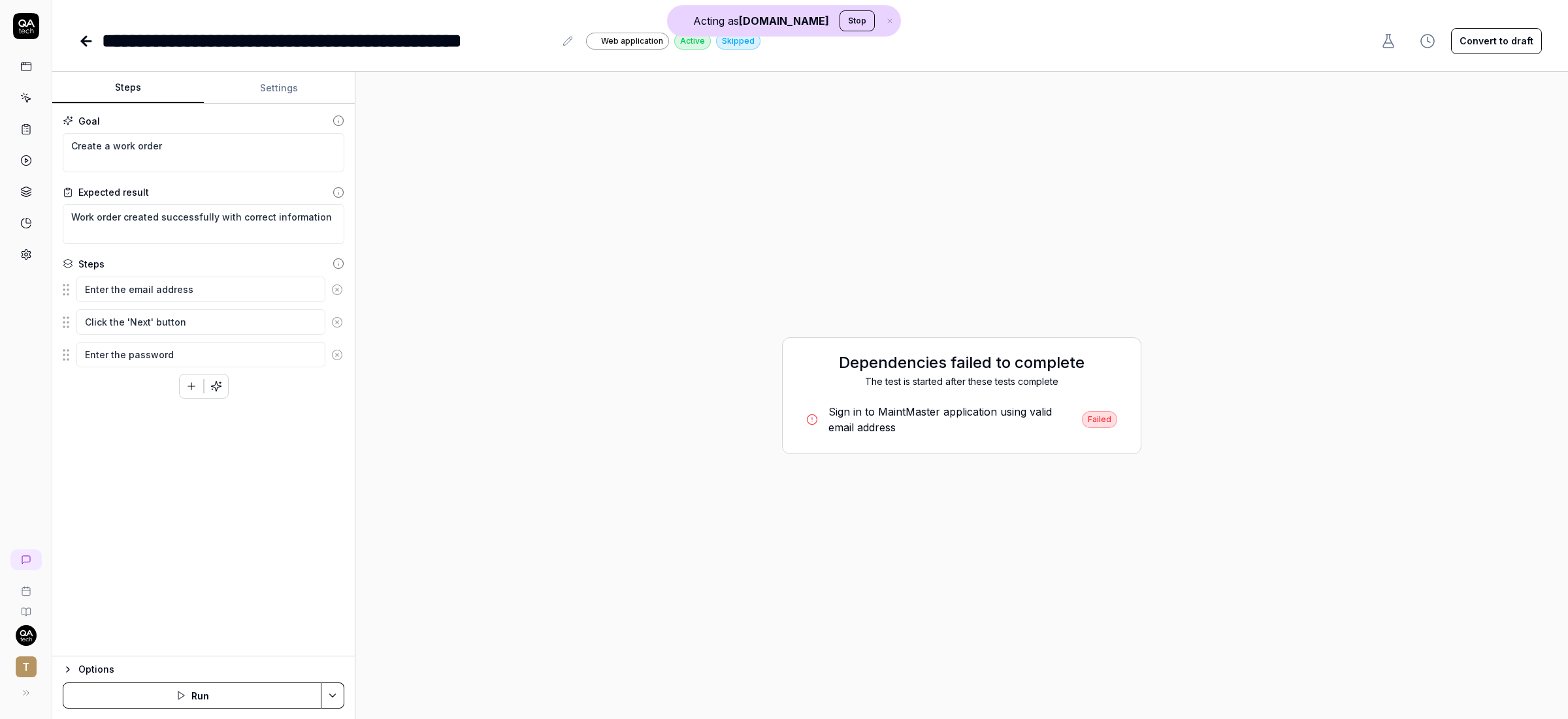
click at [280, 84] on button "Settings" at bounding box center [279, 88] width 152 height 31
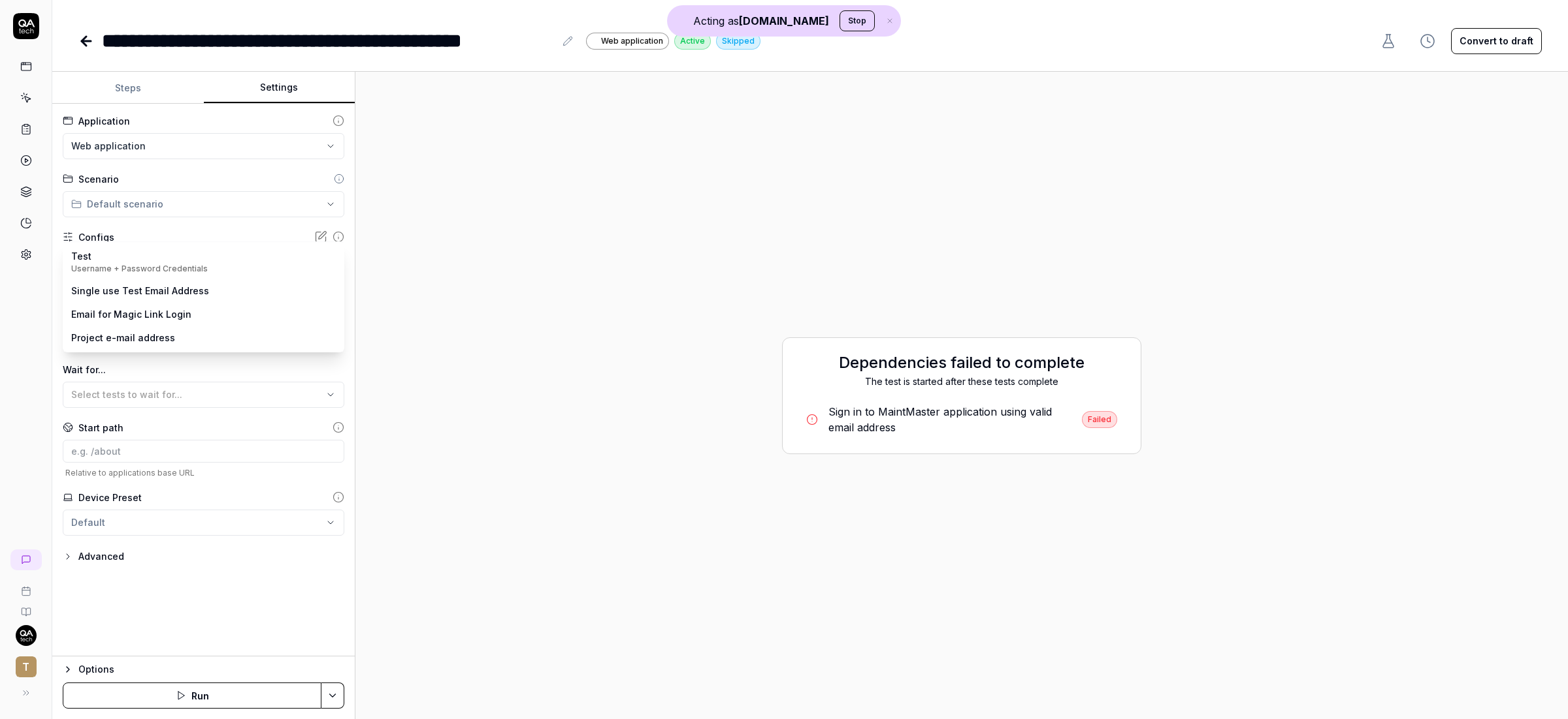
click at [120, 262] on body "**********" at bounding box center [784, 360] width 1568 height 719
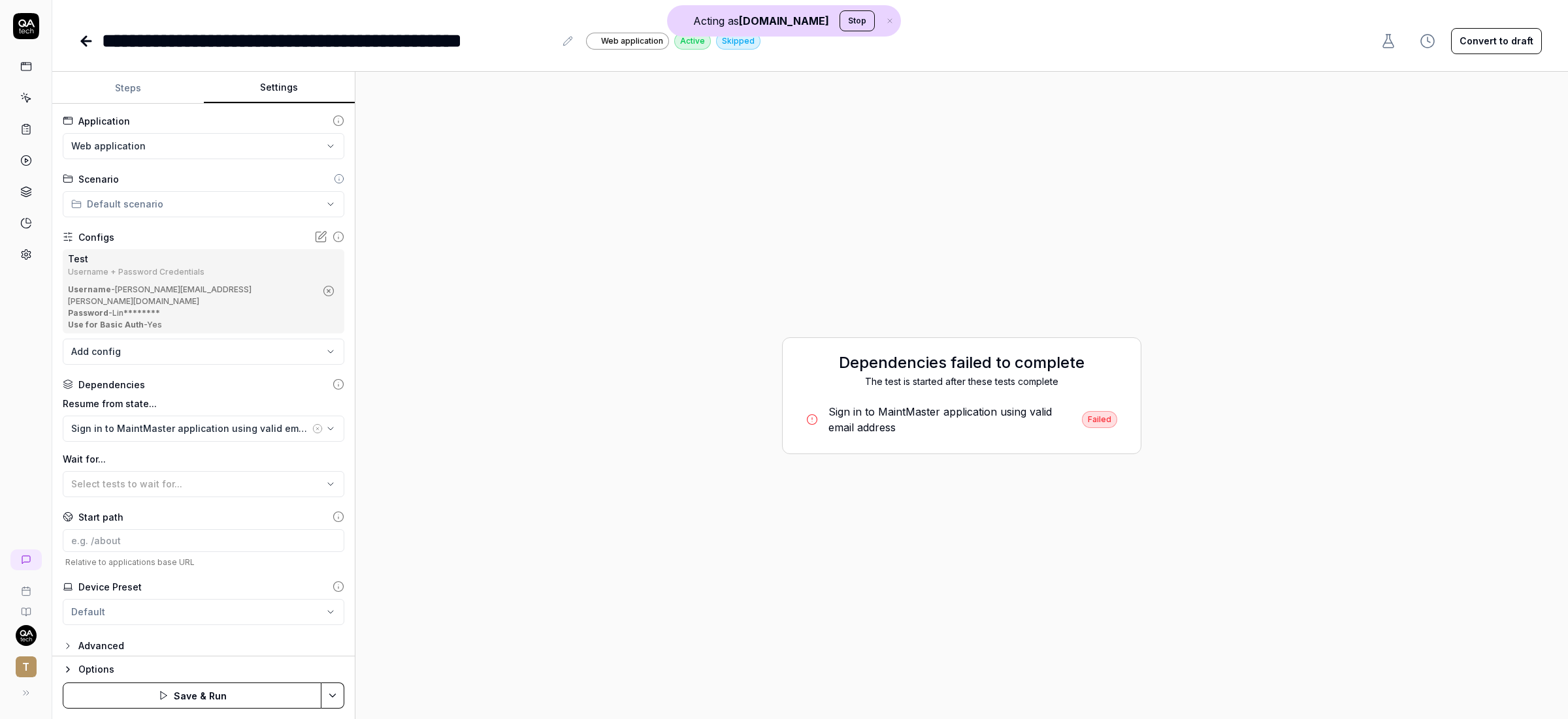
click at [32, 353] on div "T" at bounding box center [26, 360] width 52 height 719
click at [211, 700] on button "Save & Run" at bounding box center [192, 696] width 258 height 26
type textarea "*"
click at [126, 87] on button "Steps" at bounding box center [128, 88] width 152 height 31
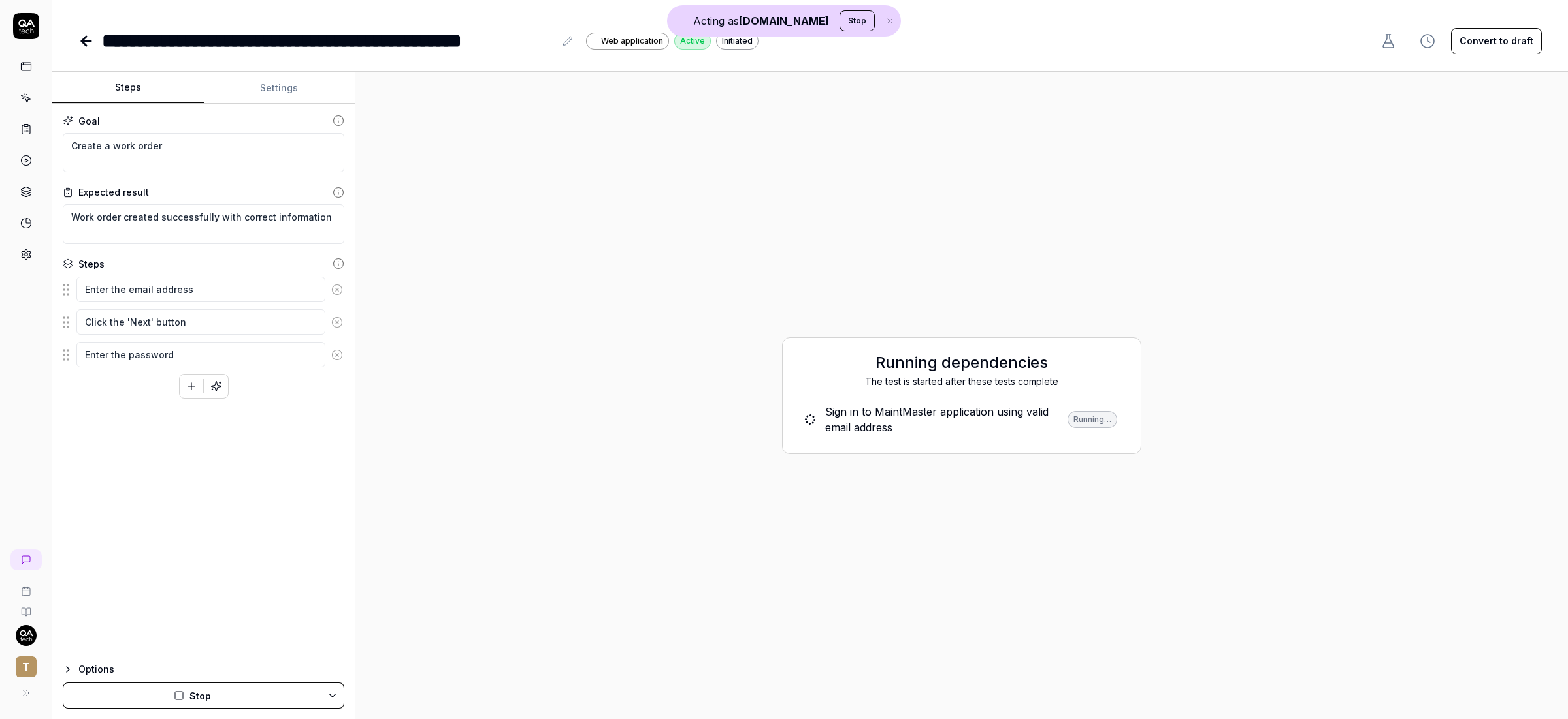
click at [272, 90] on button "Settings" at bounding box center [279, 88] width 152 height 31
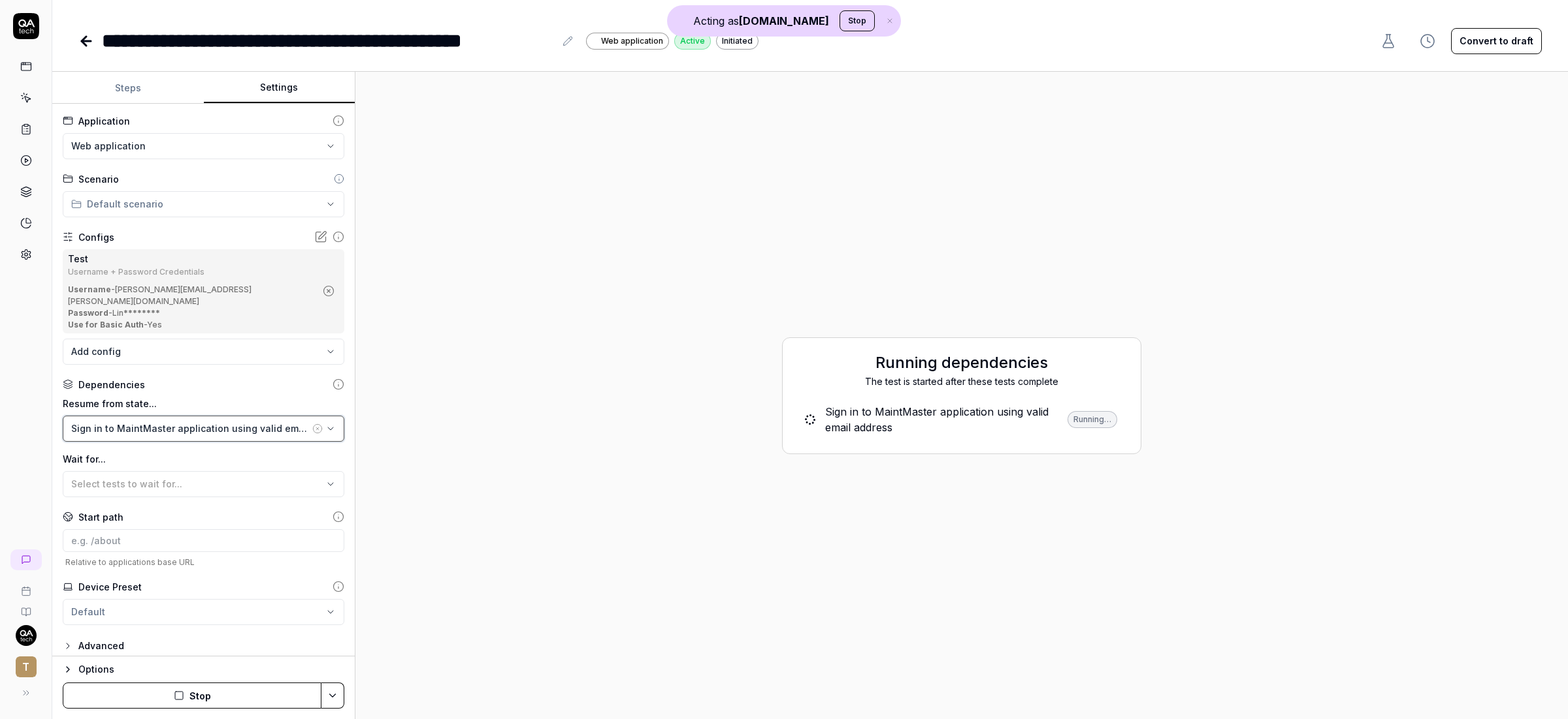
click at [240, 421] on div "Sign in to MaintMaster application using valid email address" at bounding box center [190, 428] width 238 height 14
click at [22, 95] on icon at bounding box center [25, 97] width 11 height 11
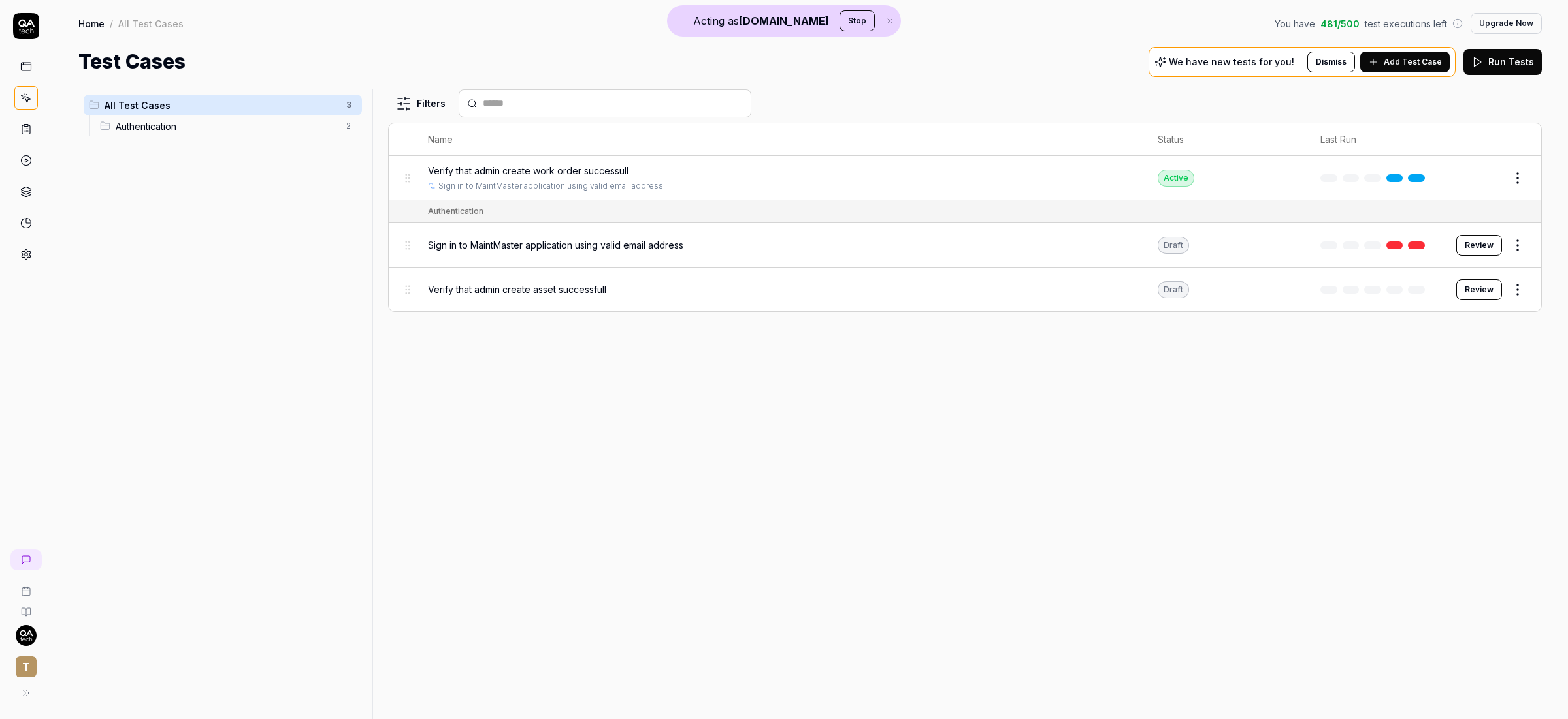
click at [611, 247] on span "Sign in to MaintMaster application using valid email address" at bounding box center [555, 245] width 256 height 14
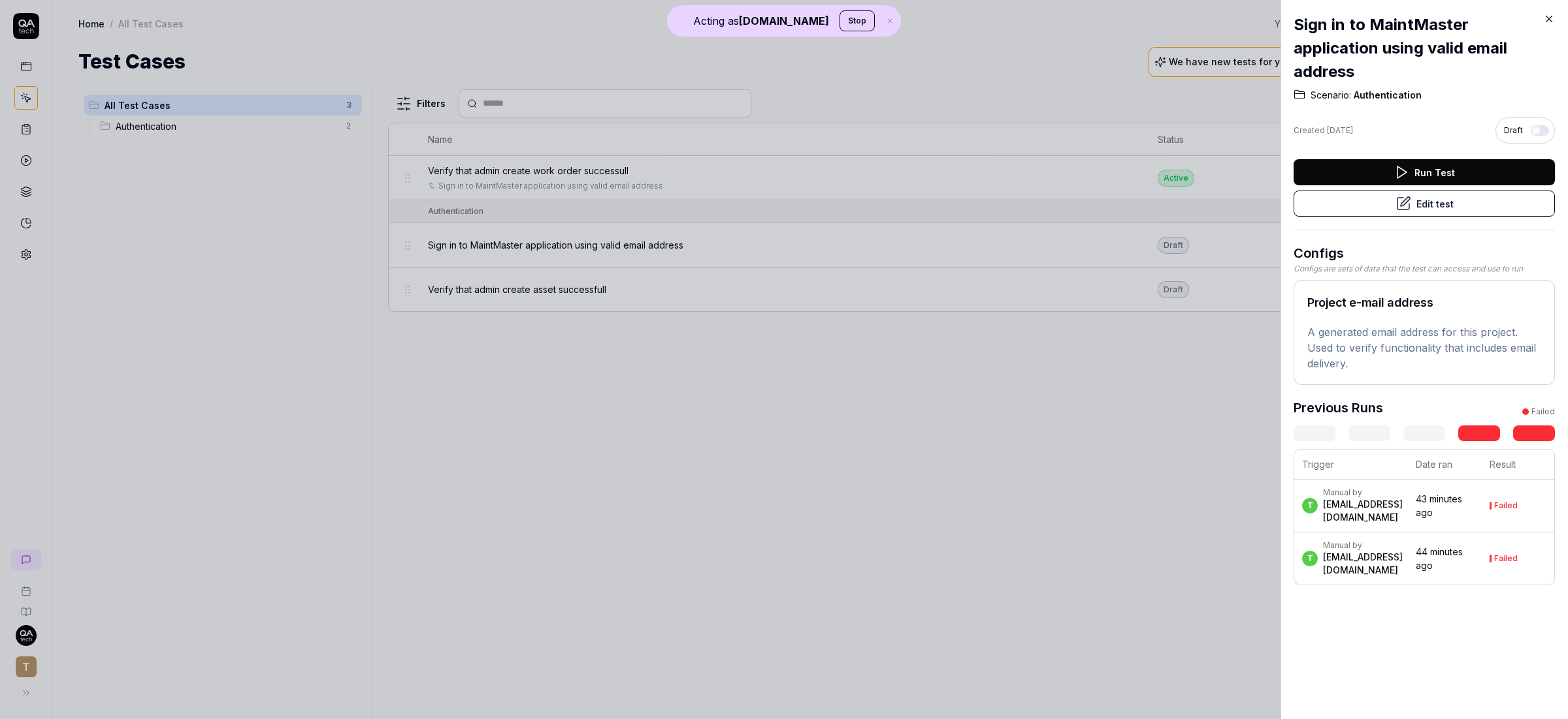
click at [1435, 206] on button "Edit test" at bounding box center [1423, 203] width 261 height 26
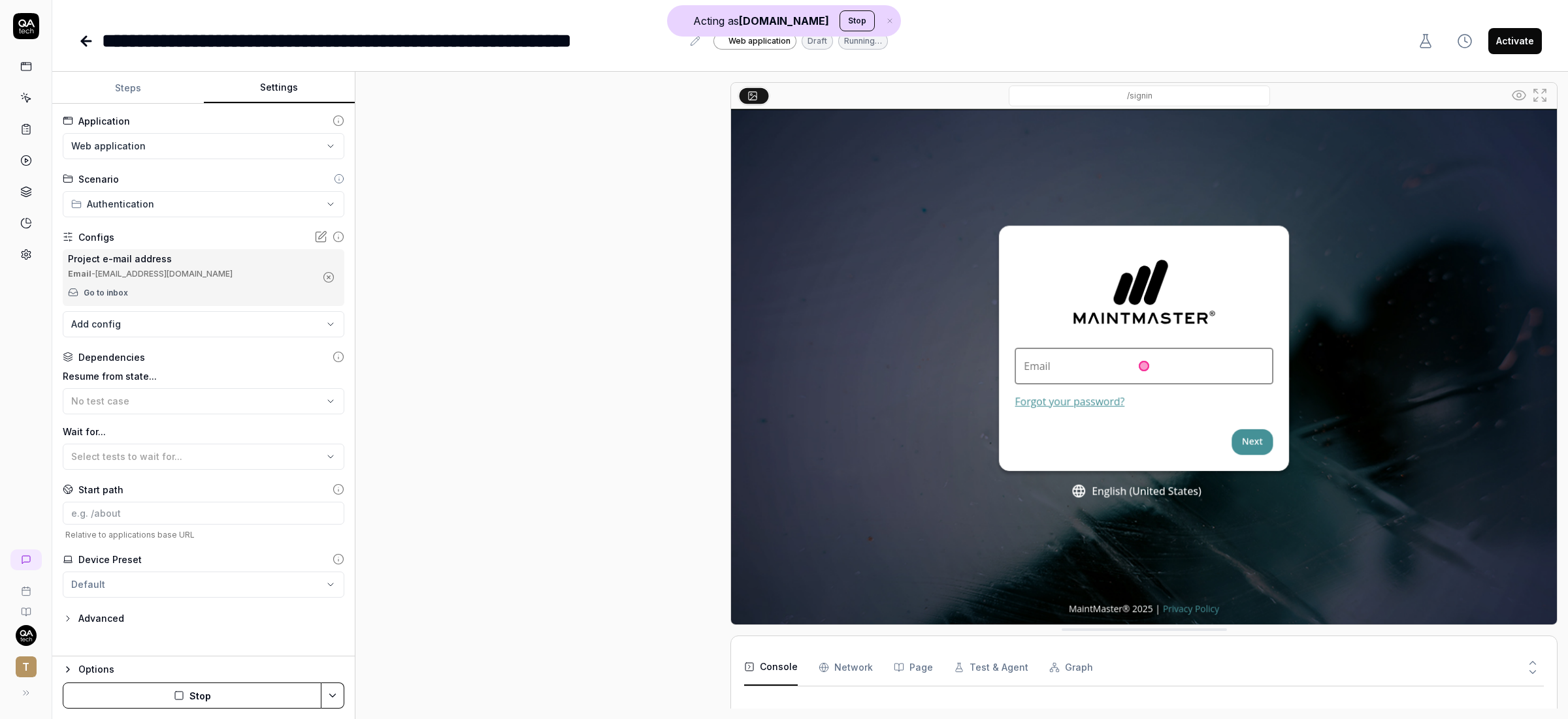
click at [299, 77] on button "Settings" at bounding box center [279, 88] width 152 height 31
click at [144, 325] on body "**********" at bounding box center [784, 360] width 1568 height 719
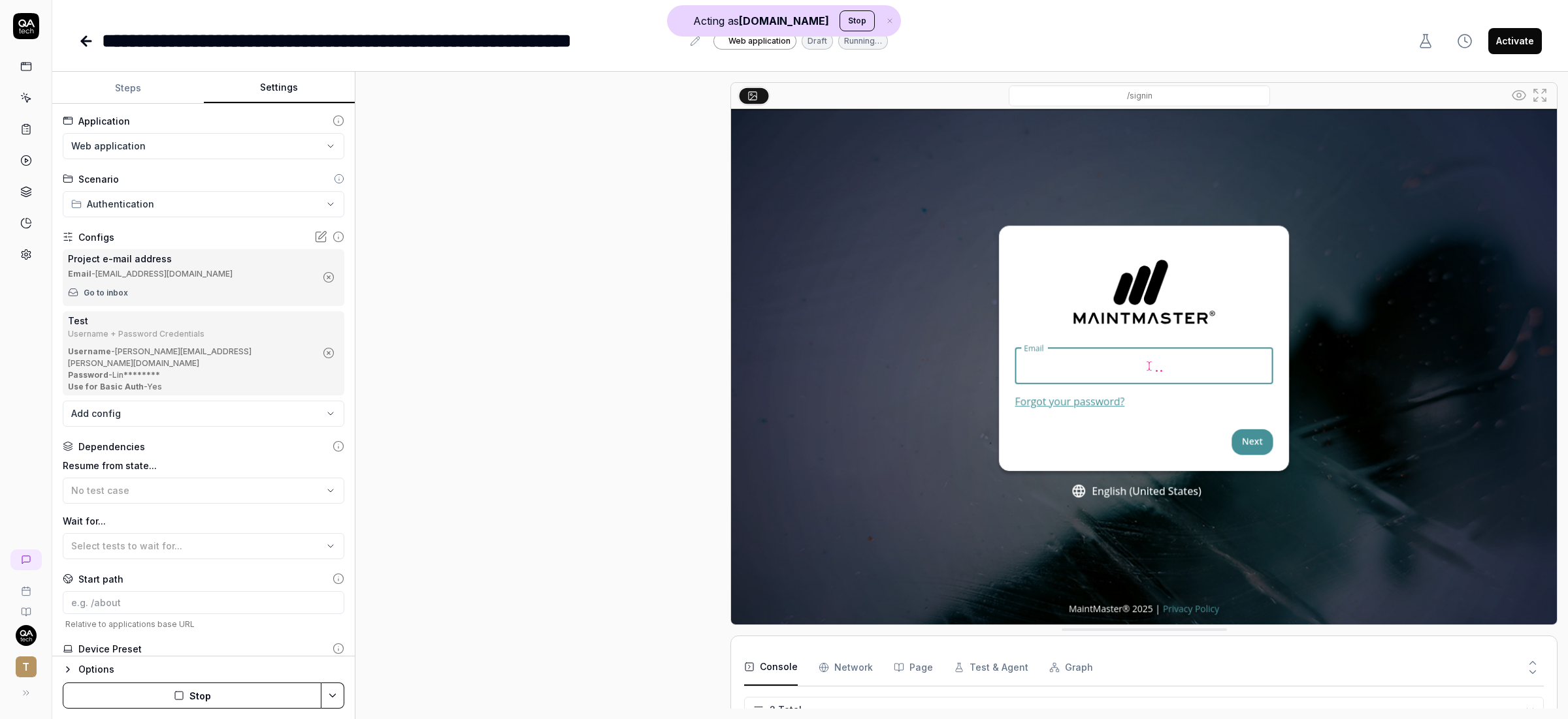
click at [323, 278] on icon "button" at bounding box center [328, 277] width 11 height 11
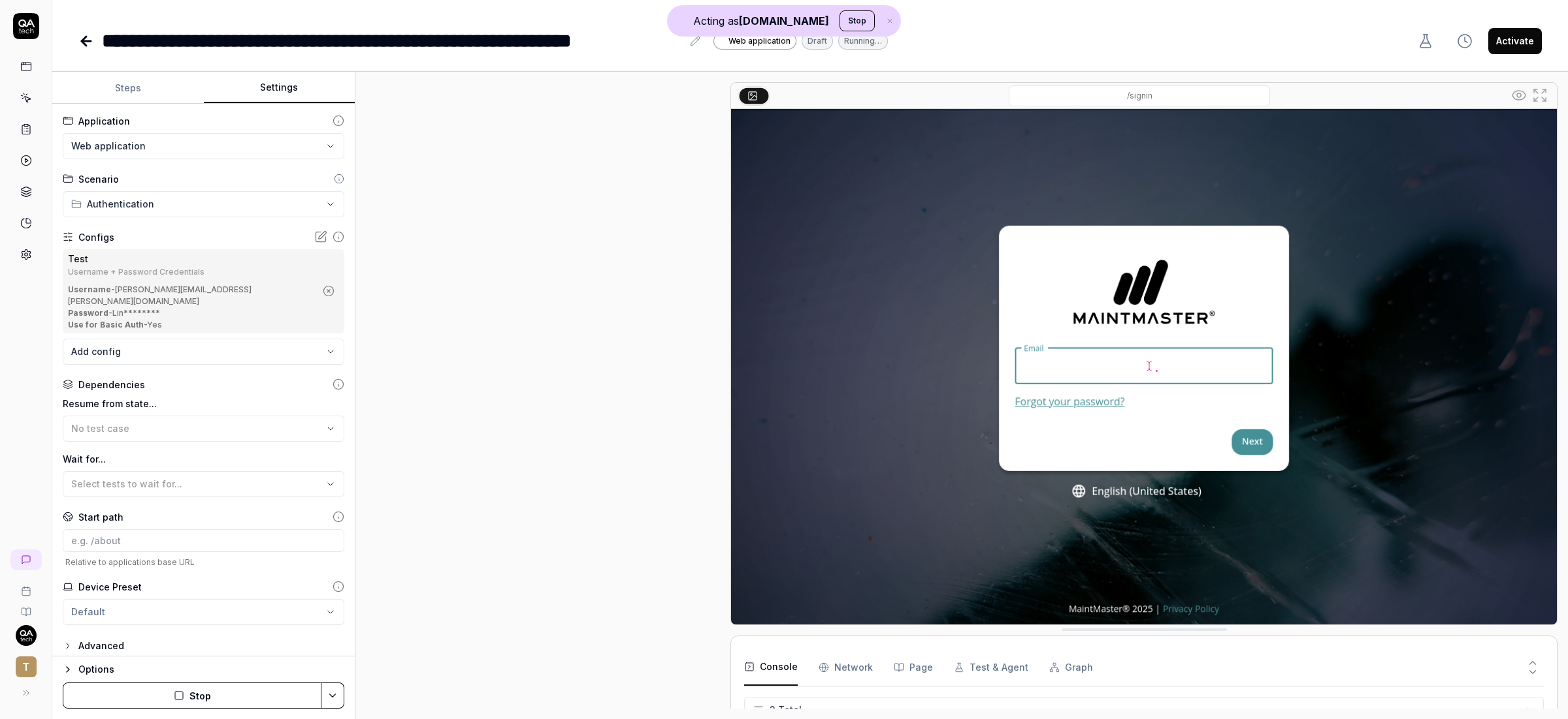
click at [194, 698] on button "Stop" at bounding box center [192, 696] width 258 height 26
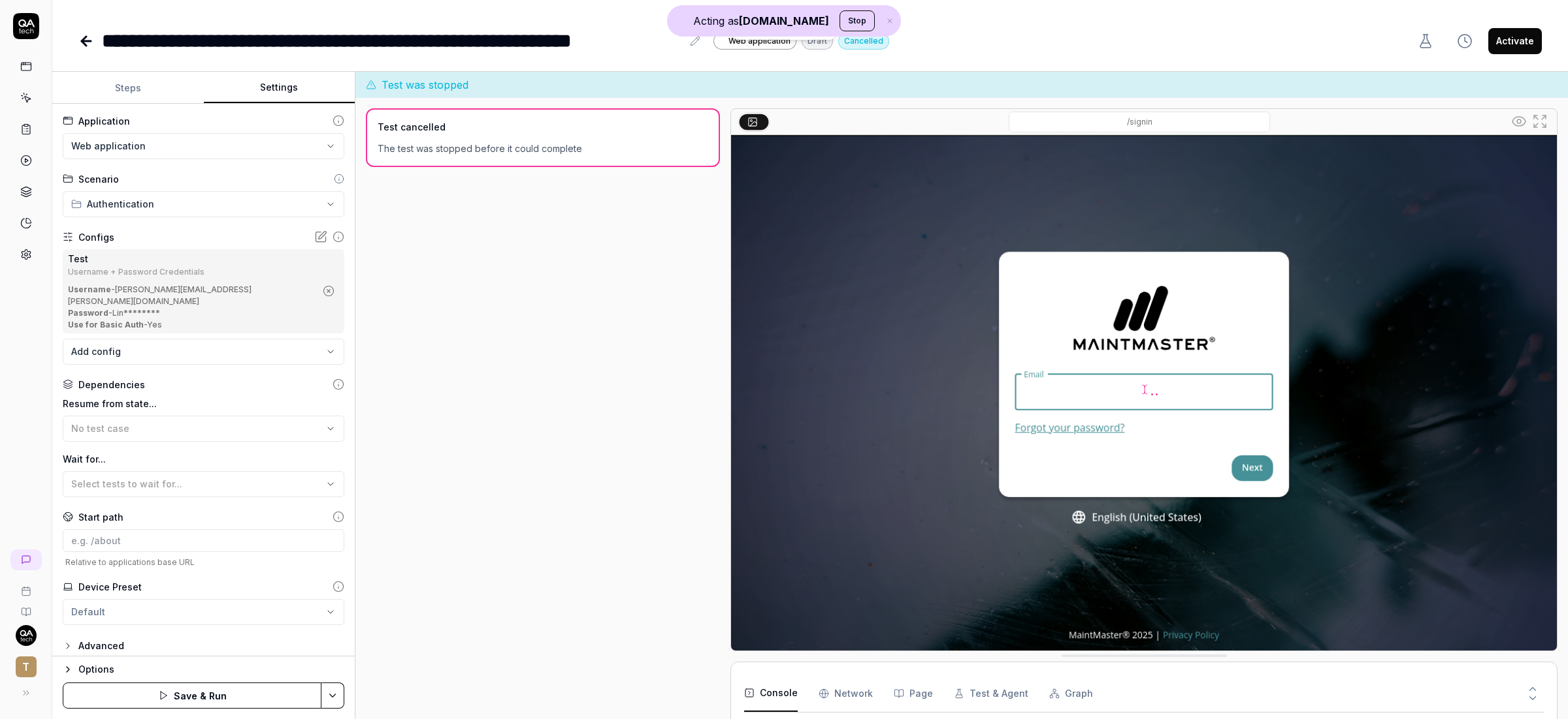
click at [222, 691] on button "Save & Run" at bounding box center [192, 696] width 258 height 26
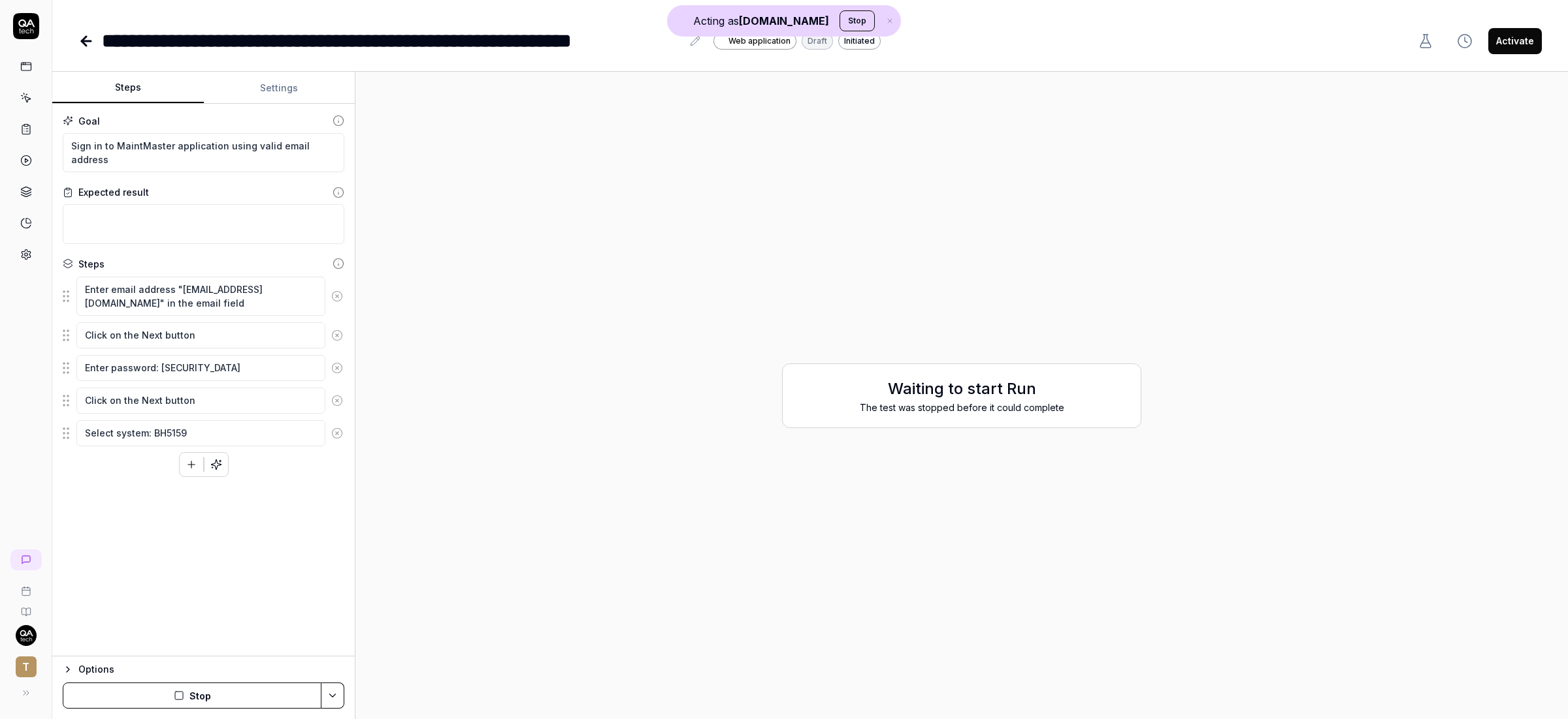
click at [128, 85] on button "Steps" at bounding box center [128, 88] width 152 height 31
click at [241, 82] on button "Settings" at bounding box center [279, 88] width 152 height 31
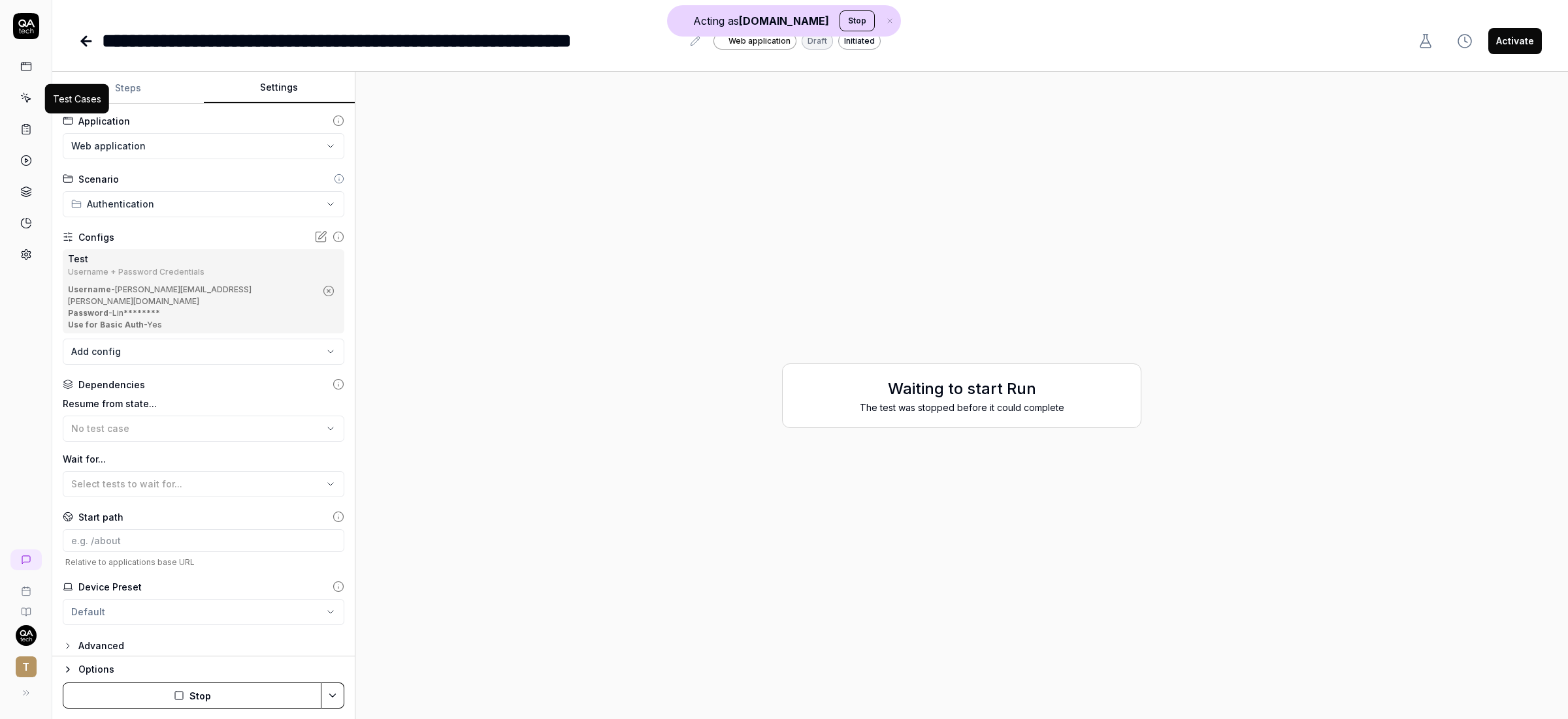
click at [28, 98] on icon at bounding box center [27, 99] width 6 height 6
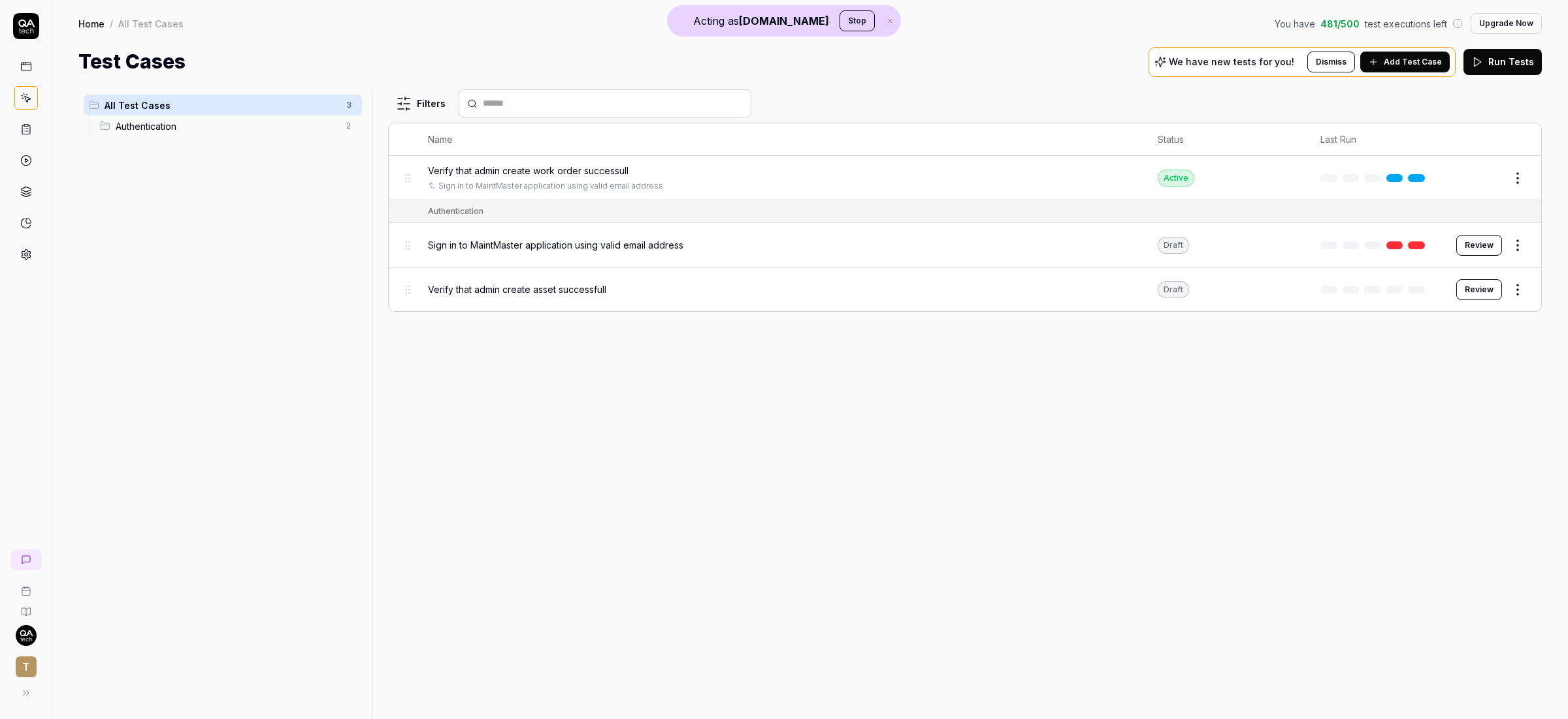
click at [715, 242] on div "Sign in to MaintMaster application using valid email address" at bounding box center [780, 245] width 704 height 14
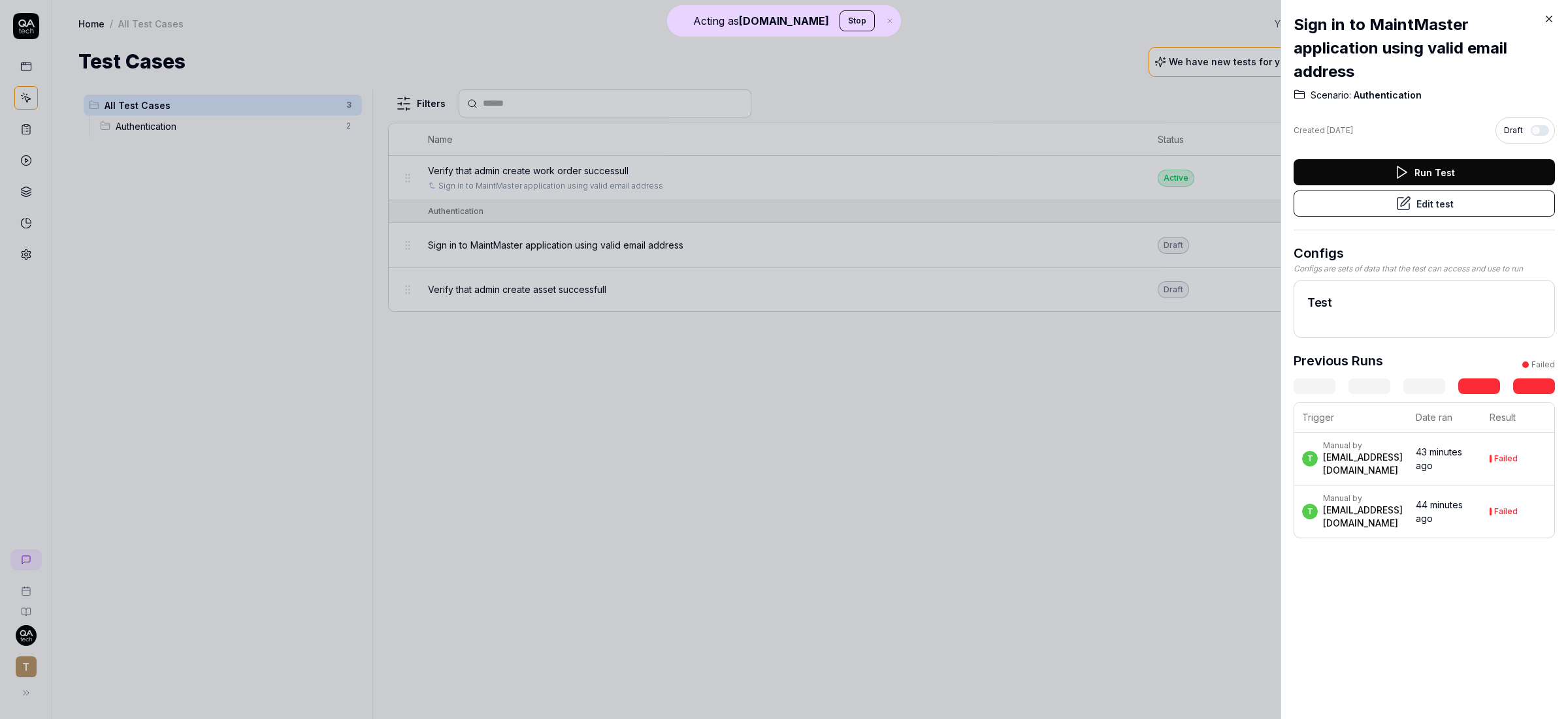
click at [1426, 209] on button "Edit test" at bounding box center [1423, 203] width 261 height 26
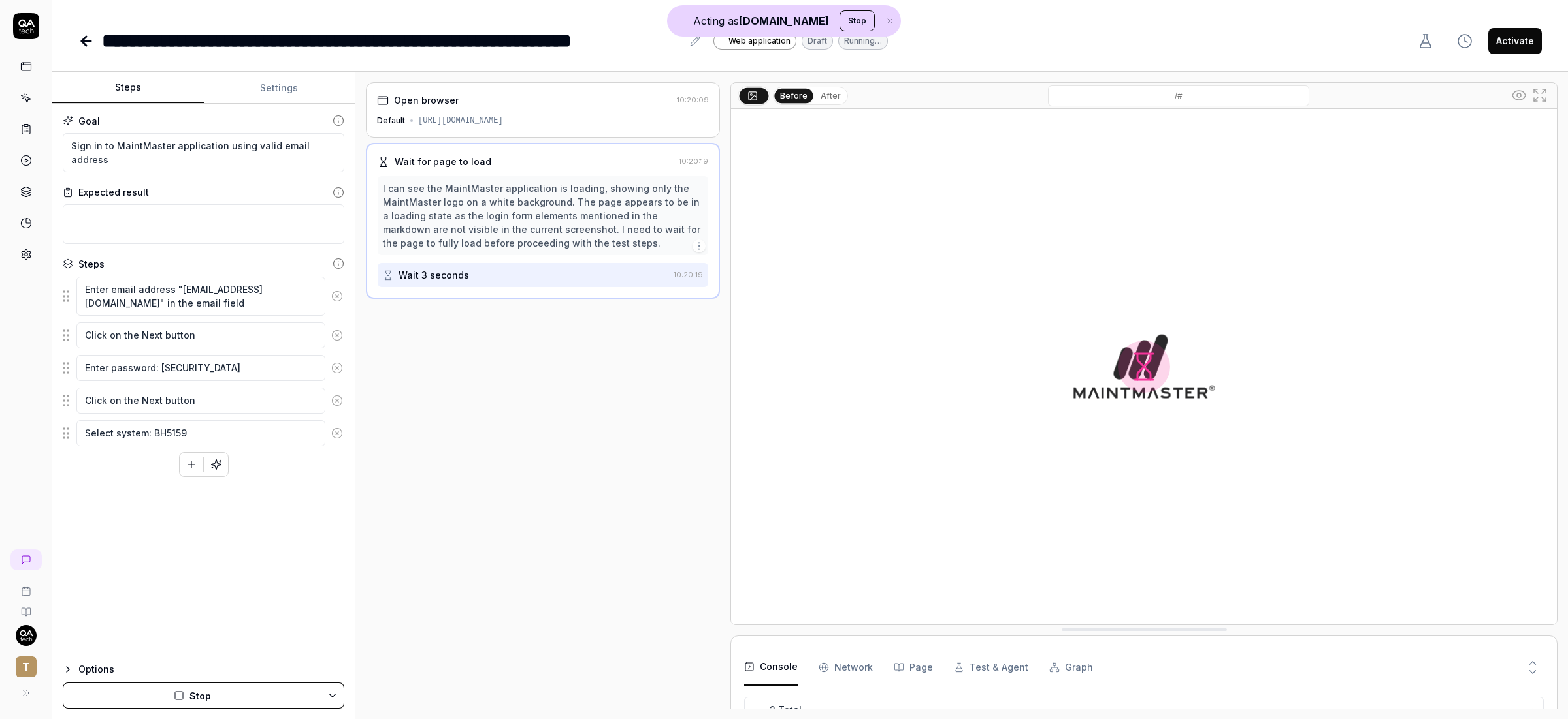
click at [278, 87] on button "Settings" at bounding box center [279, 88] width 152 height 31
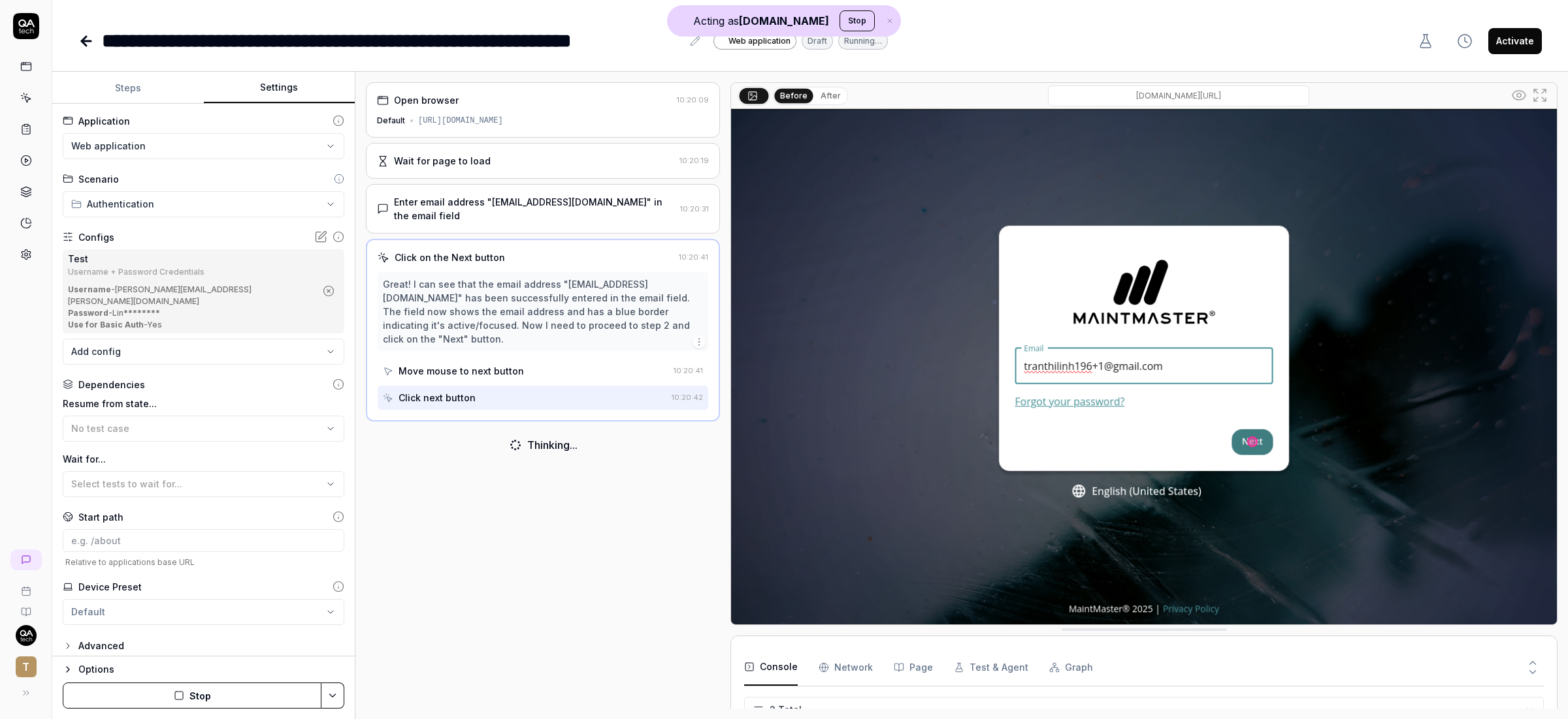
click at [155, 85] on button "Steps" at bounding box center [128, 88] width 152 height 31
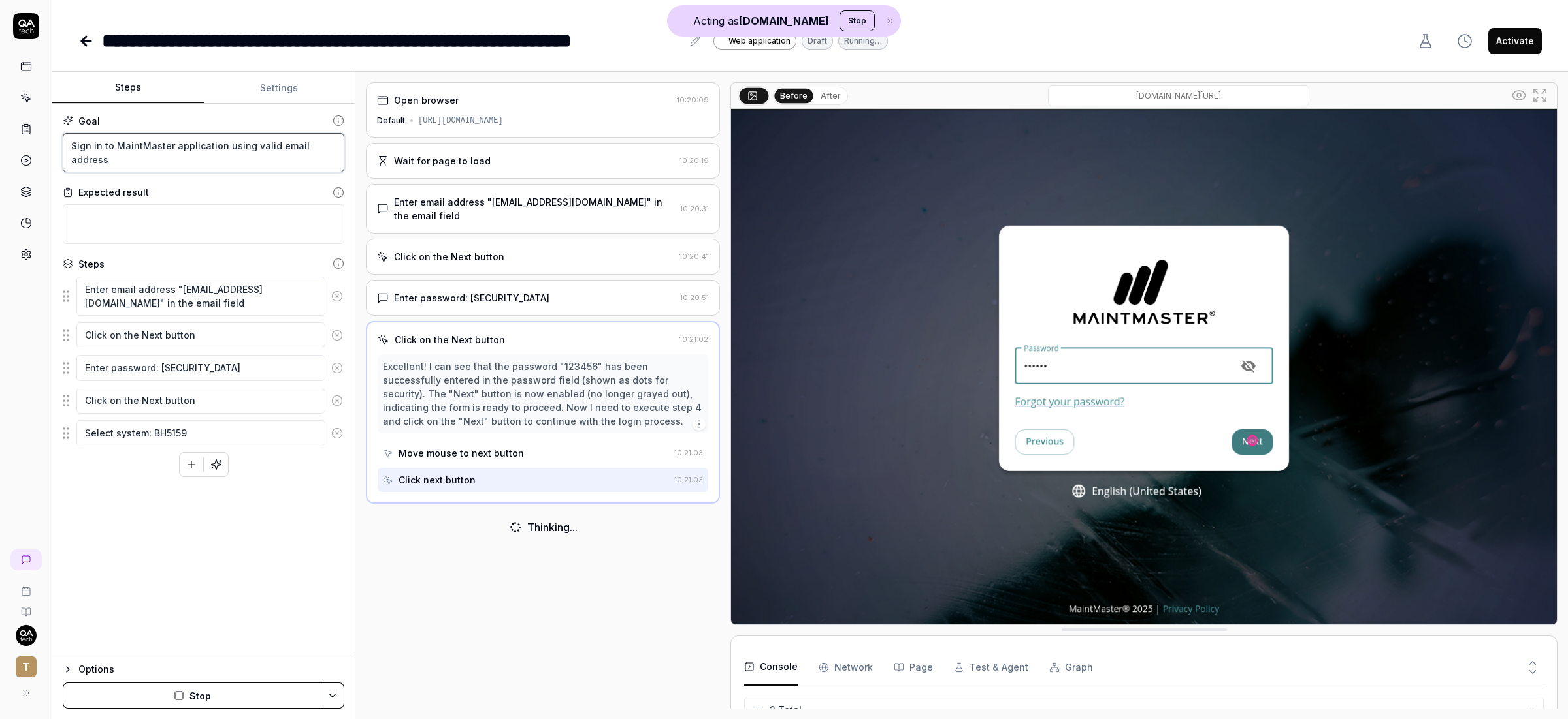
click at [120, 154] on textarea "Sign in to MaintMaster application using valid email address" at bounding box center [203, 154] width 281 height 40
drag, startPoint x: 69, startPoint y: 146, endPoint x: 344, endPoint y: 149, distance: 275.0
click at [344, 149] on div "Goal Sign in to MaintMaster application using valid email address Expected resu…" at bounding box center [203, 380] width 302 height 553
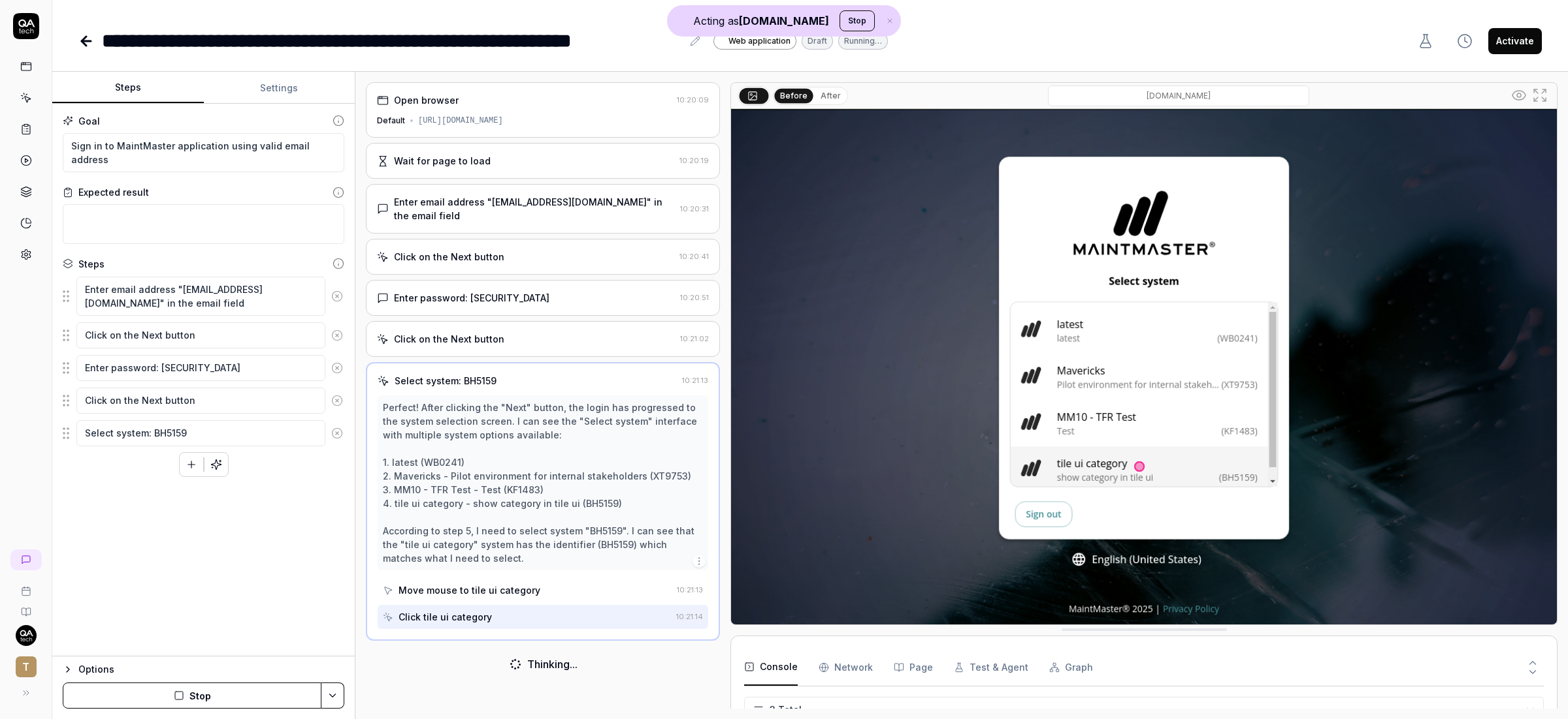
click at [654, 118] on div "Default [URL][DOMAIN_NAME]" at bounding box center [543, 120] width 332 height 11
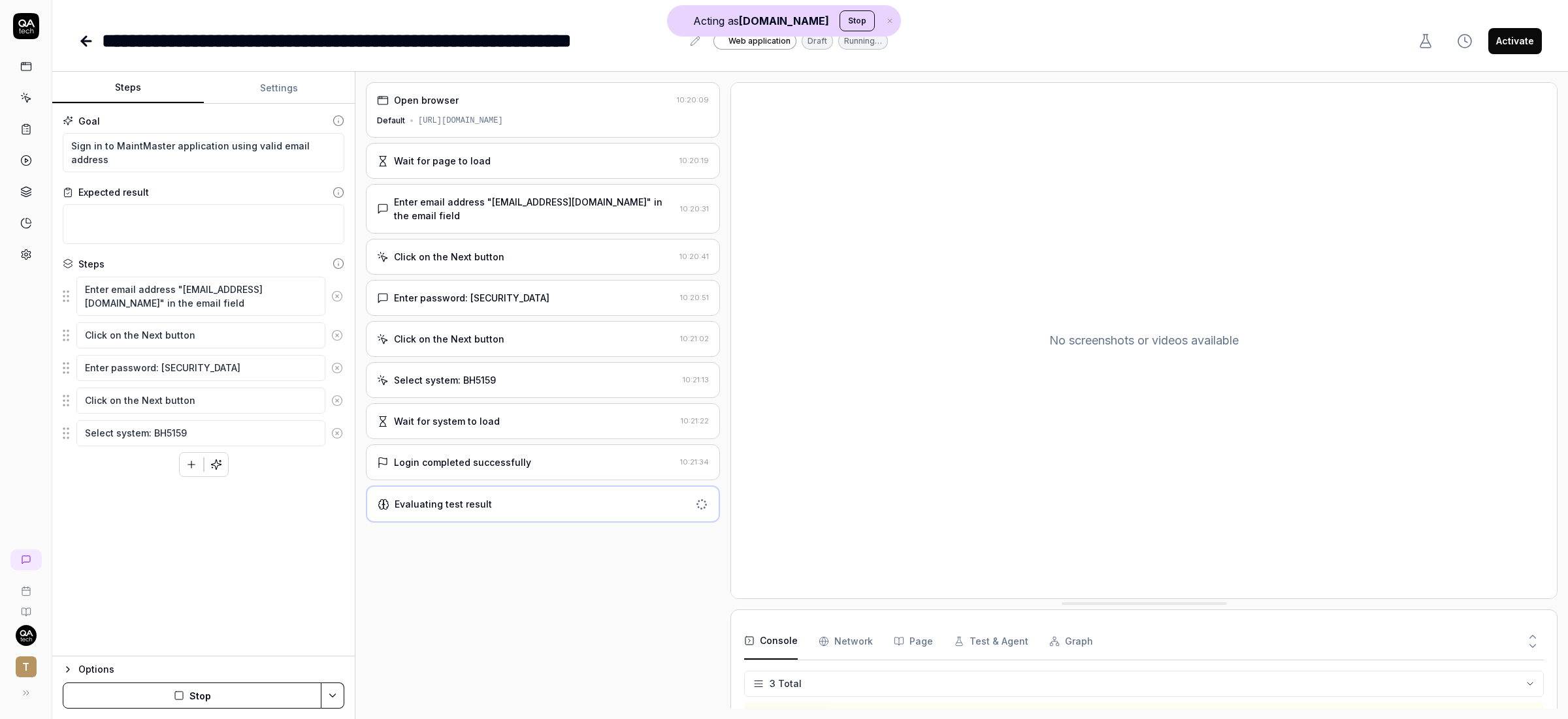
click at [503, 118] on div "[URL][DOMAIN_NAME]" at bounding box center [460, 120] width 85 height 11
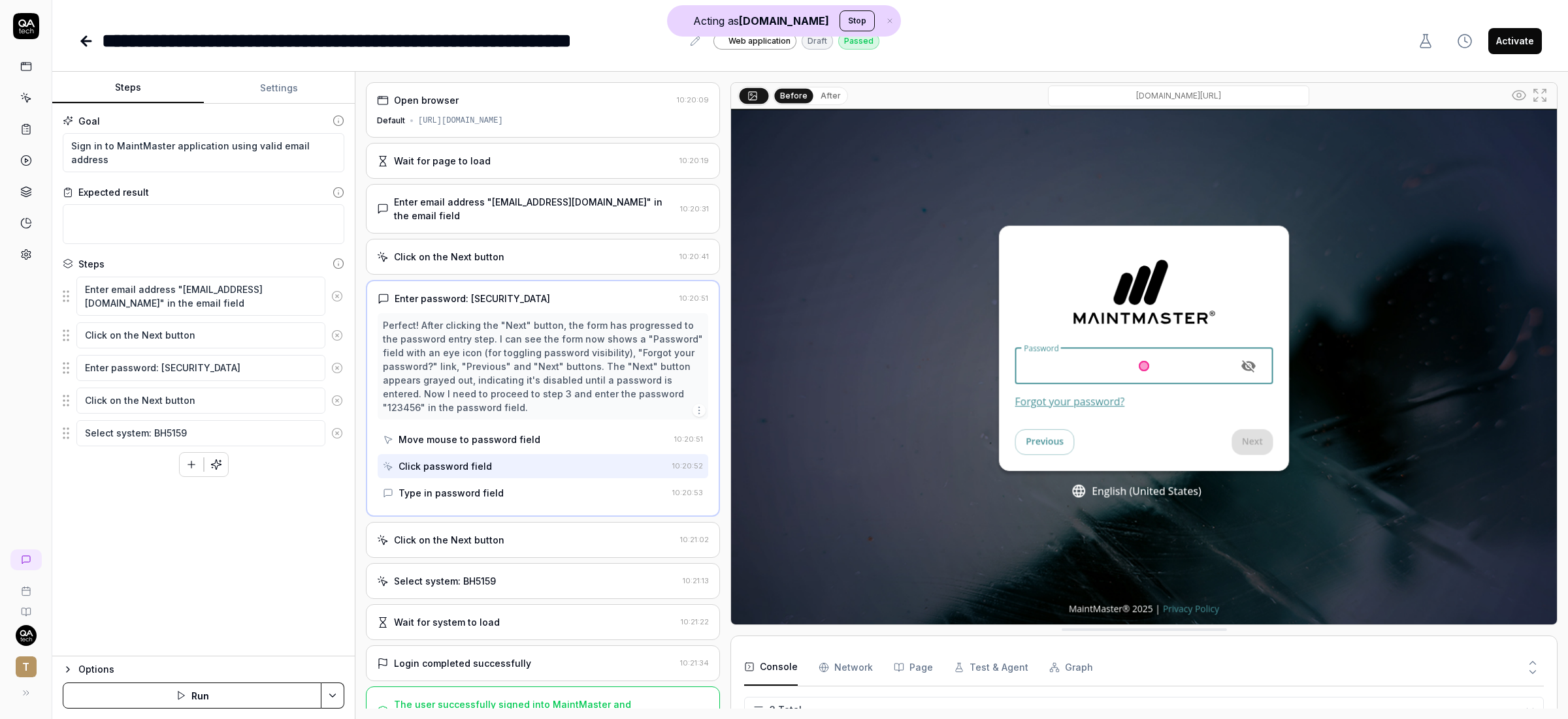
click at [27, 99] on icon at bounding box center [25, 97] width 11 height 11
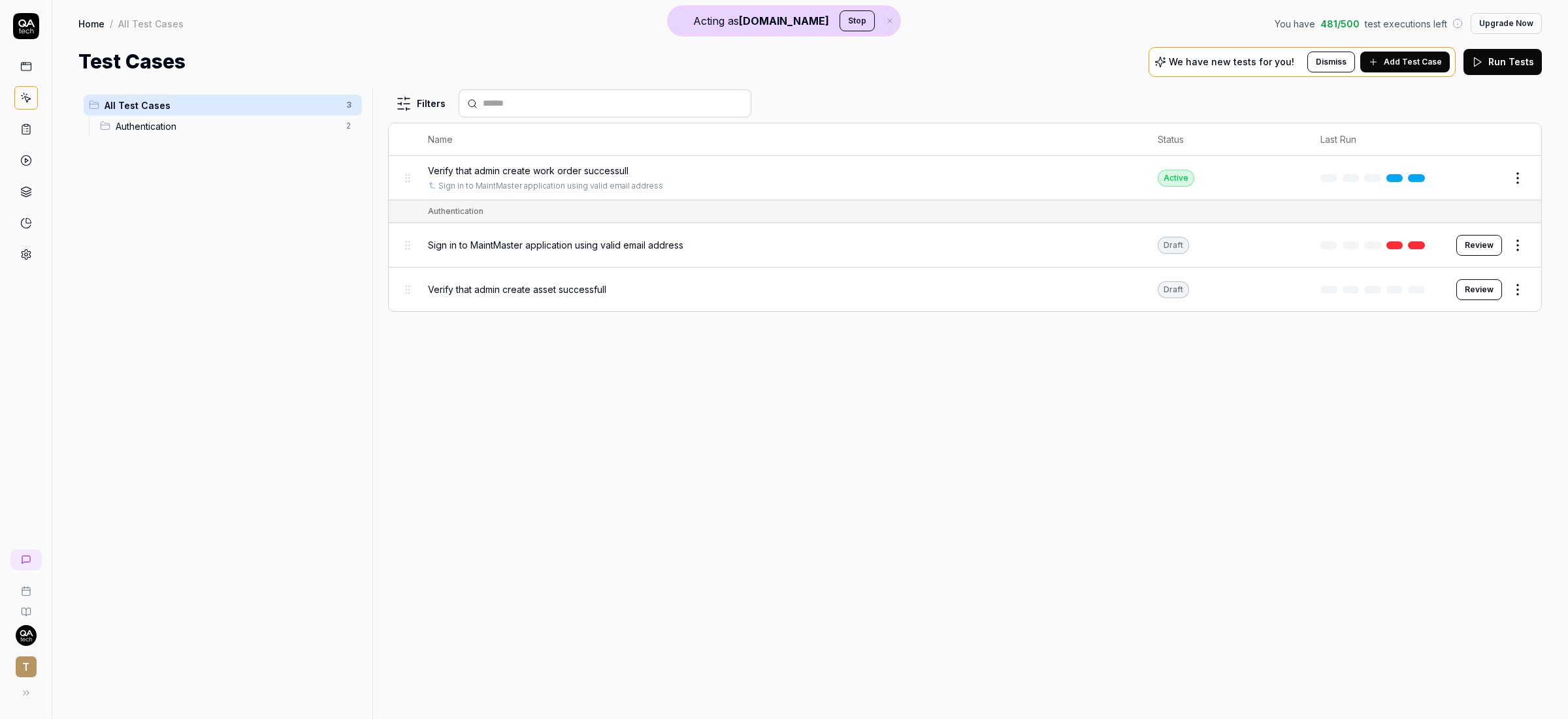
click at [1405, 57] on span "Add Test Case" at bounding box center [1413, 61] width 58 height 11
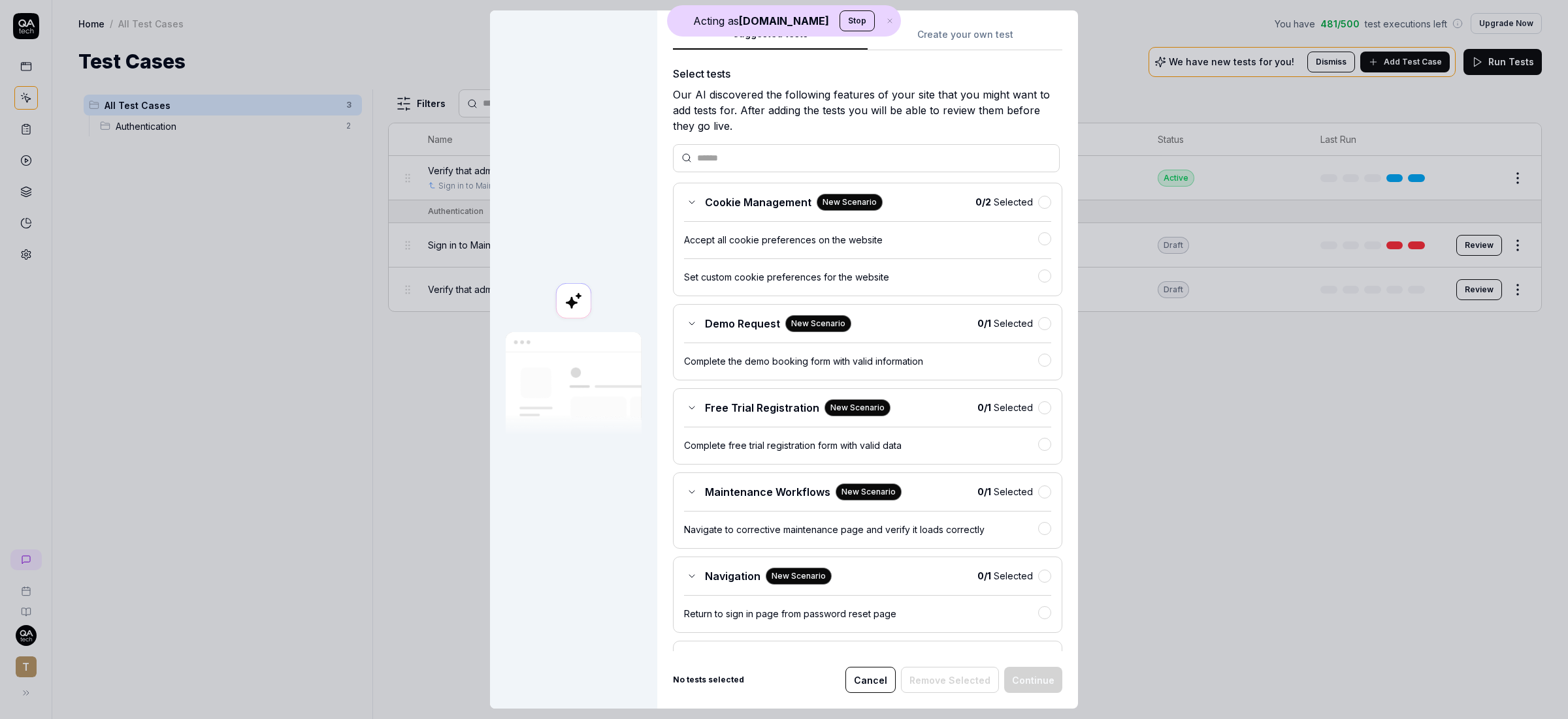
click at [853, 368] on div "Complete the demo booking form with valid information" at bounding box center [861, 361] width 354 height 14
click at [1045, 682] on button "Continue" at bounding box center [1033, 681] width 58 height 26
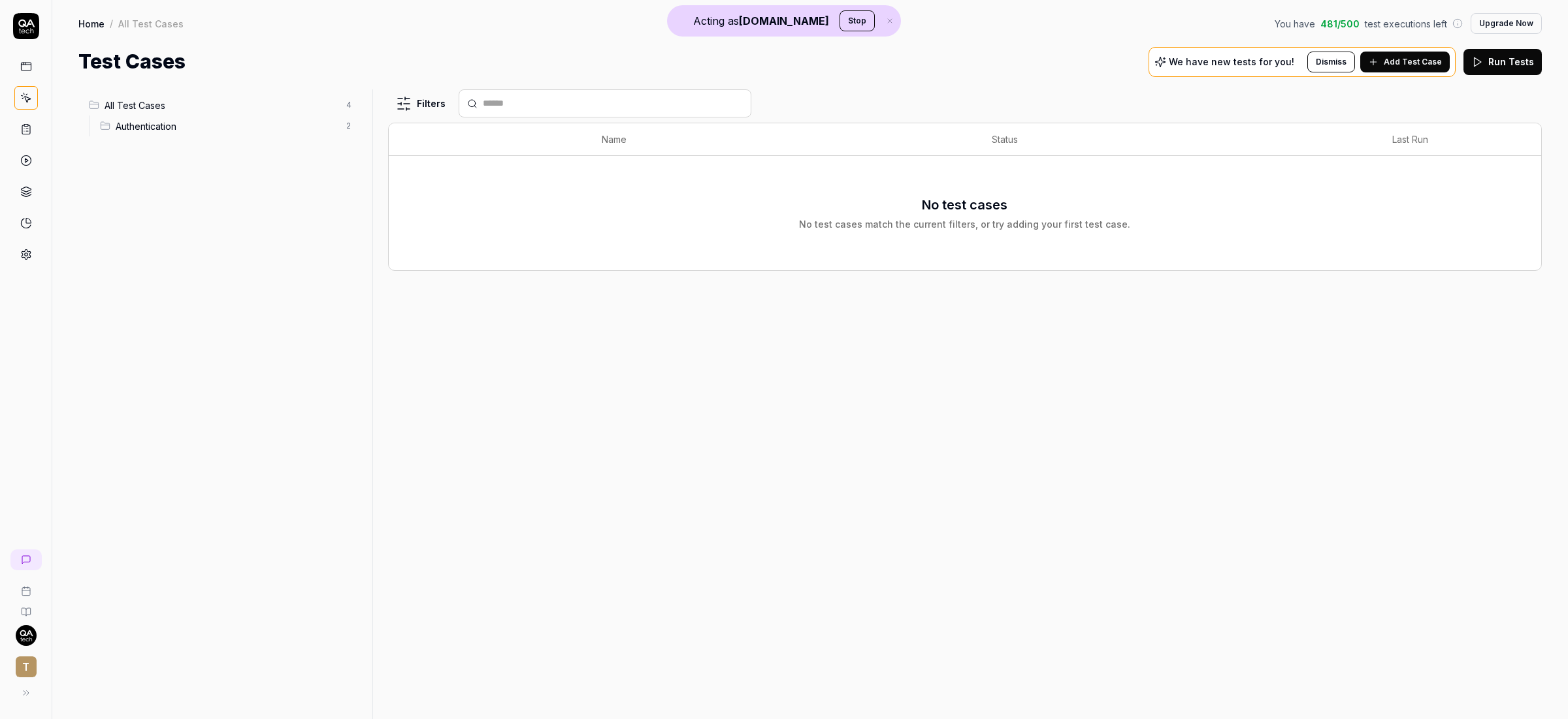
click at [164, 105] on span "All Test Cases" at bounding box center [222, 106] width 234 height 14
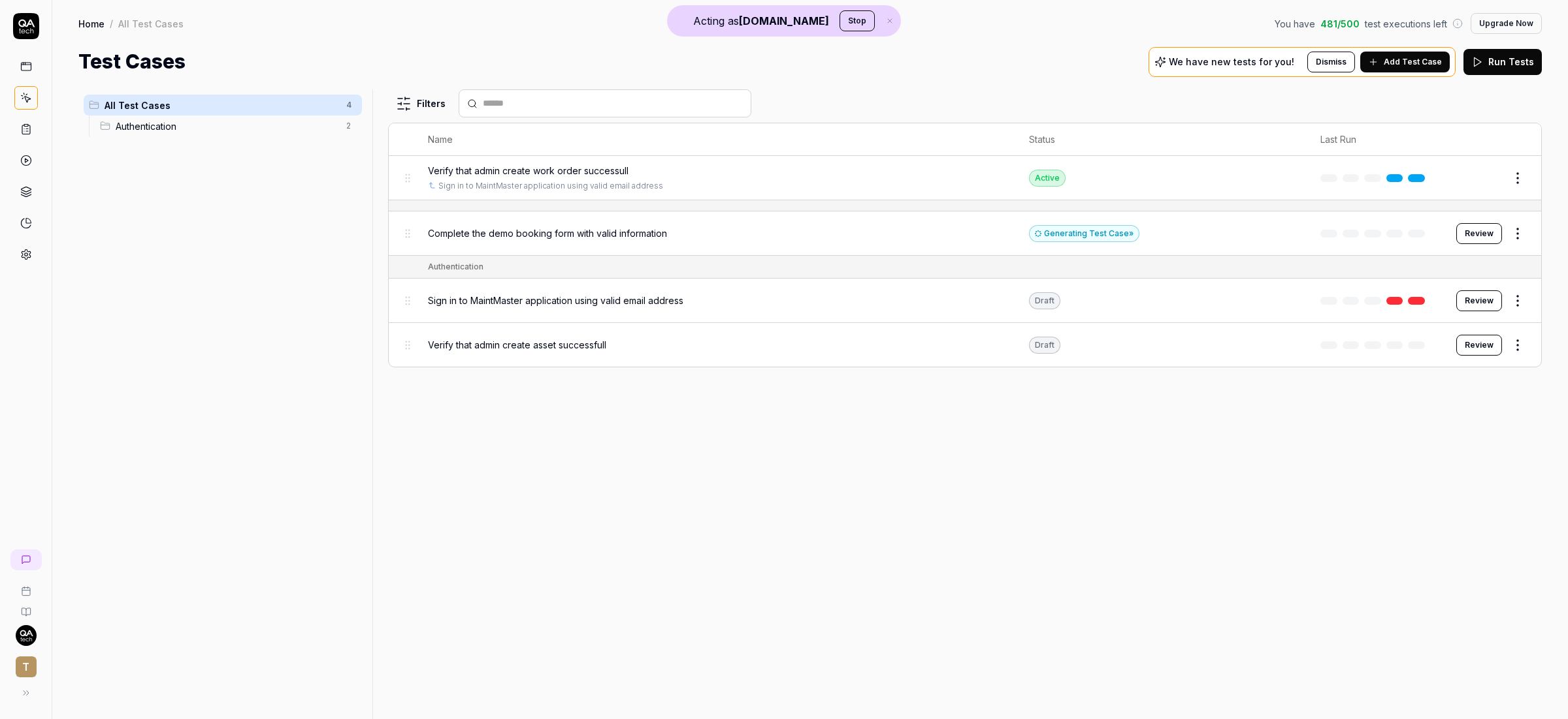
click at [1485, 237] on button "Review" at bounding box center [1479, 234] width 45 height 21
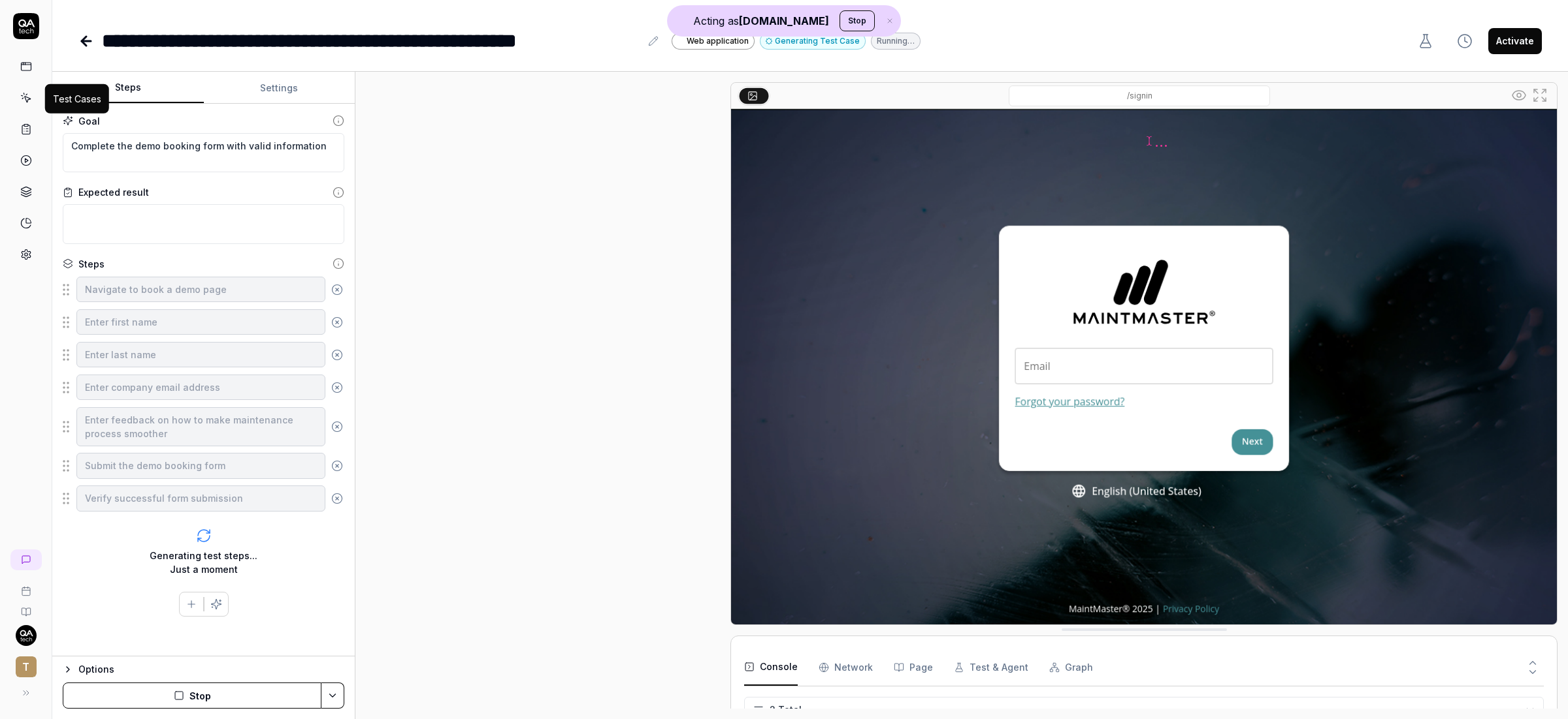
click at [31, 99] on icon at bounding box center [25, 97] width 11 height 11
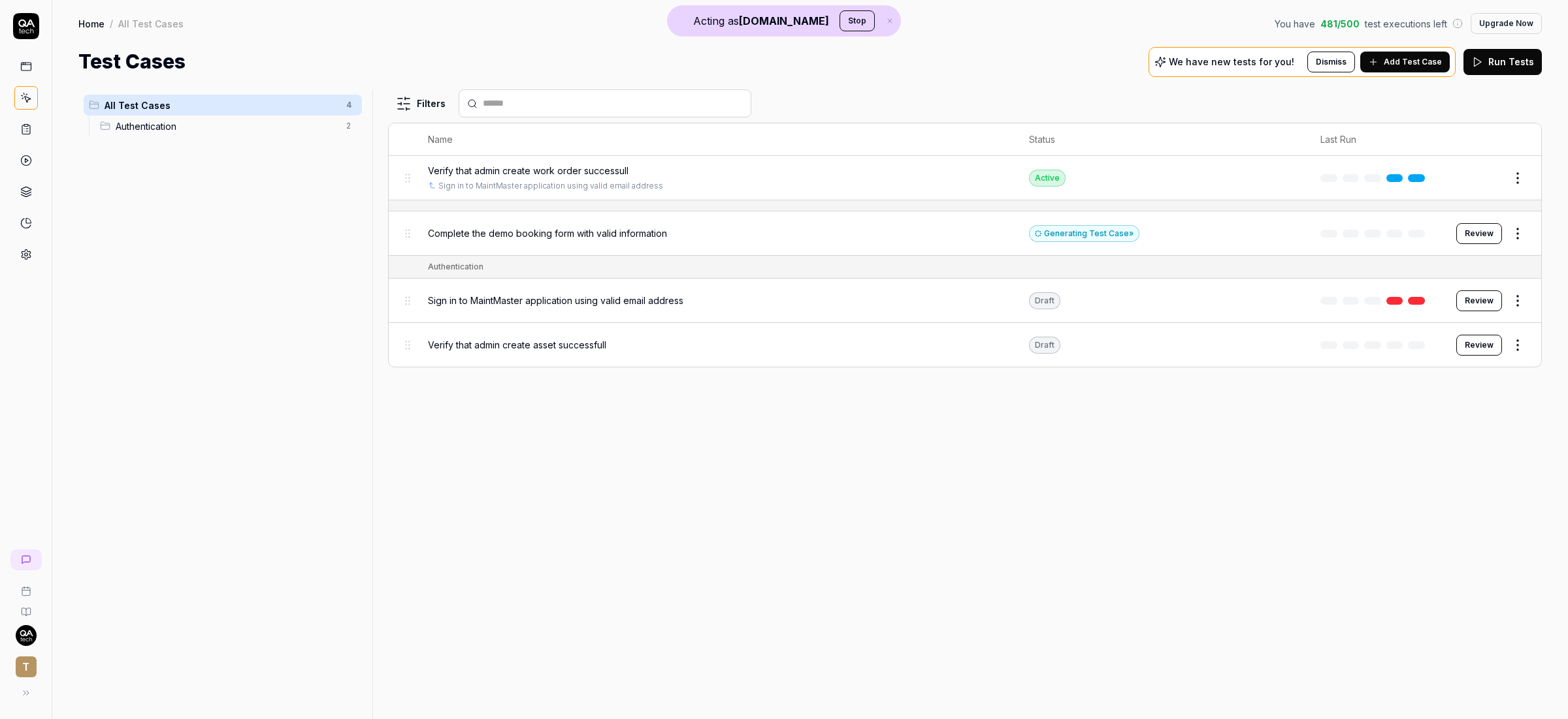
click at [26, 127] on rect at bounding box center [26, 126] width 3 height 2
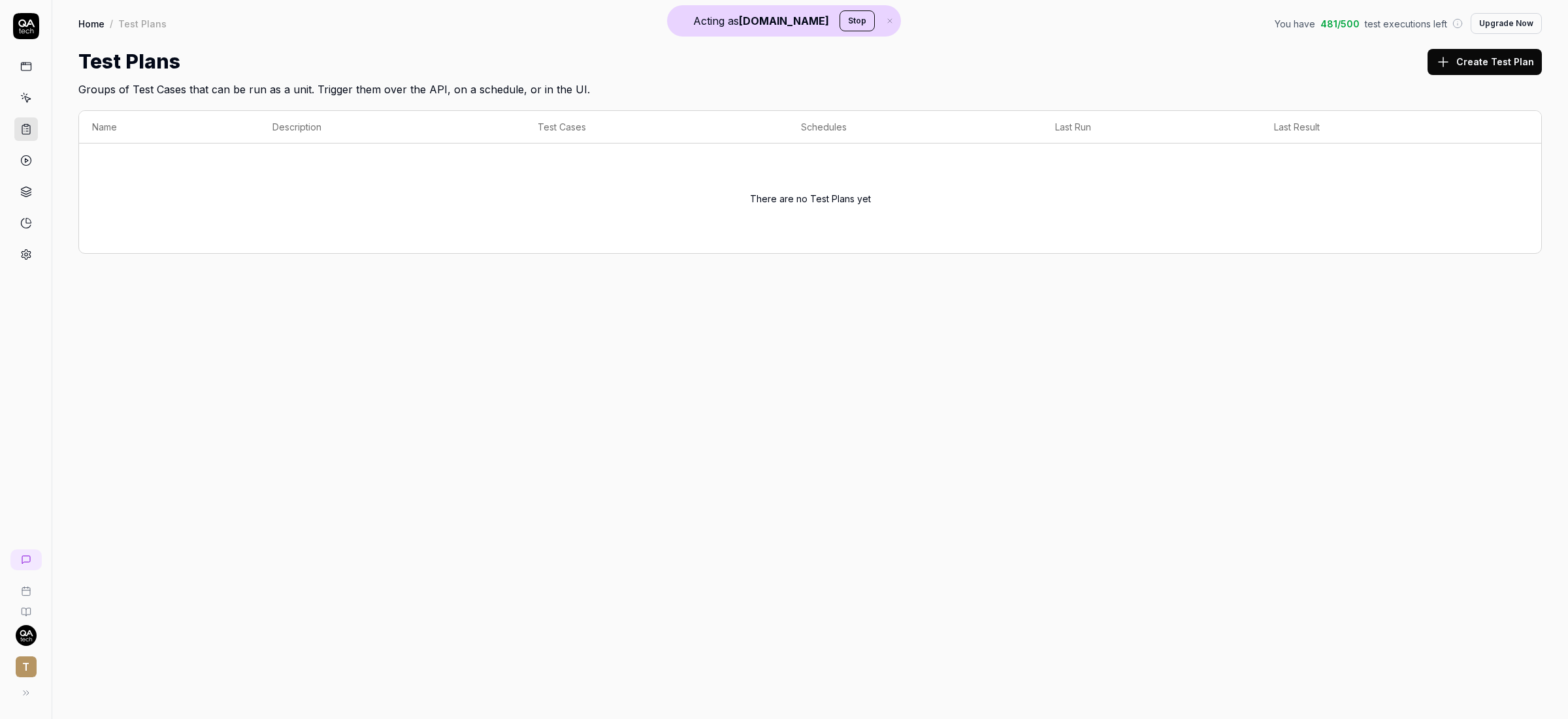
click at [26, 102] on icon at bounding box center [27, 99] width 6 height 6
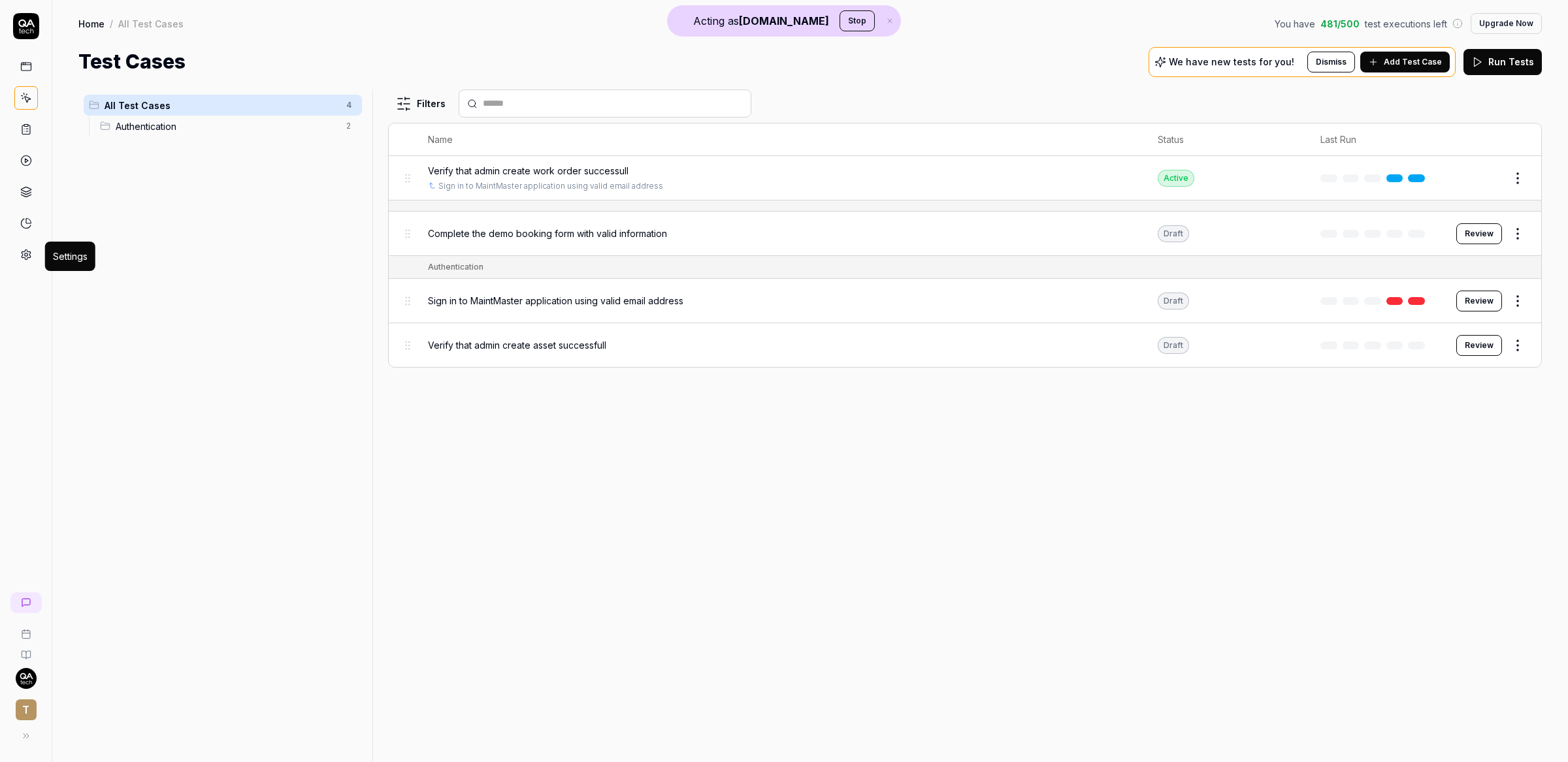
click at [31, 257] on link at bounding box center [25, 254] width 24 height 24
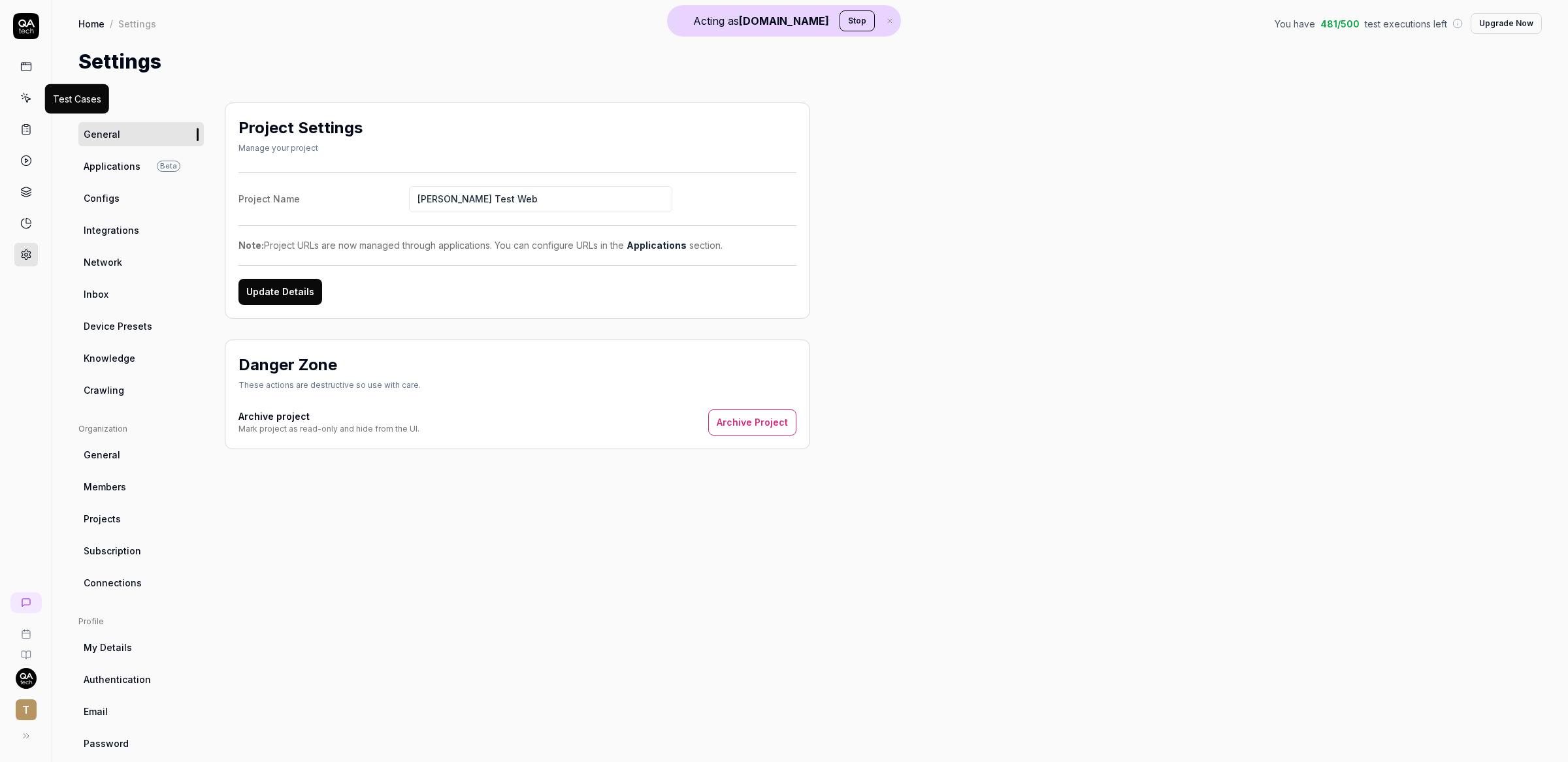
click at [24, 93] on icon at bounding box center [25, 97] width 11 height 11
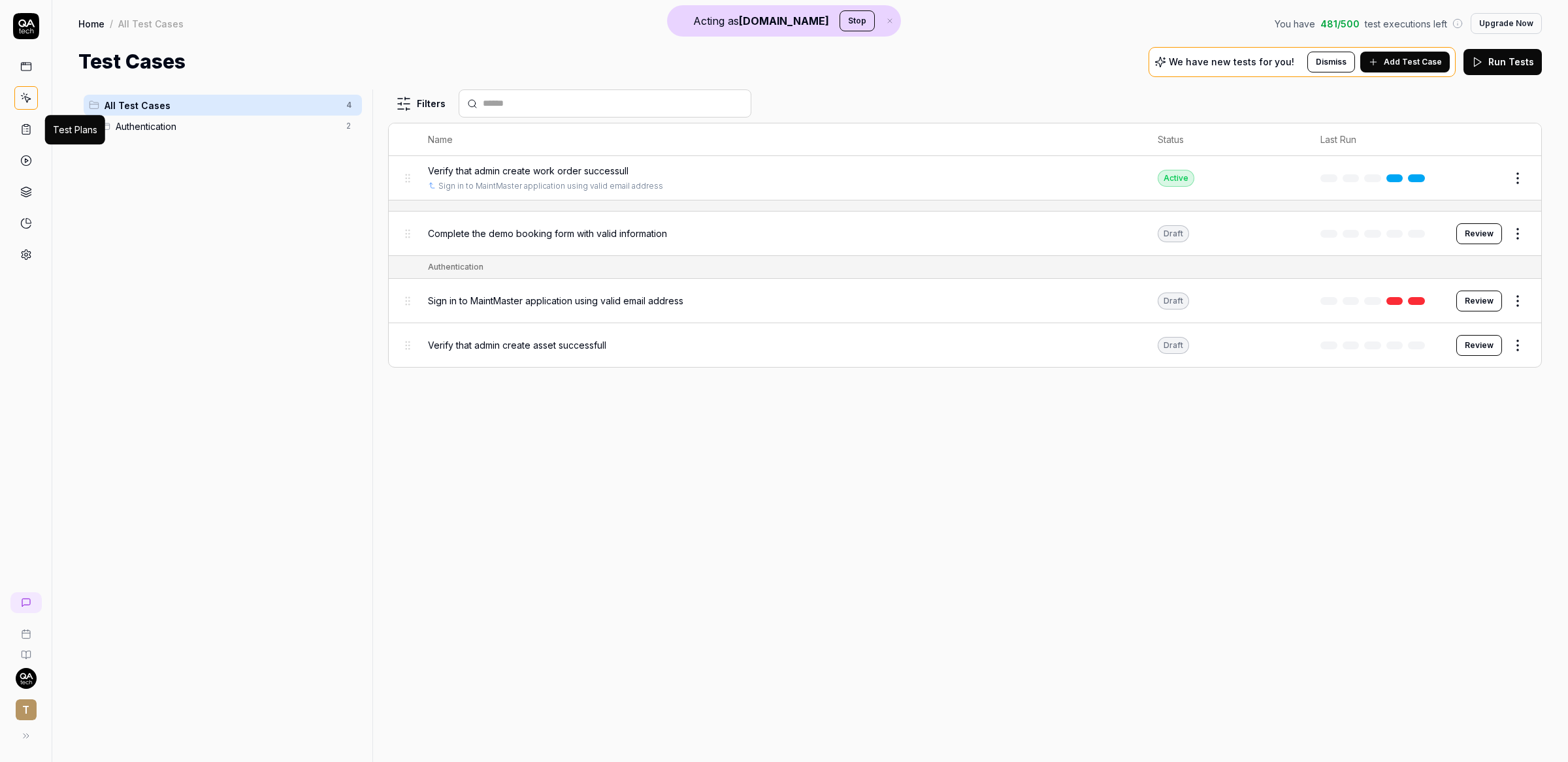
click at [29, 125] on icon at bounding box center [25, 128] width 11 height 11
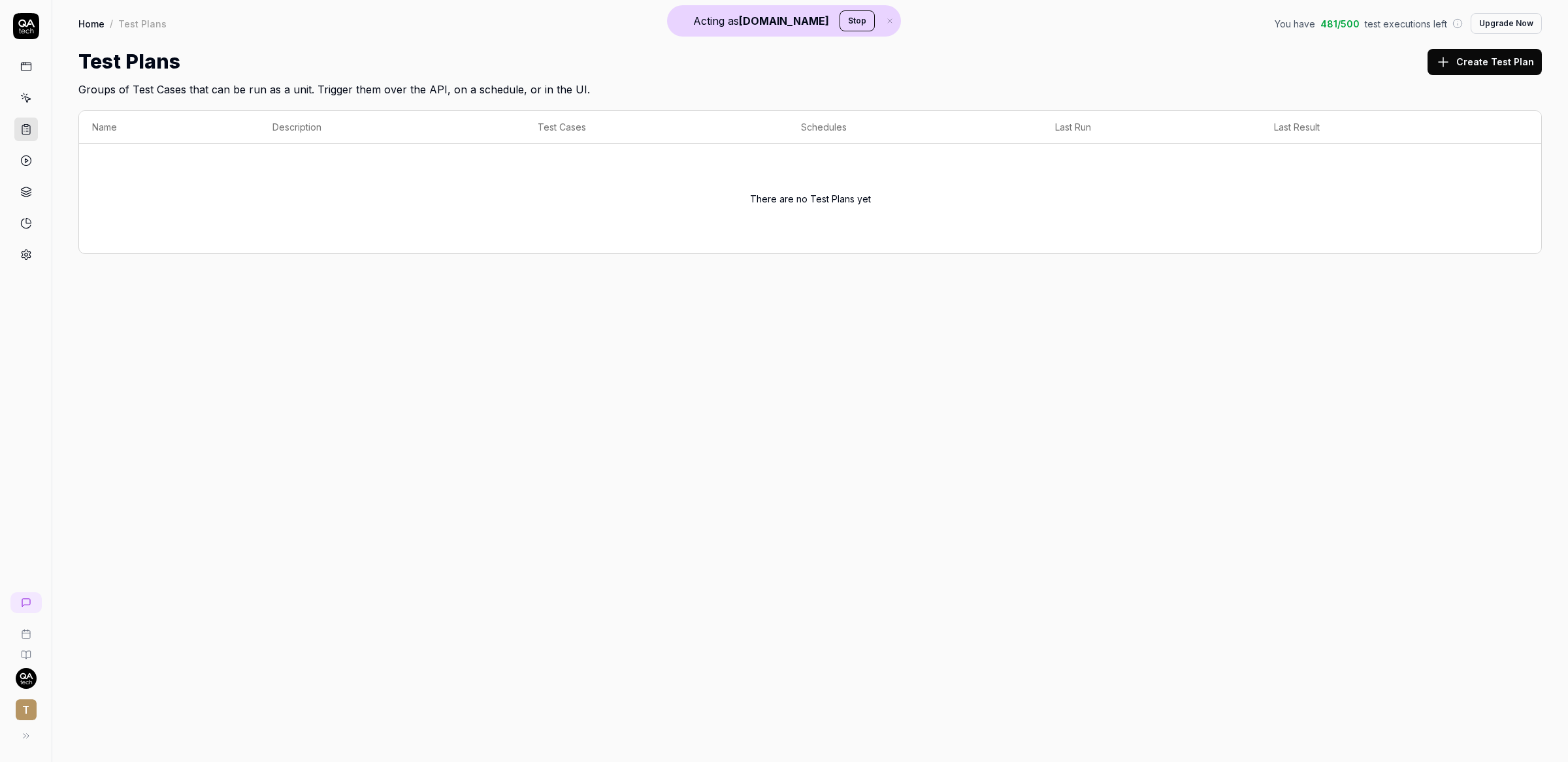
click at [29, 100] on icon at bounding box center [25, 97] width 11 height 11
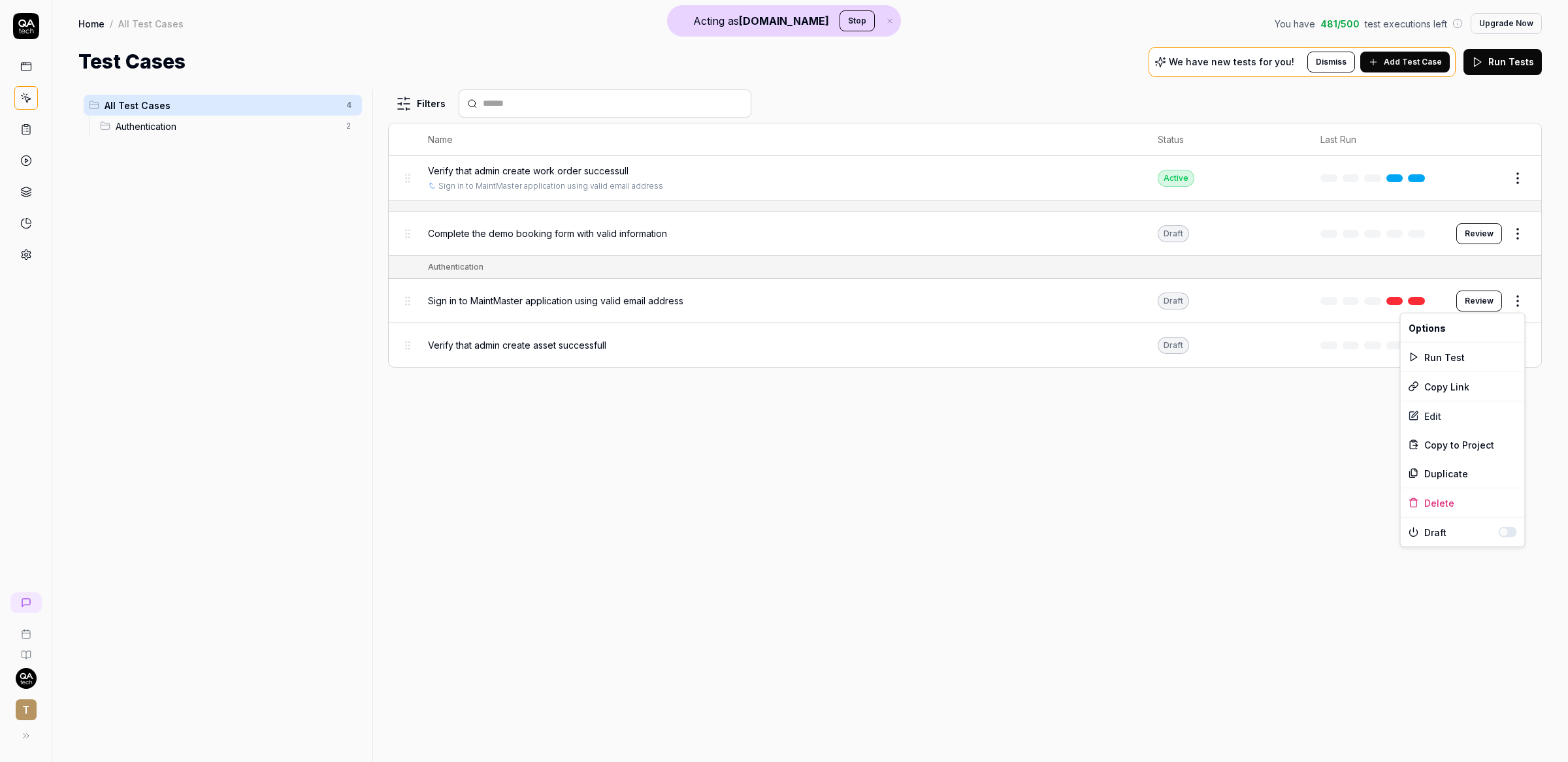
click at [1522, 301] on html "Acting as QA.tech Stop T Home / All Test Cases You have 481 / 500 test executio…" at bounding box center [784, 381] width 1568 height 762
click at [1445, 414] on div "Edit" at bounding box center [1462, 415] width 124 height 29
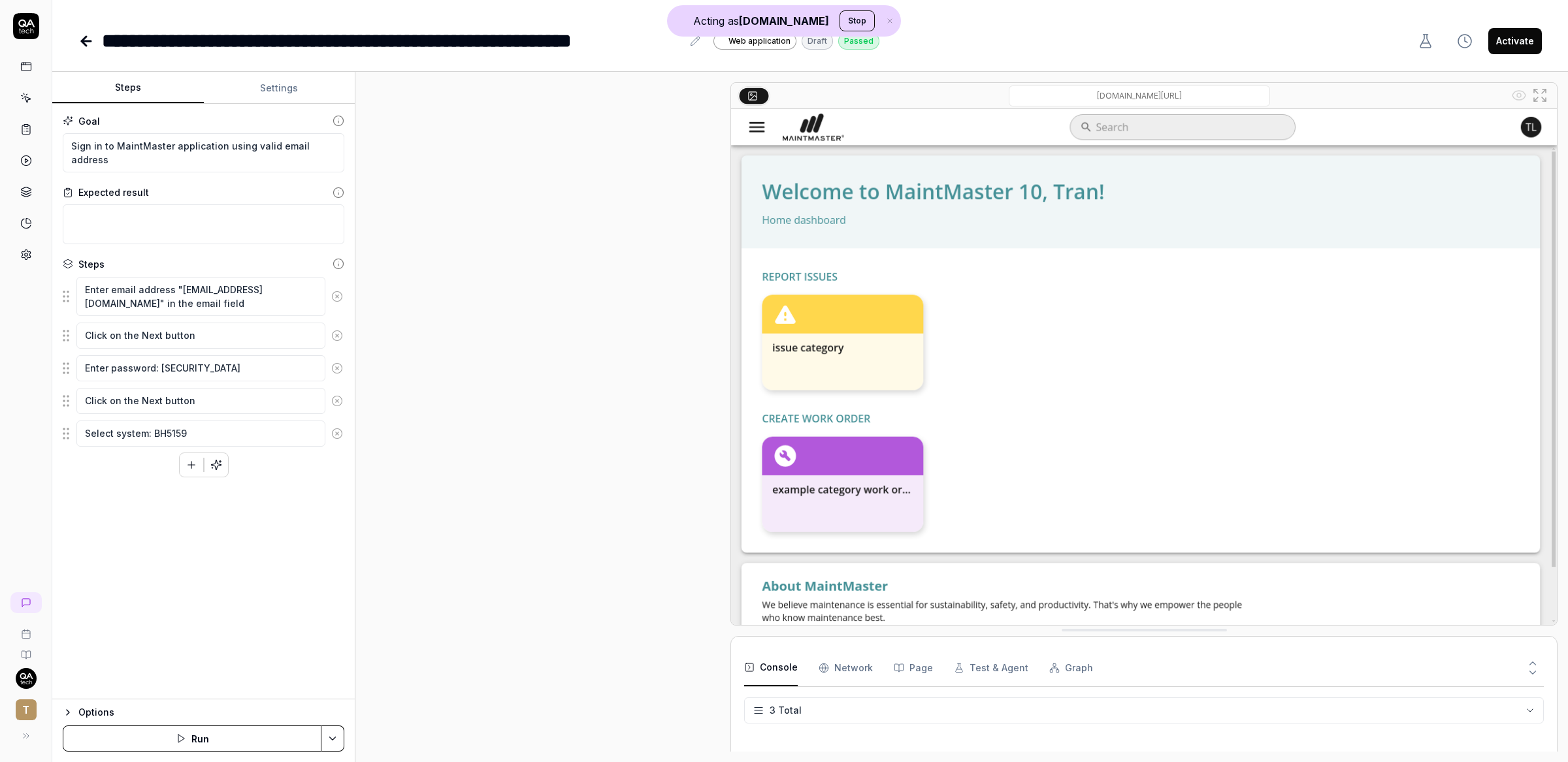
scroll to position [95, 0]
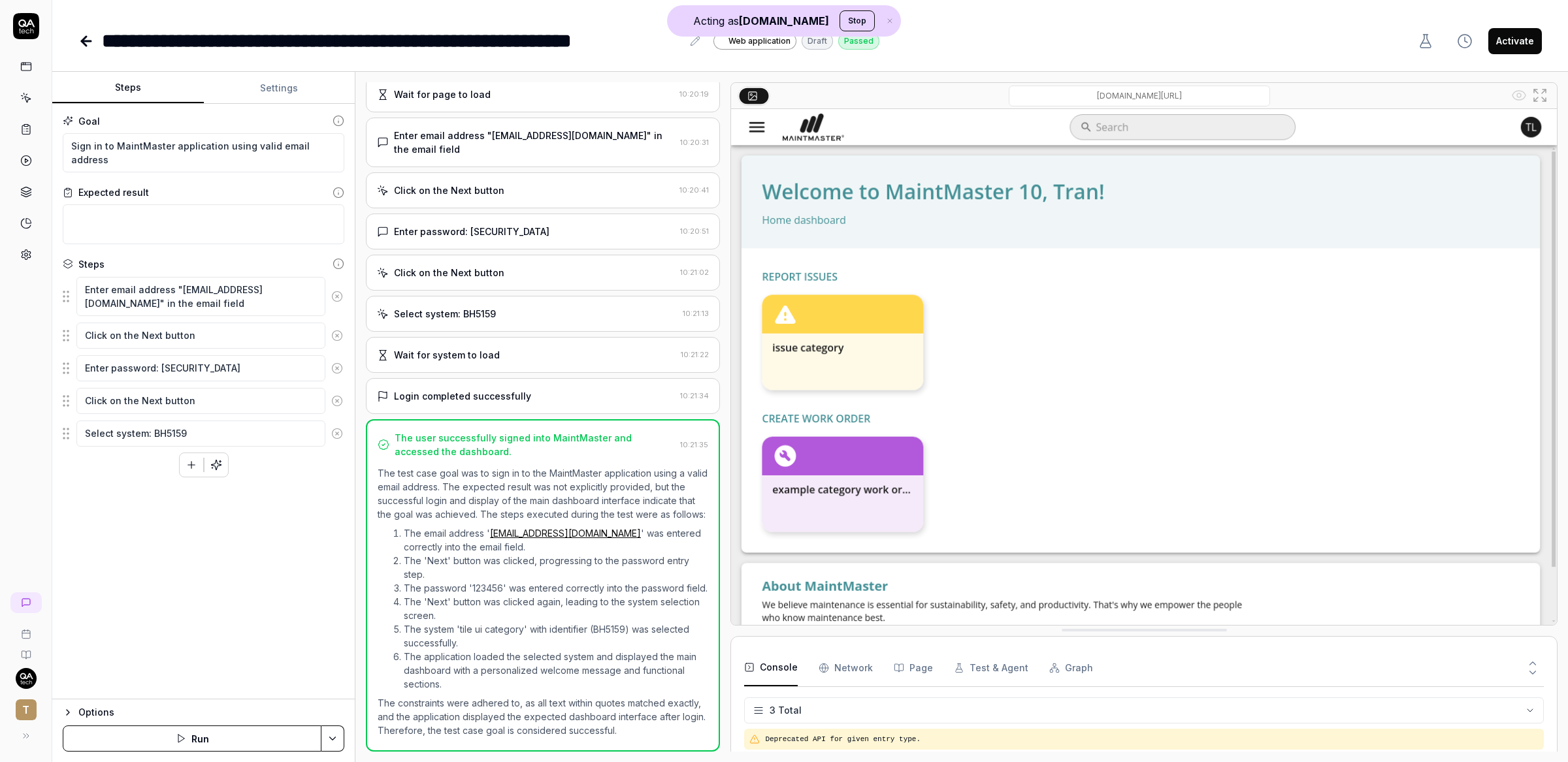
click at [1504, 38] on button "Activate" at bounding box center [1514, 41] width 53 height 26
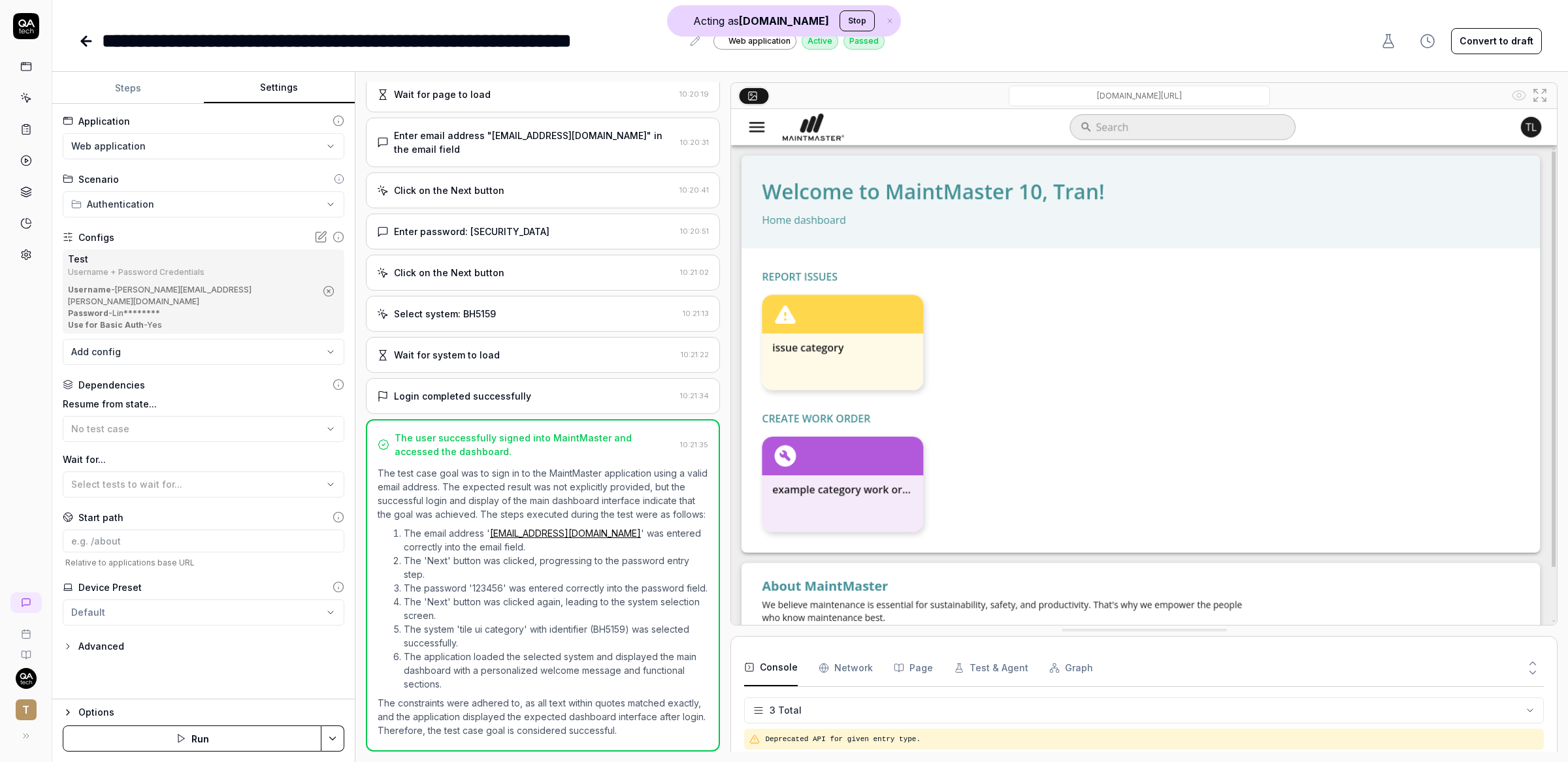
click at [299, 102] on button "Settings" at bounding box center [279, 88] width 152 height 31
click at [167, 422] on div "No test case" at bounding box center [197, 429] width 251 height 14
click at [223, 397] on label "Resume from state..." at bounding box center [203, 404] width 281 height 14
click at [186, 477] on div "Select tests to wait for..." at bounding box center [197, 484] width 251 height 14
type textarea "*"
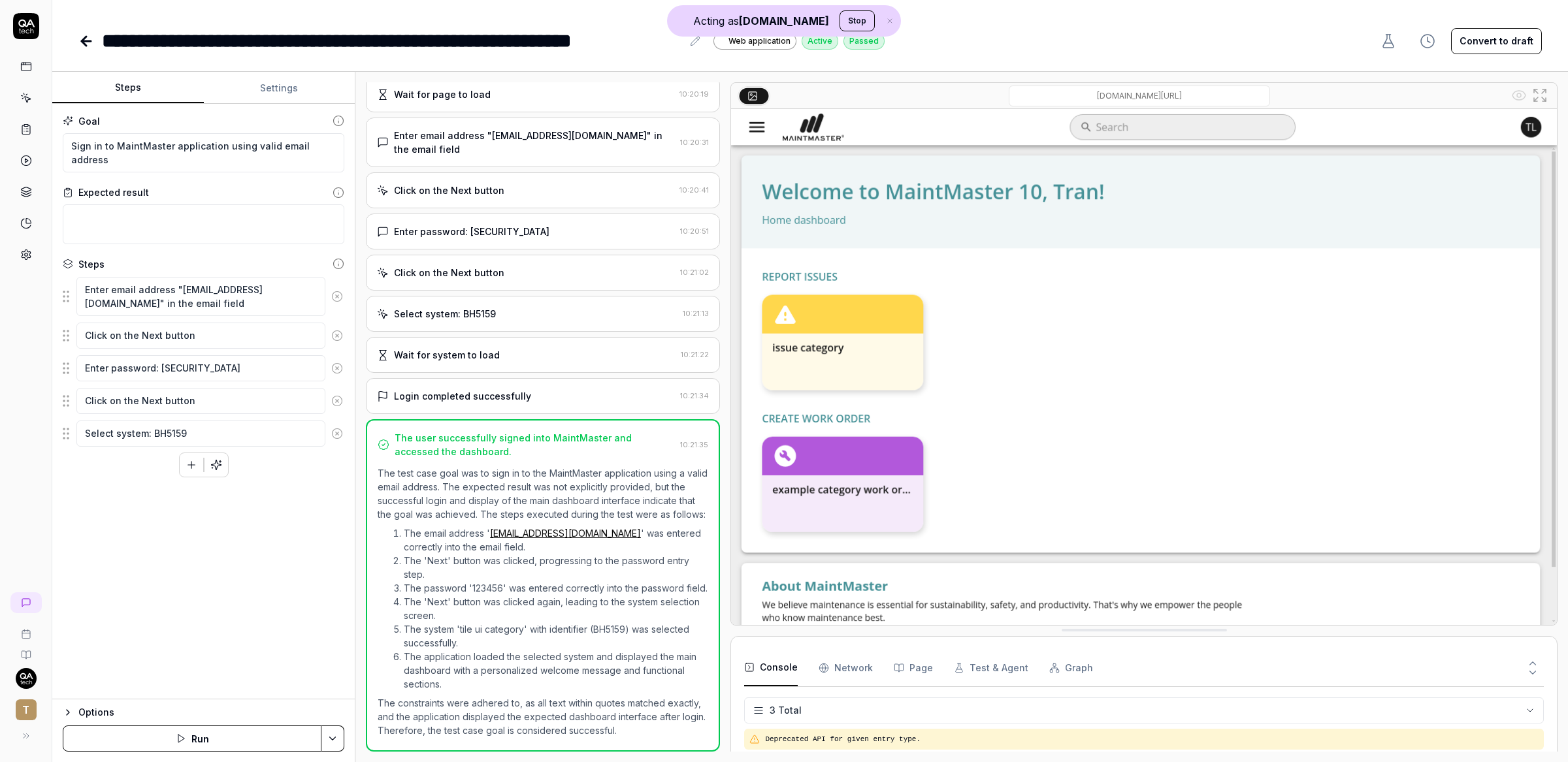
click at [127, 86] on button "Steps" at bounding box center [128, 88] width 152 height 31
click at [27, 96] on icon at bounding box center [25, 97] width 11 height 11
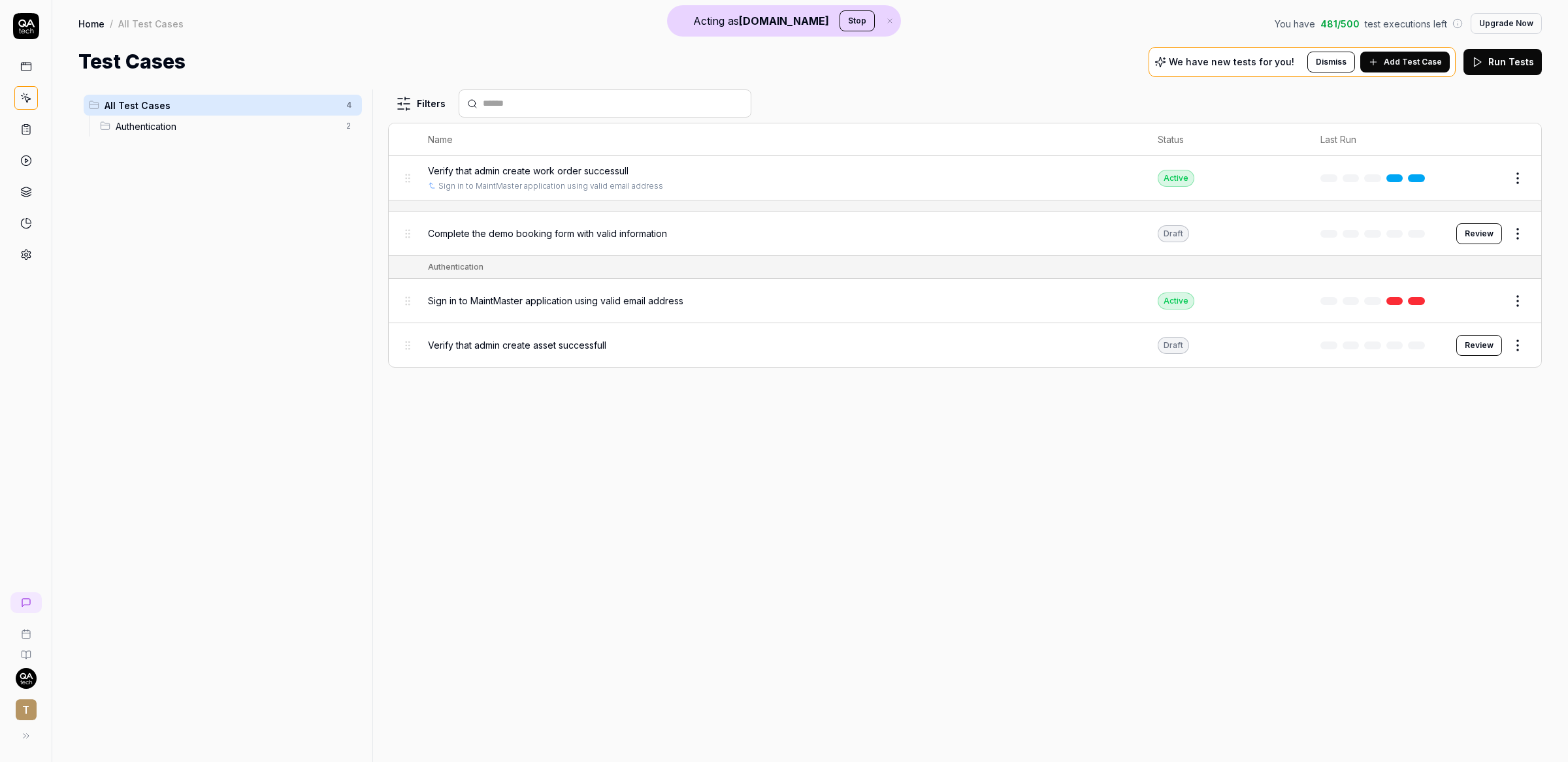
click at [1410, 59] on span "Add Test Case" at bounding box center [1413, 61] width 58 height 11
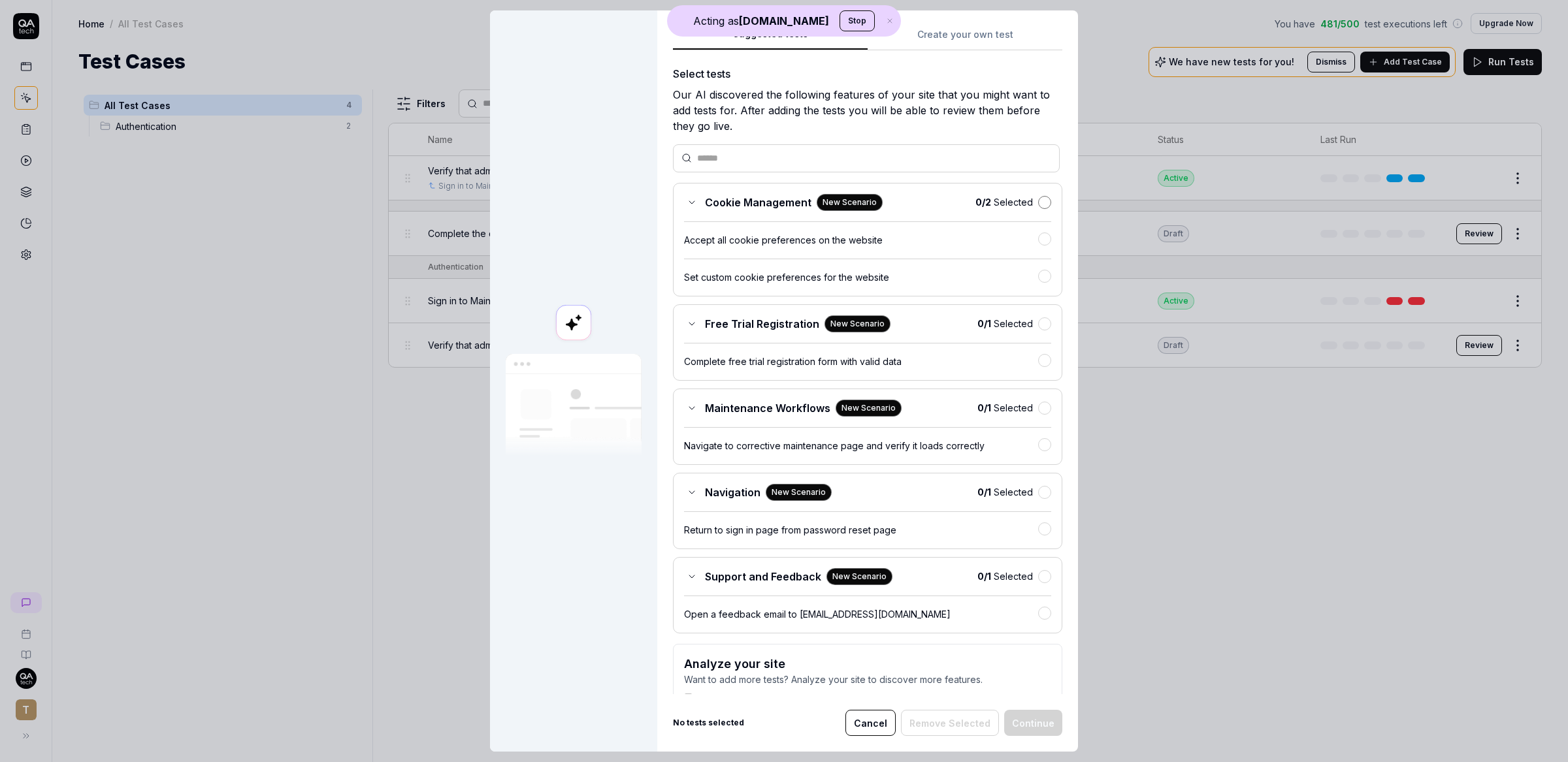
click at [1038, 203] on button "button" at bounding box center [1044, 202] width 13 height 13
click at [1023, 312] on div "Free Trial Registration New Scenario 0 / 1 Selected Complete free trial registr…" at bounding box center [868, 341] width 389 height 77
click at [1038, 329] on button "button" at bounding box center [1044, 322] width 13 height 13
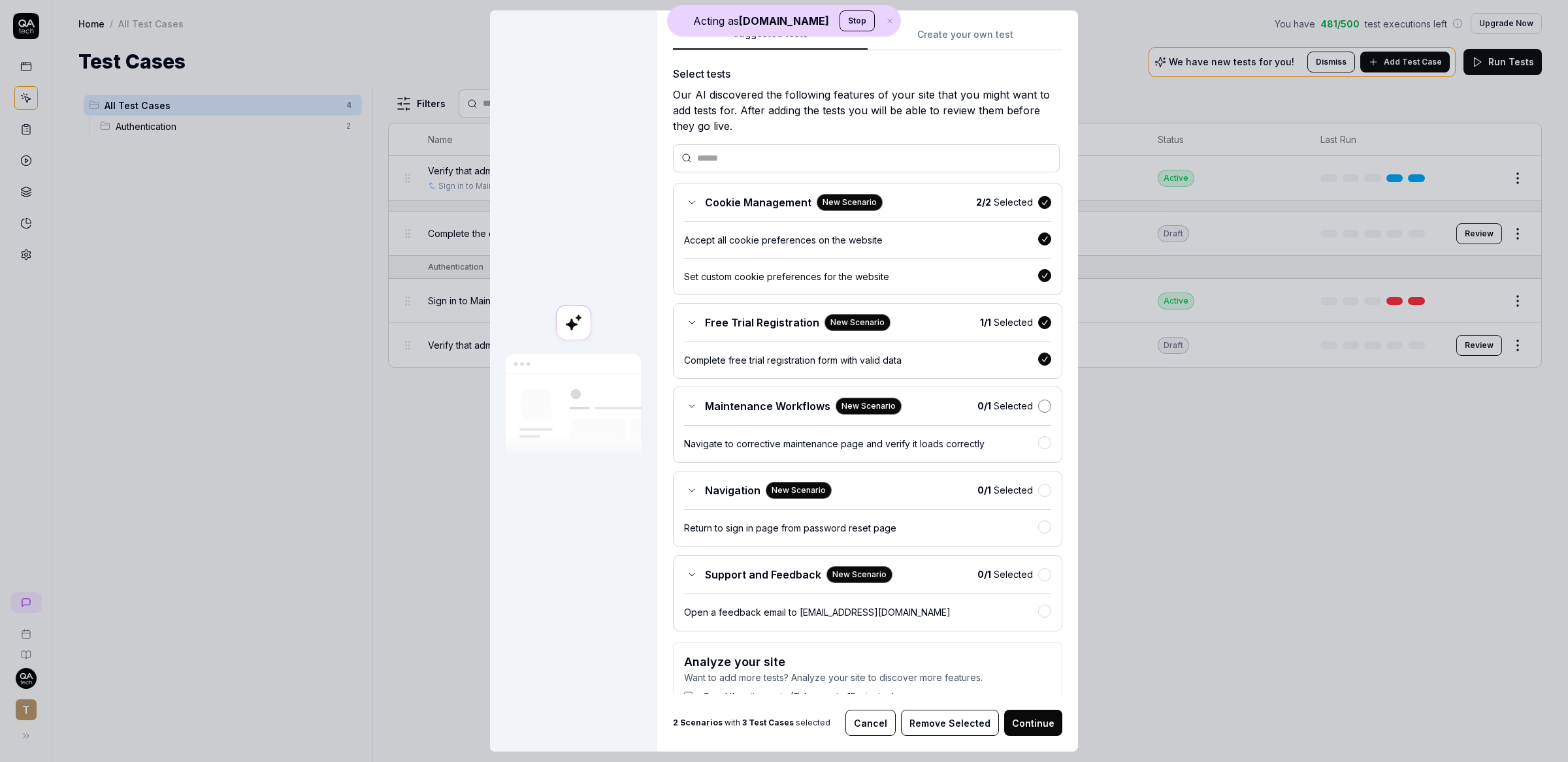
click at [1038, 411] on button "button" at bounding box center [1044, 406] width 13 height 13
click at [1038, 497] on button "button" at bounding box center [1044, 490] width 13 height 13
click at [1038, 580] on button "button" at bounding box center [1044, 573] width 13 height 13
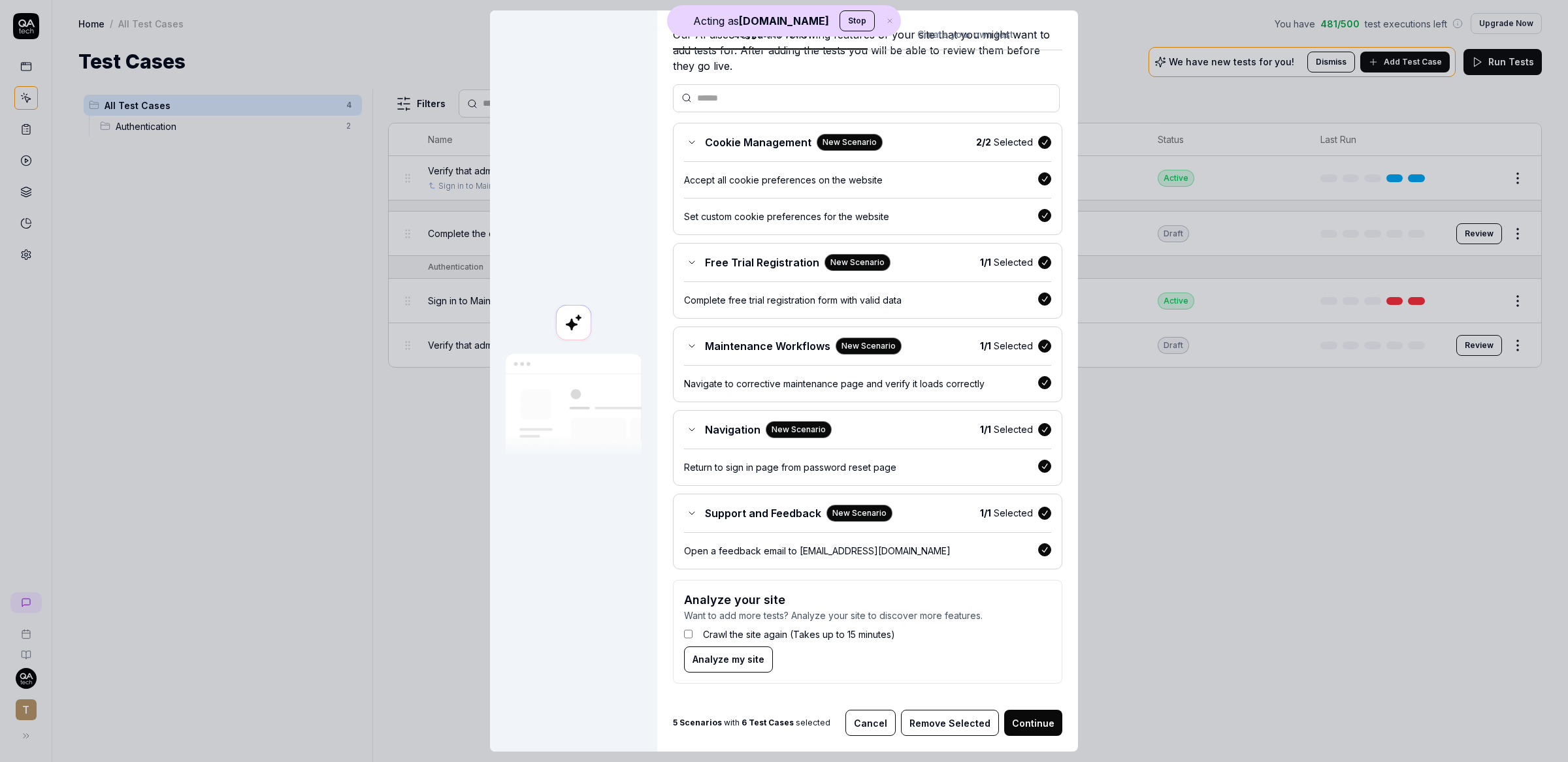
scroll to position [67, 0]
click at [1036, 719] on button "Continue" at bounding box center [1033, 723] width 58 height 26
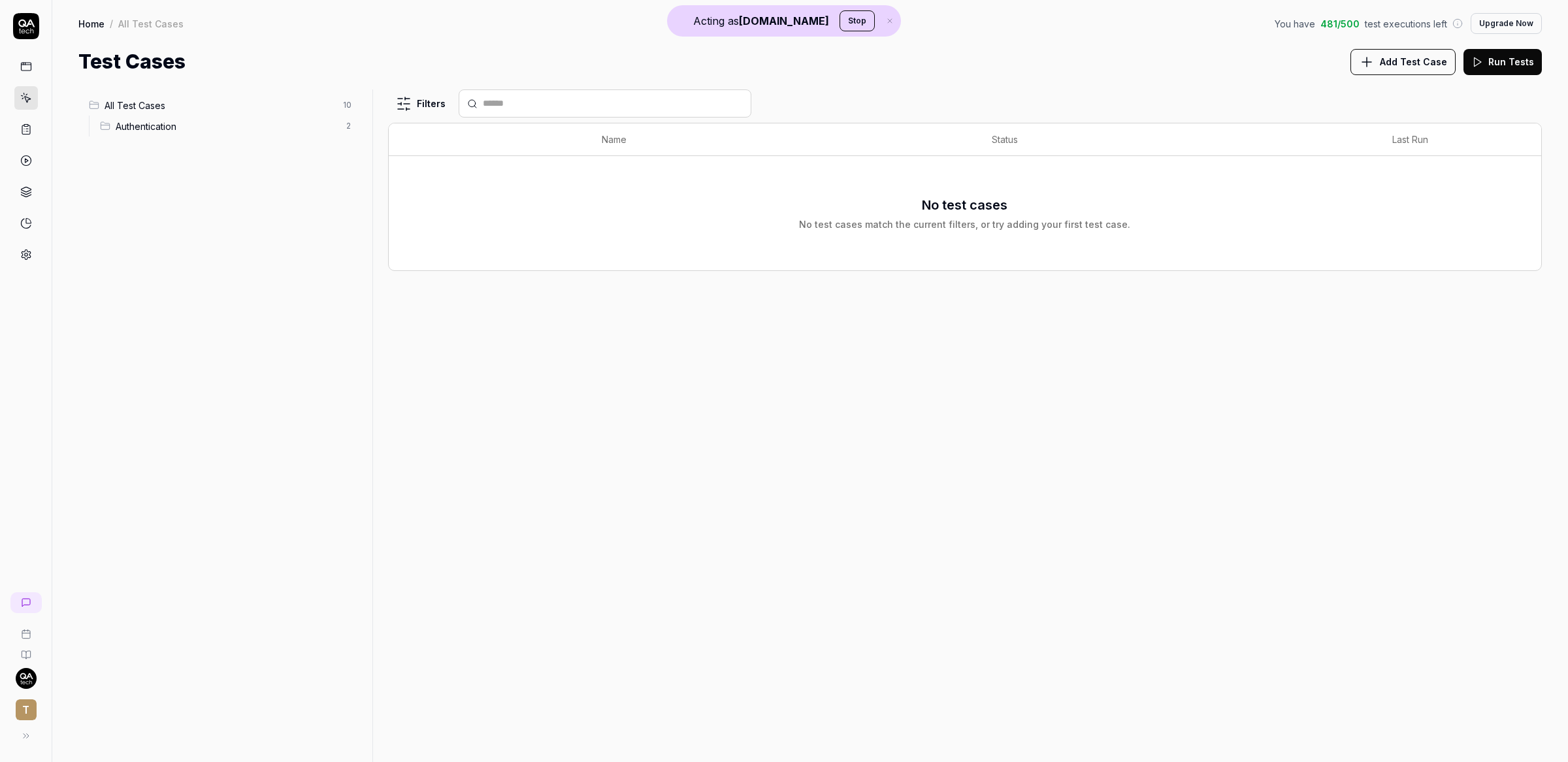
click at [24, 128] on icon at bounding box center [25, 128] width 11 height 11
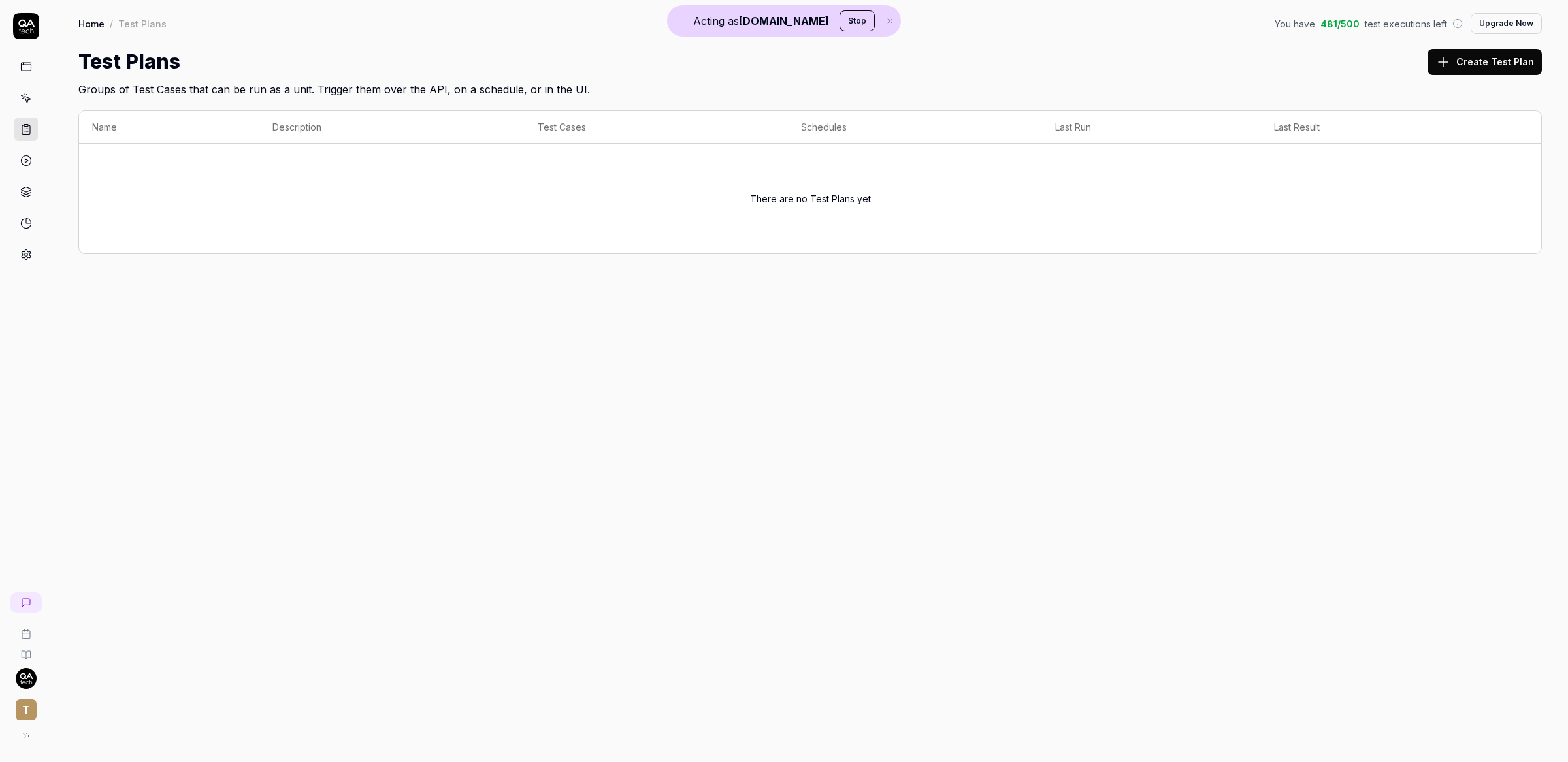
drag, startPoint x: 22, startPoint y: 94, endPoint x: 22, endPoint y: 87, distance: 7.0
click at [22, 94] on icon at bounding box center [25, 97] width 11 height 11
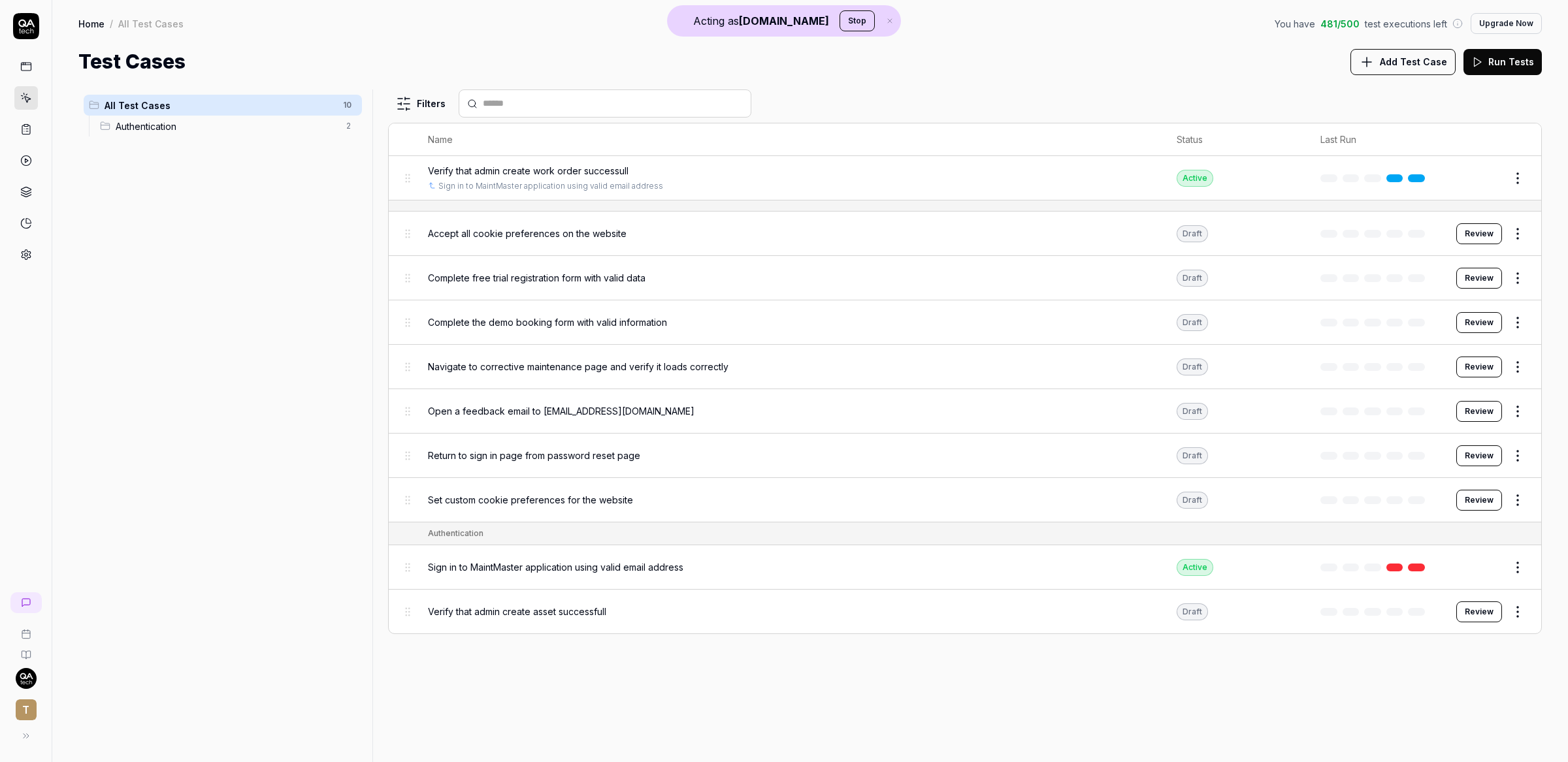
click at [31, 601] on icon at bounding box center [26, 603] width 10 height 10
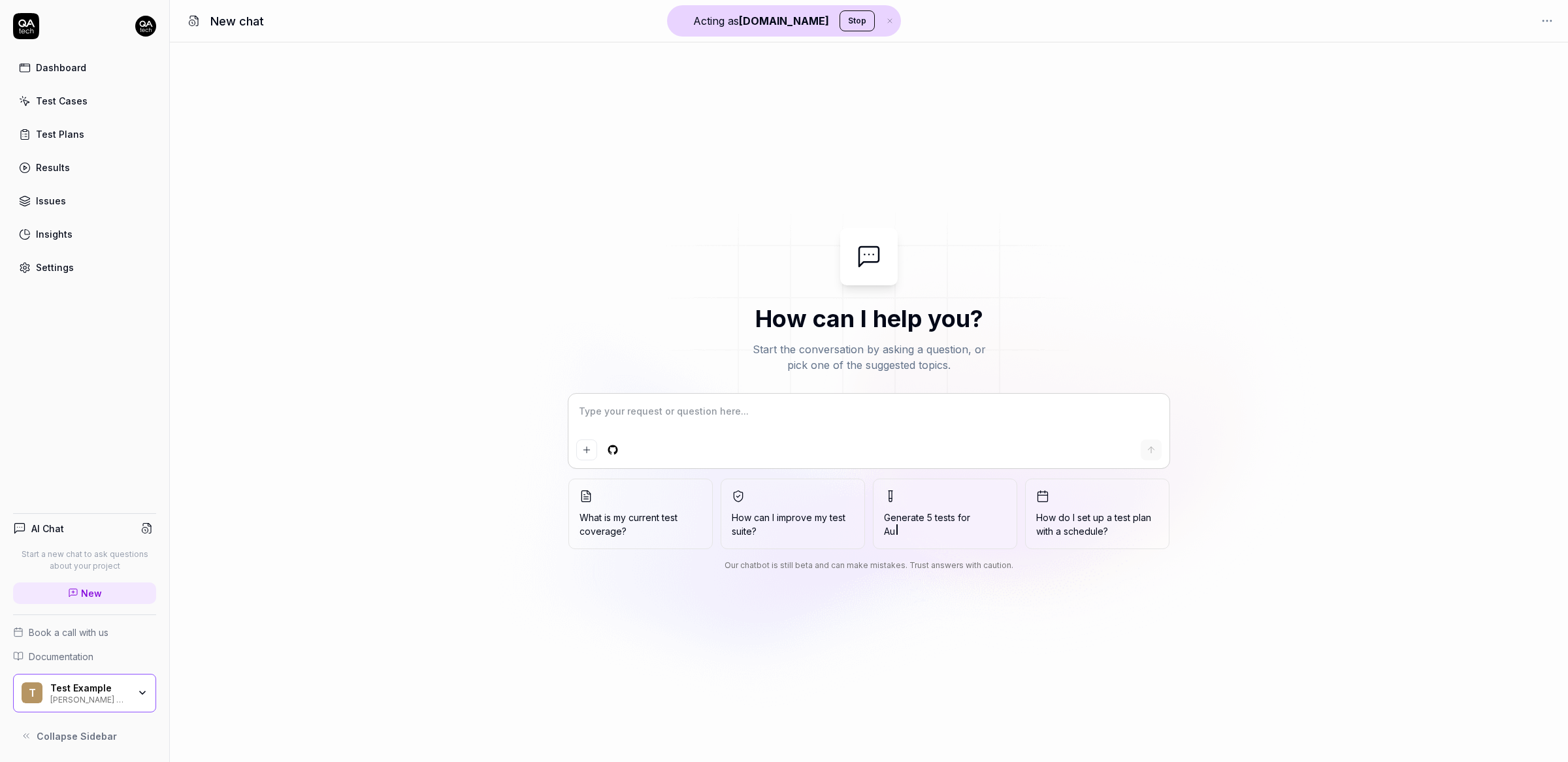
click at [463, 365] on div "How can I help you? Start the conversation by asking a question, or pick one of…" at bounding box center [869, 402] width 1398 height 349
click at [684, 409] on textarea at bounding box center [869, 417] width 585 height 32
click at [68, 111] on link "Test Cases" at bounding box center [85, 100] width 143 height 25
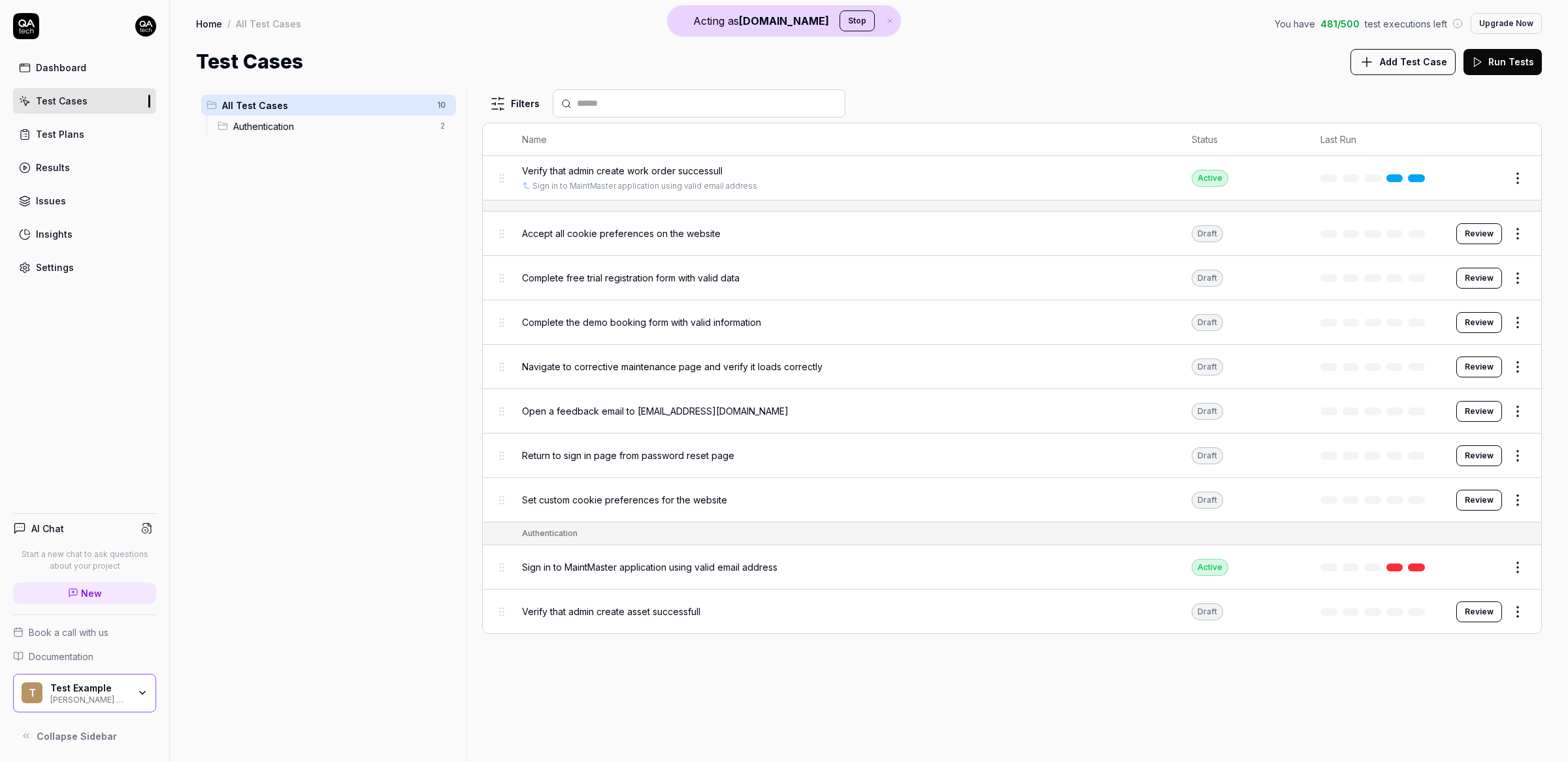
click at [1400, 60] on span "Add Test Case" at bounding box center [1413, 62] width 67 height 14
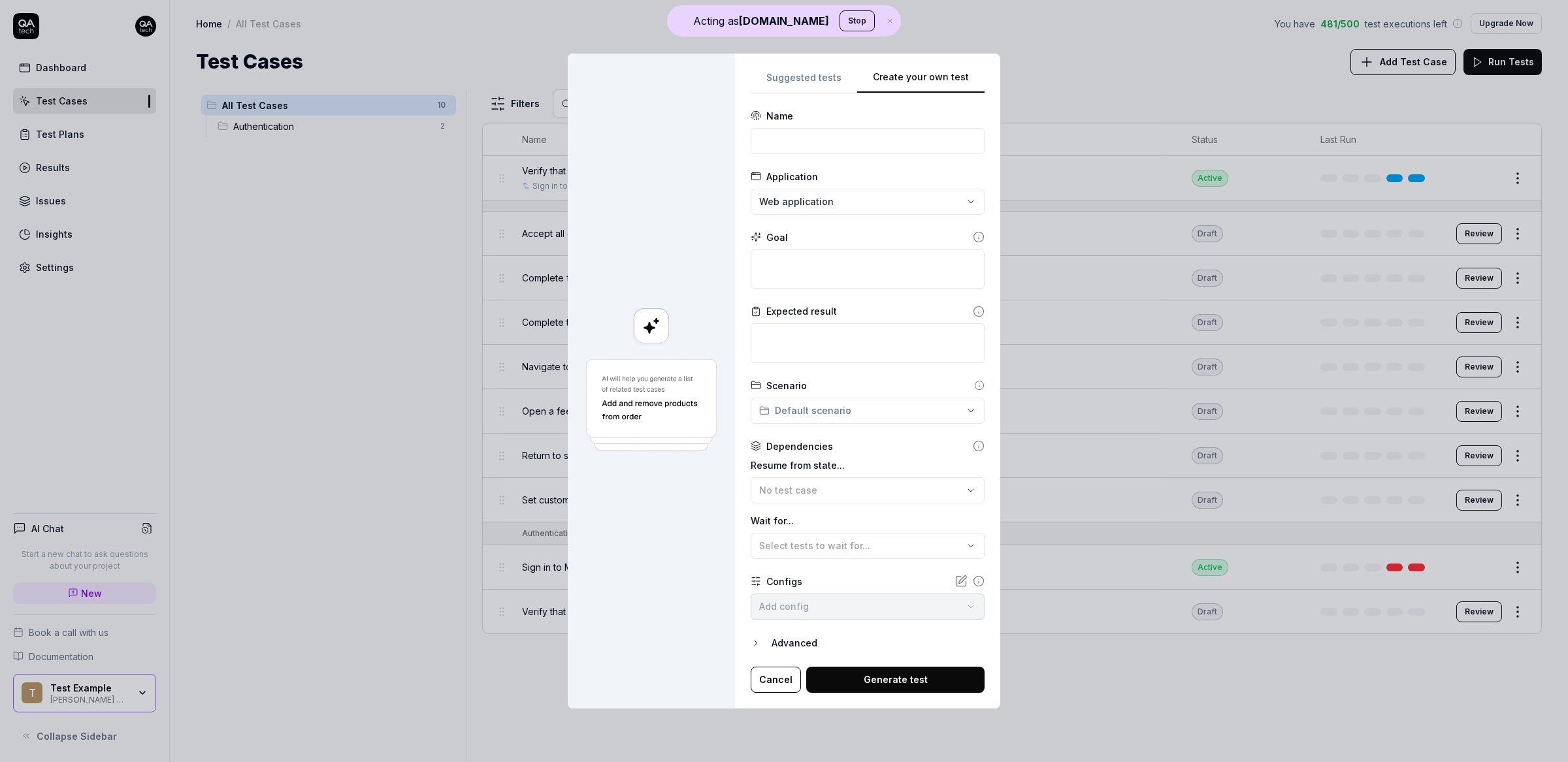
click at [965, 239] on div "Suggested tests Create your own test Name Application Web application Goal Expe…" at bounding box center [868, 381] width 234 height 624
click at [782, 140] on input at bounding box center [868, 141] width 234 height 26
click at [798, 274] on textarea at bounding box center [868, 270] width 234 height 40
click at [815, 336] on textarea at bounding box center [868, 343] width 234 height 40
click at [815, 128] on input at bounding box center [868, 141] width 234 height 26
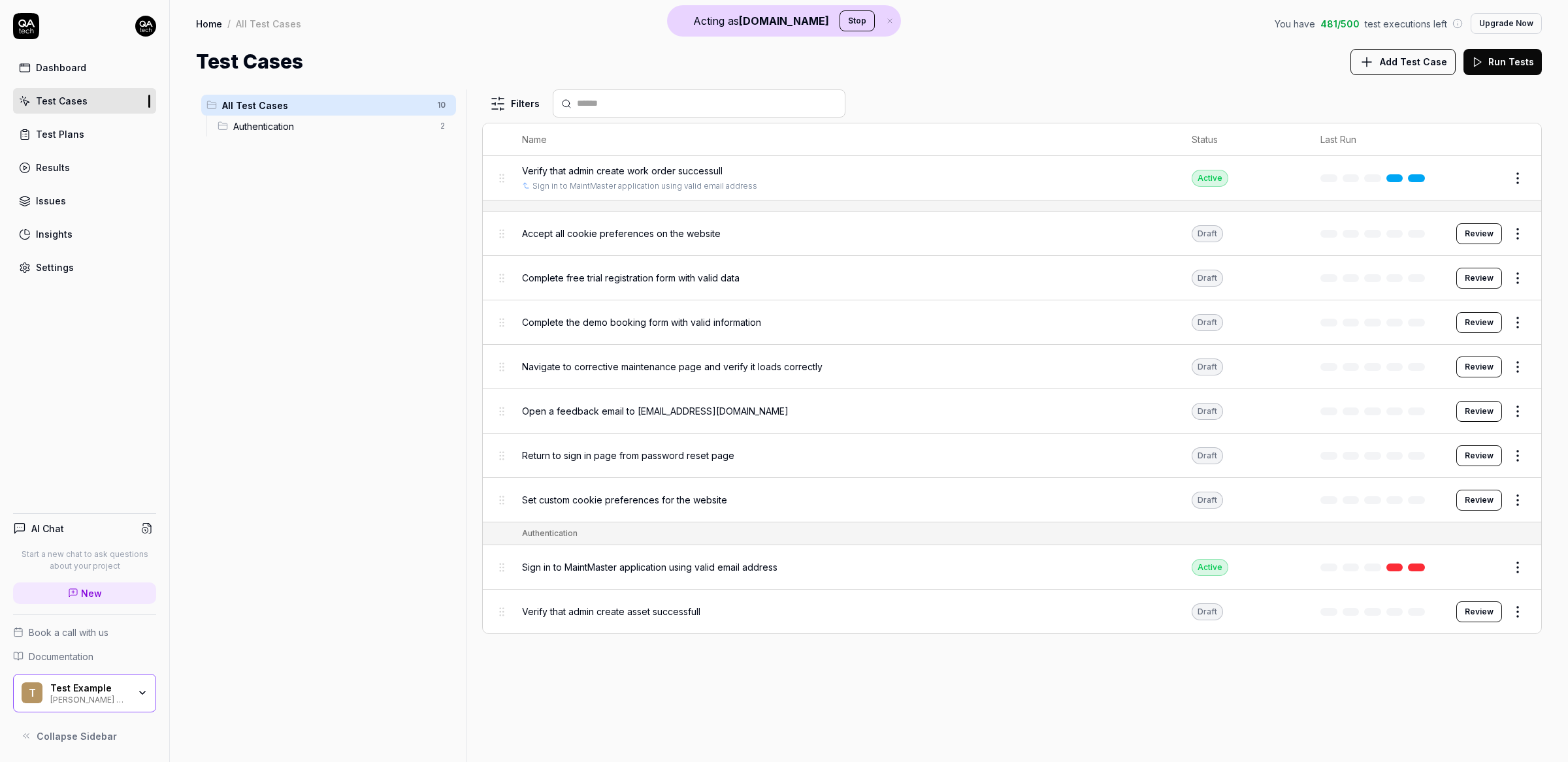
drag, startPoint x: 1151, startPoint y: 86, endPoint x: 1157, endPoint y: 102, distance: 17.1
click at [1522, 364] on html "Acting as [DOMAIN_NAME] Stop Dashboard Test Cases Test Plans Results Issues Ins…" at bounding box center [784, 381] width 1568 height 762
click at [1432, 484] on div "Edit" at bounding box center [1462, 482] width 124 height 29
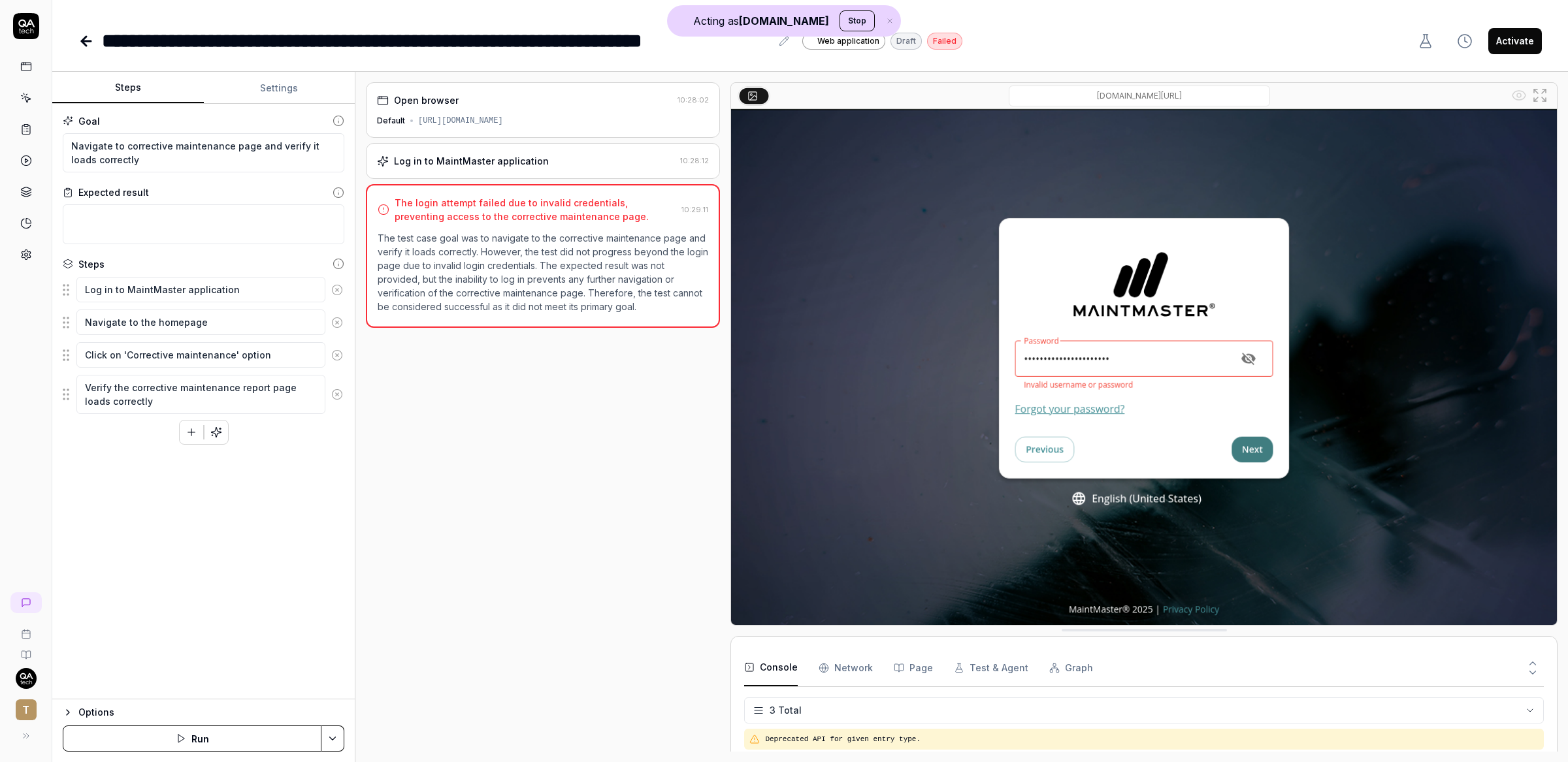
click at [190, 440] on button "button" at bounding box center [191, 432] width 24 height 24
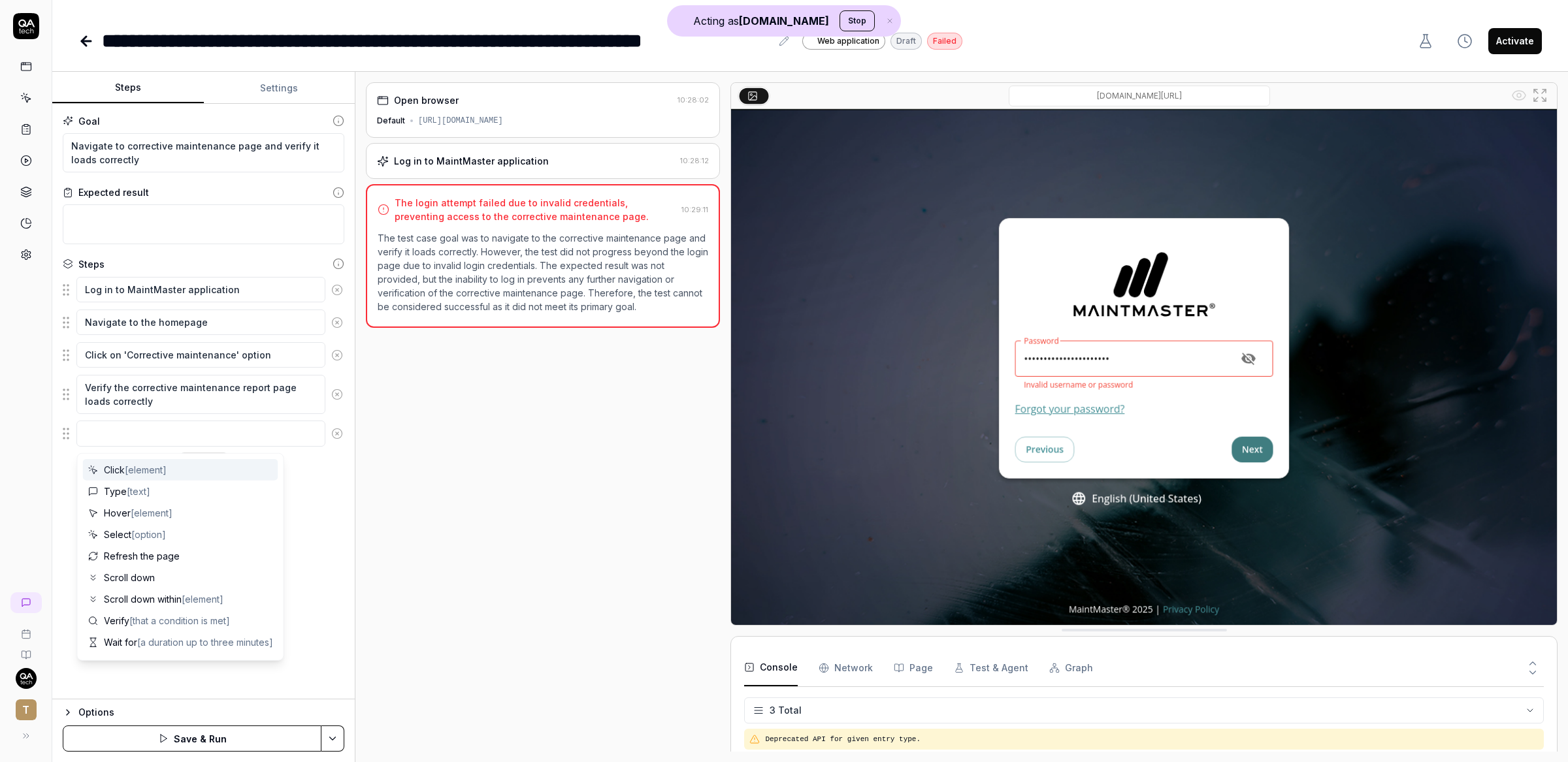
drag, startPoint x: 327, startPoint y: 518, endPoint x: 320, endPoint y: 515, distance: 7.6
click at [327, 518] on div "Goal Navigate to corrective maintenance page and verify it loads correctly Expe…" at bounding box center [203, 402] width 302 height 595
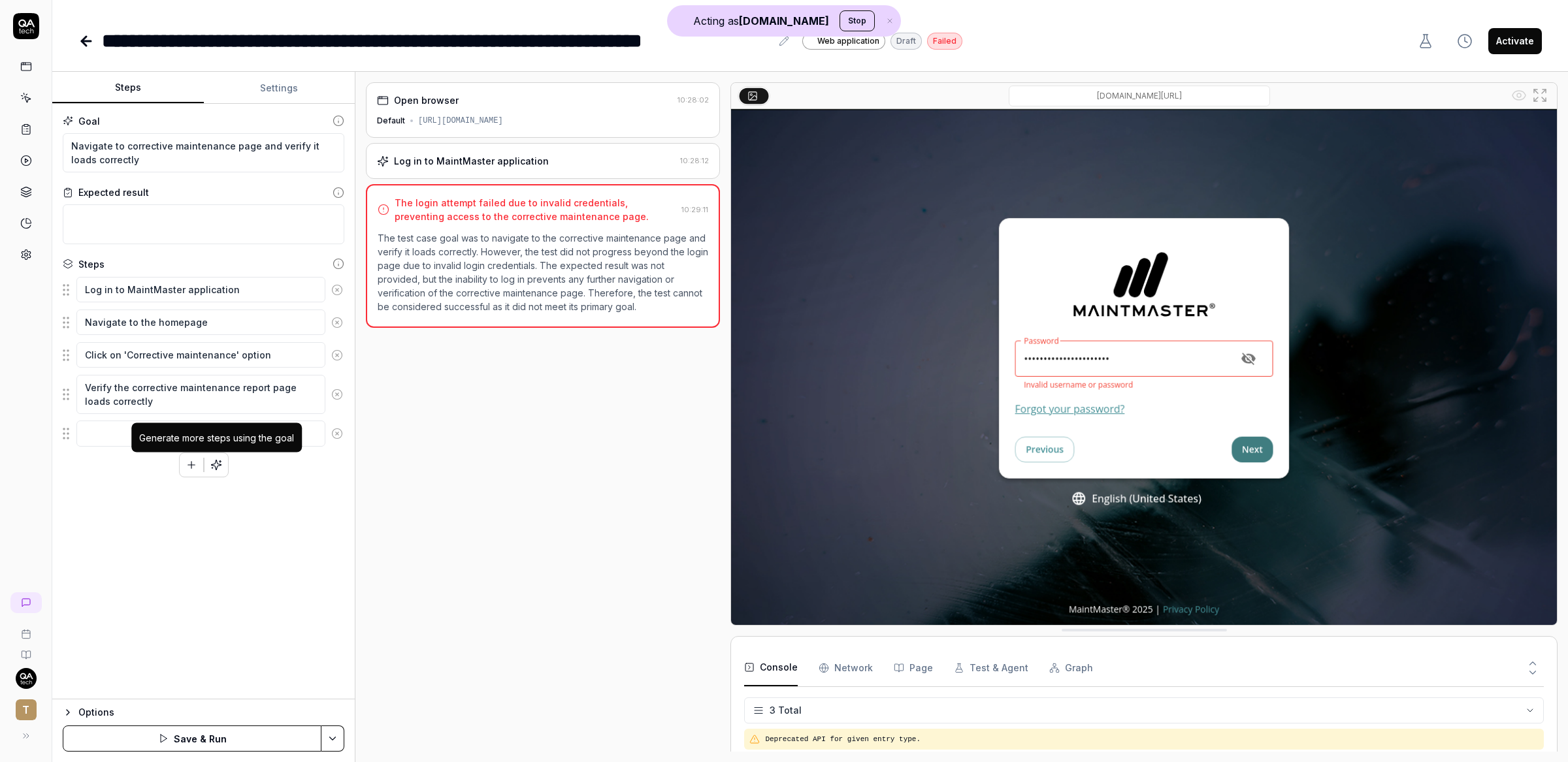
click at [215, 469] on icon "button" at bounding box center [216, 464] width 10 height 10
click at [189, 477] on div at bounding box center [203, 464] width 50 height 24
click at [191, 469] on icon "button" at bounding box center [190, 464] width 11 height 11
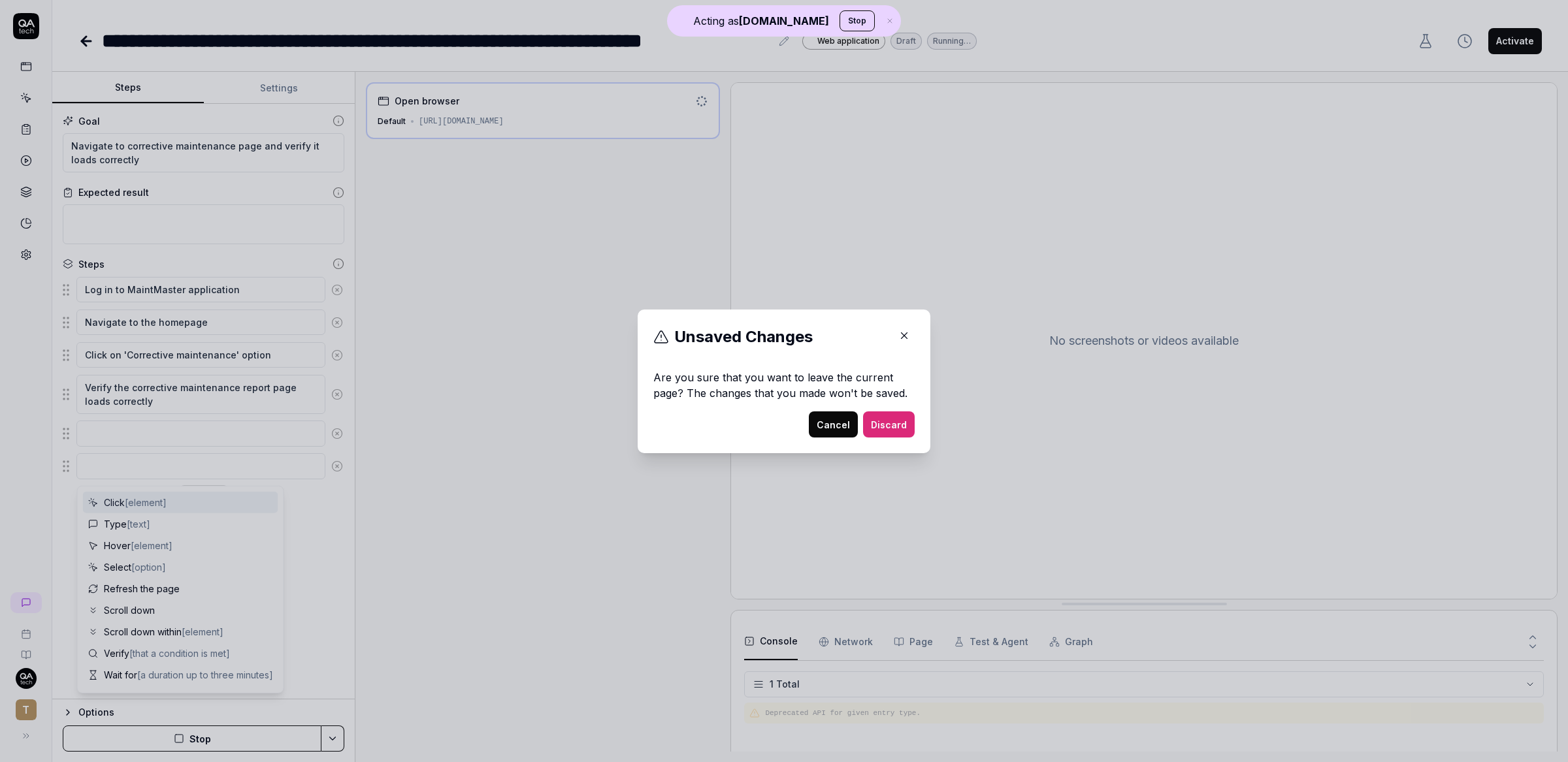
type textarea "*"
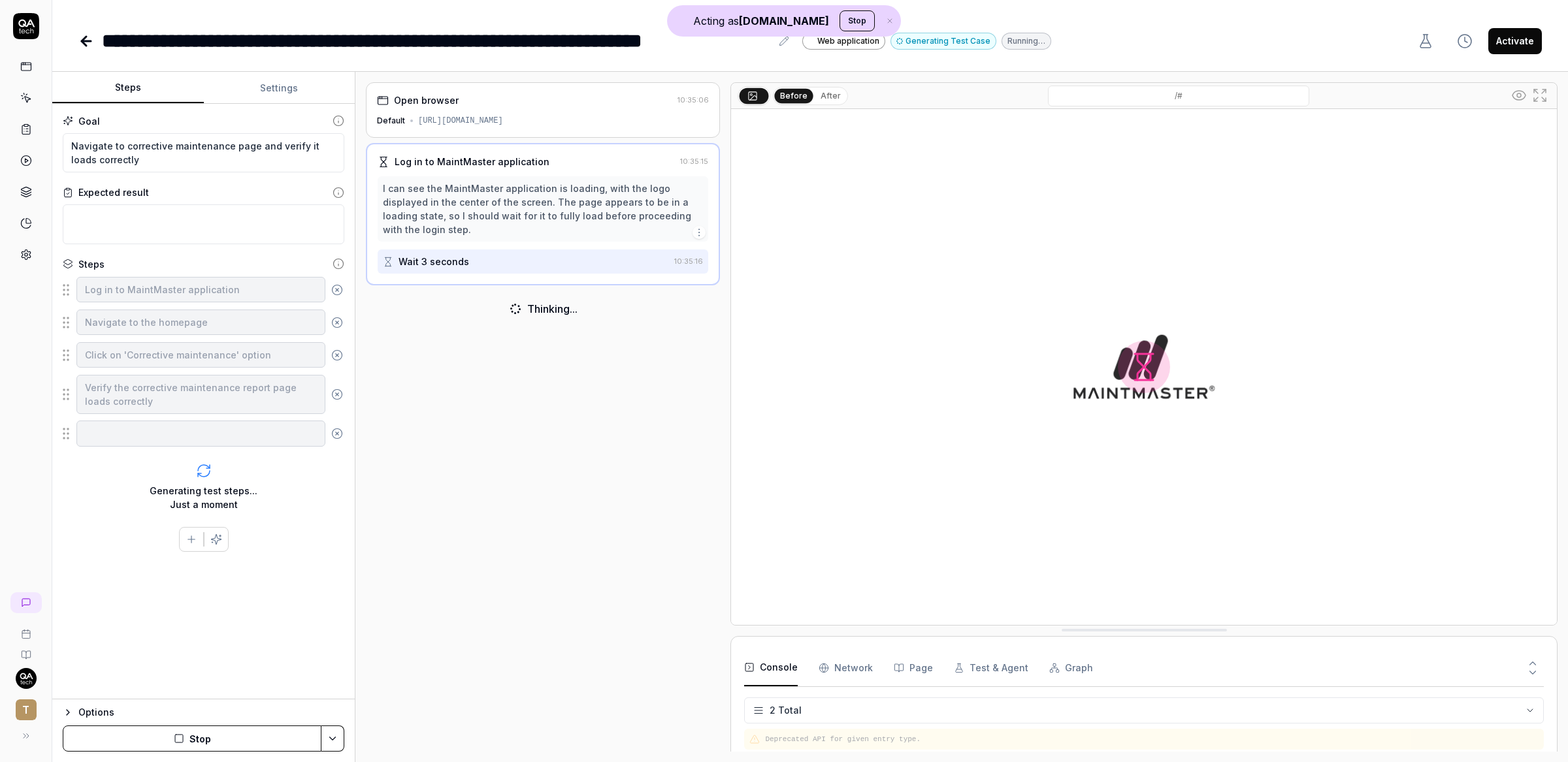
click at [86, 37] on icon at bounding box center [84, 41] width 4 height 9
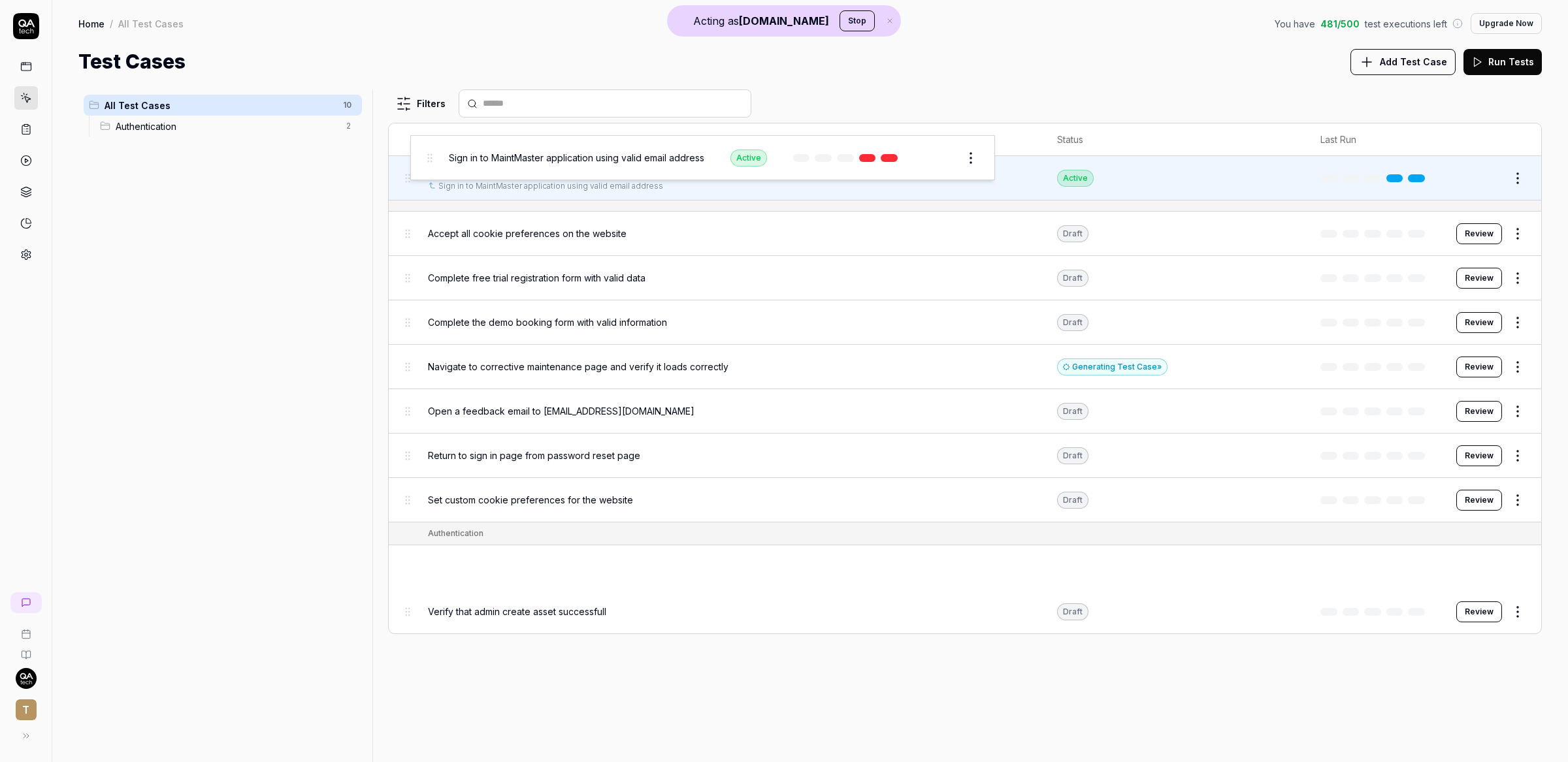
drag, startPoint x: 407, startPoint y: 574, endPoint x: 429, endPoint y: 162, distance: 412.6
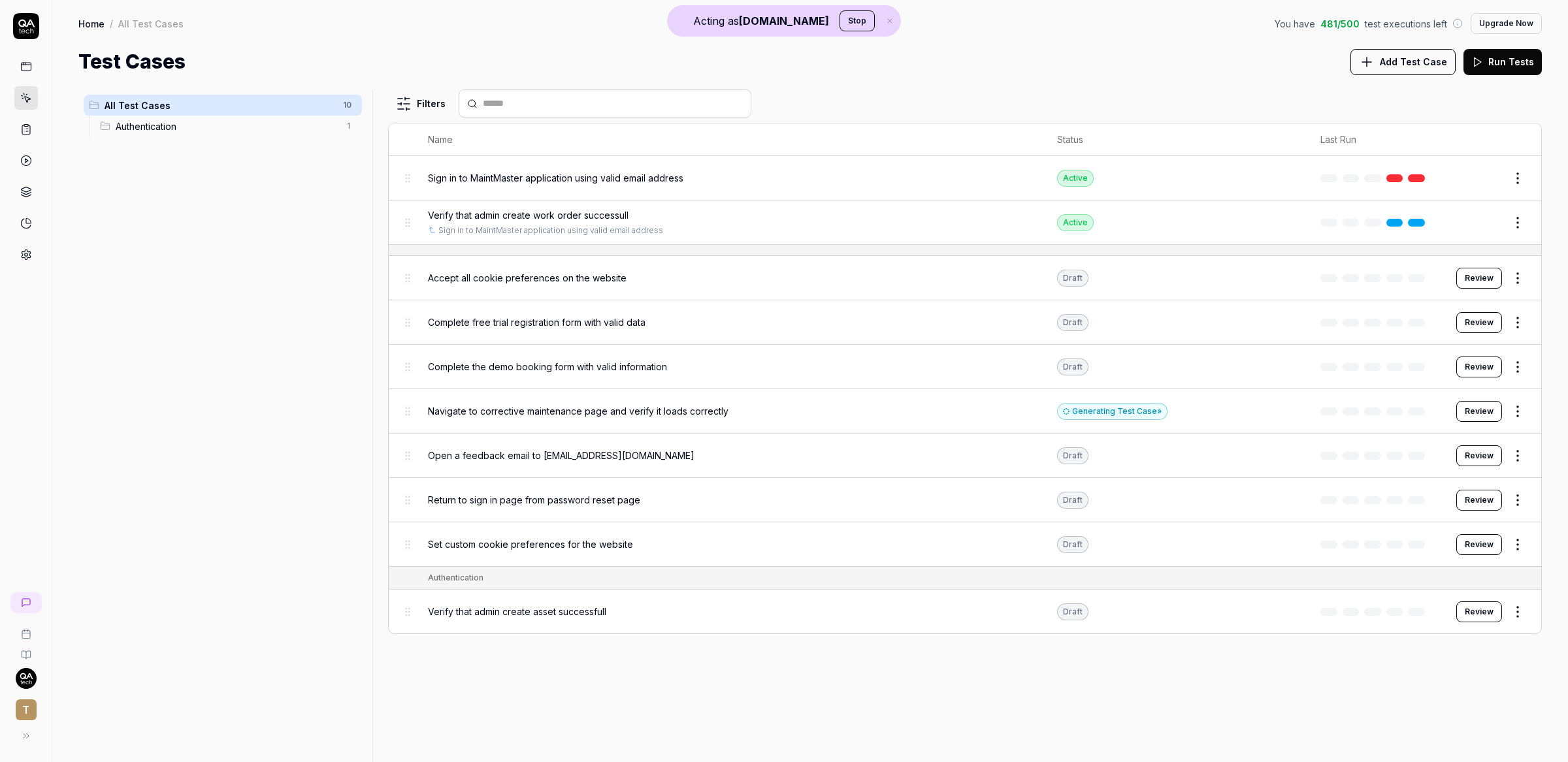
click at [24, 710] on span "T" at bounding box center [26, 710] width 21 height 21
click at [192, 297] on div "All Test Cases 10 Authentication 1" at bounding box center [223, 418] width 289 height 657
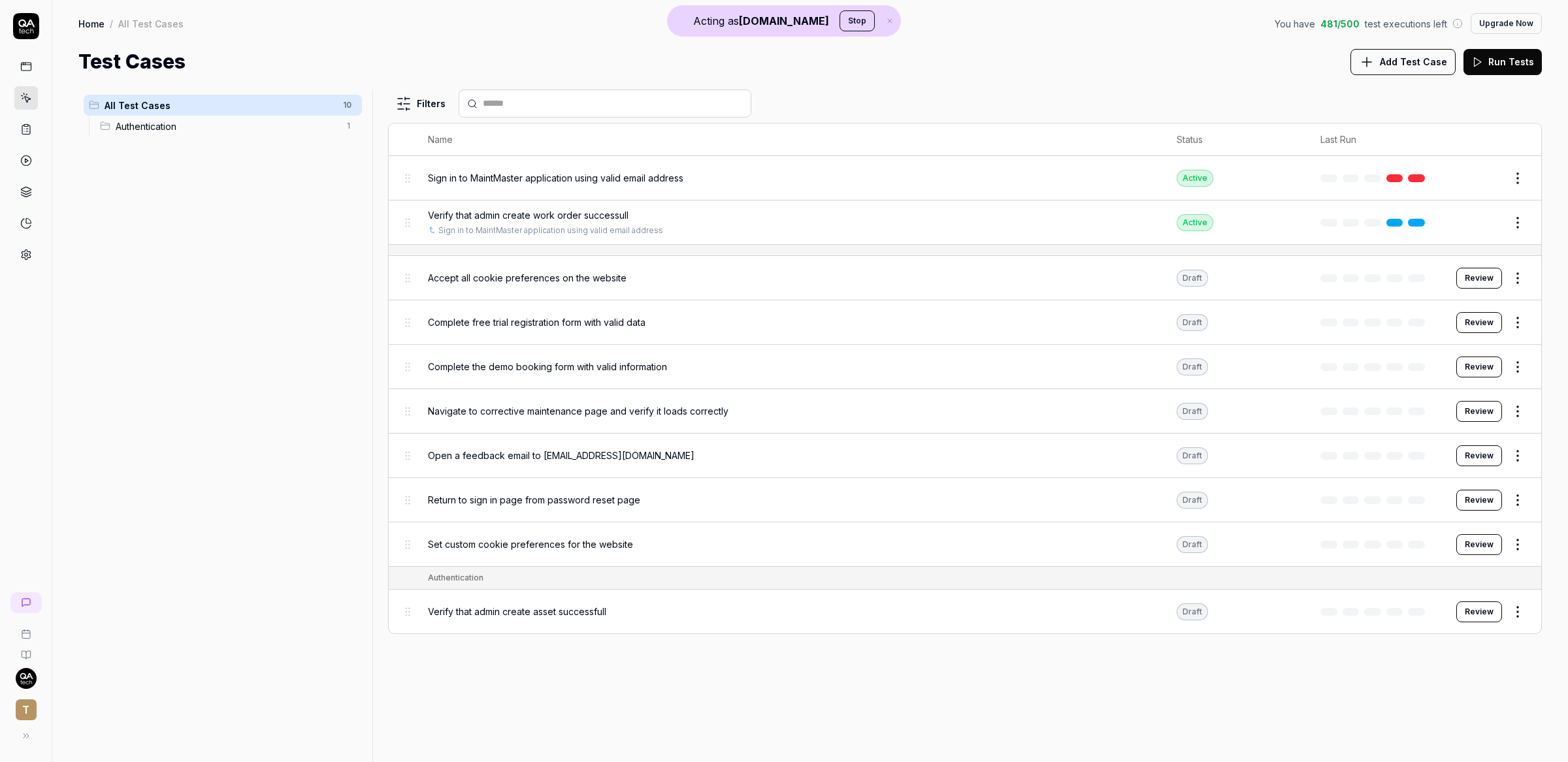
click at [20, 128] on icon at bounding box center [25, 128] width 11 height 11
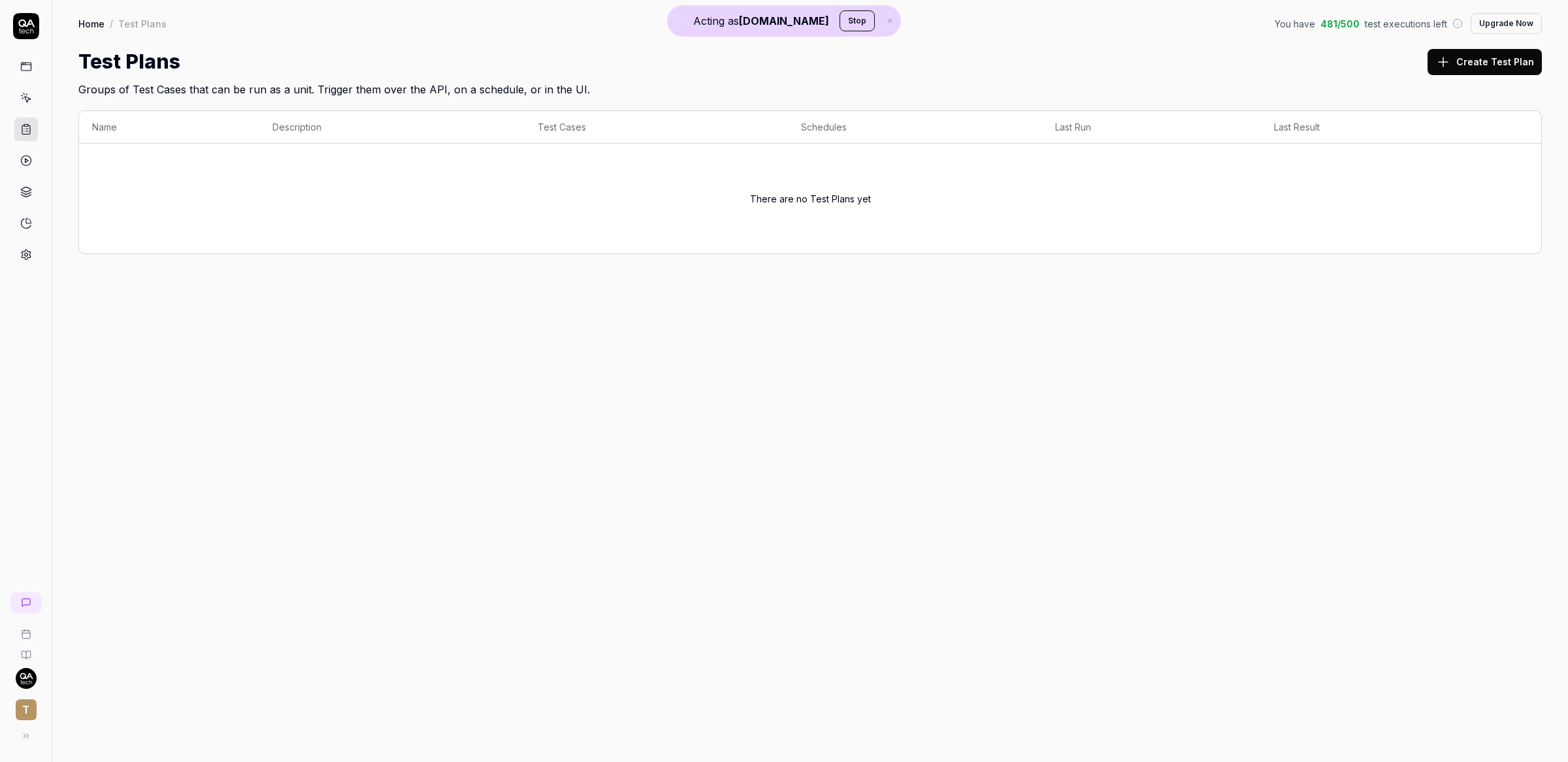
click at [1519, 61] on button "Create Test Plan" at bounding box center [1484, 62] width 114 height 26
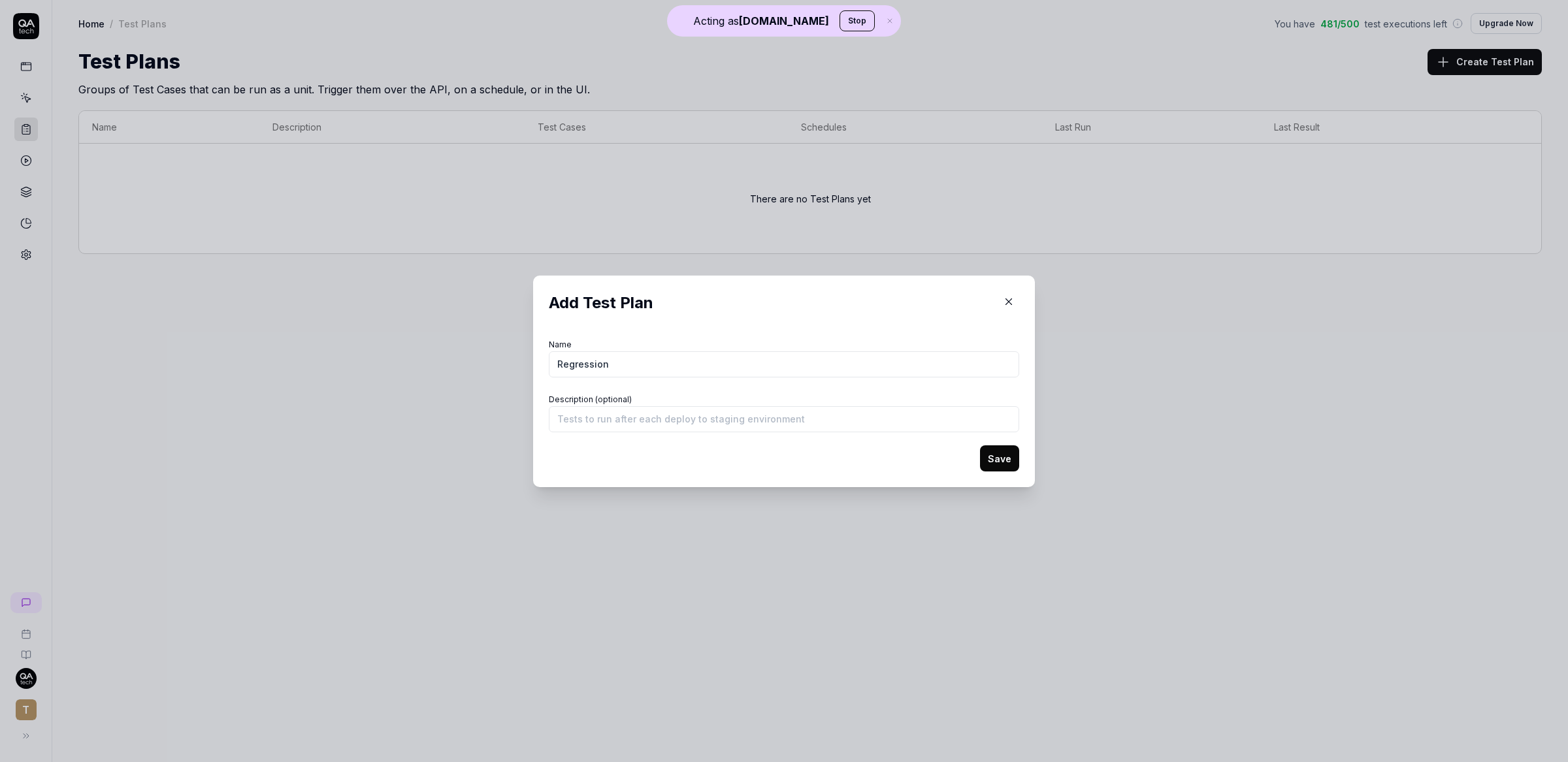
type input "Regression"
click at [998, 461] on button "Save" at bounding box center [999, 458] width 39 height 26
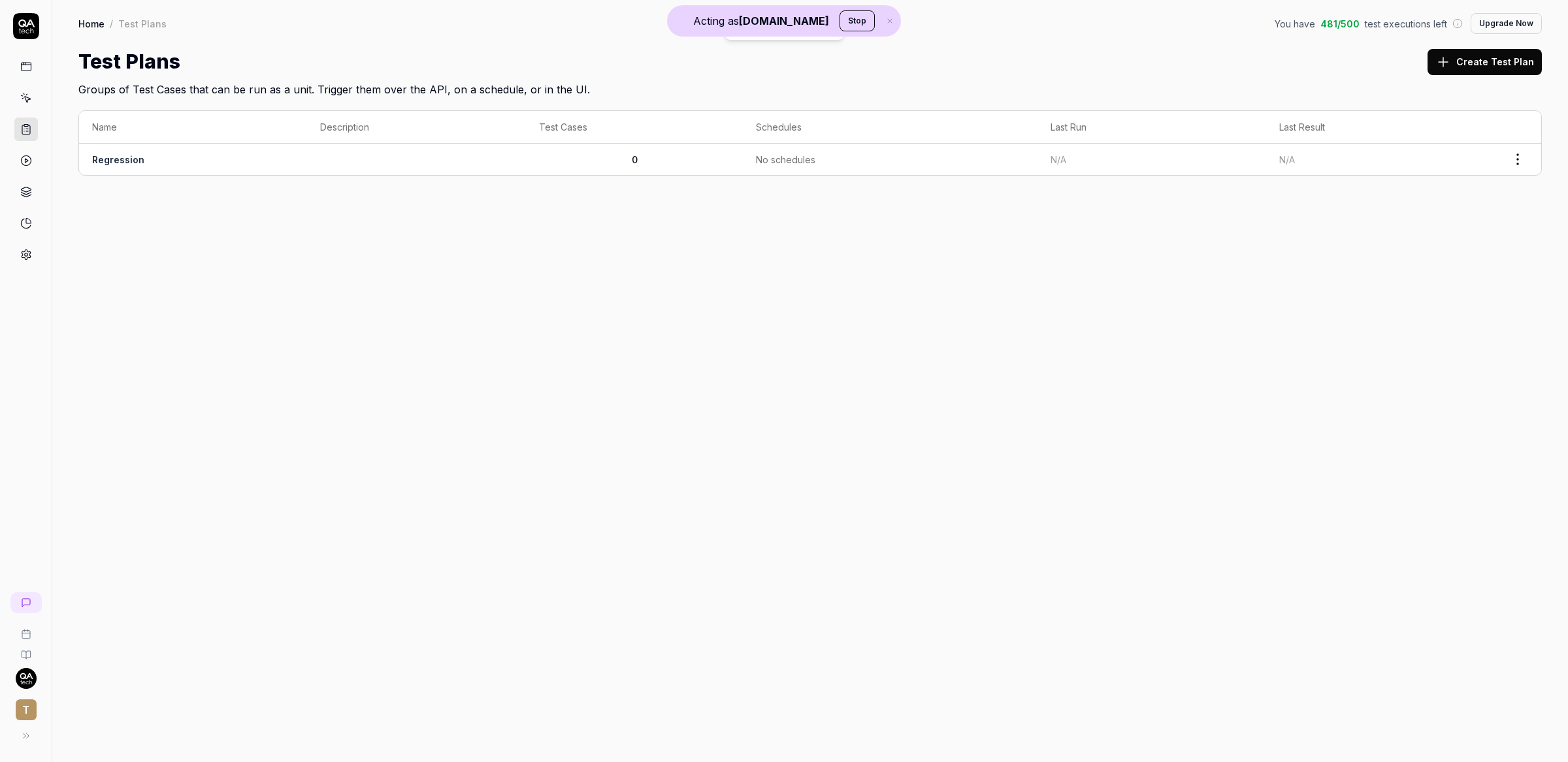
click at [326, 159] on td at bounding box center [416, 160] width 219 height 31
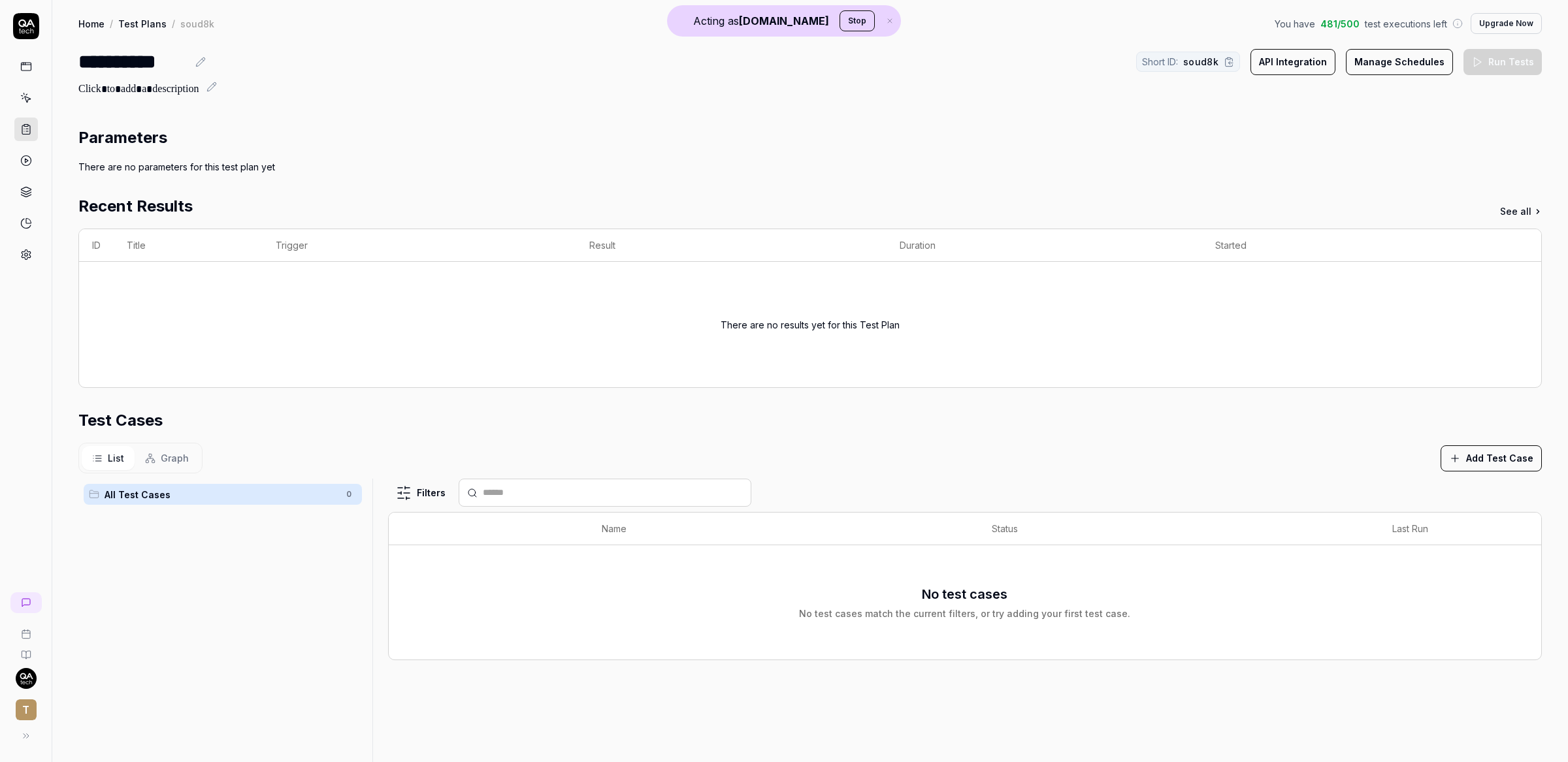
click at [29, 614] on link at bounding box center [26, 603] width 31 height 21
click at [129, 686] on span "New" at bounding box center [123, 681] width 21 height 14
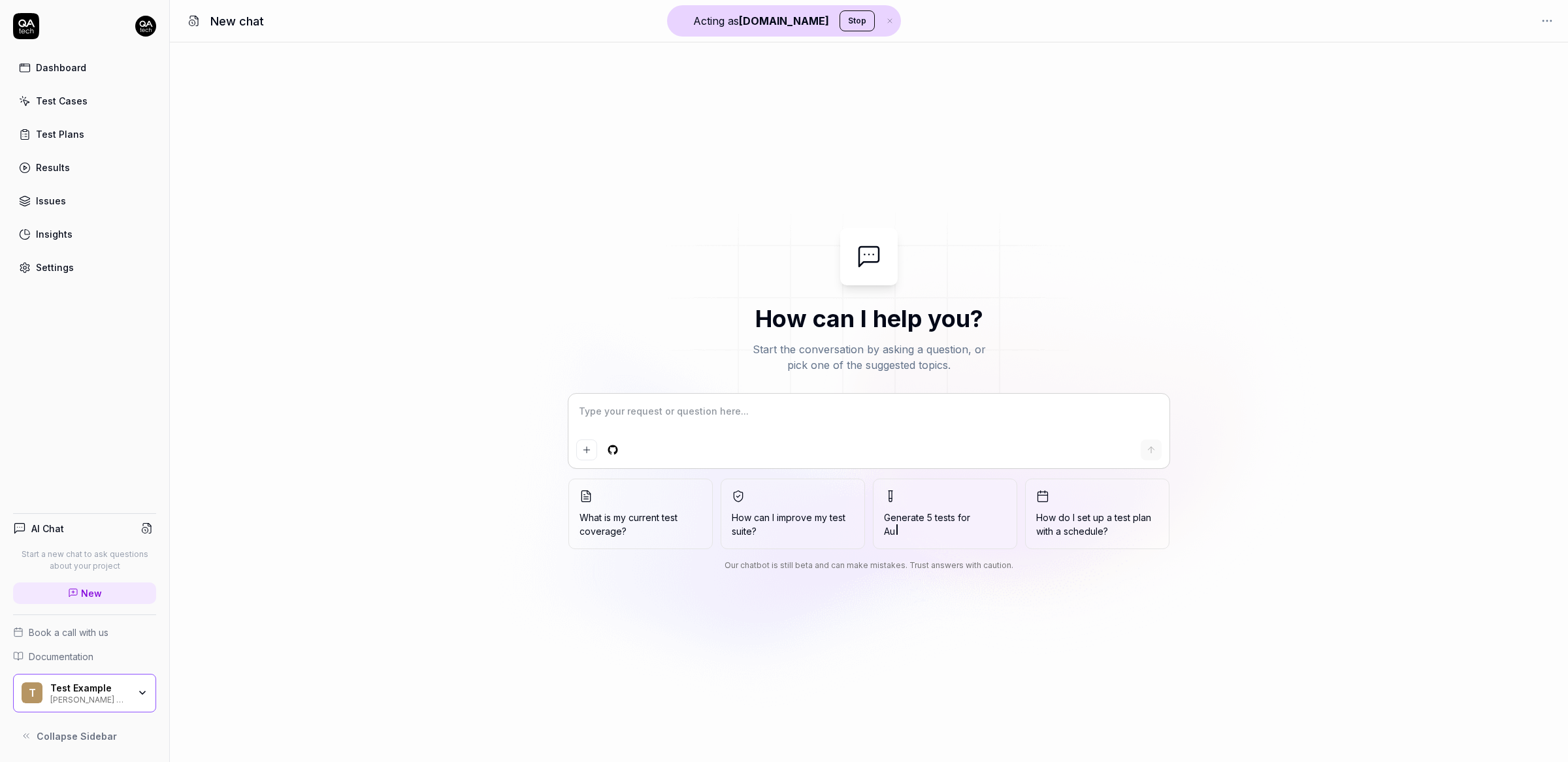
type textarea "*"
type textarea "C"
type textarea "*"
type textarea "Cr"
type textarea "*"
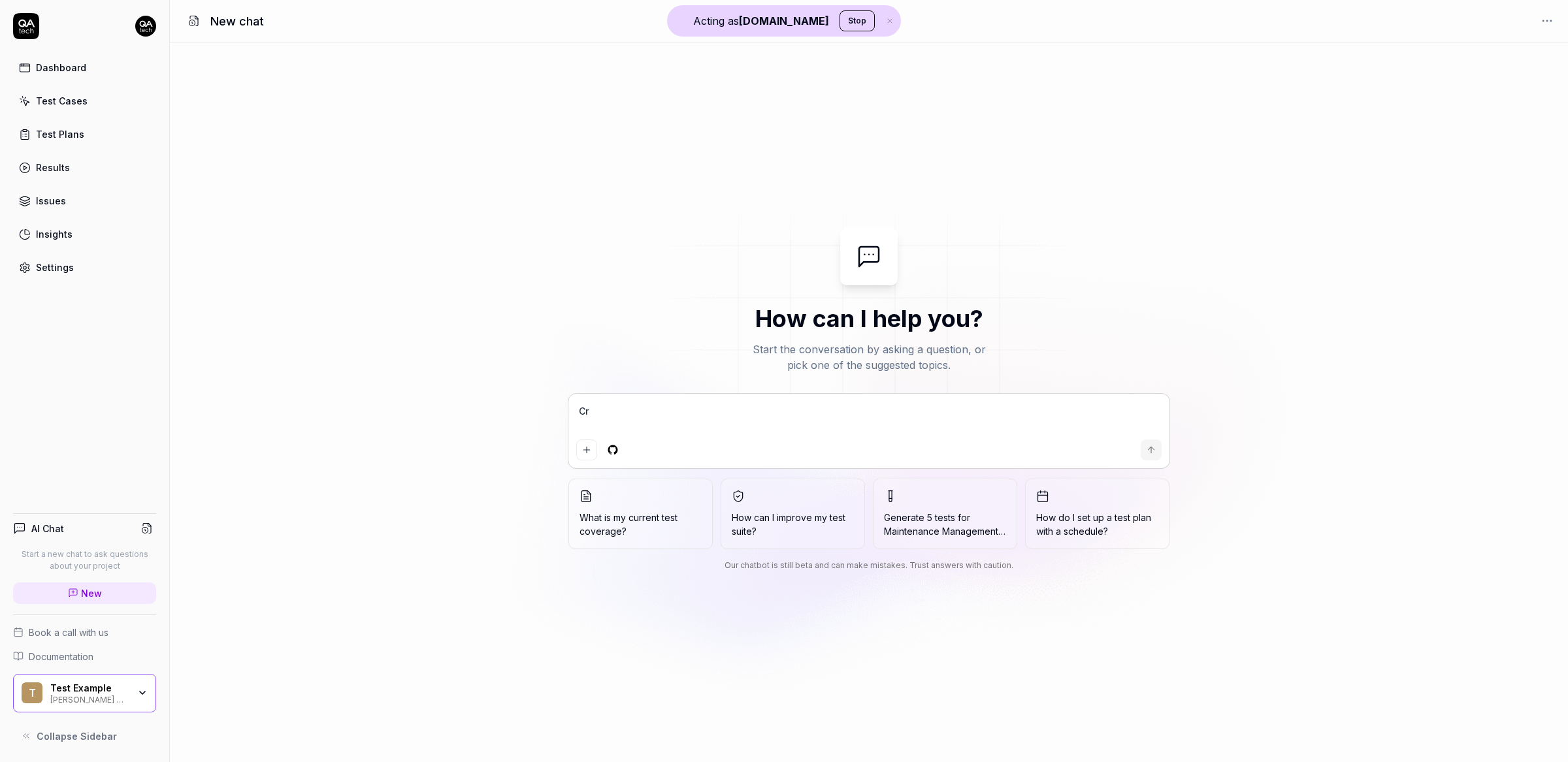
type textarea "Cre"
type textarea "*"
type textarea "Crea"
type textarea "*"
type textarea "Creat"
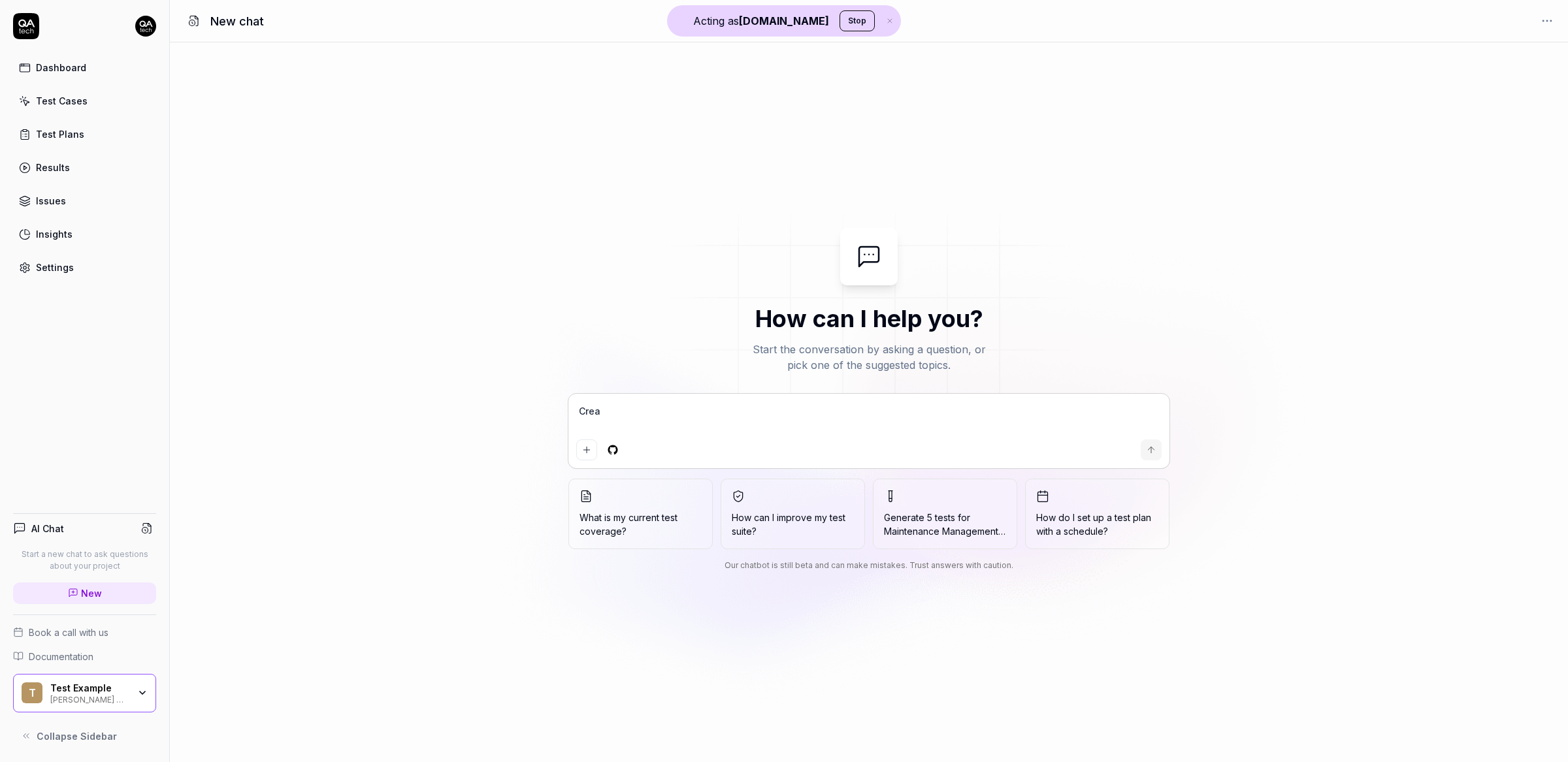
type textarea "*"
type textarea "Create"
type textarea "*"
type textarea "Createa"
type textarea "*"
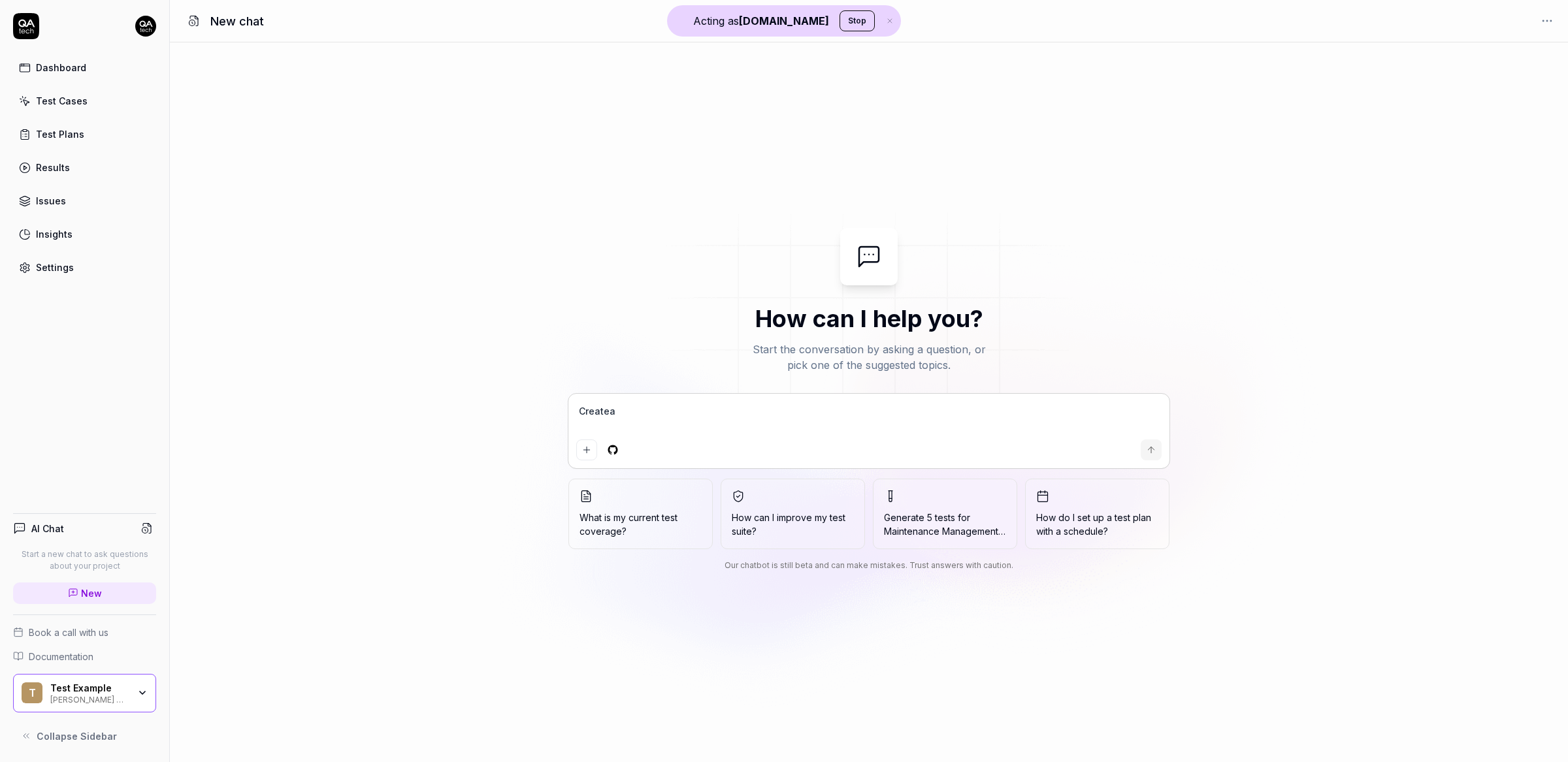
type textarea "Create"
type textarea "*"
type textarea "Create"
type textarea "*"
type textarea "Create a"
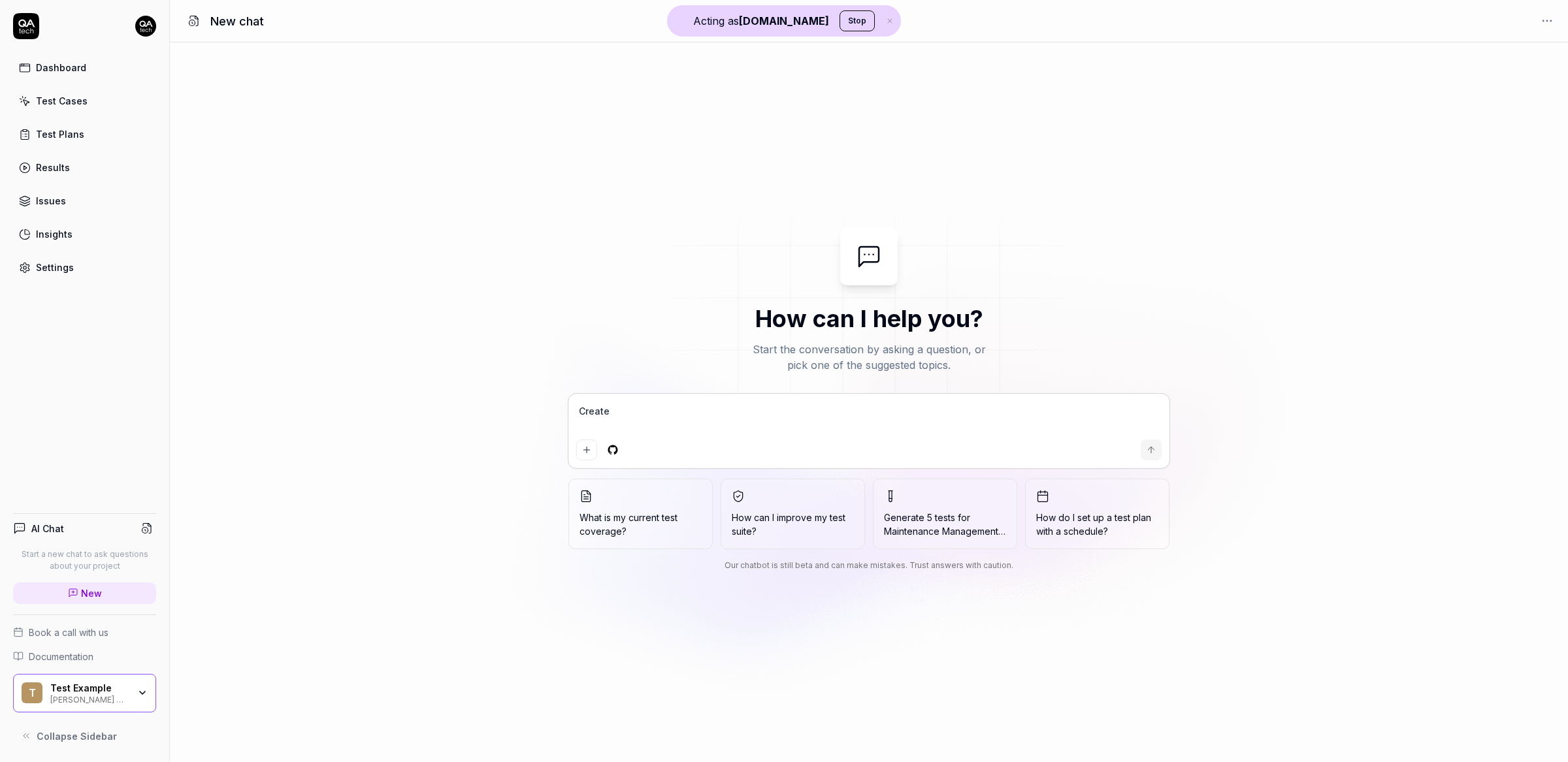
type textarea "*"
type textarea "Create a"
type textarea "*"
type textarea "Create a t"
type textarea "*"
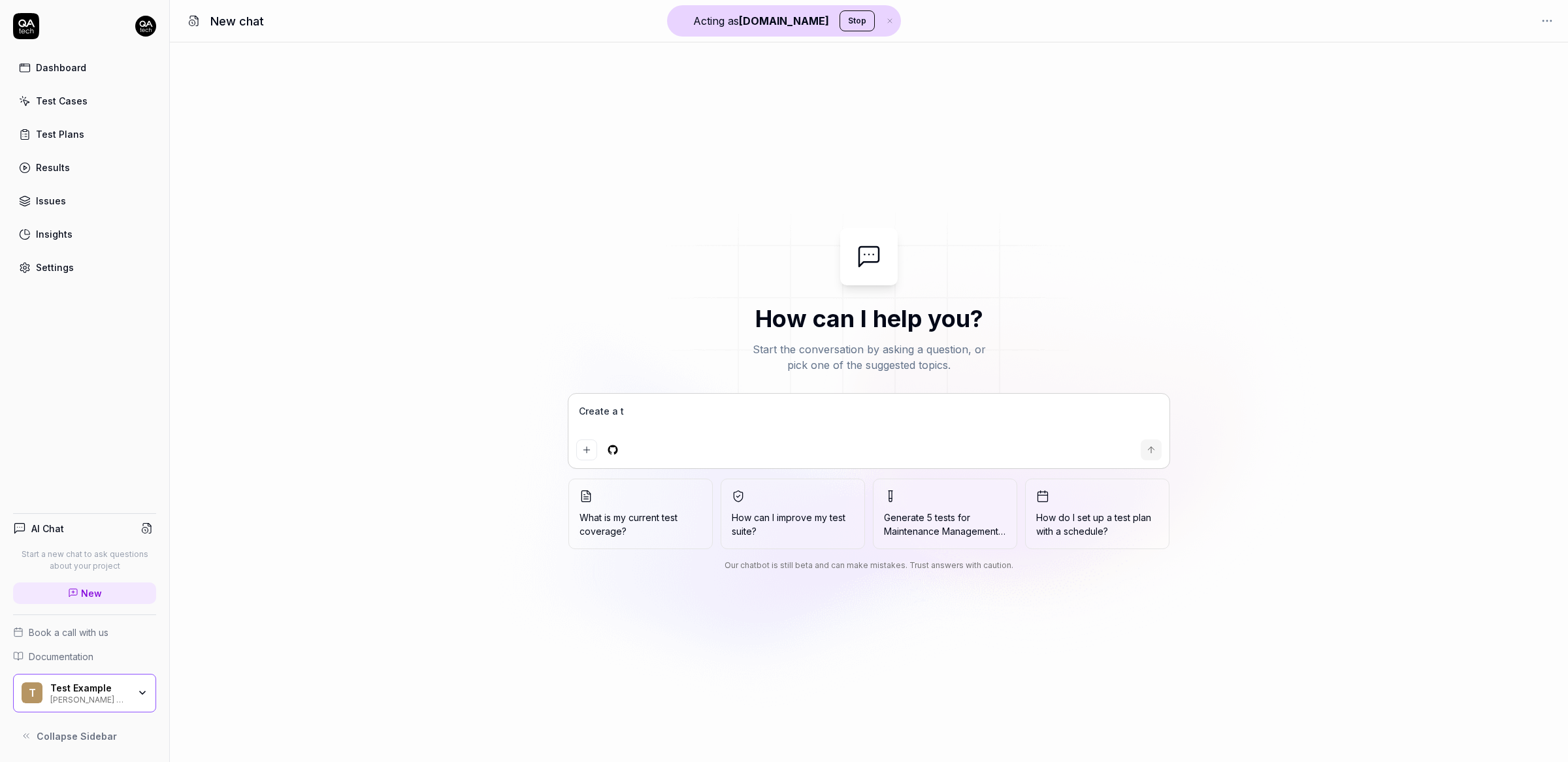
type textarea "Create a te"
type textarea "*"
type textarea "Create a tes"
type textarea "*"
type textarea "Create a test"
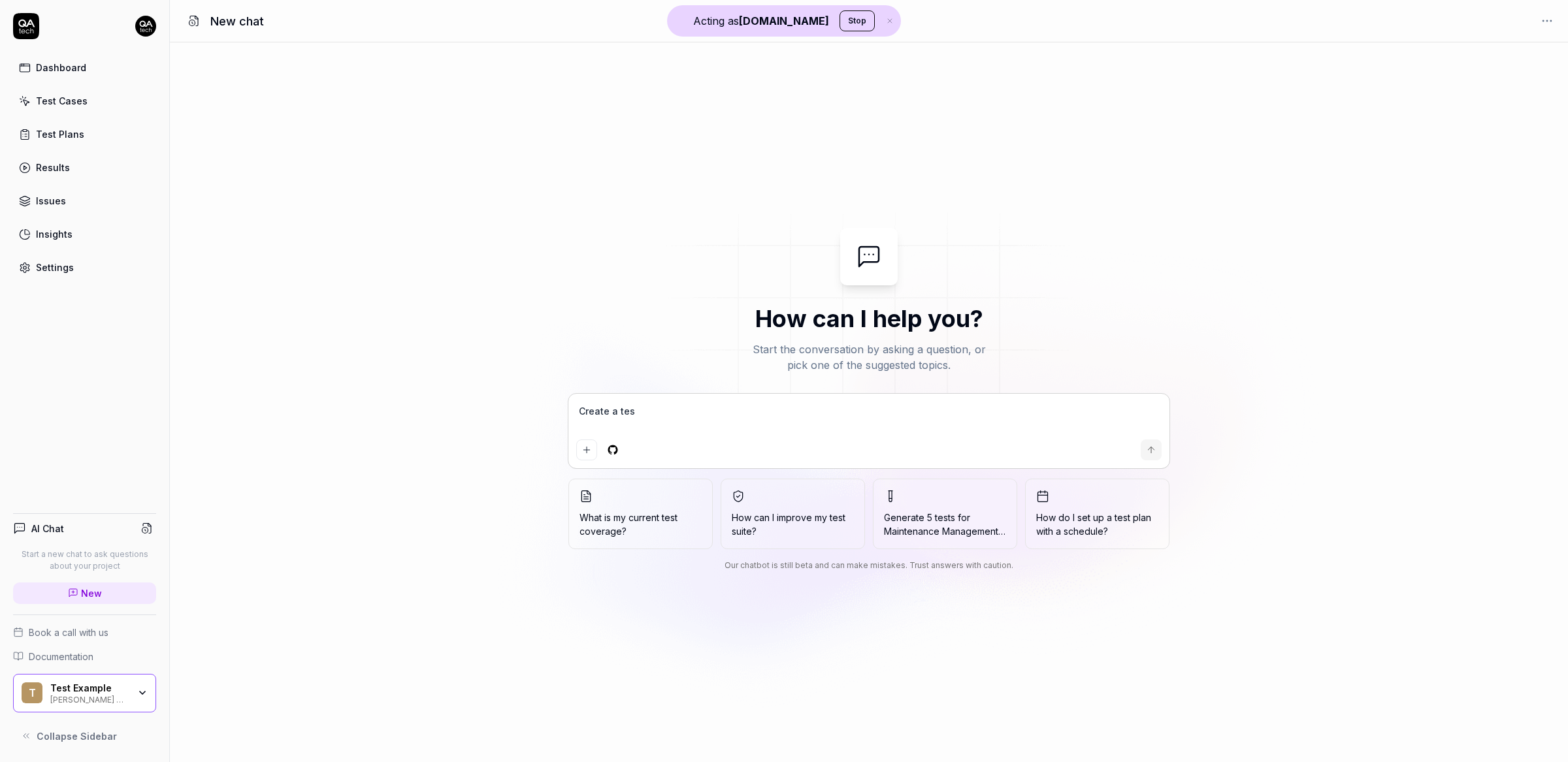
type textarea "*"
type textarea "Create a test"
type textarea "*"
type textarea "Create a test c"
type textarea "*"
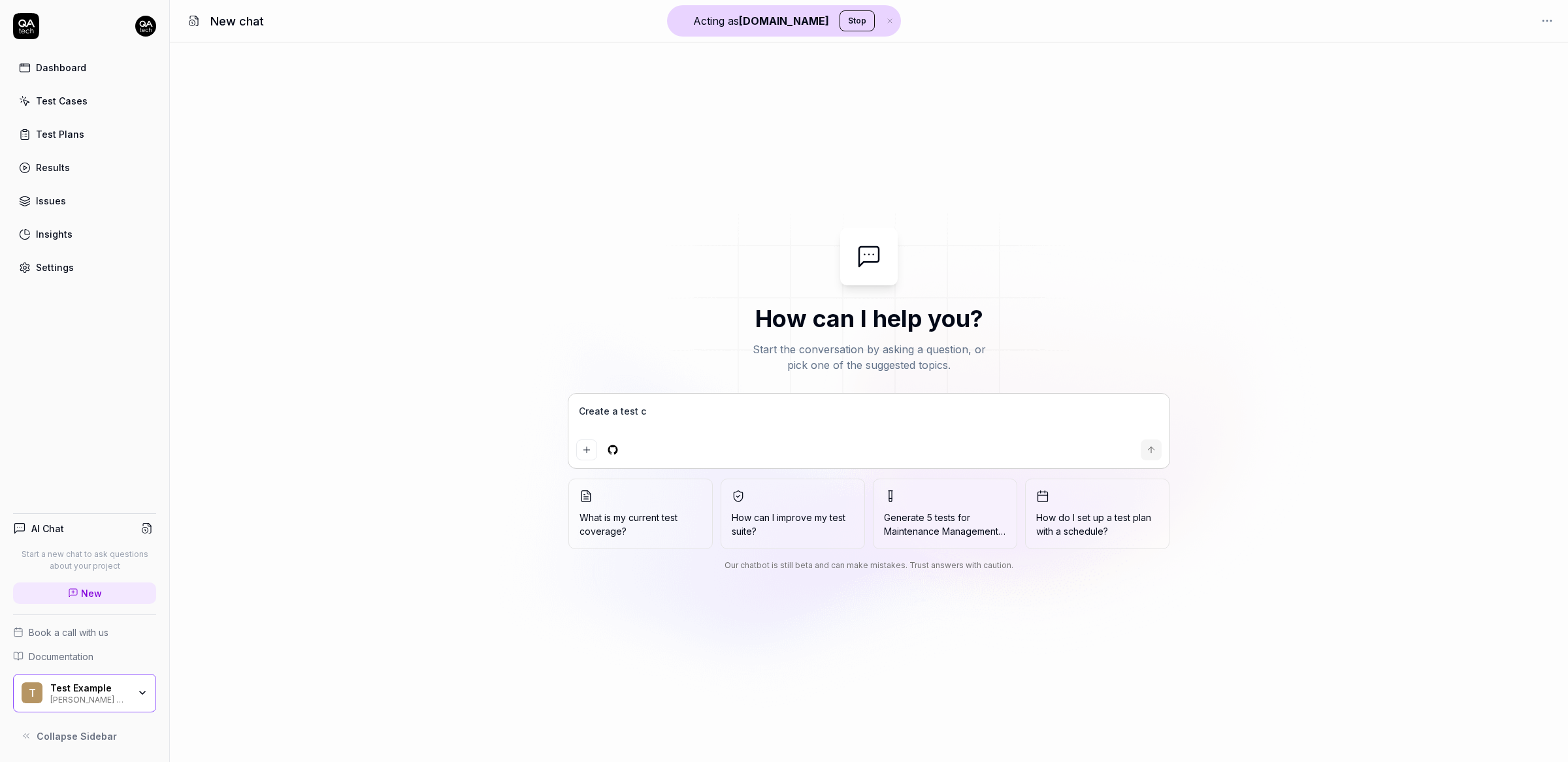
type textarea "Create a test ca"
type textarea "*"
type textarea "Create a test cas"
type textarea "*"
type textarea "Create a test case"
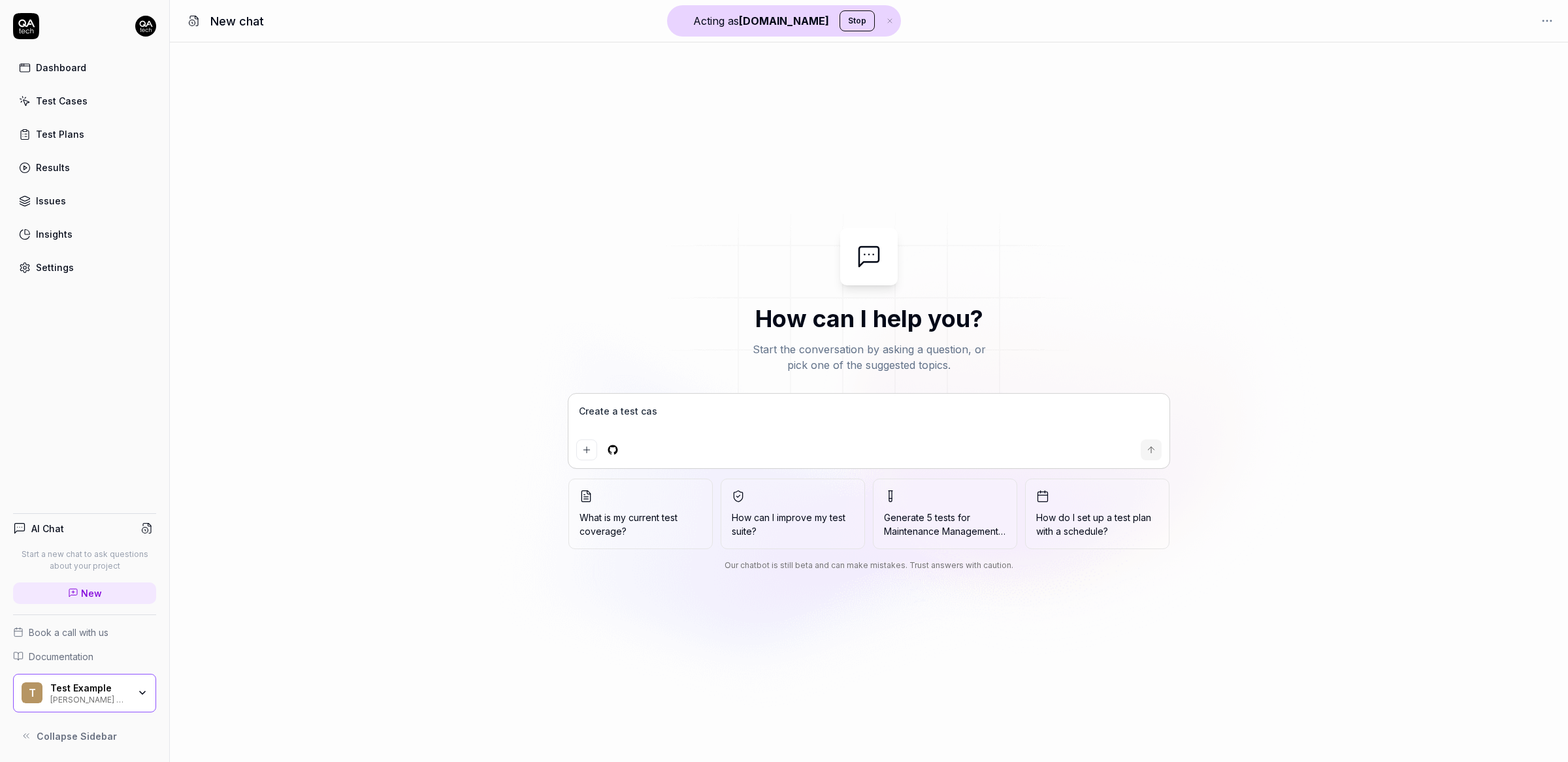
type textarea "*"
type textarea "Create a test case"
type textarea "*"
type textarea "Create a test case f"
type textarea "*"
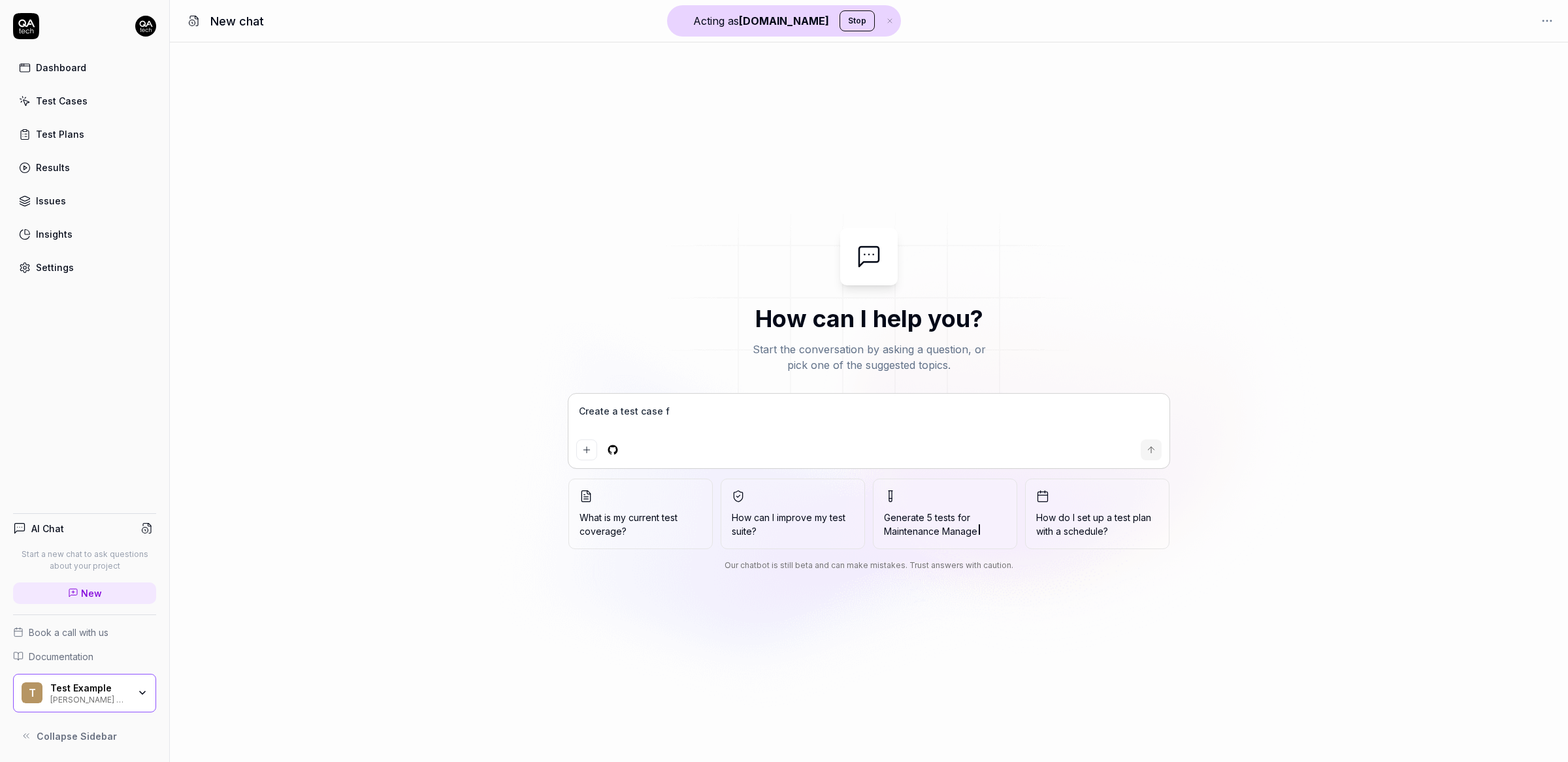
type textarea "Create a test case fo"
type textarea "*"
type textarea "Create a test case for"
type textarea "*"
type textarea "Create a test case for"
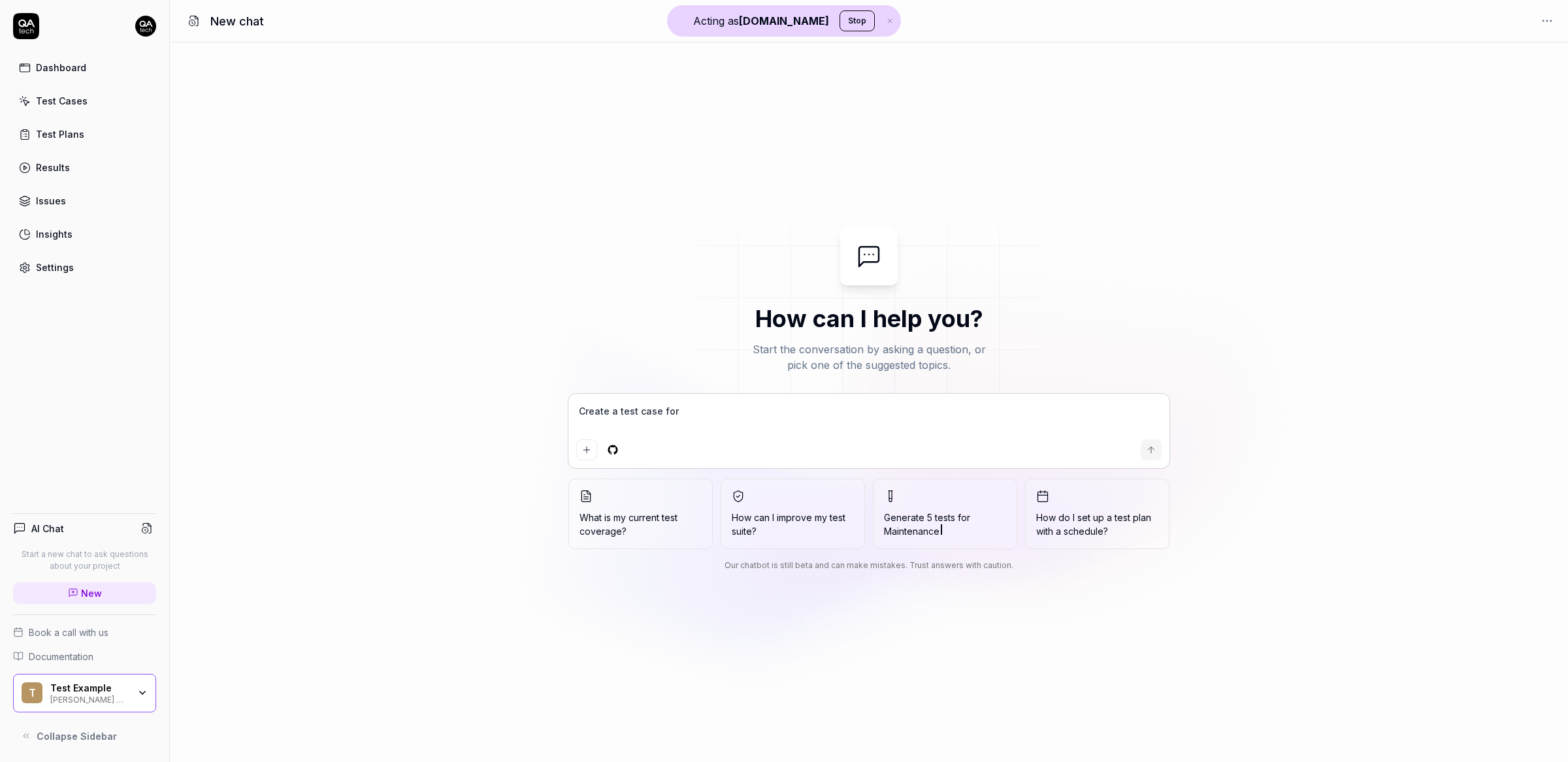
type textarea "*"
type textarea "Create a test case for p"
type textarea "*"
type textarea "Create a test case for pe"
type textarea "*"
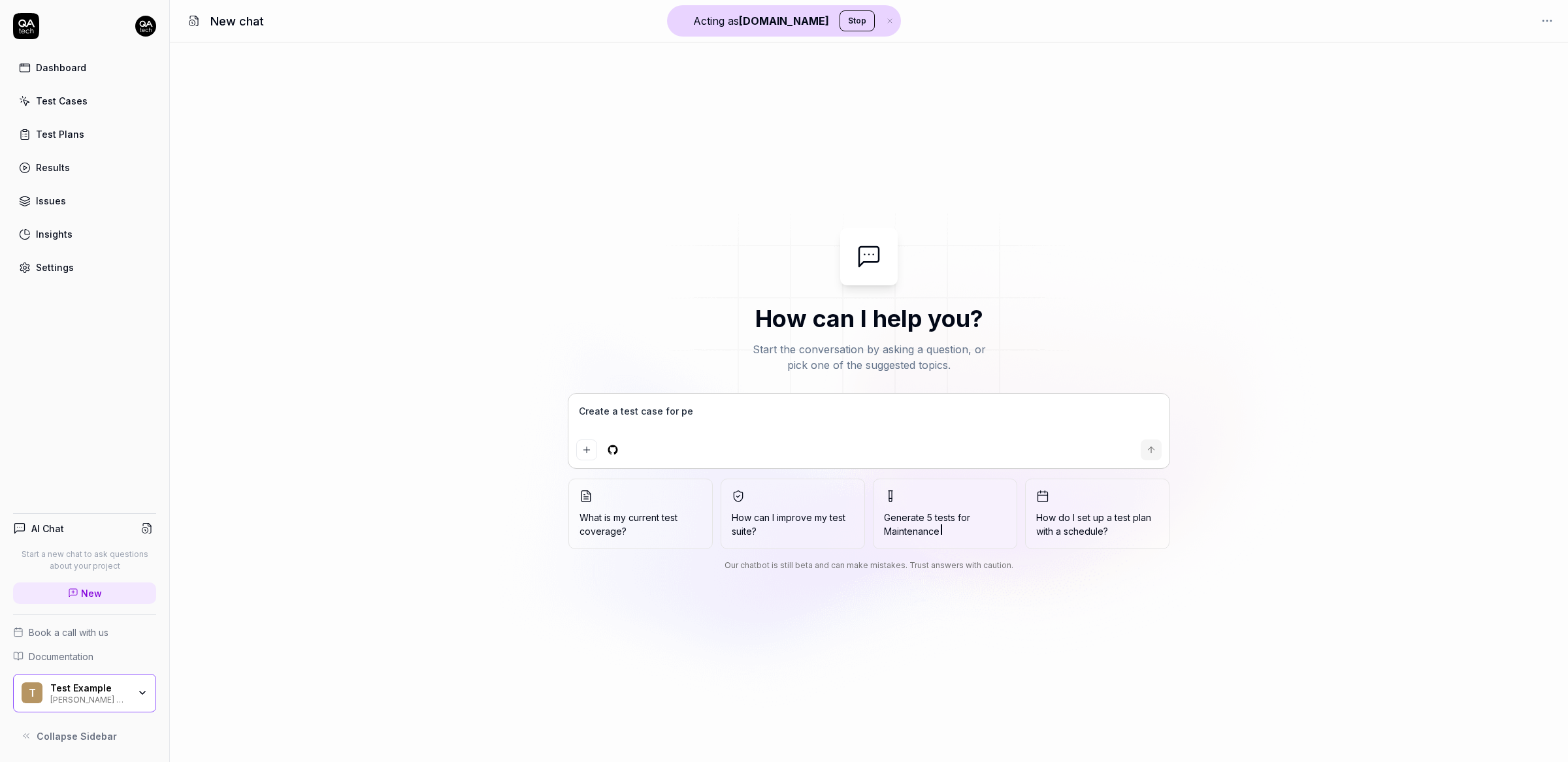
type textarea "Create a test case for per"
type textarea "*"
type textarea "Create a test case for perf"
type textarea "*"
type textarea "Create a test case for perfo"
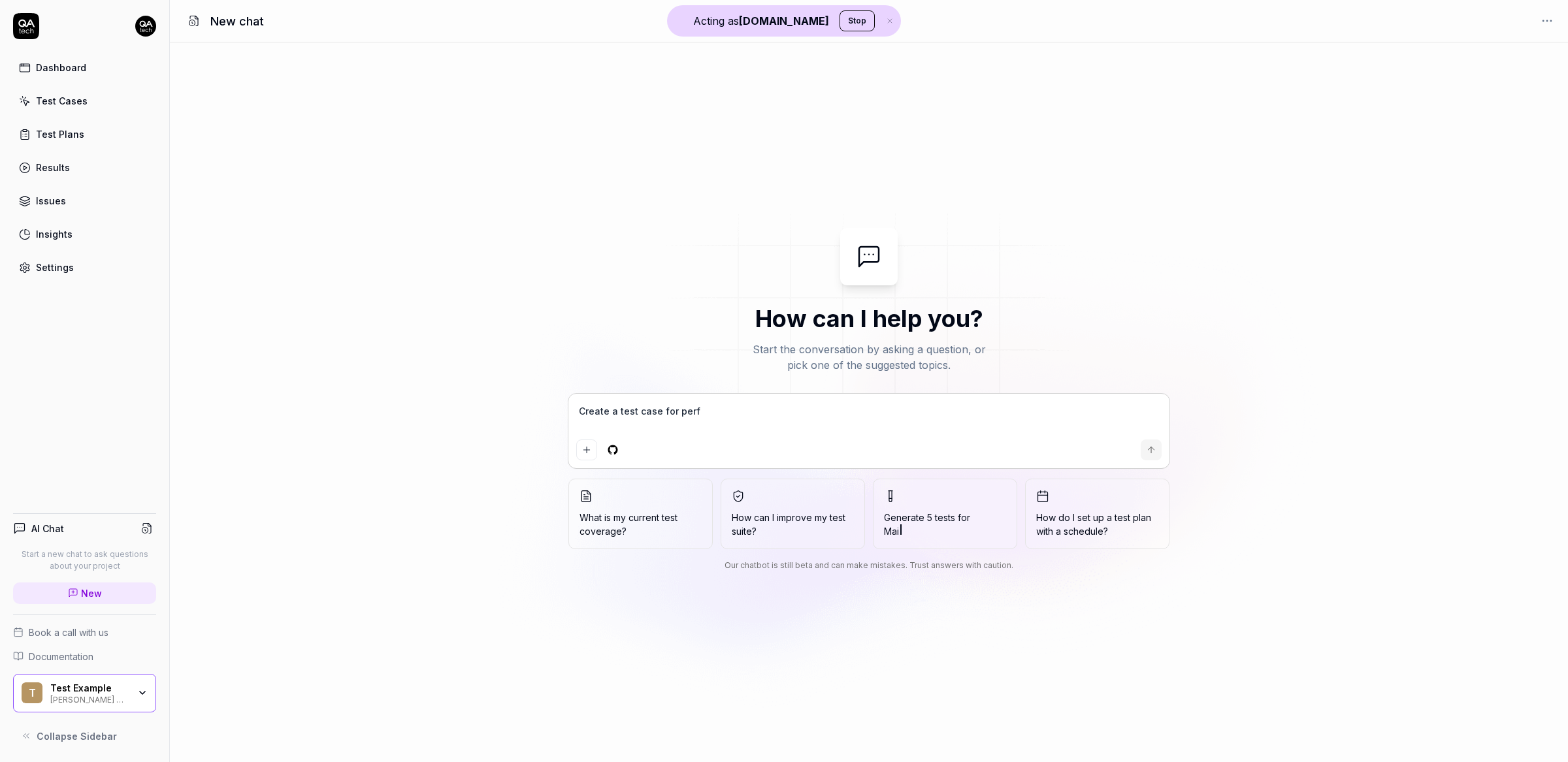
type textarea "*"
type textarea "Create a test case for perfor"
type textarea "*"
type textarea "Create a test case for perform"
type textarea "*"
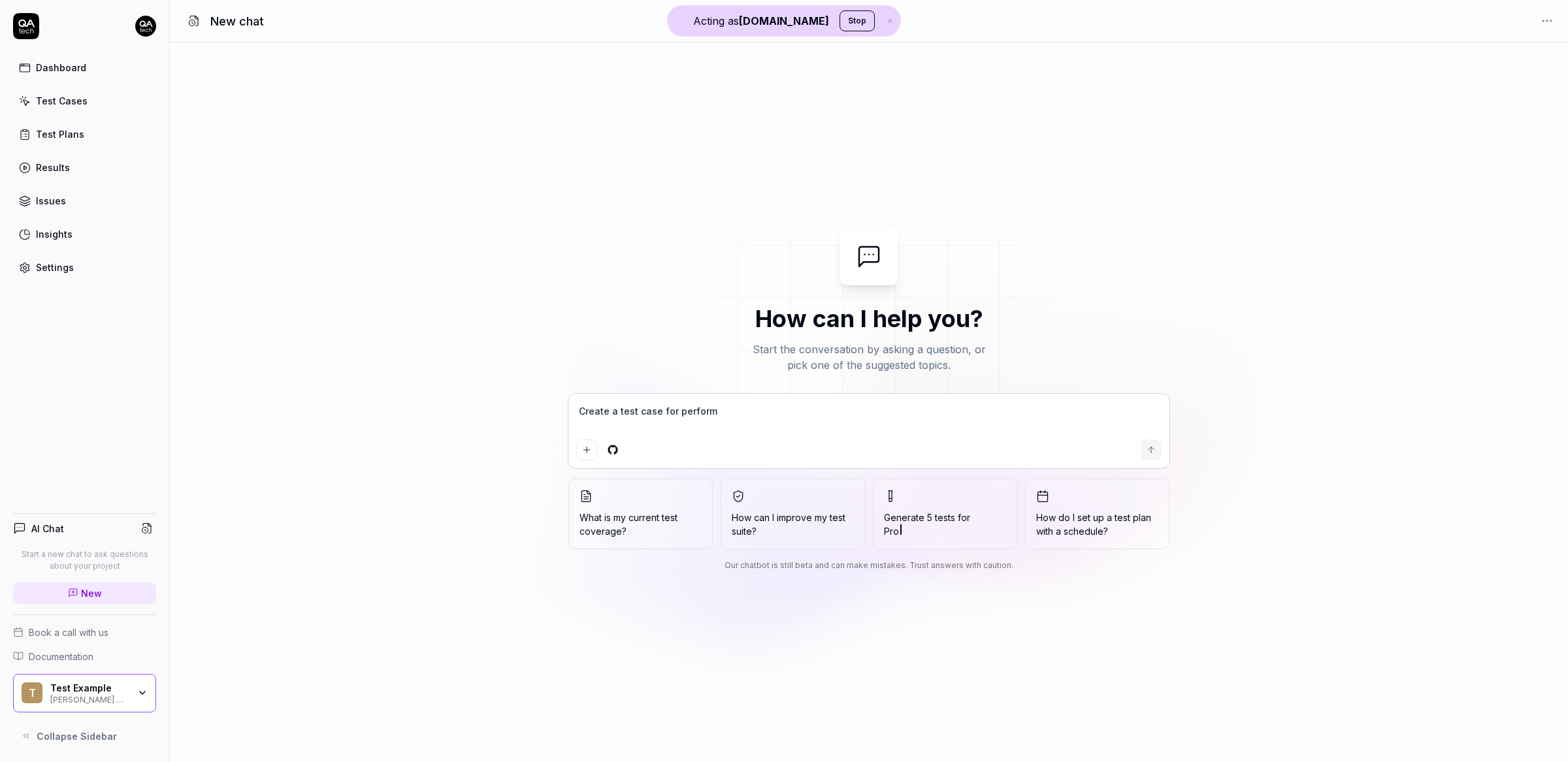
type textarea "Create a test case for performa"
type textarea "*"
type textarea "Create a test case for performan"
type textarea "*"
type textarea "Create a test case for performanc"
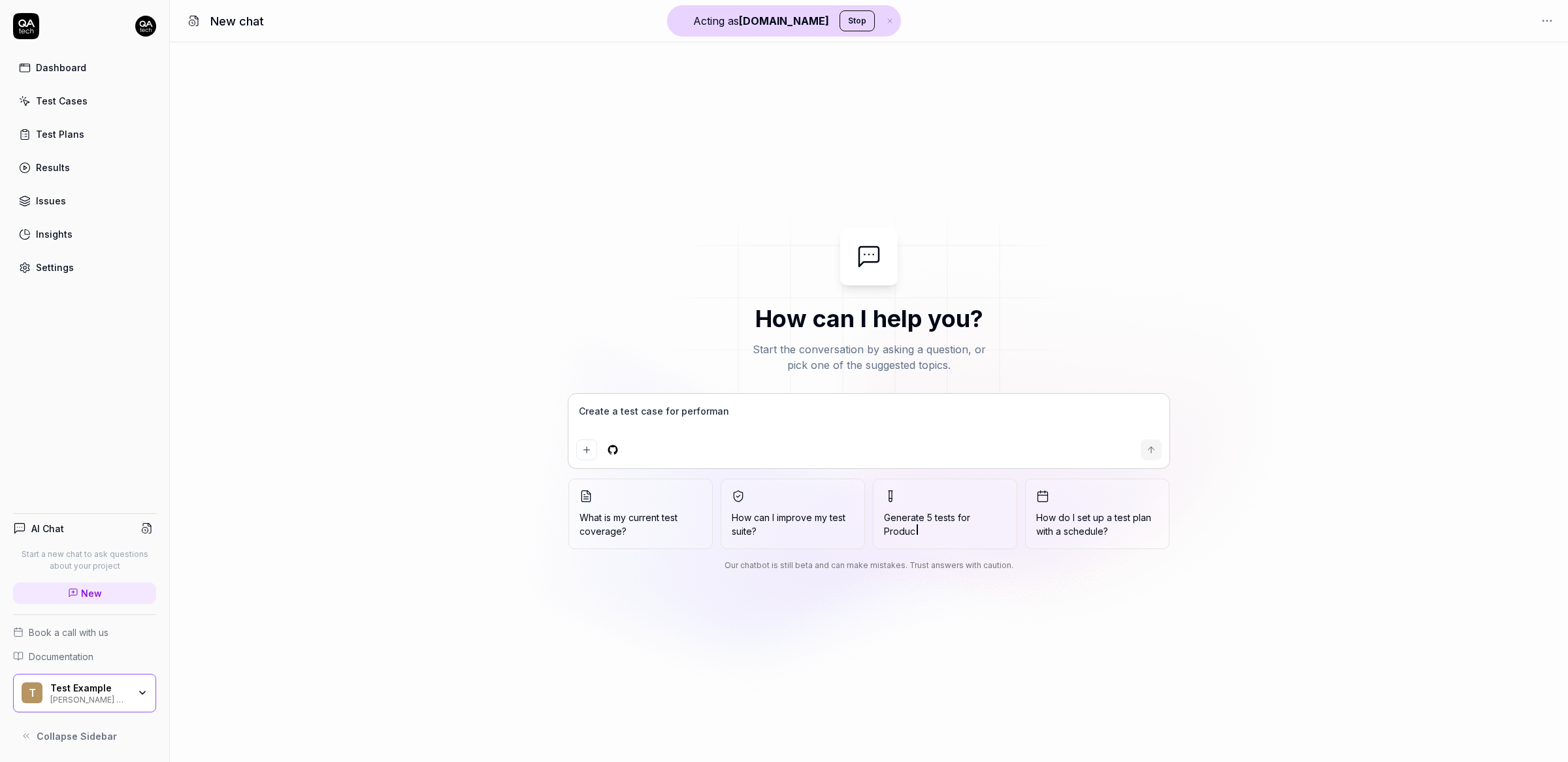
type textarea "*"
type textarea "Create a test case for performance"
type textarea "*"
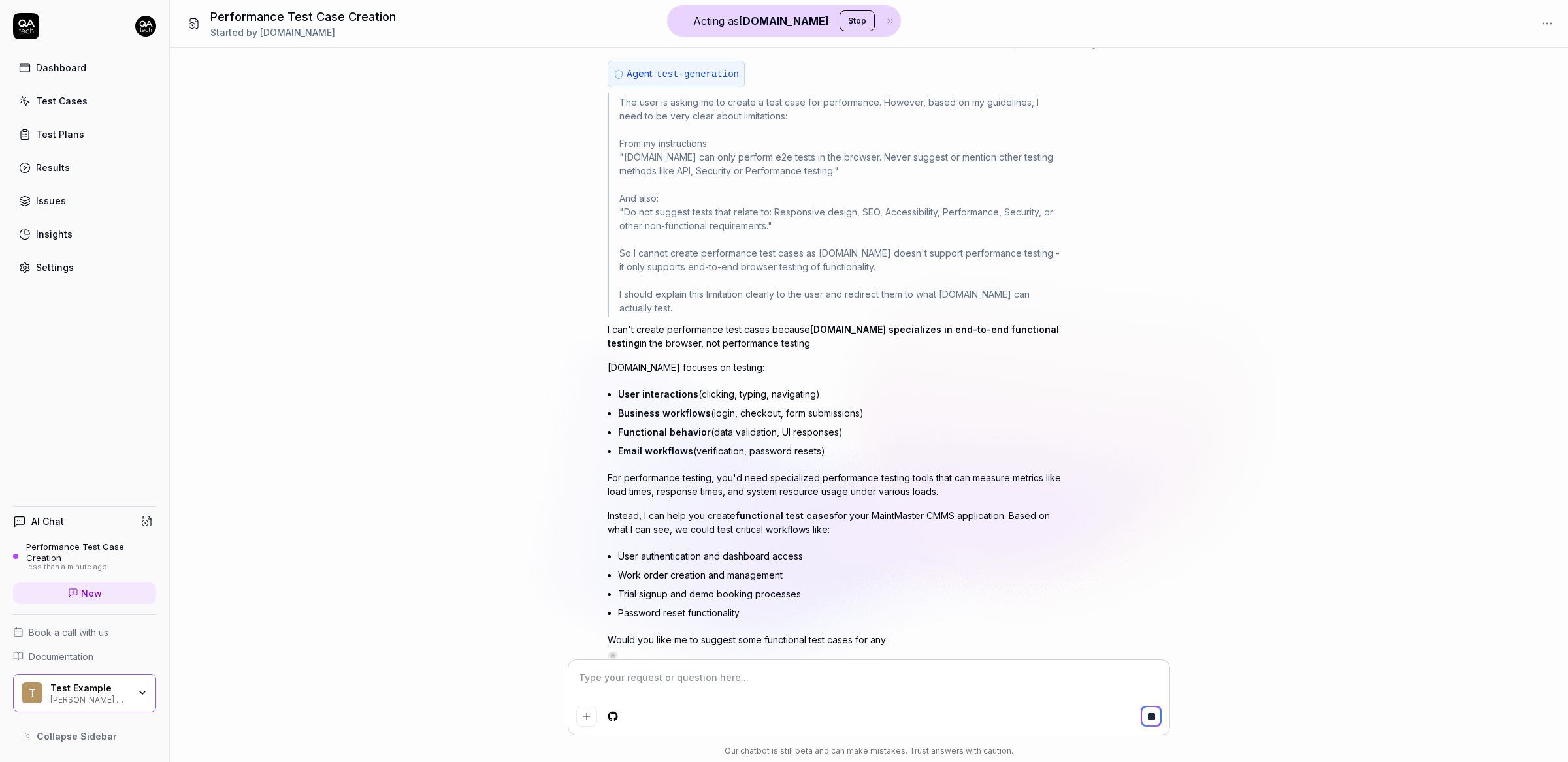
type textarea "*"
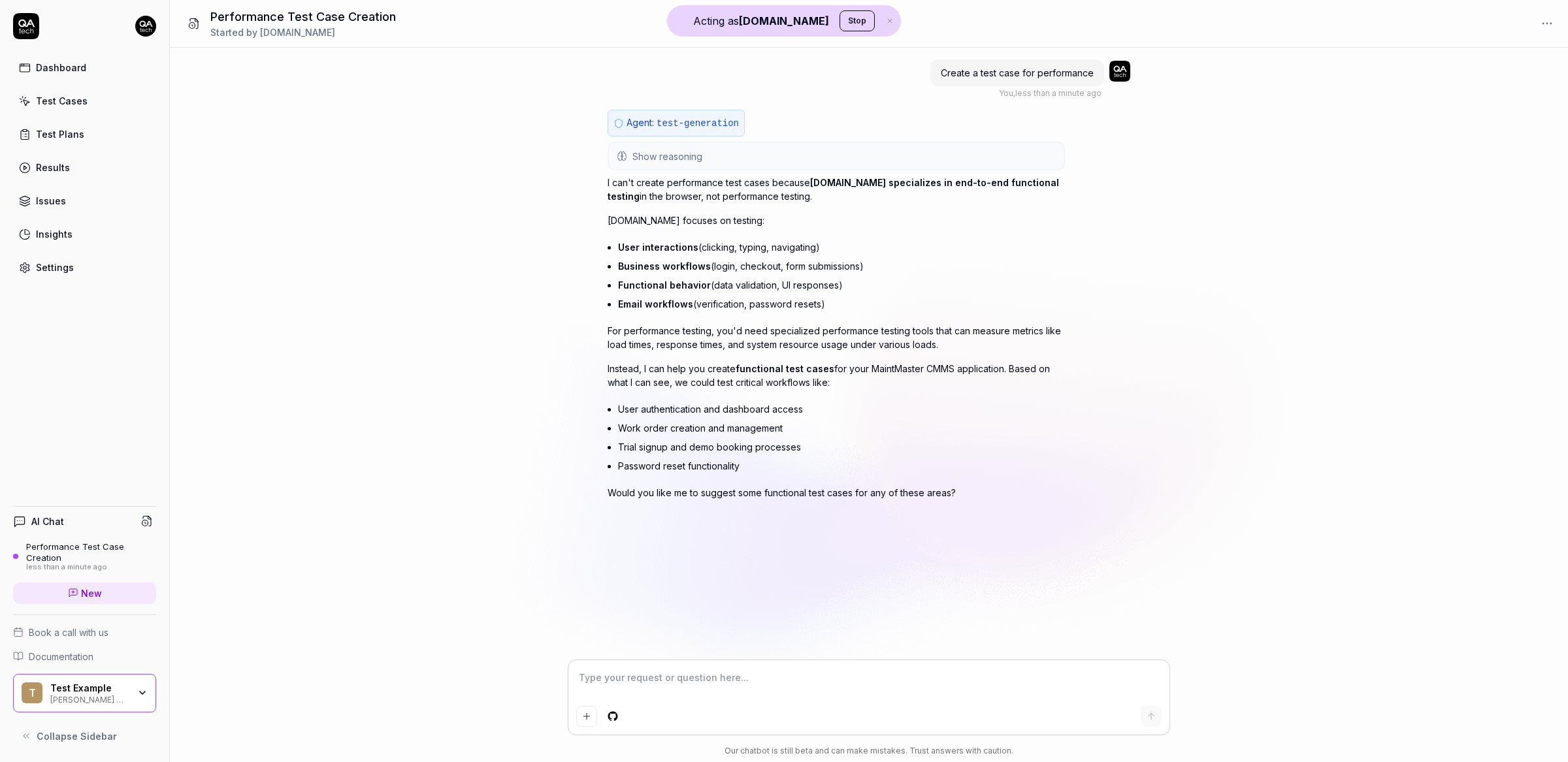
type textarea "Y"
type textarea "*"
type textarea "Ye"
type textarea "*"
type textarea "Yes"
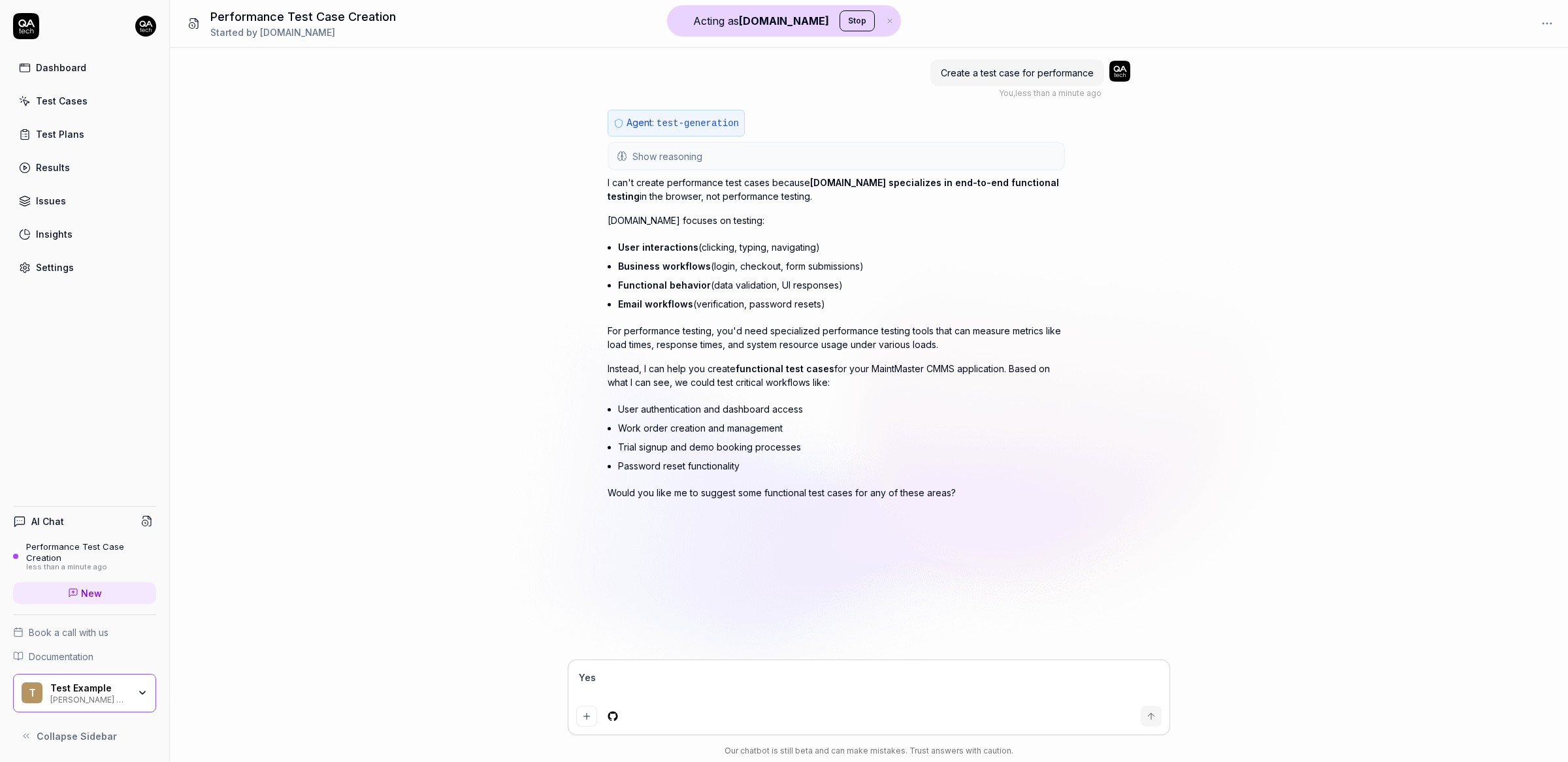
type textarea "*"
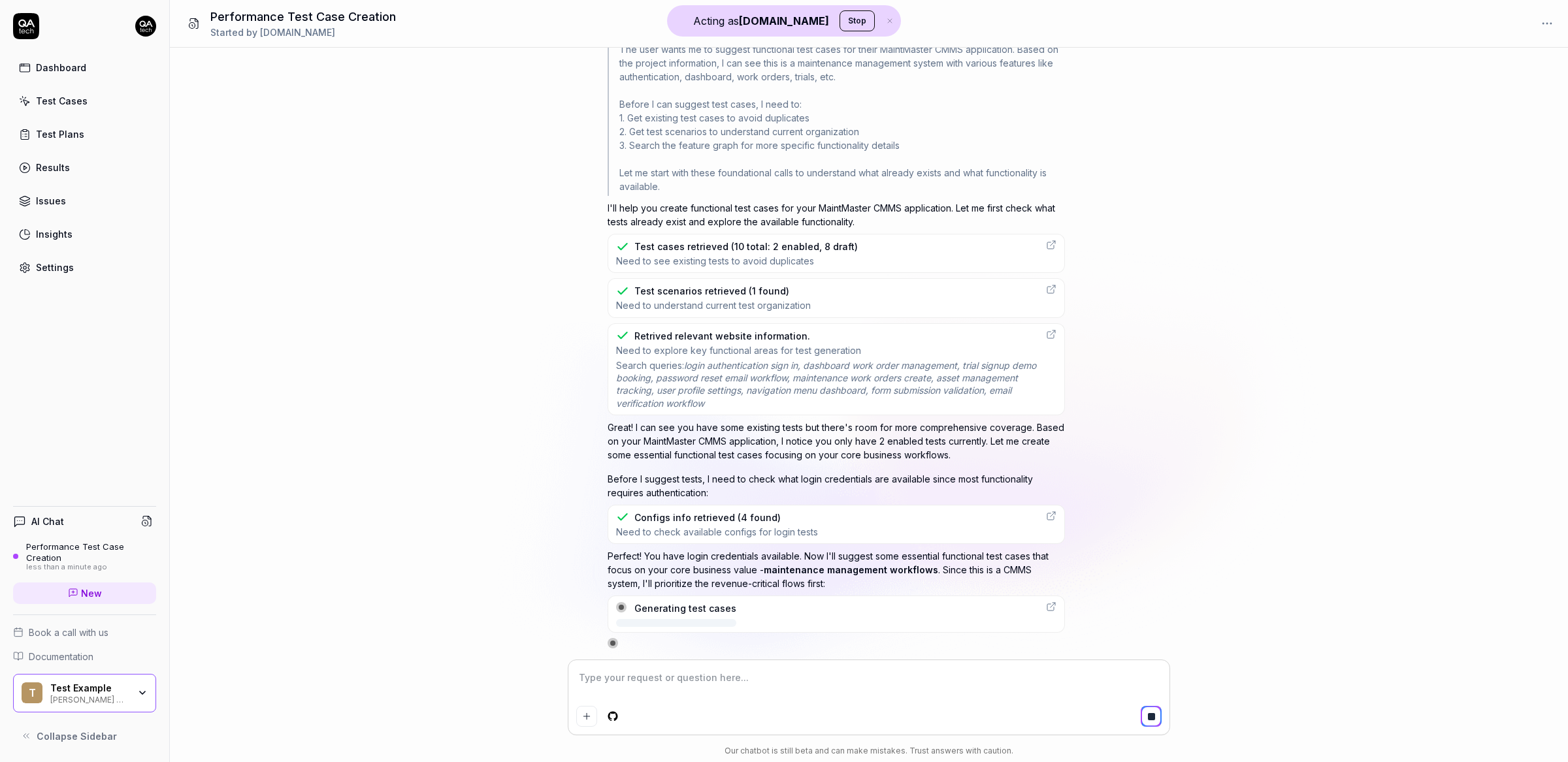
scroll to position [587, 0]
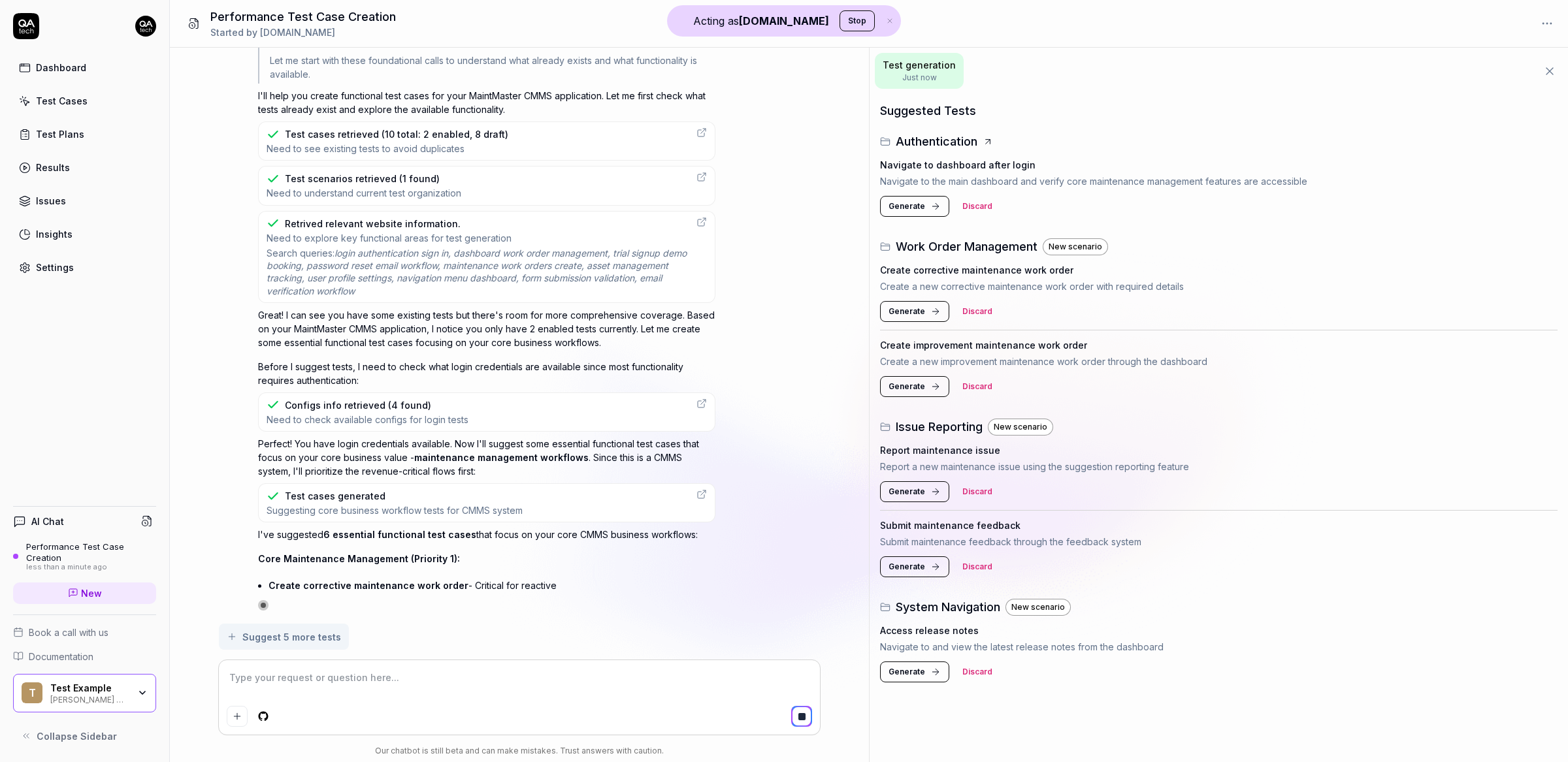
click at [922, 203] on span "Generate" at bounding box center [907, 206] width 37 height 11
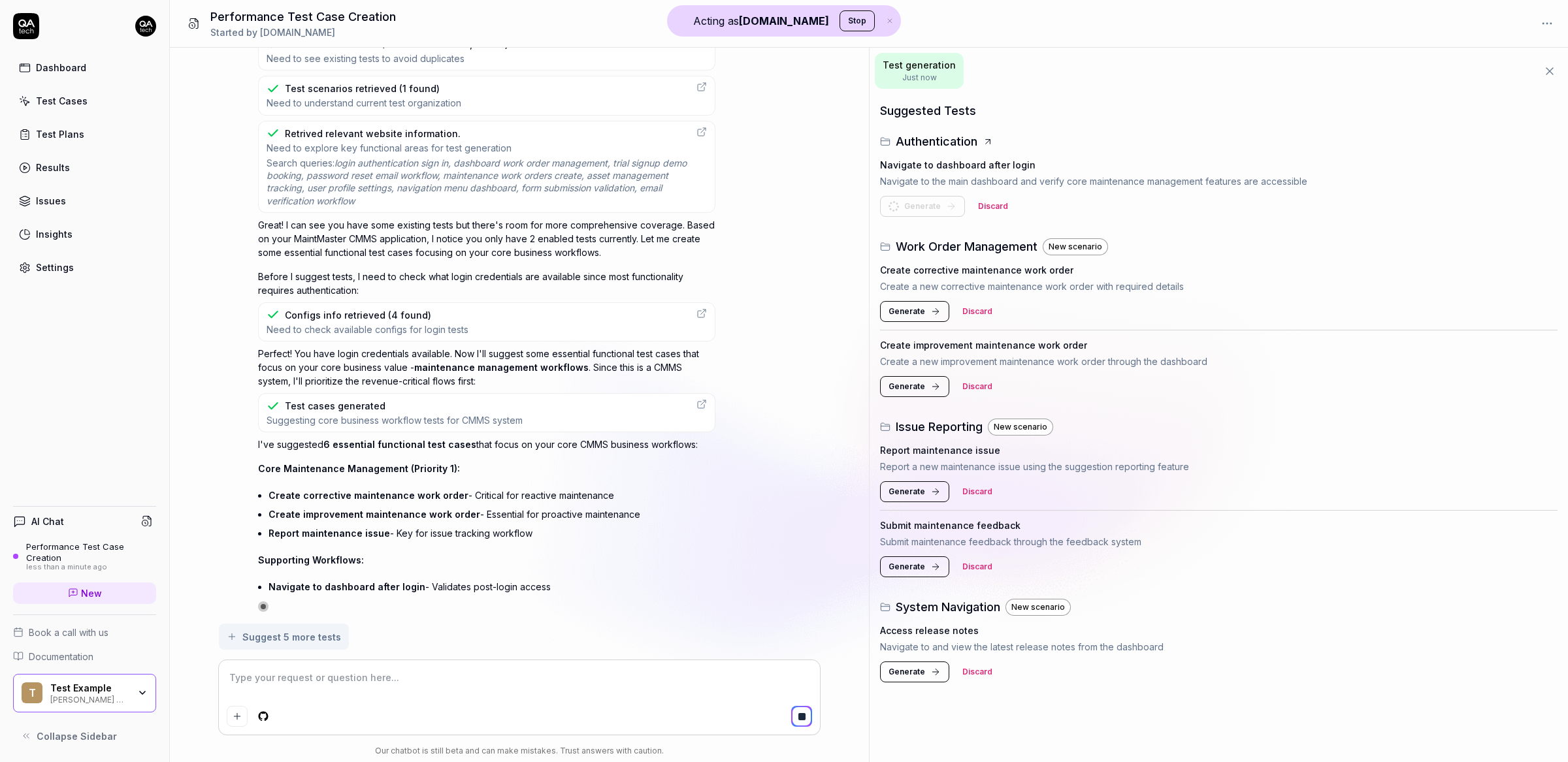
click at [914, 312] on span "Generate" at bounding box center [907, 311] width 37 height 11
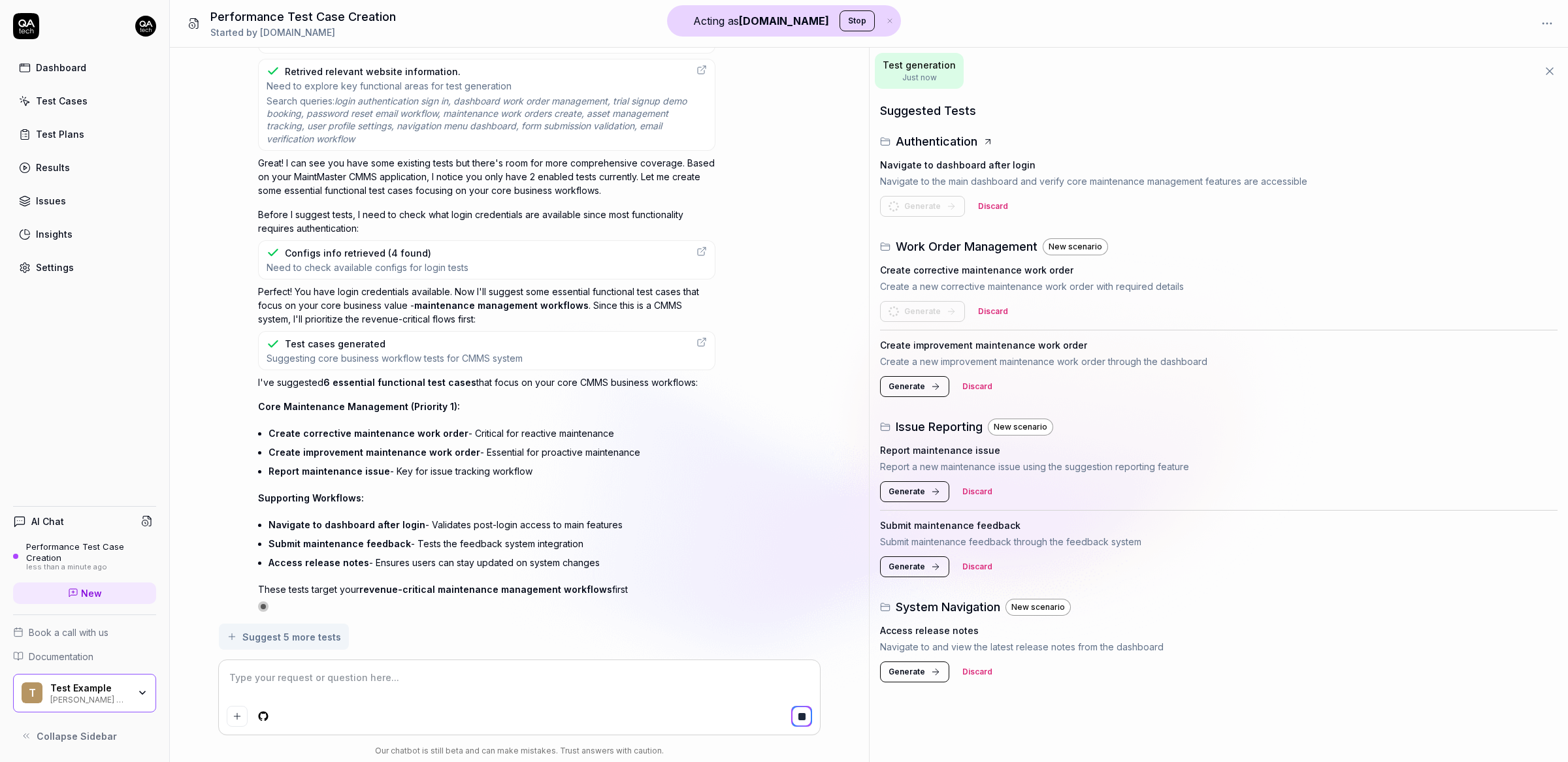
click at [906, 391] on span "Generate" at bounding box center [907, 386] width 37 height 11
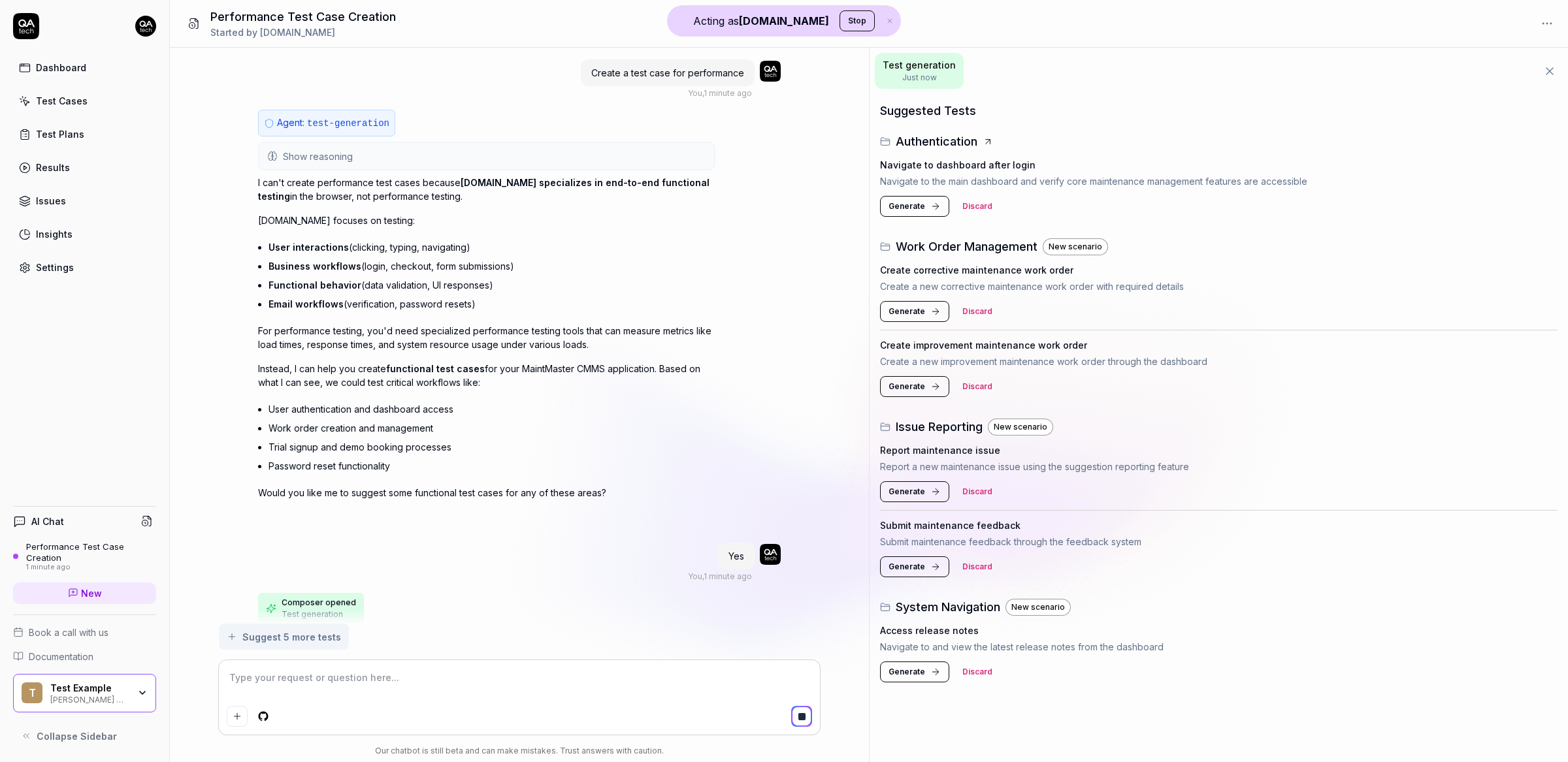
scroll to position [661, 0]
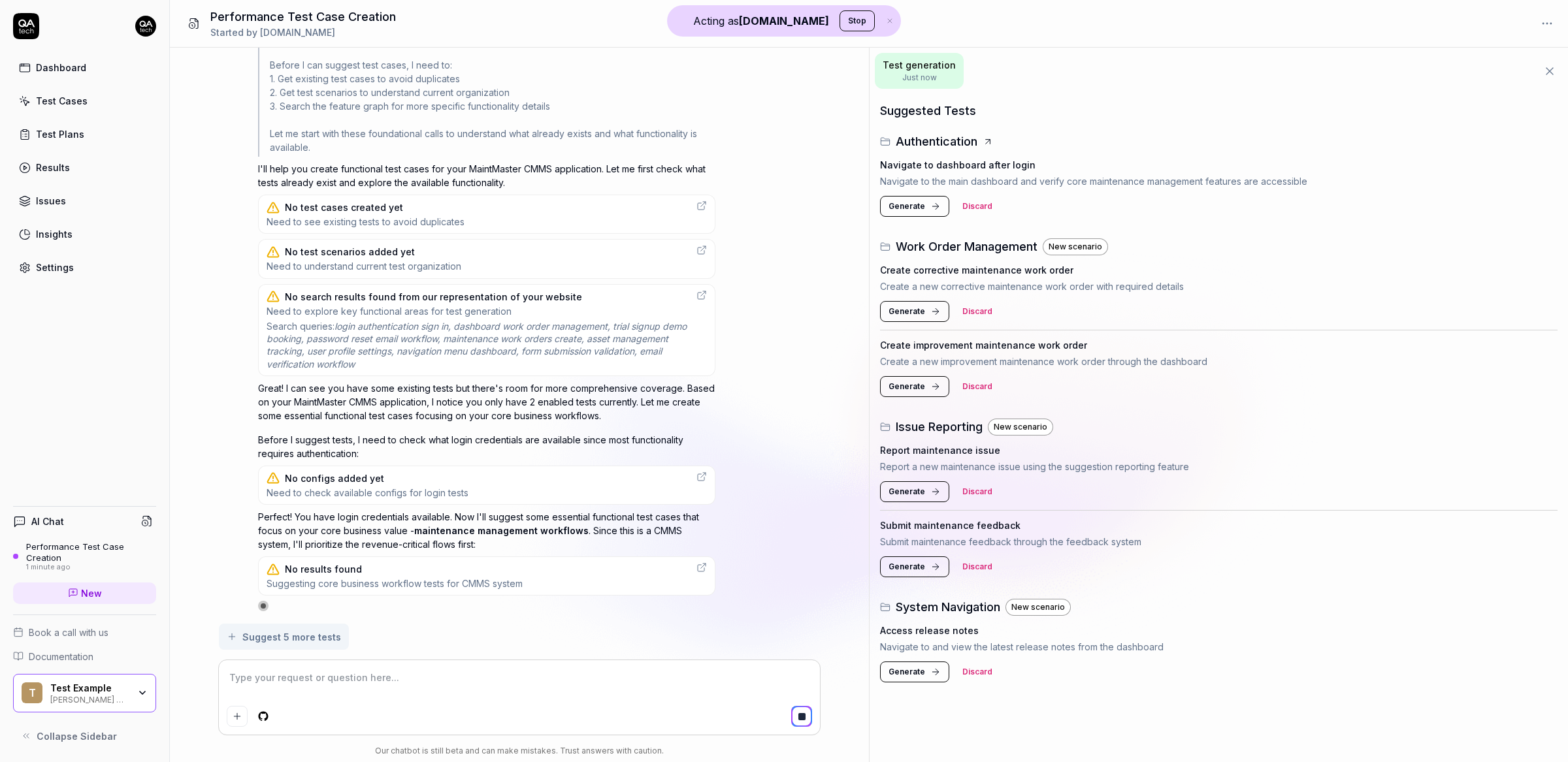
click at [898, 564] on span "Generate" at bounding box center [907, 566] width 37 height 11
click at [905, 671] on span "Generate" at bounding box center [907, 671] width 37 height 11
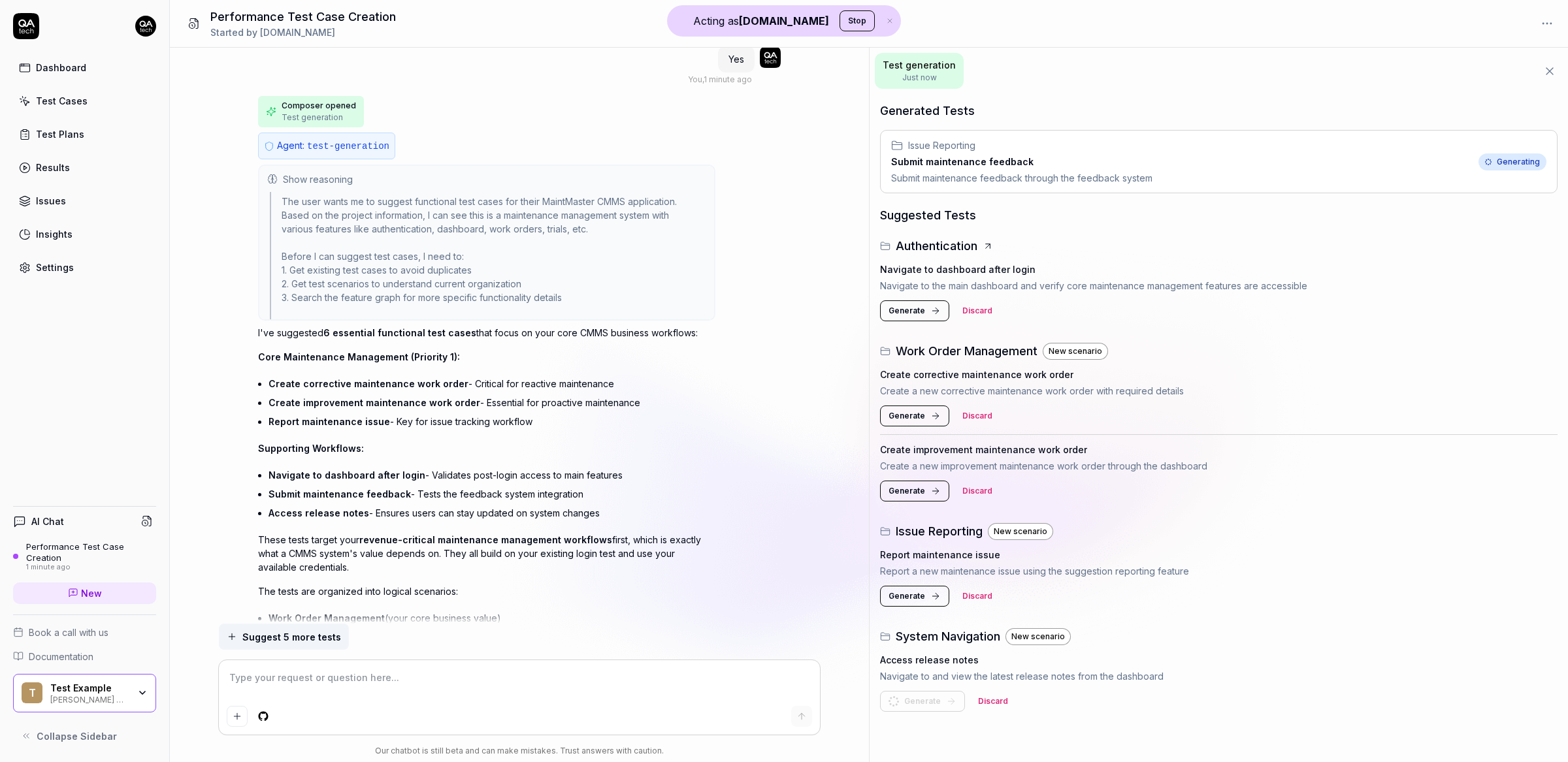
scroll to position [491, 0]
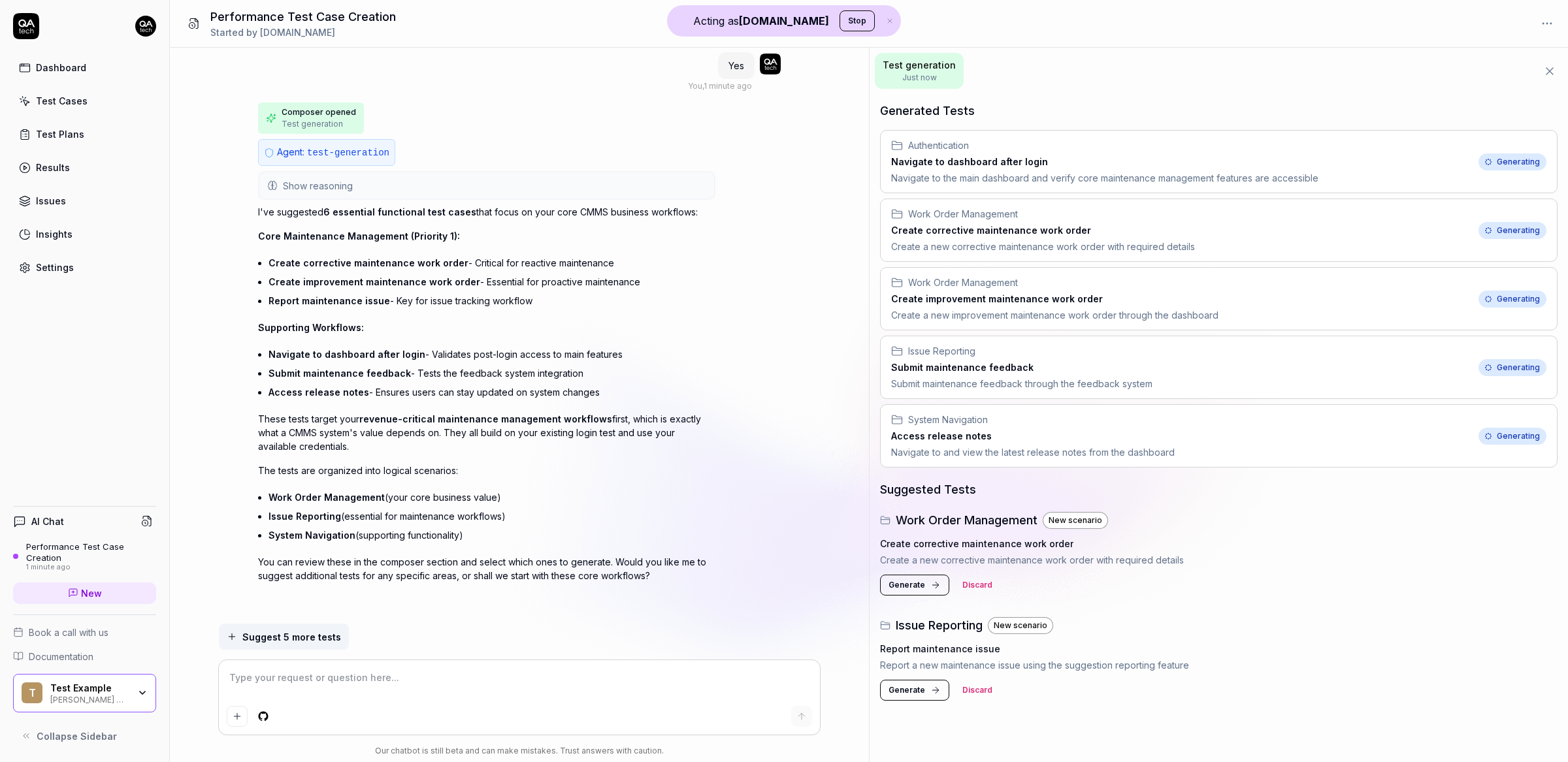
click at [891, 580] on span "Generate" at bounding box center [907, 585] width 37 height 11
click at [894, 694] on span "Generate" at bounding box center [907, 690] width 37 height 11
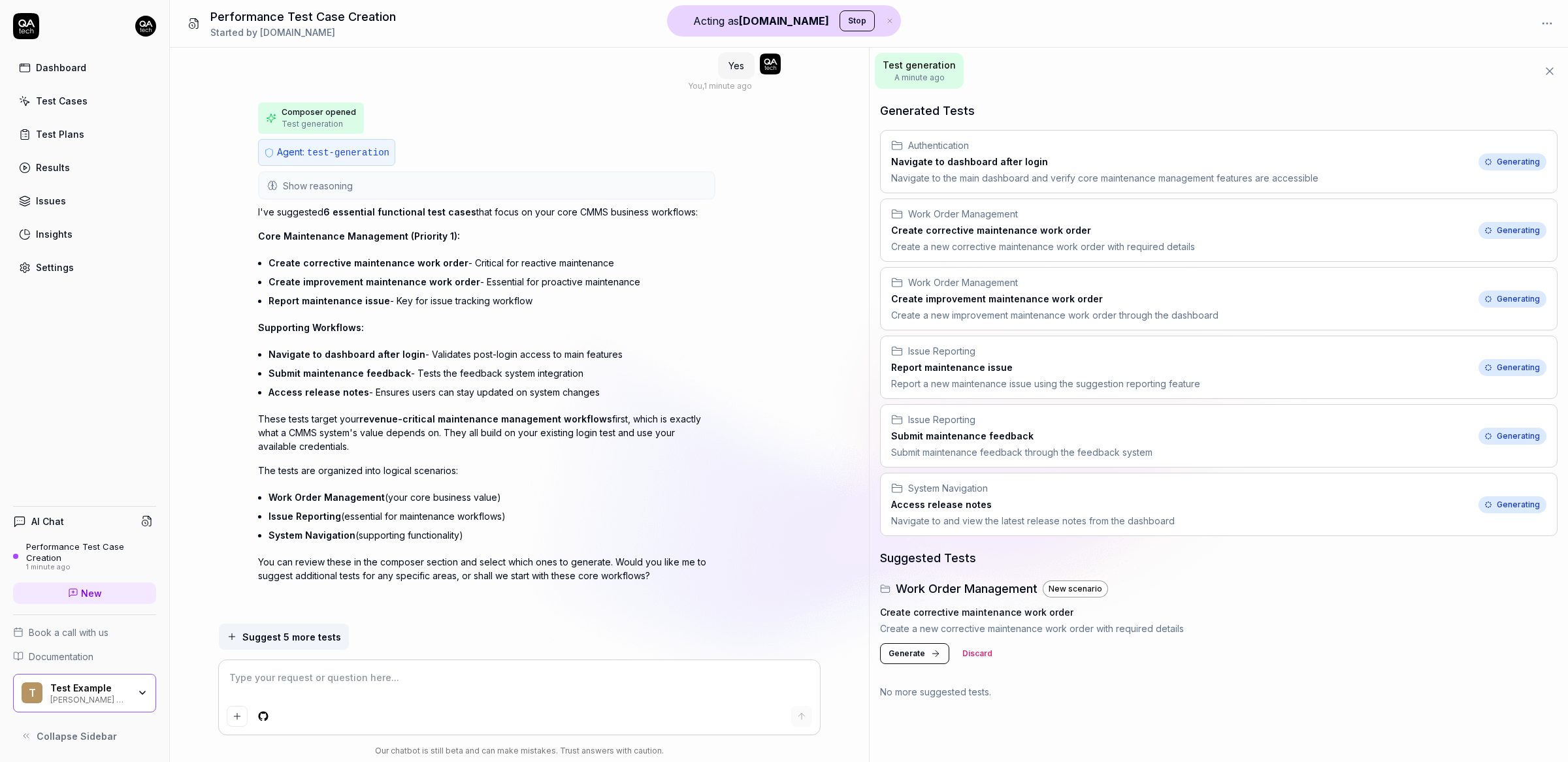
click at [918, 659] on span "Generate" at bounding box center [907, 653] width 37 height 11
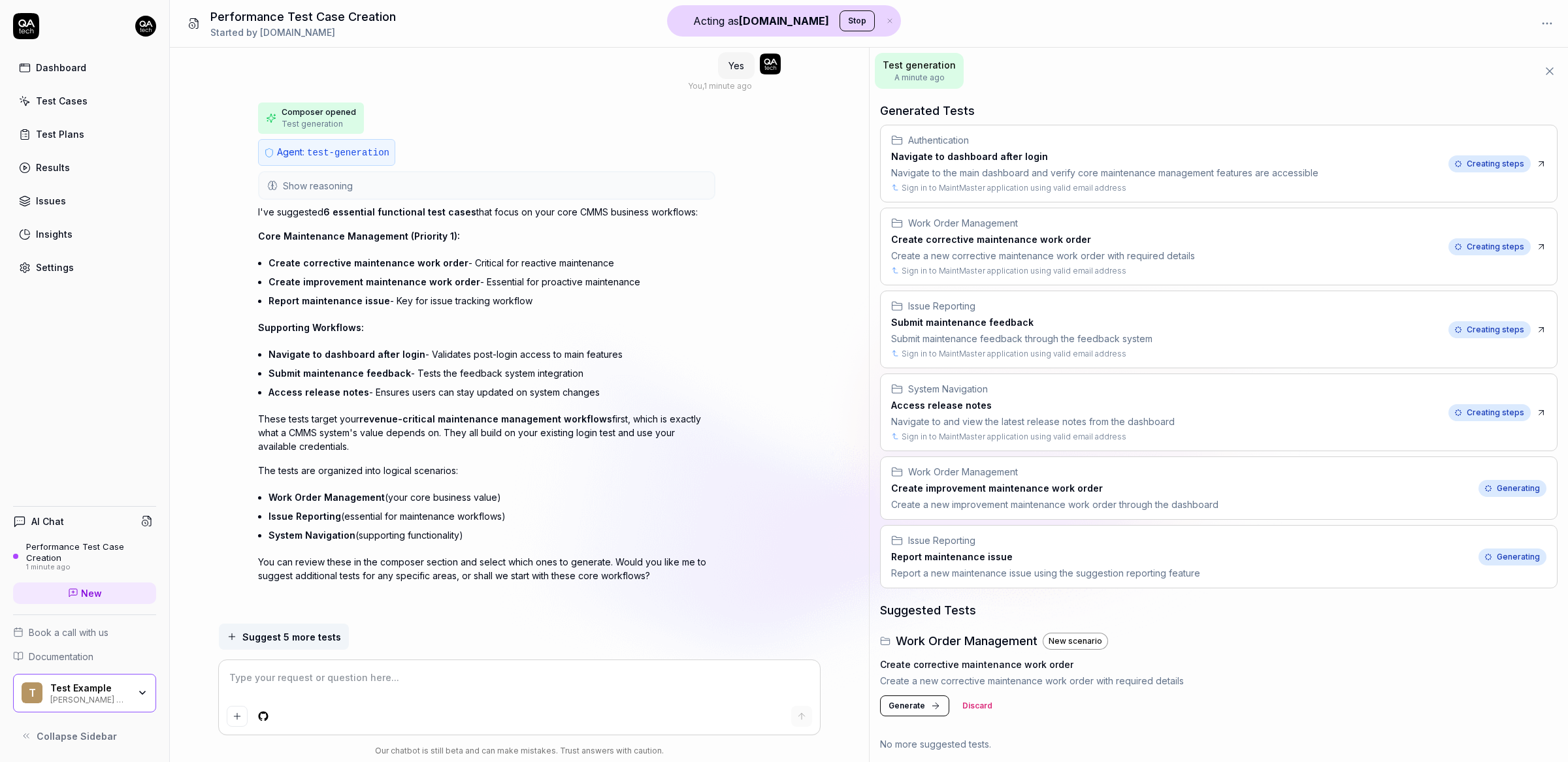
click at [909, 707] on span "Generate" at bounding box center [907, 705] width 37 height 11
click at [893, 700] on div "Generated Tests Authentication Navigate to dashboard after login Navigate to th…" at bounding box center [1219, 428] width 698 height 668
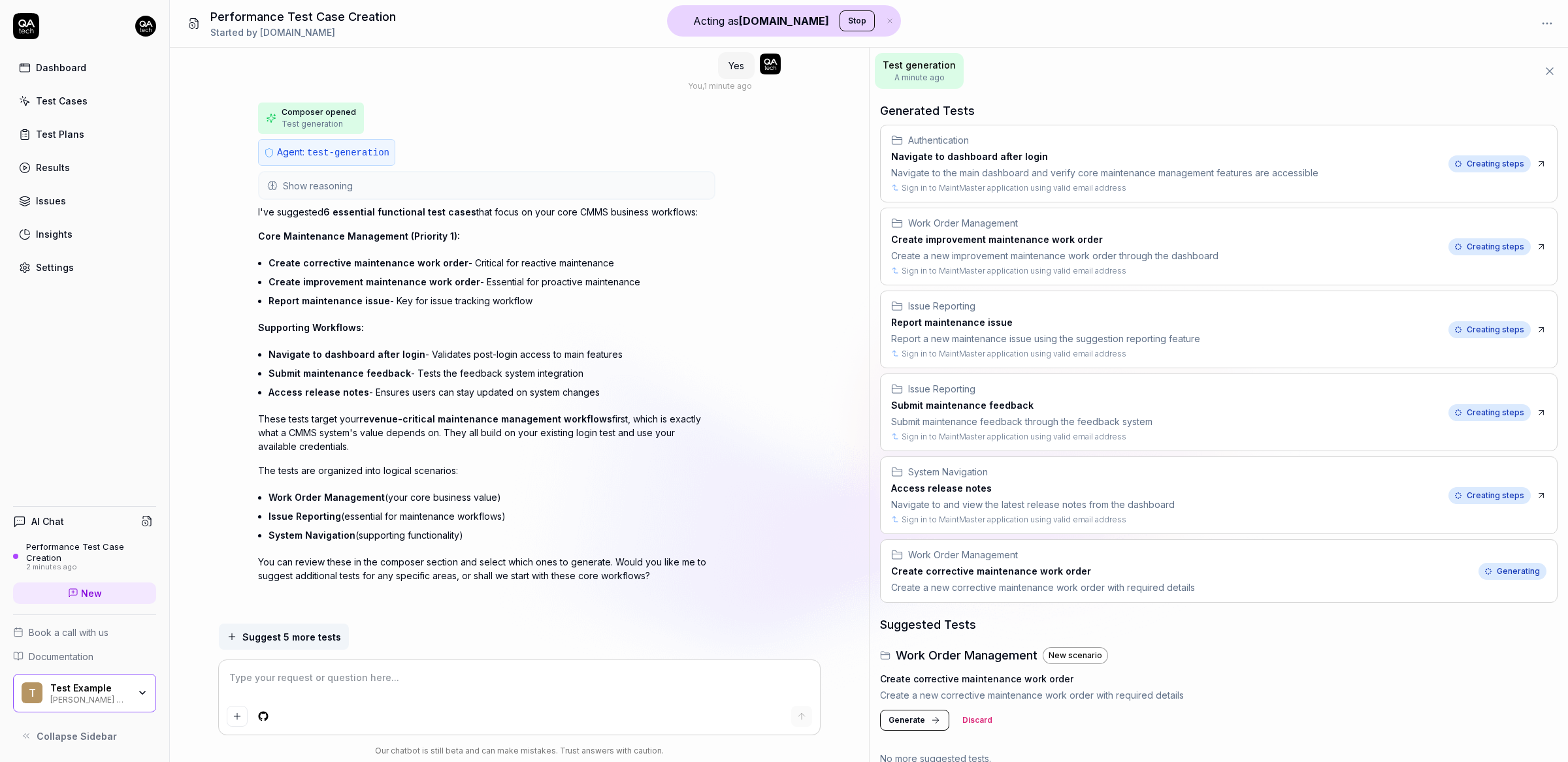
click at [1010, 156] on h3 "Navigate to dashboard after login" at bounding box center [1104, 156] width 427 height 14
click at [356, 678] on textarea at bounding box center [519, 683] width 585 height 32
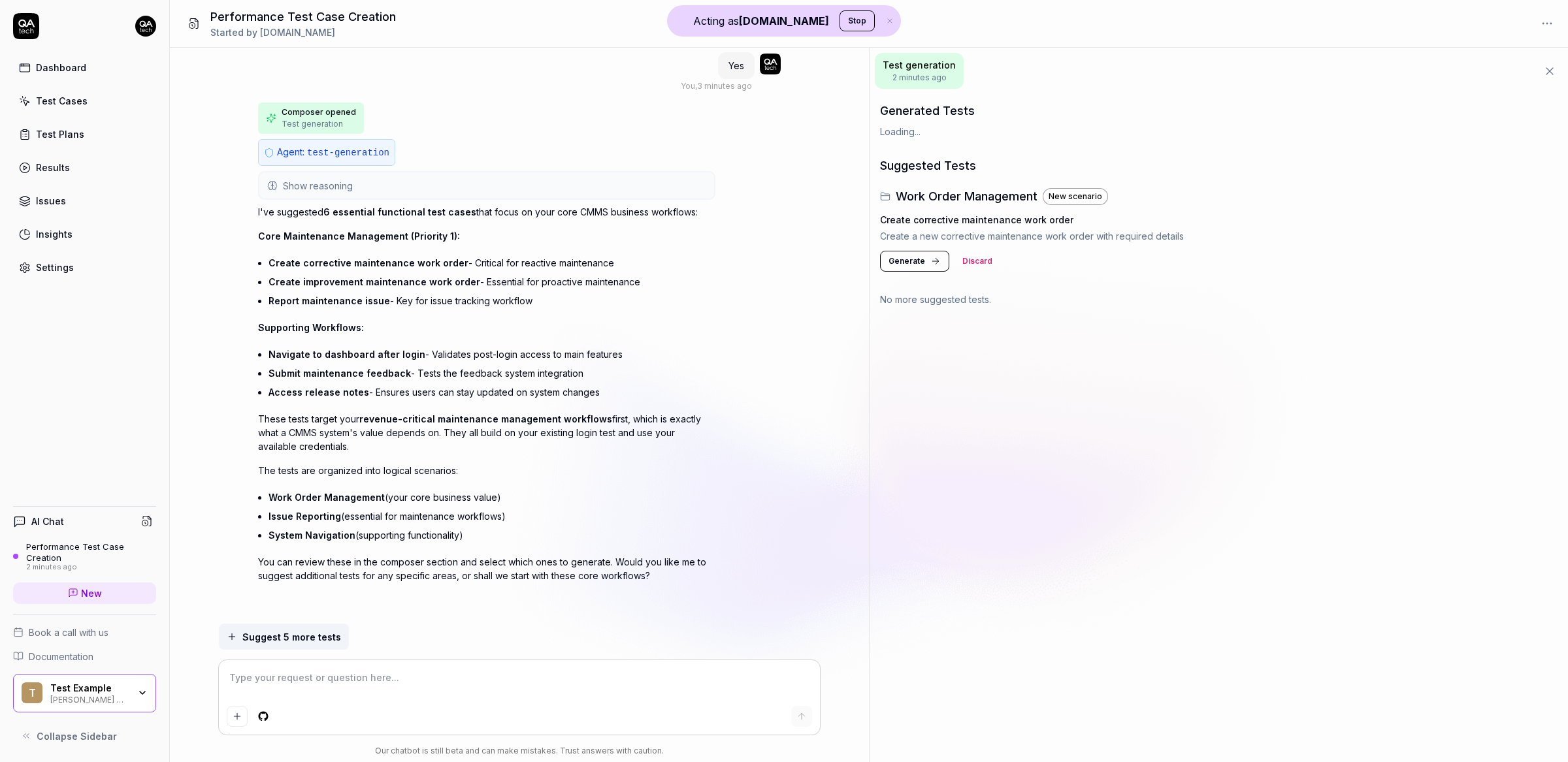
type textarea "*"
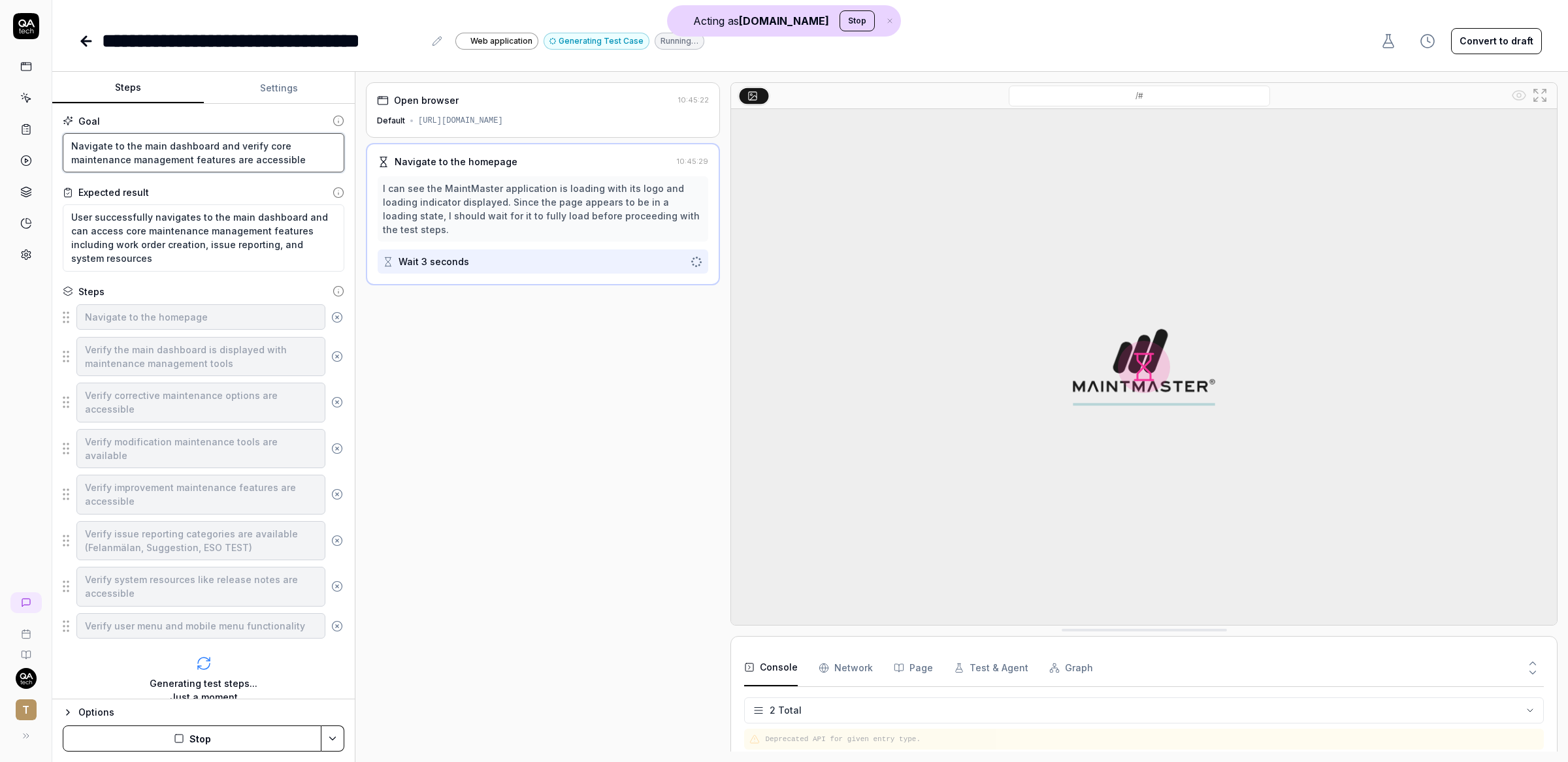
click at [153, 141] on textarea "Navigate to the main dashboard and verify core maintenance management features …" at bounding box center [203, 154] width 281 height 40
click at [145, 207] on textarea "User successfully navigates to the main dashboard and can access core maintenan…" at bounding box center [203, 237] width 281 height 67
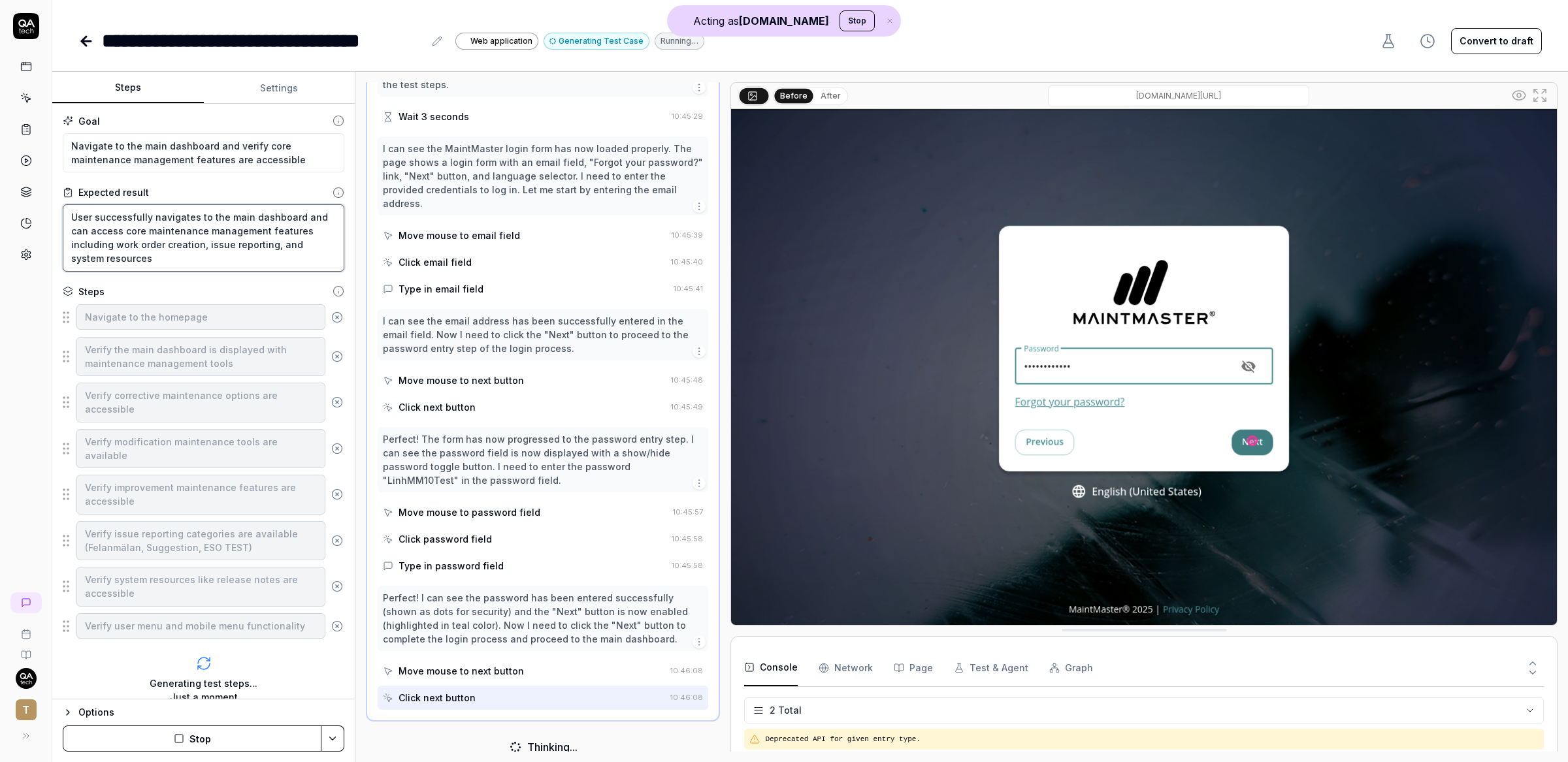
scroll to position [141, 0]
click at [24, 67] on icon at bounding box center [25, 66] width 11 height 11
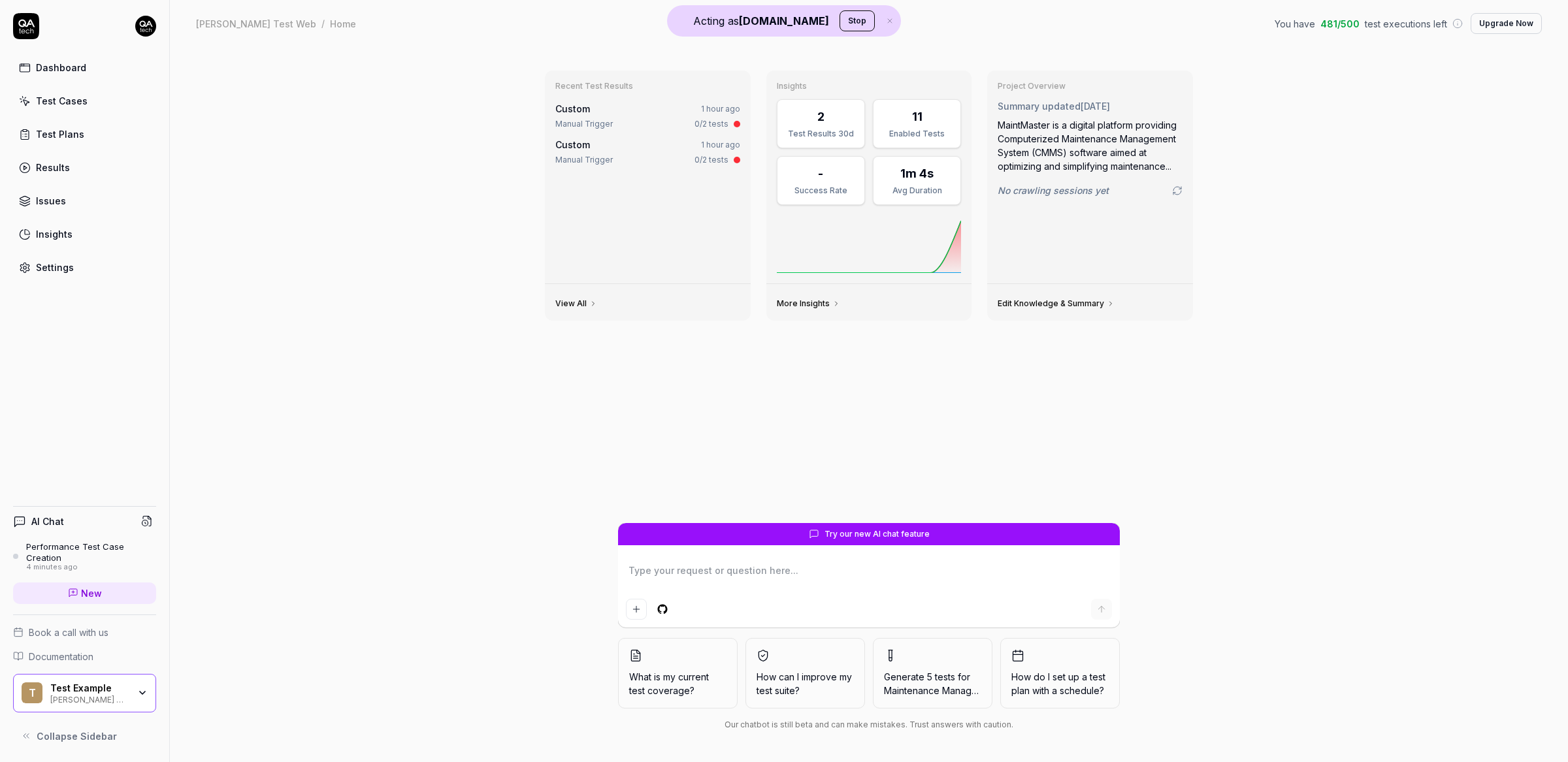
click at [38, 142] on link "Test Plans" at bounding box center [85, 134] width 143 height 25
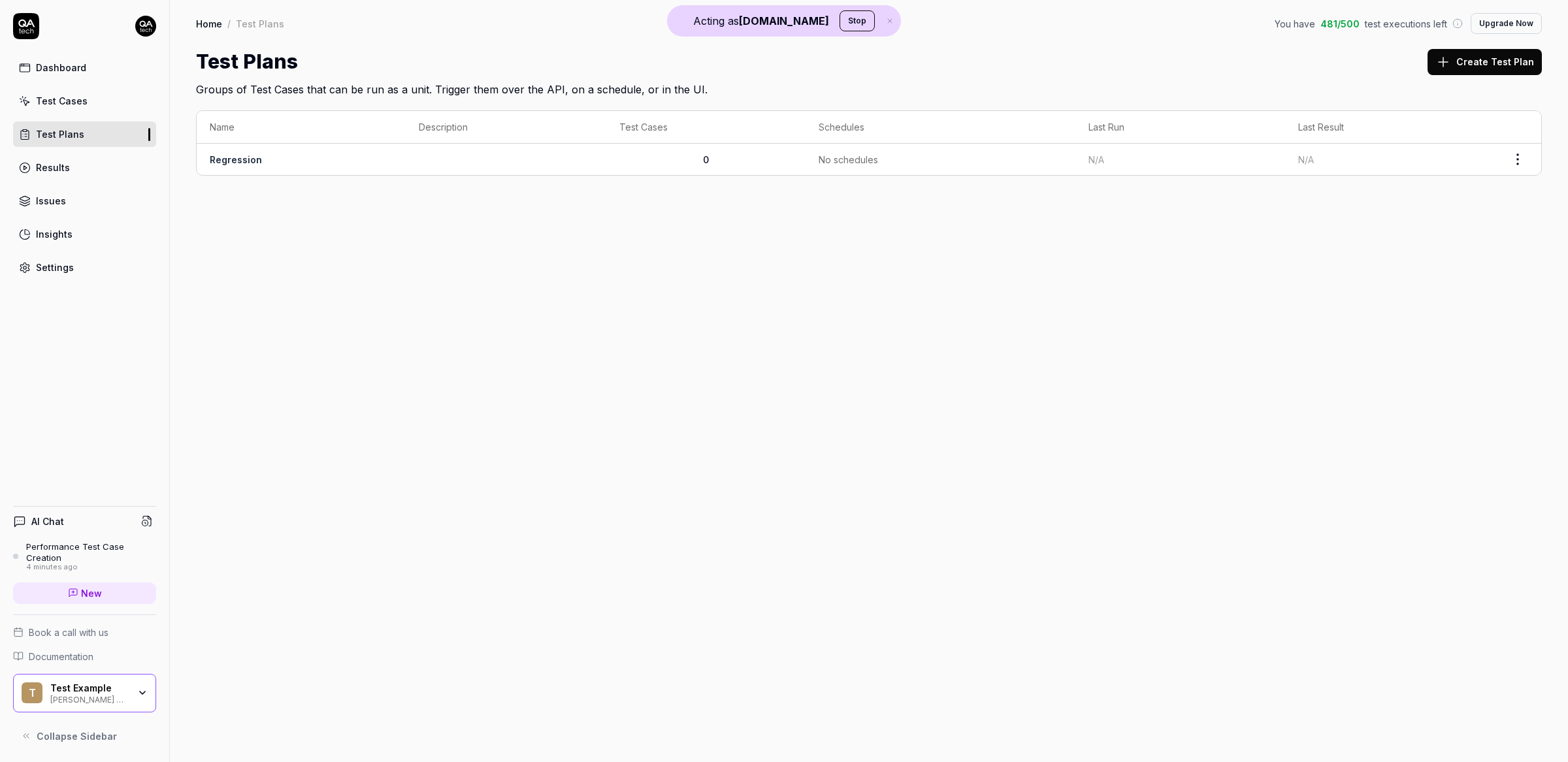
click at [74, 92] on link "Test Cases" at bounding box center [85, 100] width 143 height 25
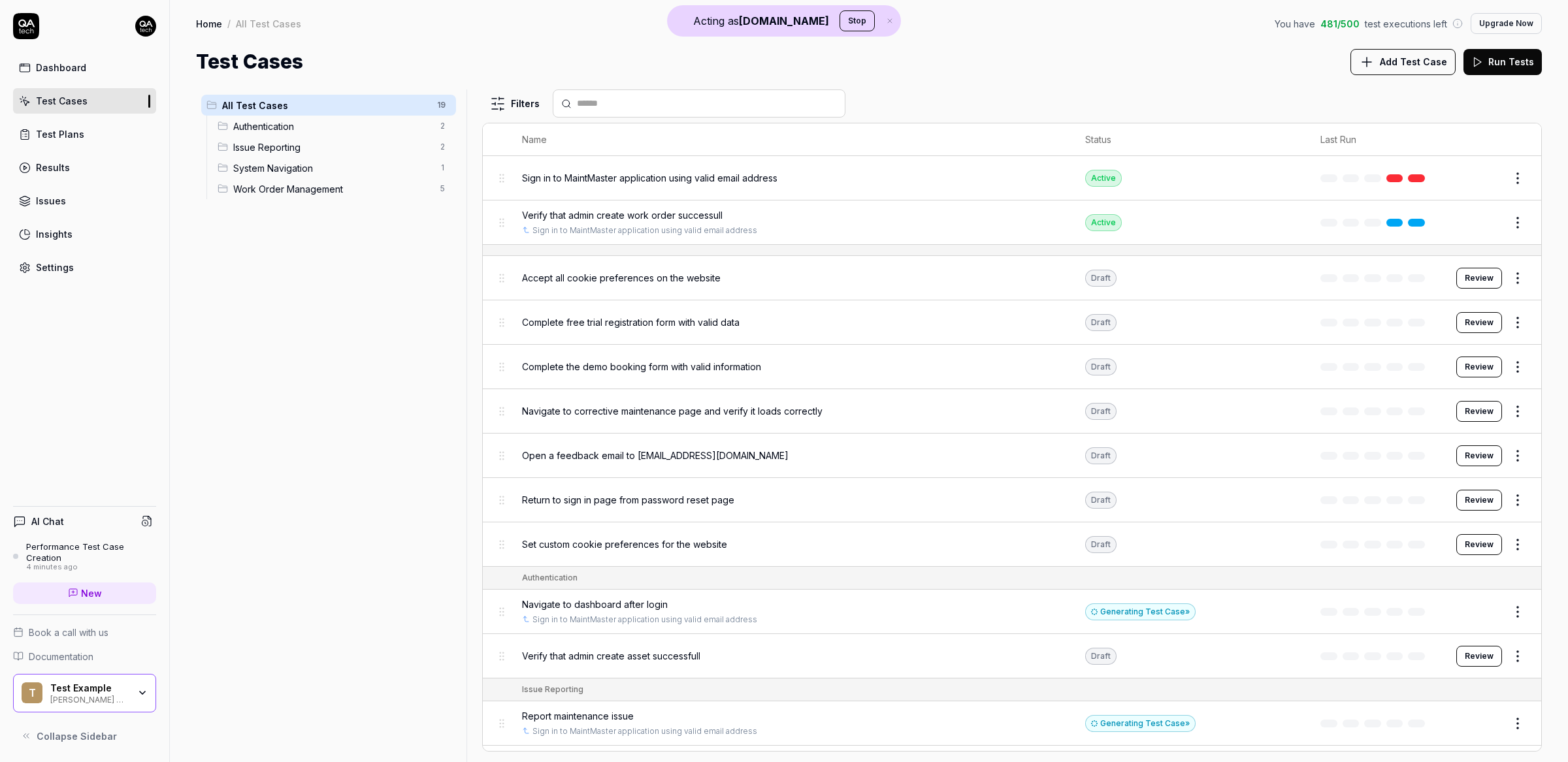
click at [1407, 61] on span "Add Test Case" at bounding box center [1413, 62] width 67 height 14
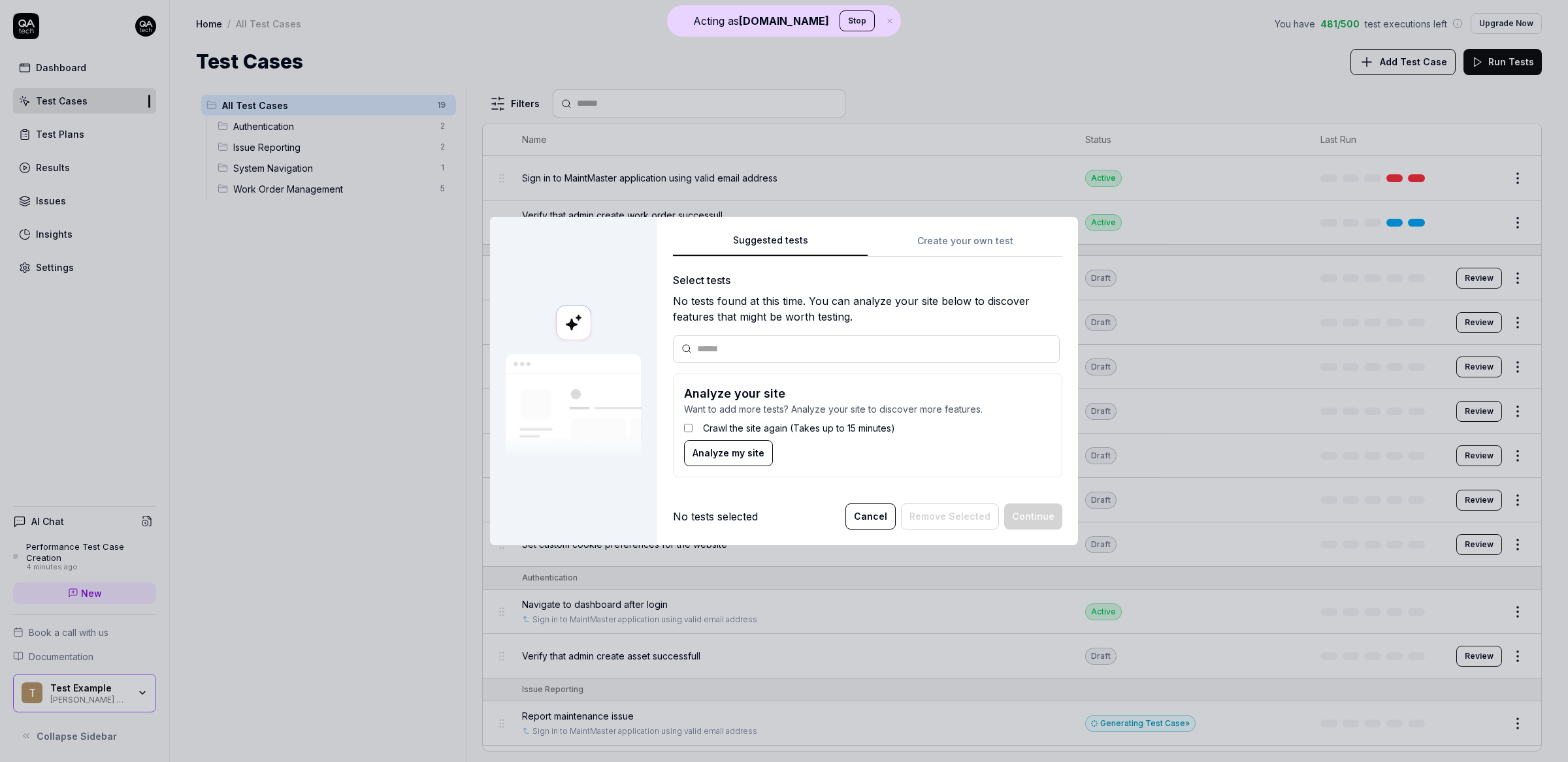
click at [966, 245] on div "Suggested tests Create your own test Select tests No tests found at this time. …" at bounding box center [868, 360] width 389 height 256
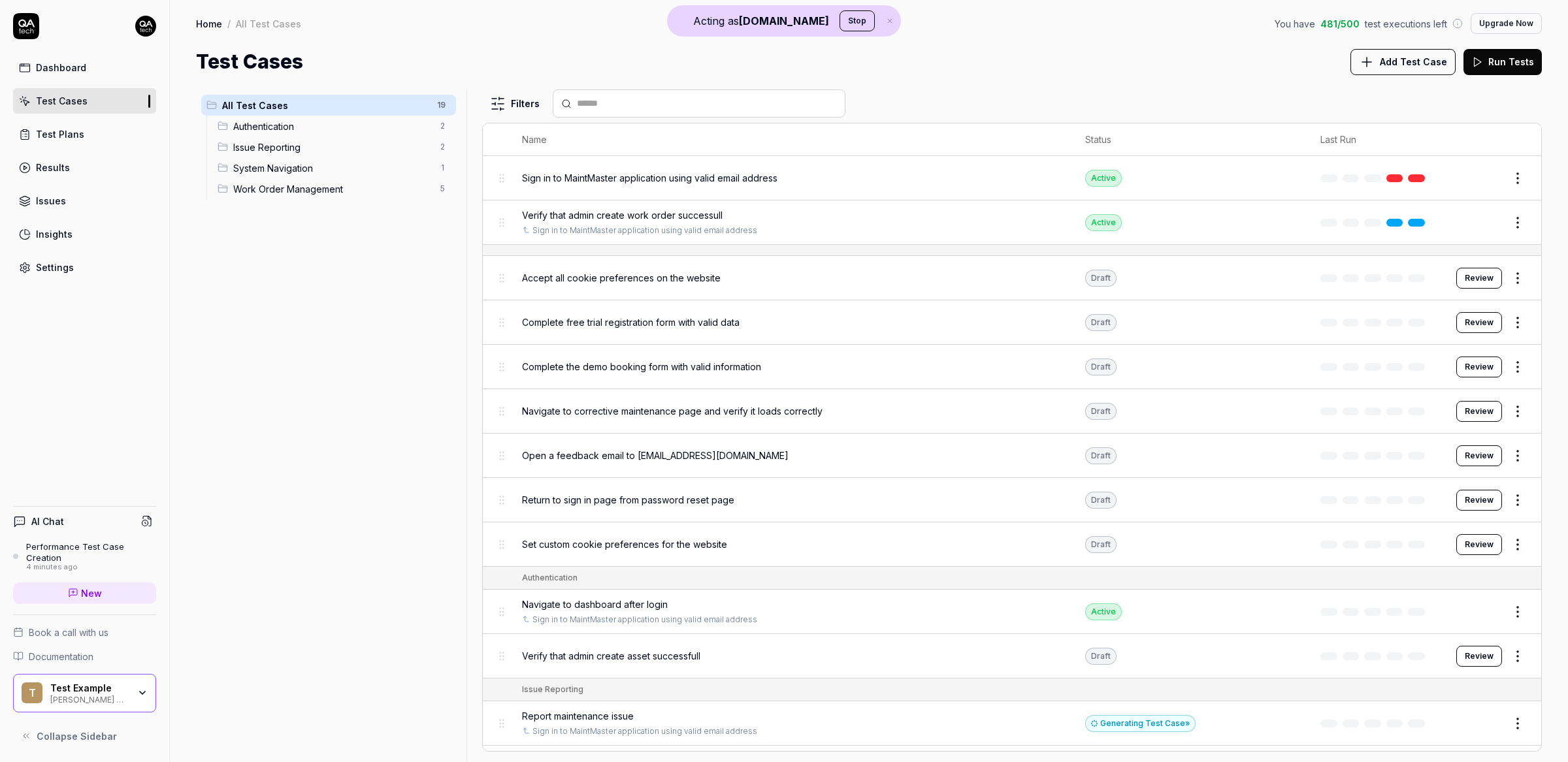
click at [84, 262] on link "Settings" at bounding box center [85, 267] width 143 height 25
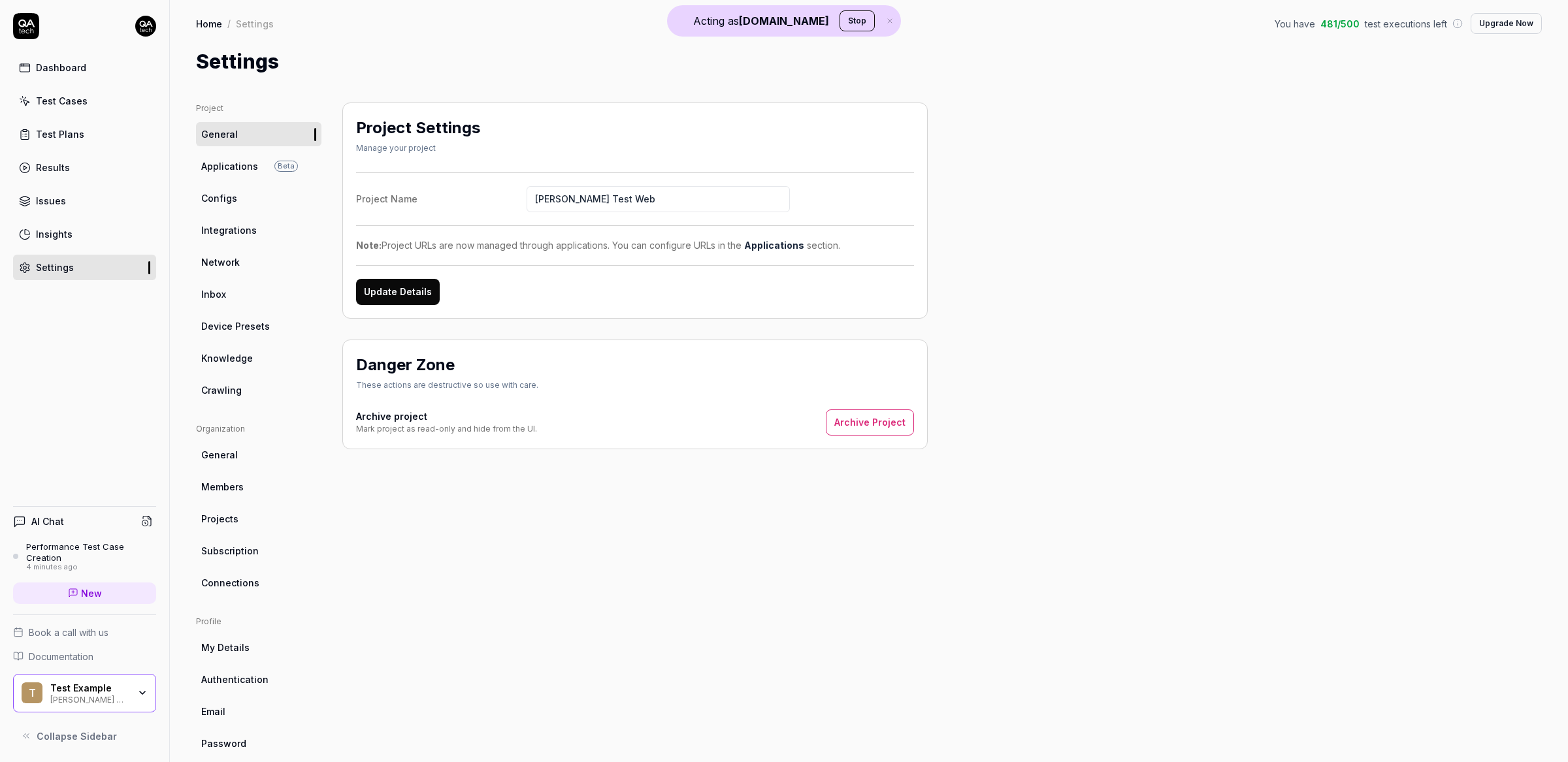
click at [271, 210] on ul "Project General Applications Beta Configs Integrations Network Inbox Device Pre…" at bounding box center [258, 251] width 126 height 299
click at [255, 327] on span "Device Presets" at bounding box center [235, 326] width 69 height 14
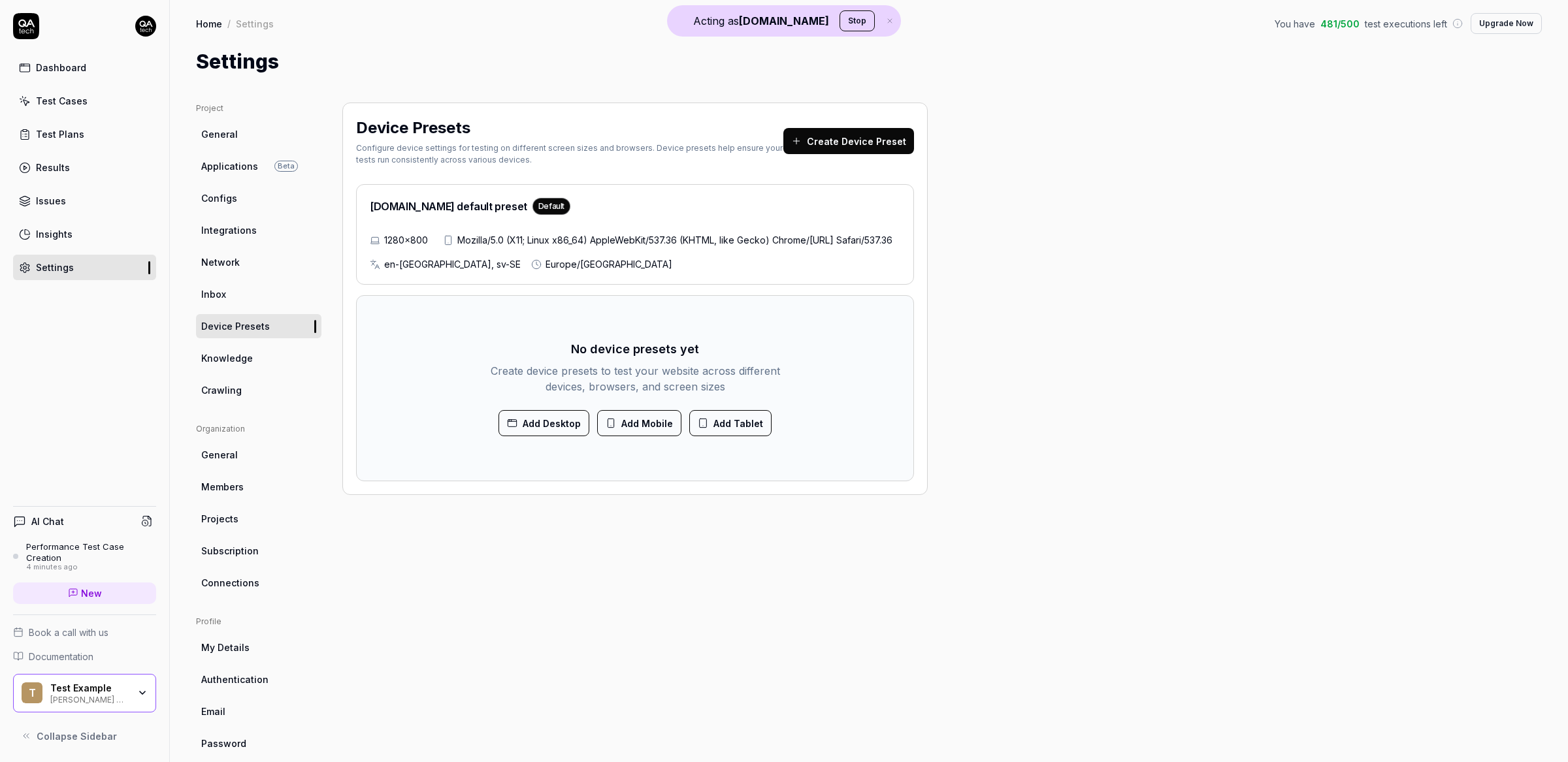
click at [73, 100] on div "Test Cases" at bounding box center [61, 101] width 52 height 14
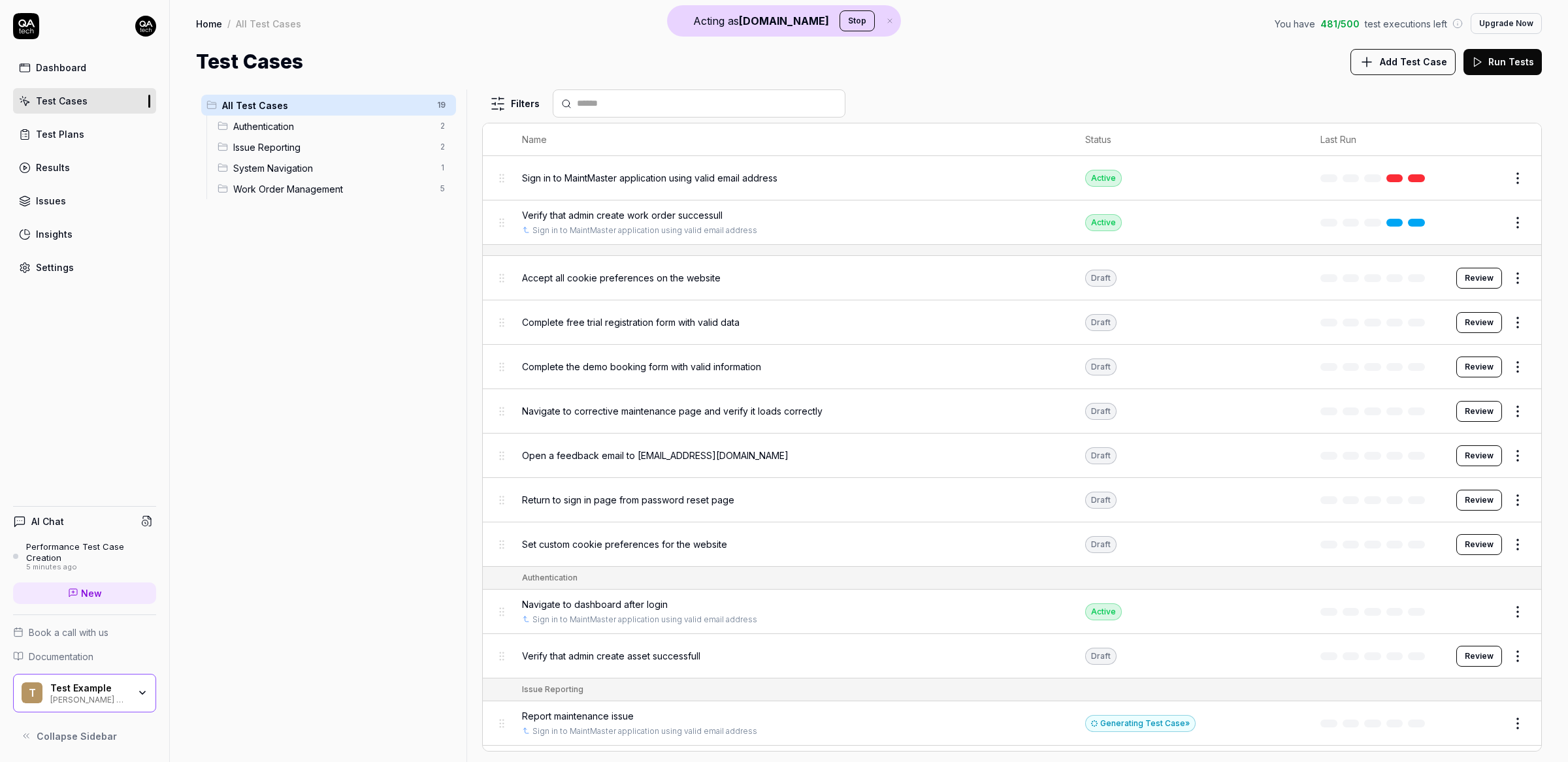
click at [1510, 50] on button "Run Tests" at bounding box center [1503, 62] width 79 height 26
click at [1374, 55] on icon at bounding box center [1366, 62] width 16 height 16
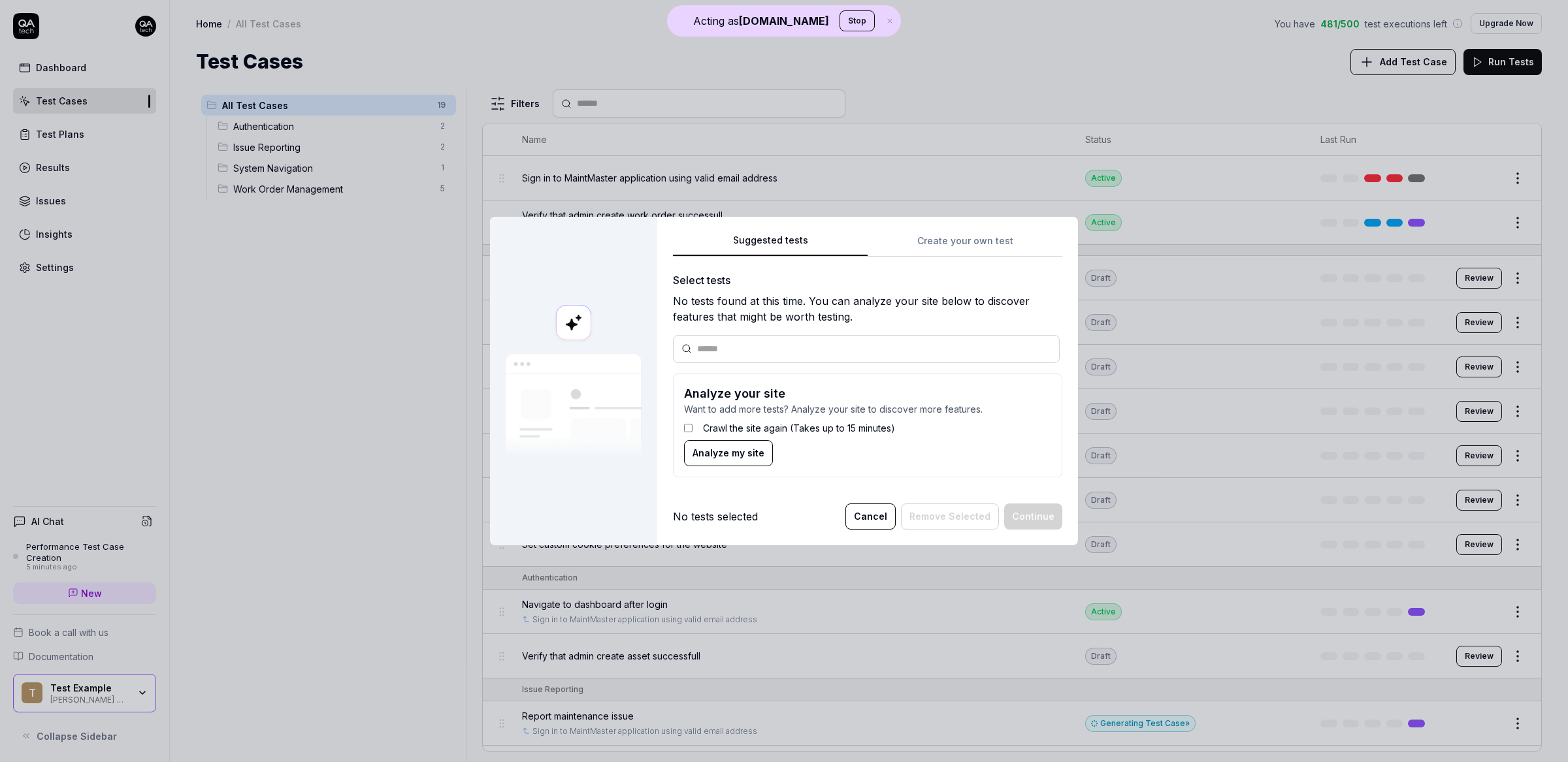
click at [765, 344] on input "text" at bounding box center [874, 349] width 354 height 14
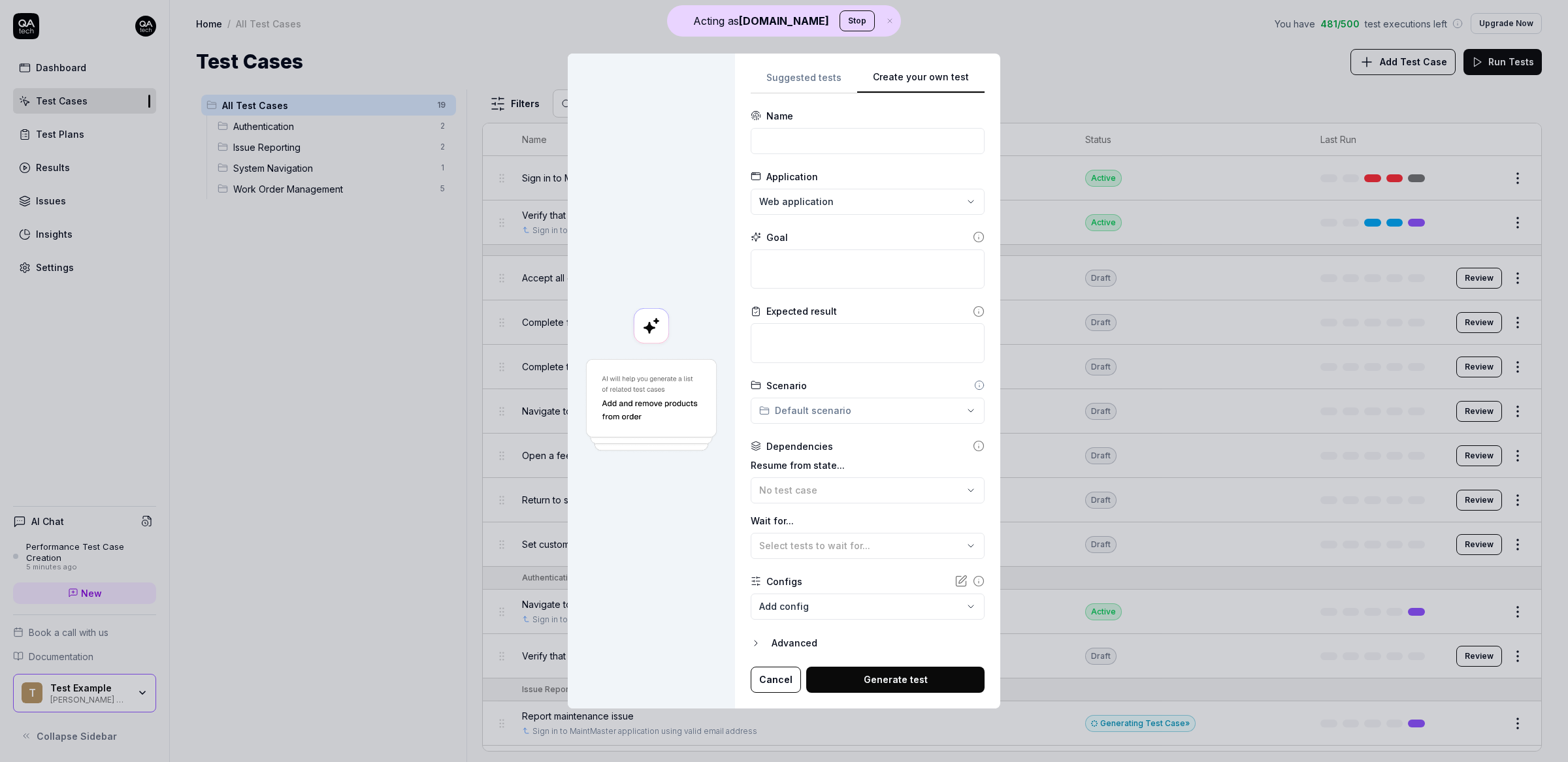
click at [985, 235] on div "**********" at bounding box center [868, 381] width 265 height 655
click at [787, 138] on input at bounding box center [868, 141] width 234 height 26
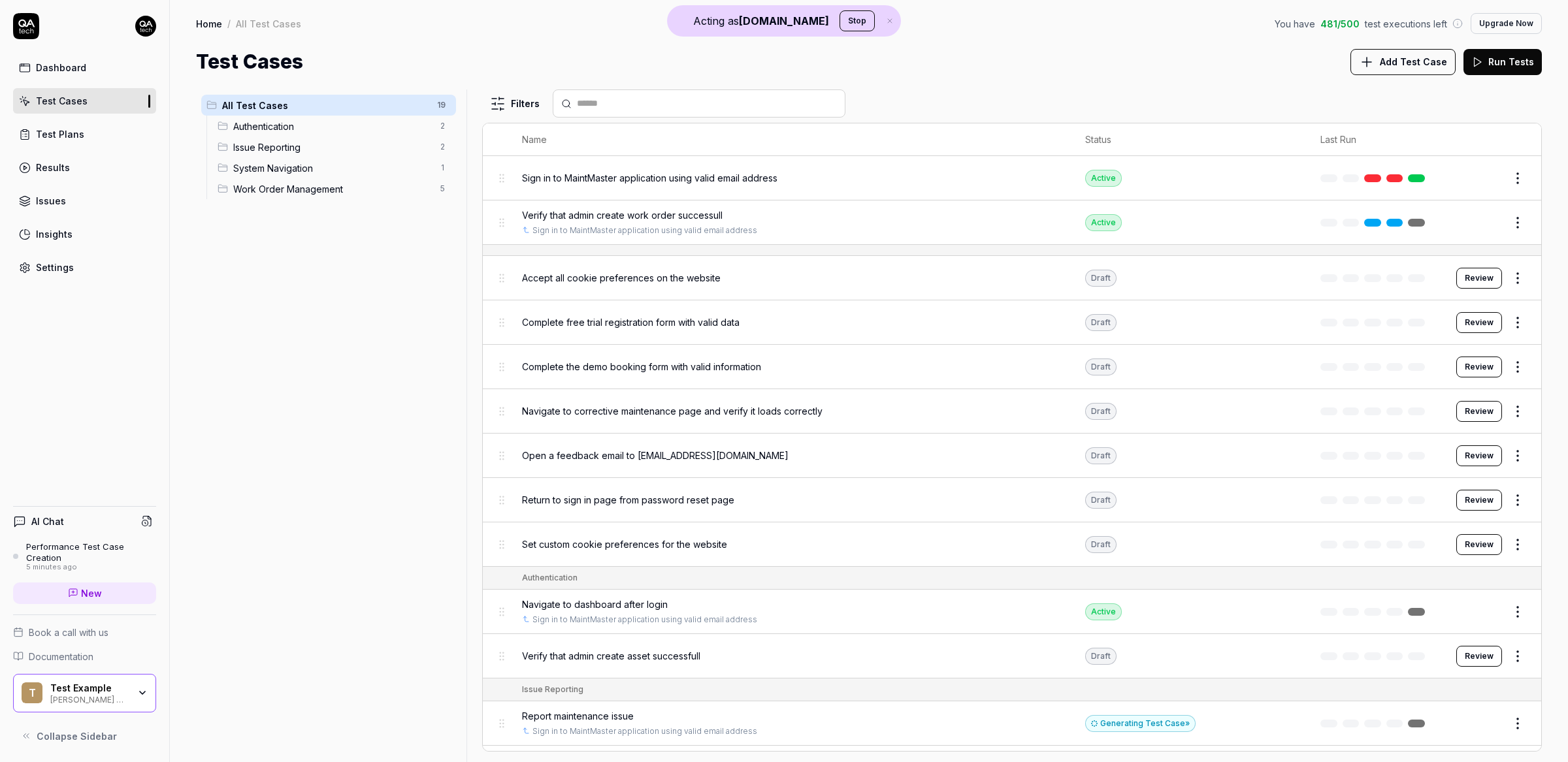
click at [895, 184] on div "Sign in to MaintMaster application using valid email address" at bounding box center [790, 178] width 537 height 14
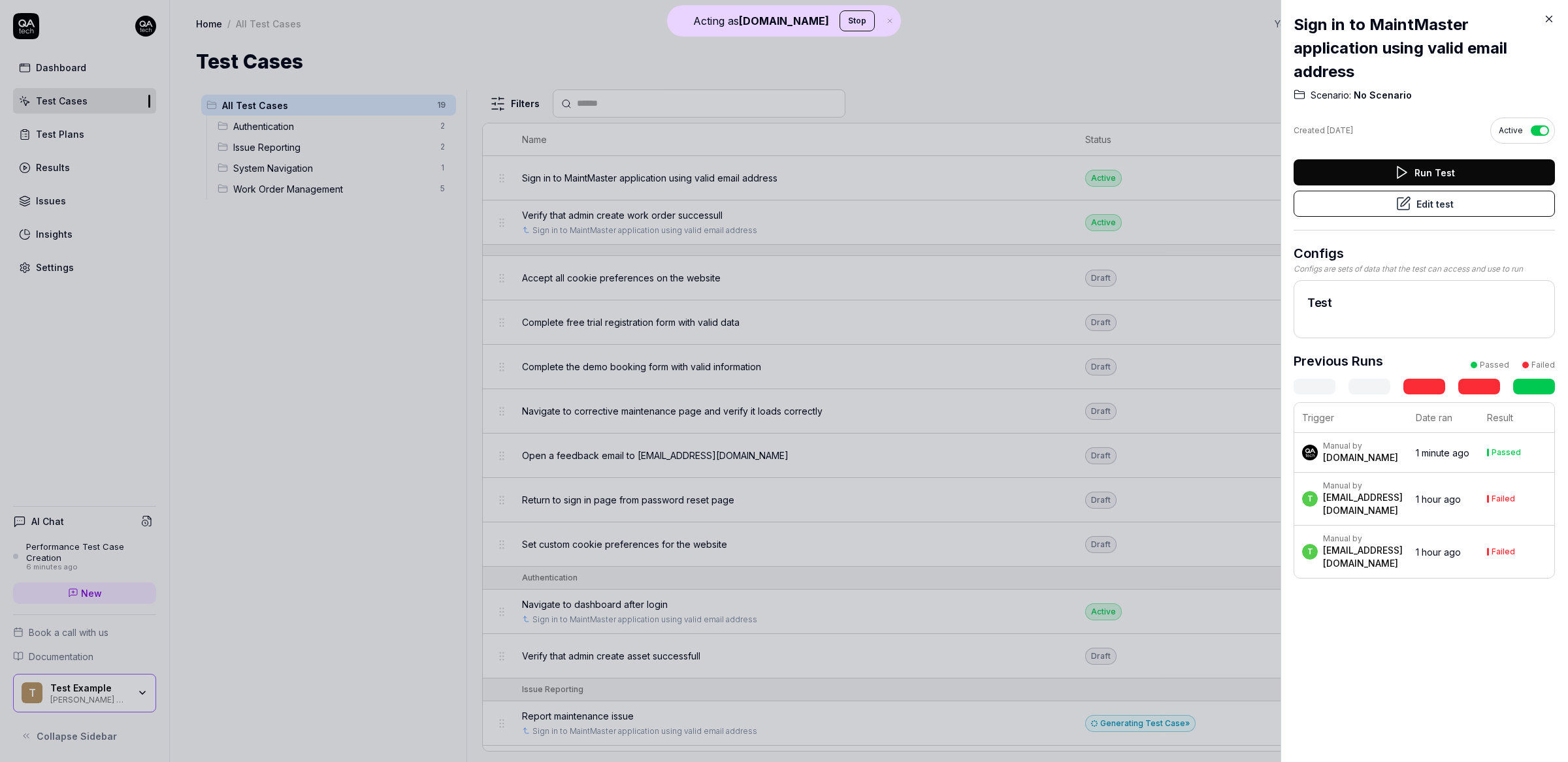
click at [1430, 206] on button "Edit test" at bounding box center [1423, 203] width 261 height 26
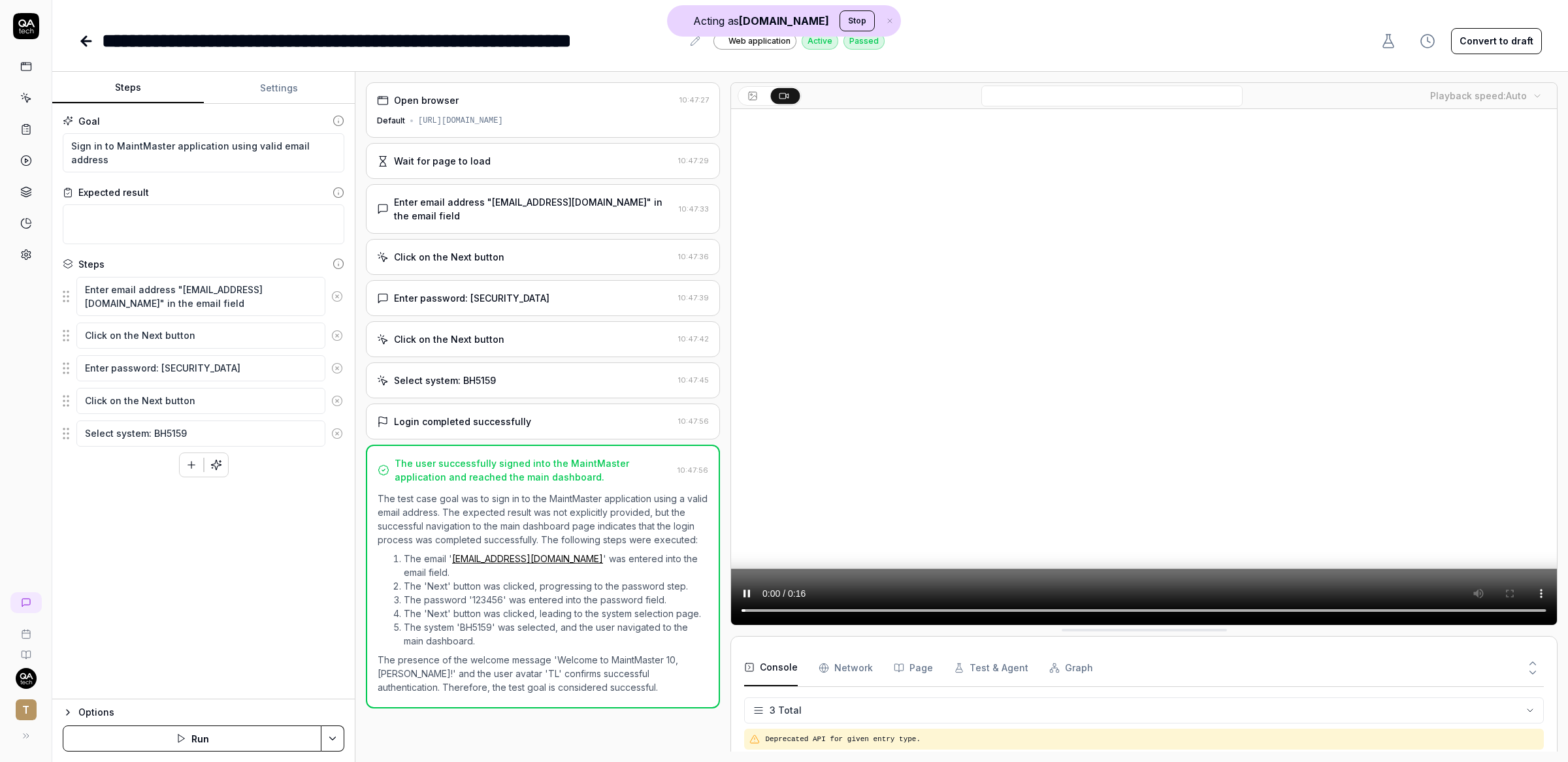
scroll to position [28, 0]
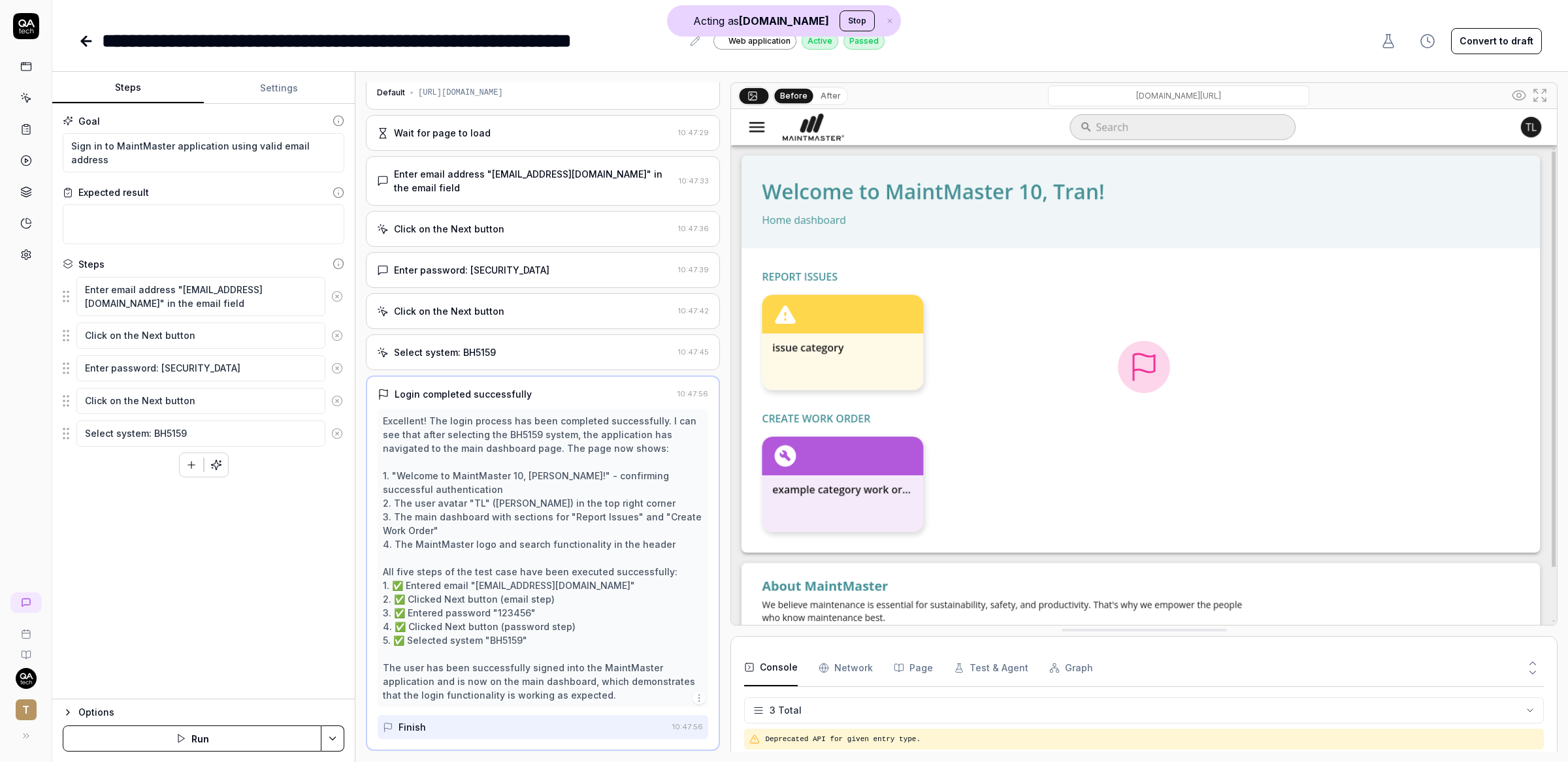
click at [27, 22] on icon at bounding box center [26, 26] width 26 height 26
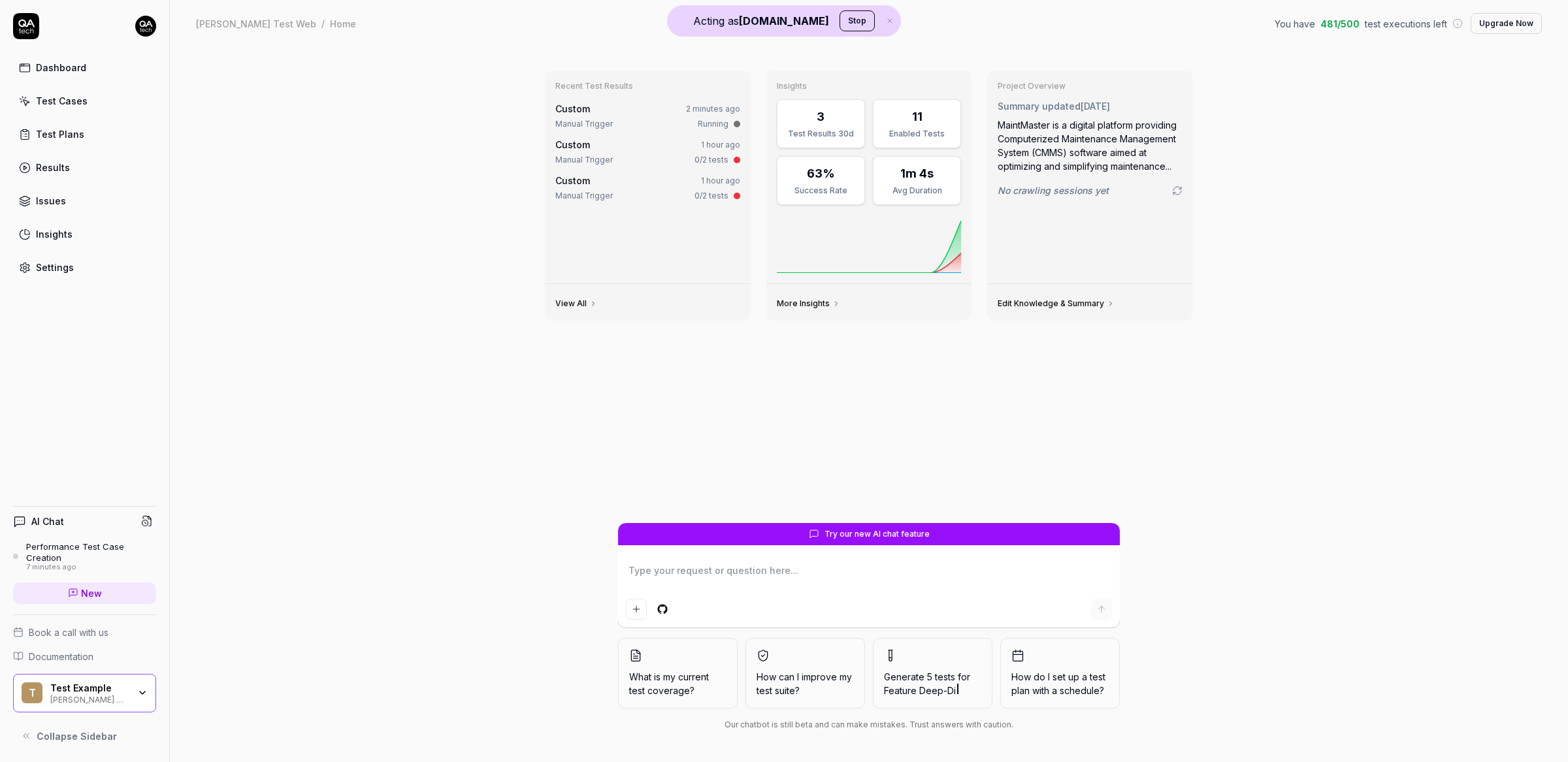
click at [75, 104] on div "Test Cases" at bounding box center [61, 101] width 52 height 14
type textarea "*"
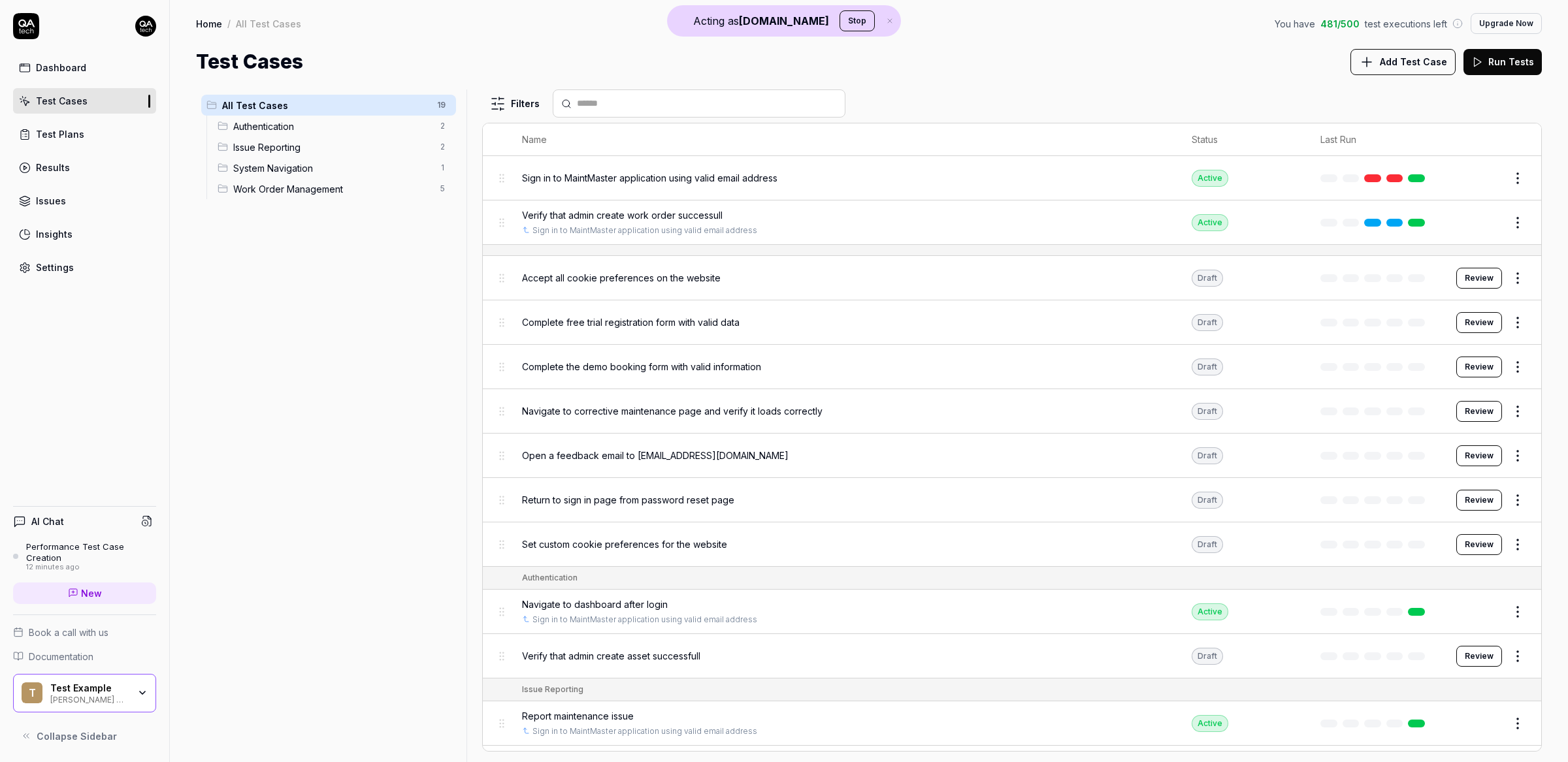
click at [137, 584] on link "New" at bounding box center [85, 593] width 143 height 22
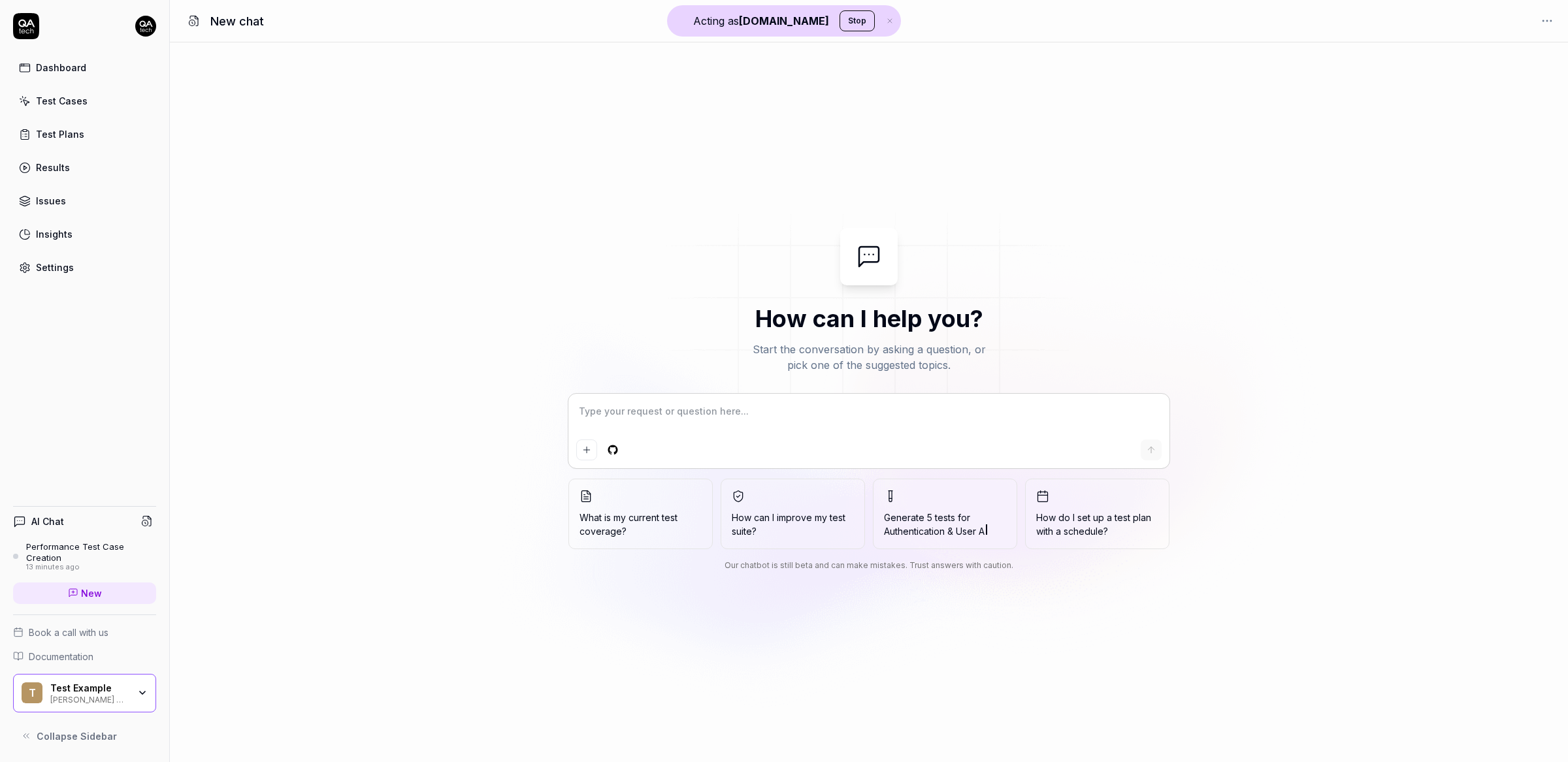
click at [716, 424] on textarea at bounding box center [869, 417] width 585 height 32
type textarea "*"
